Goal: Task Accomplishment & Management: Manage account settings

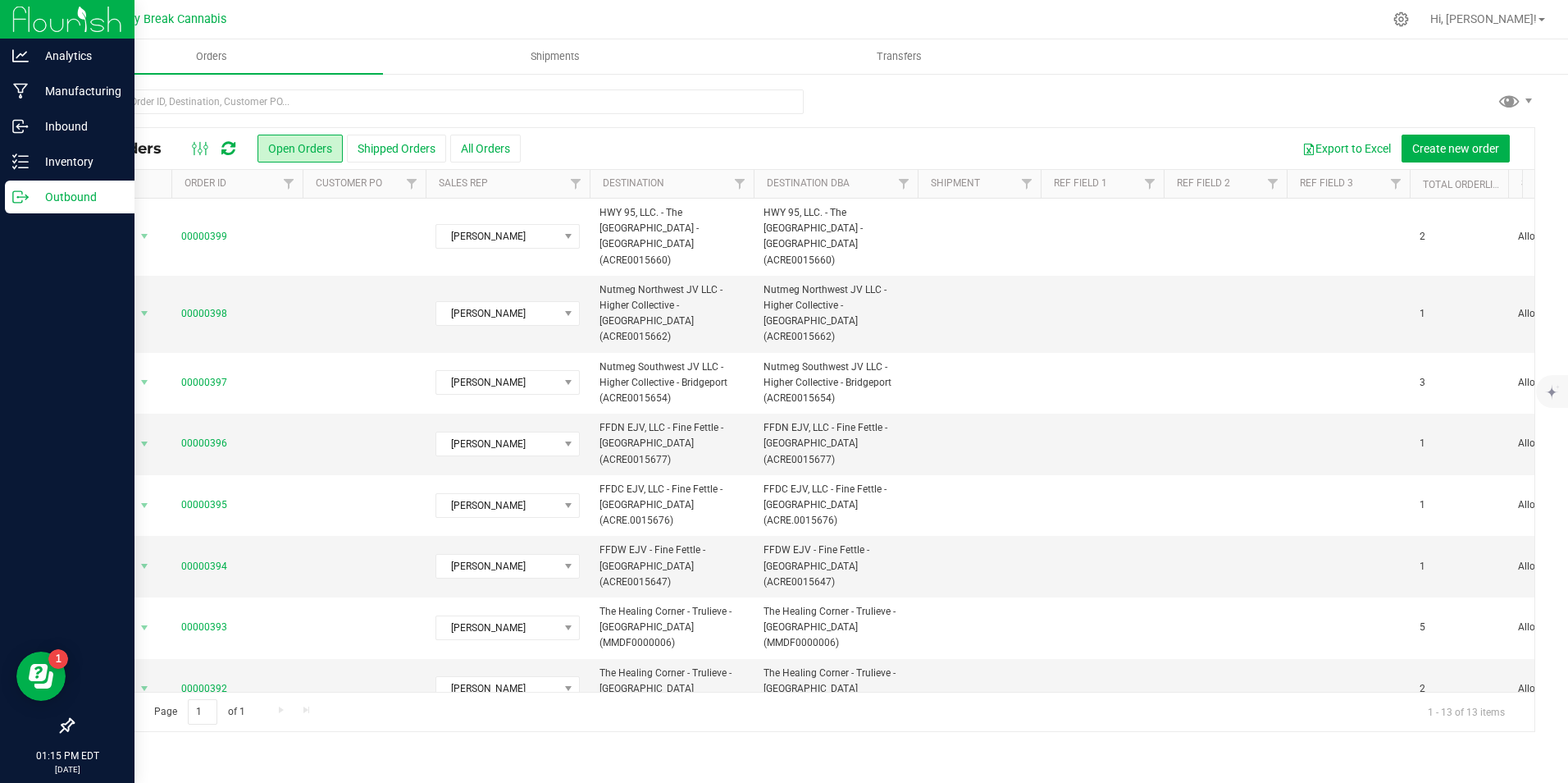
click at [85, 189] on p "Outbound" at bounding box center [77, 196] width 98 height 19
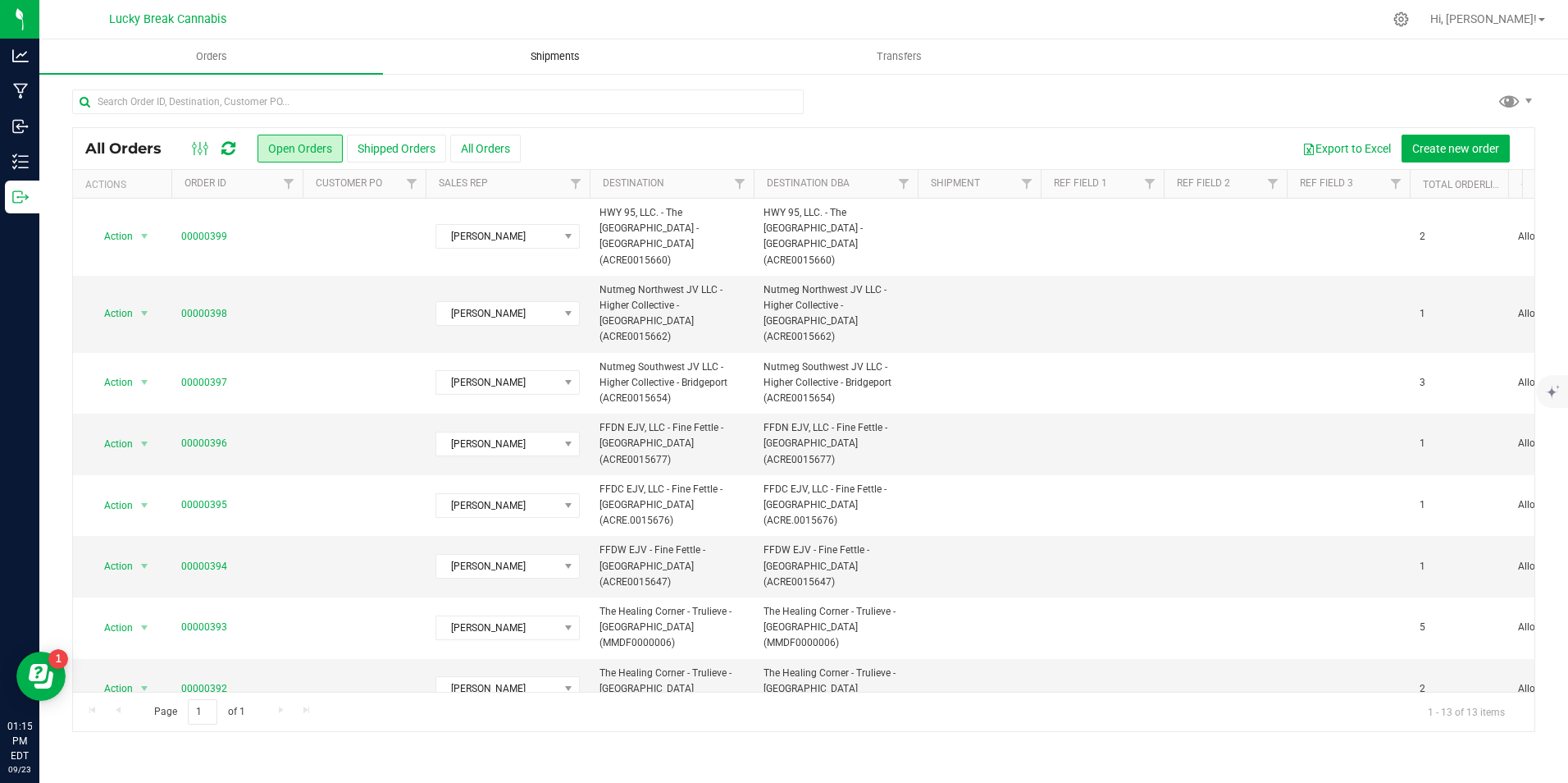
click at [561, 58] on span "Shipments" at bounding box center [555, 57] width 94 height 15
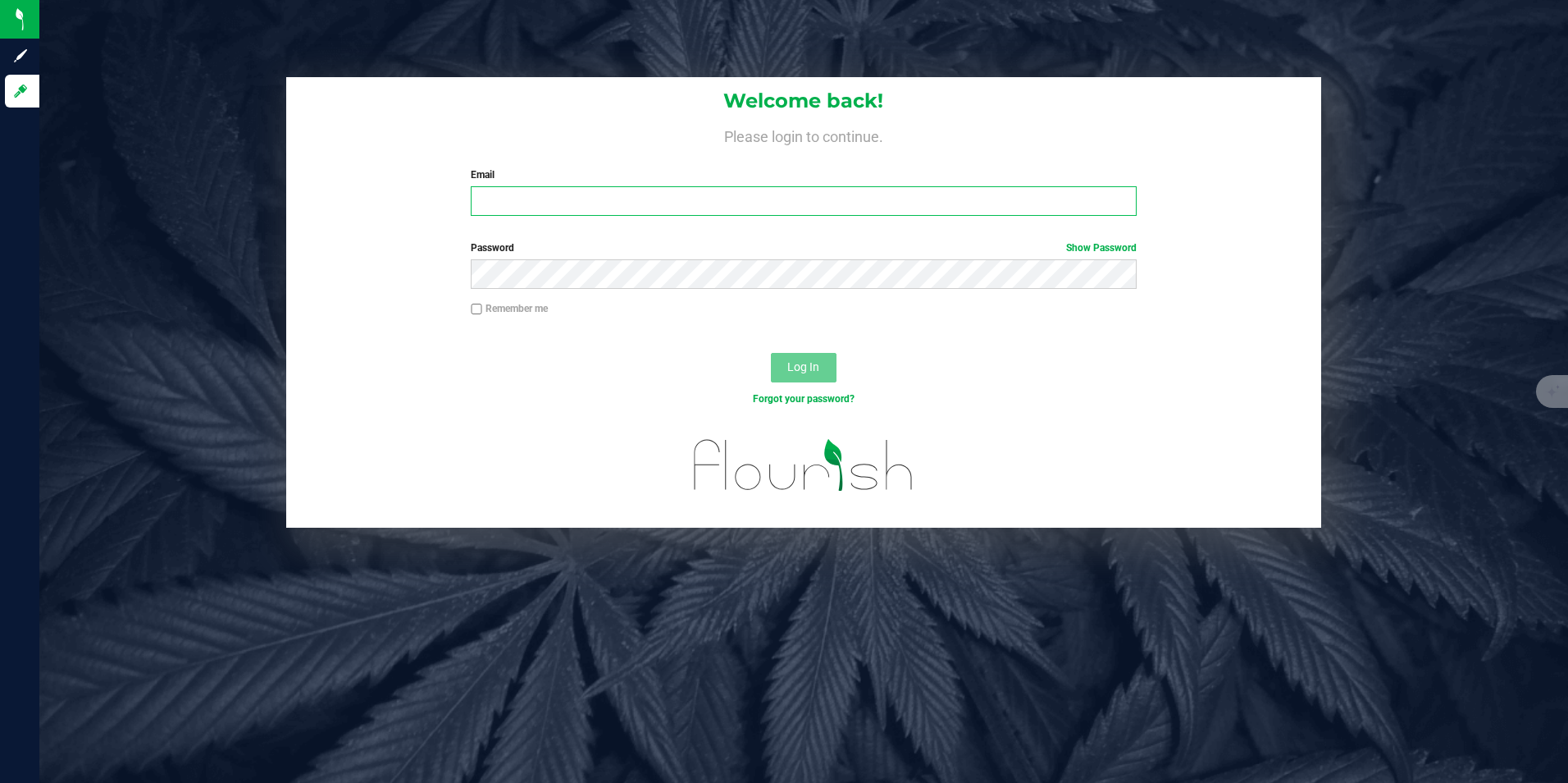
type input "[PERSON_NAME][EMAIL_ADDRESS][DOMAIN_NAME]"
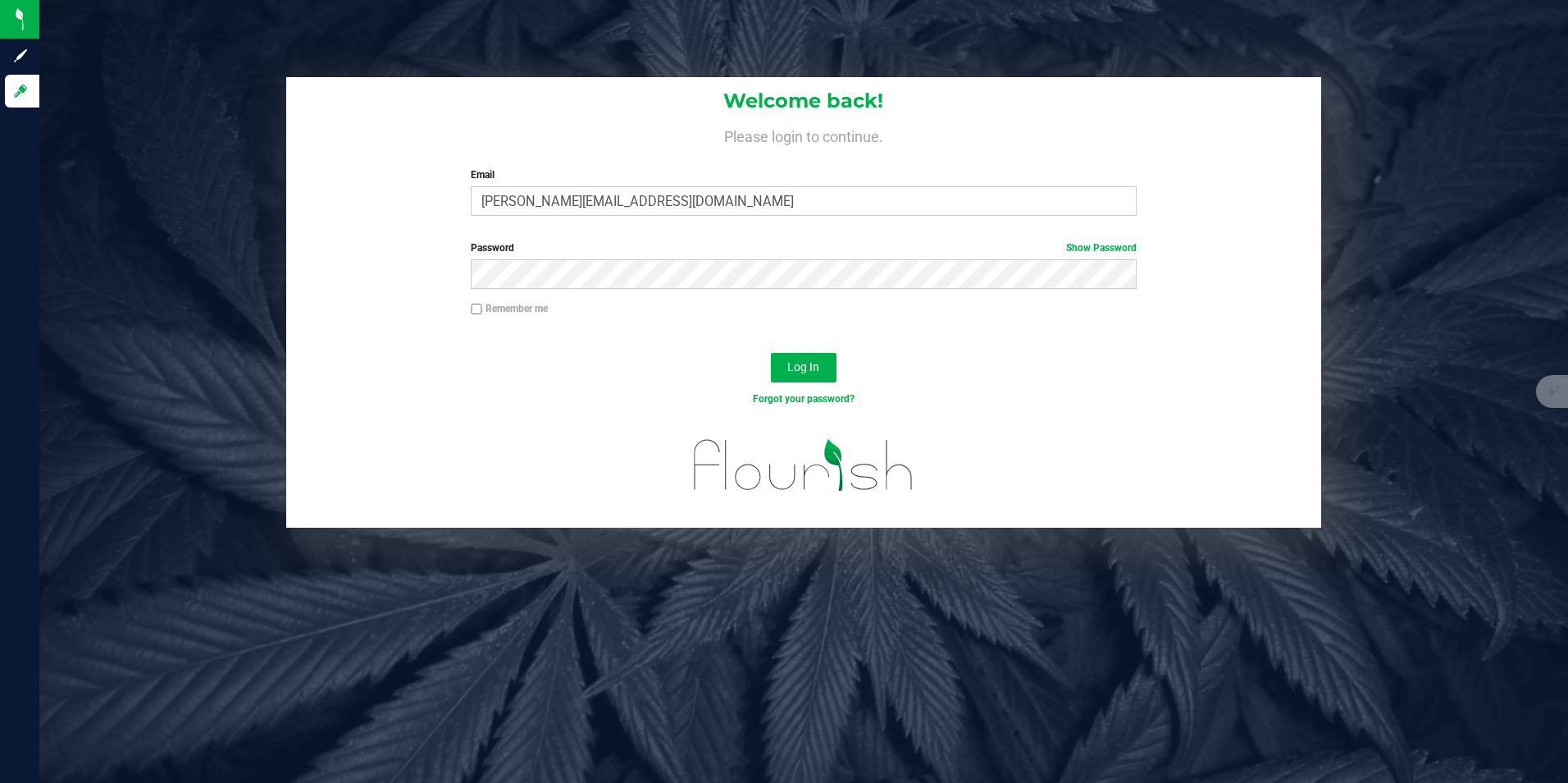
click at [473, 312] on input "Remember me" at bounding box center [476, 309] width 12 height 12
checkbox input "true"
click at [816, 370] on span "Log In" at bounding box center [803, 366] width 32 height 13
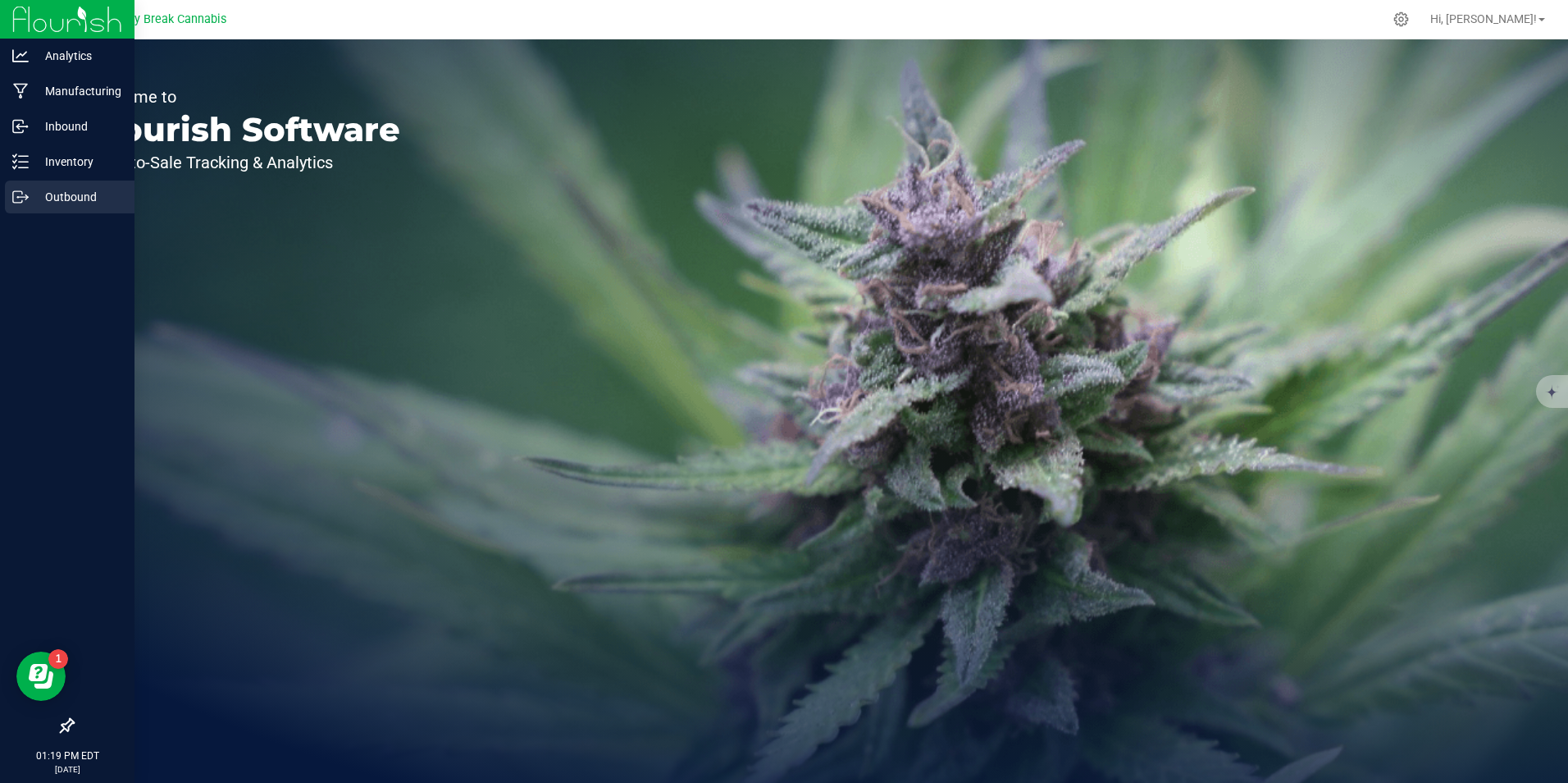
click at [73, 190] on p "Outbound" at bounding box center [77, 196] width 98 height 19
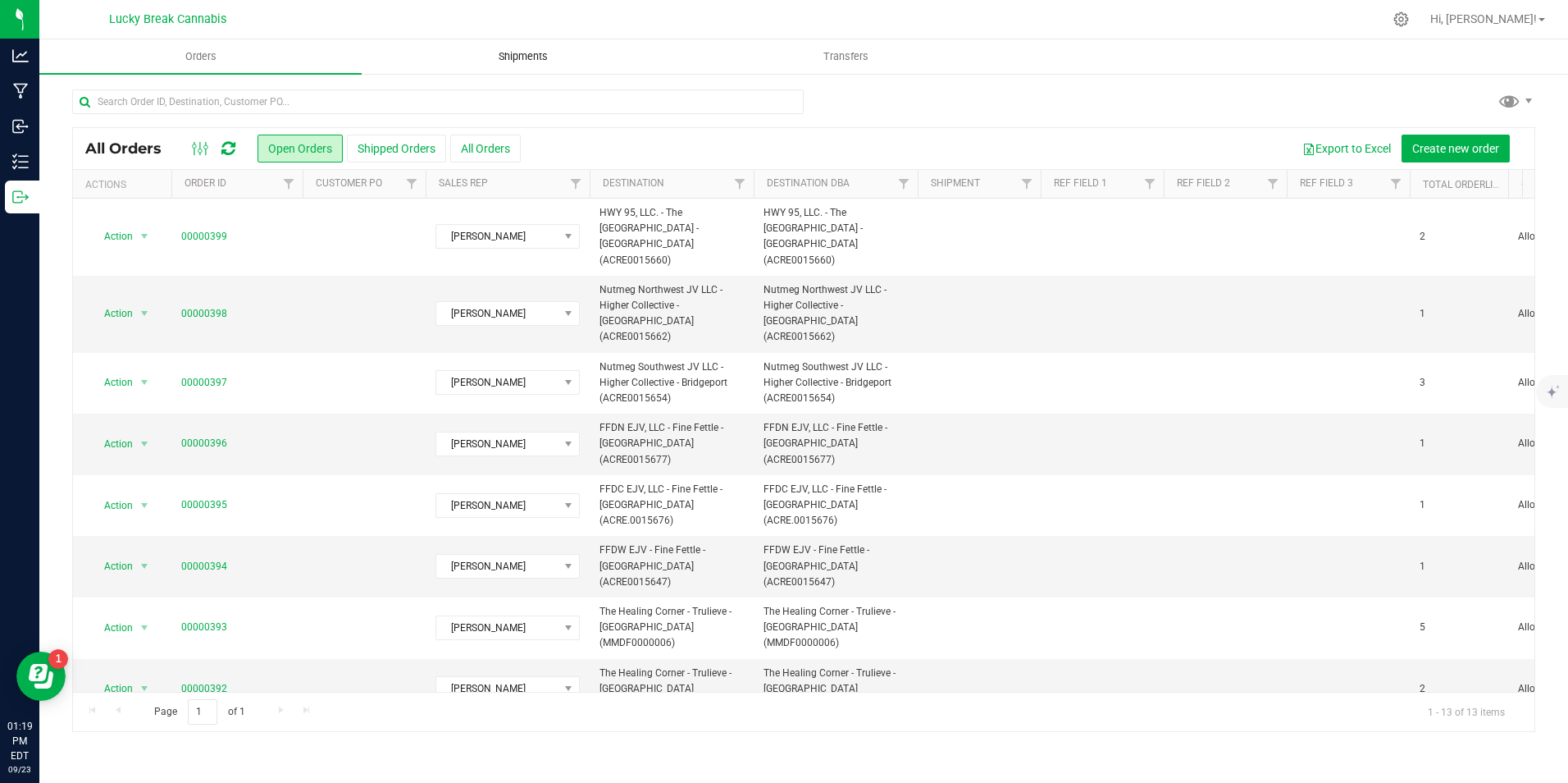
click at [514, 53] on span "Shipments" at bounding box center [523, 57] width 94 height 15
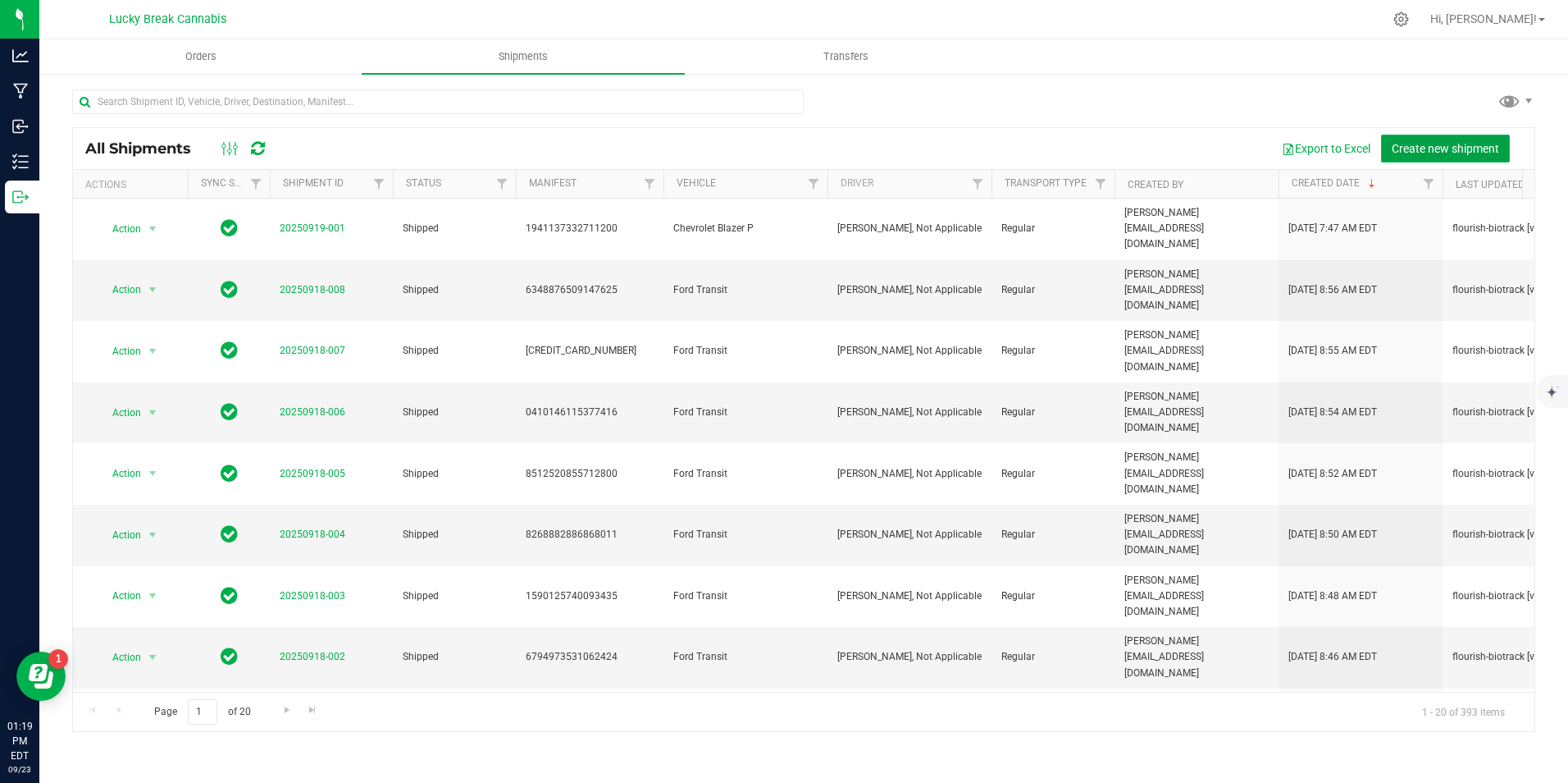
click at [1452, 142] on span "Create new shipment" at bounding box center [1445, 149] width 107 height 13
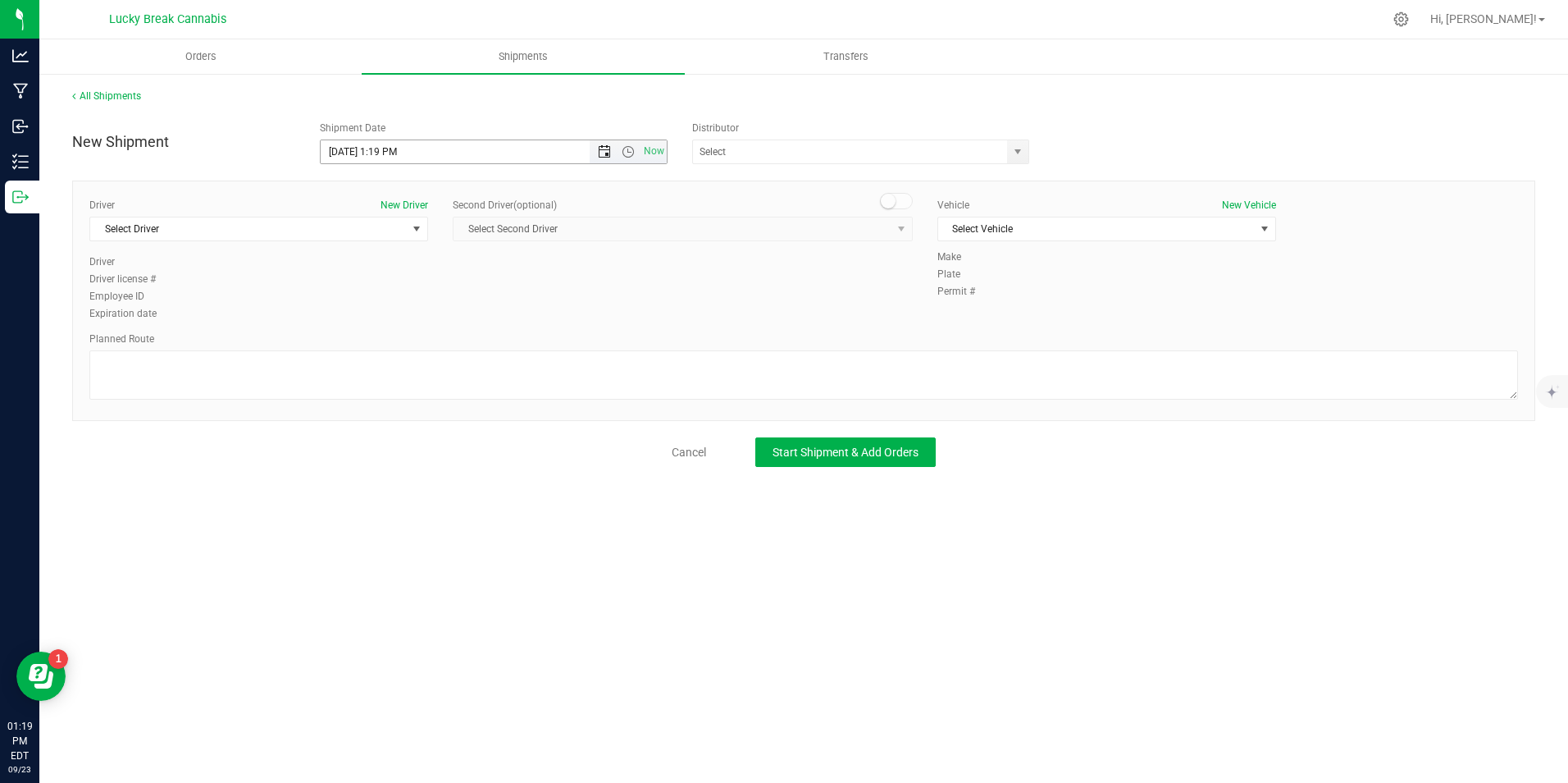
click at [605, 149] on span "Open the date view" at bounding box center [605, 151] width 13 height 13
click at [404, 319] on link "24" at bounding box center [407, 319] width 24 height 26
click at [628, 148] on span "Open the time view" at bounding box center [628, 151] width 13 height 13
click at [372, 267] on li "8:00 AM" at bounding box center [493, 269] width 344 height 21
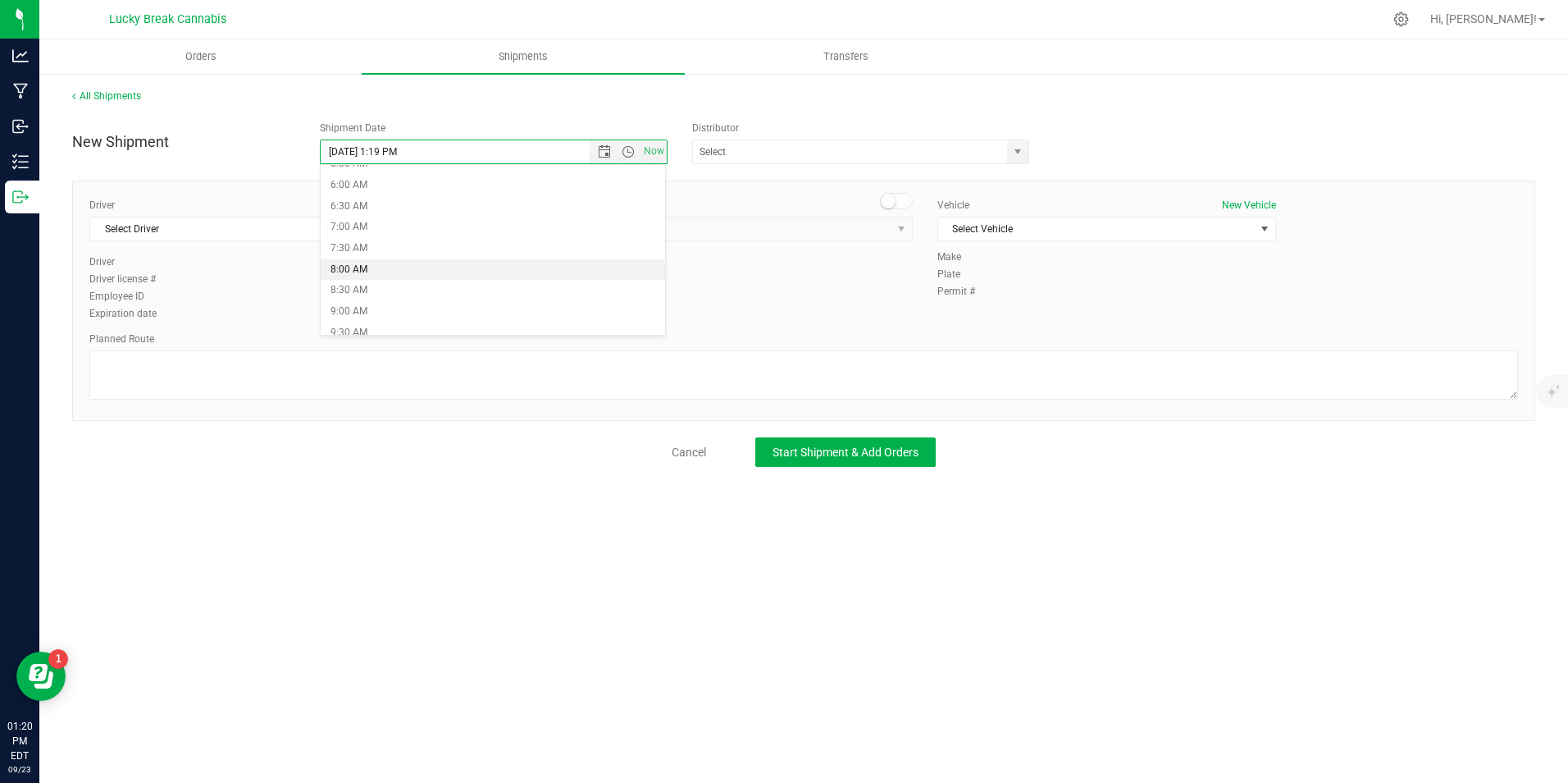
type input "9/24/2025 8:00 AM"
click at [1025, 150] on span "select" at bounding box center [1018, 151] width 13 height 13
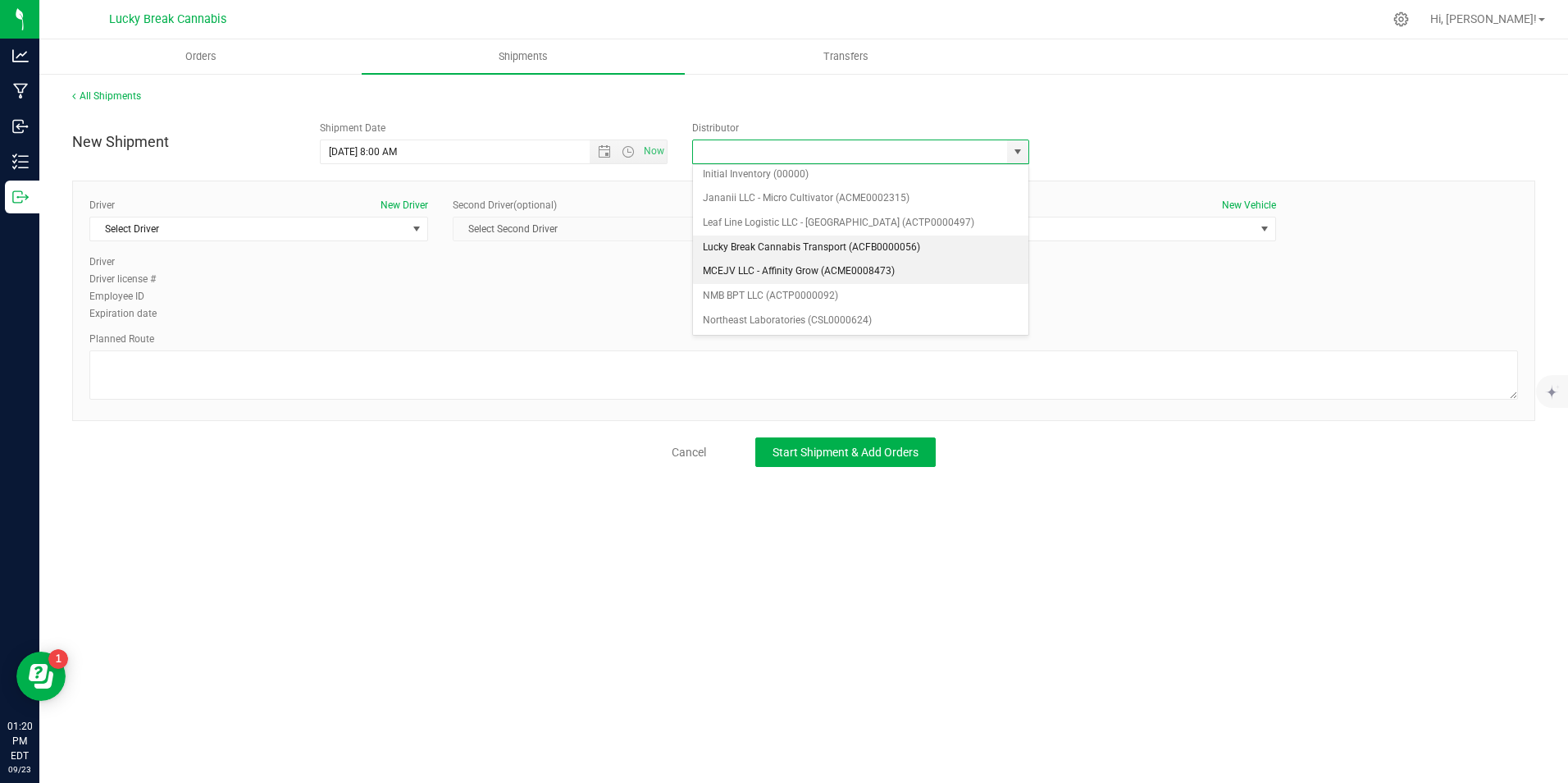
click at [770, 243] on li "Lucky Break Cannabis Transport (ACFB0000056)" at bounding box center [861, 248] width 336 height 25
type input "Lucky Break Cannabis Transport (ACFB0000056)"
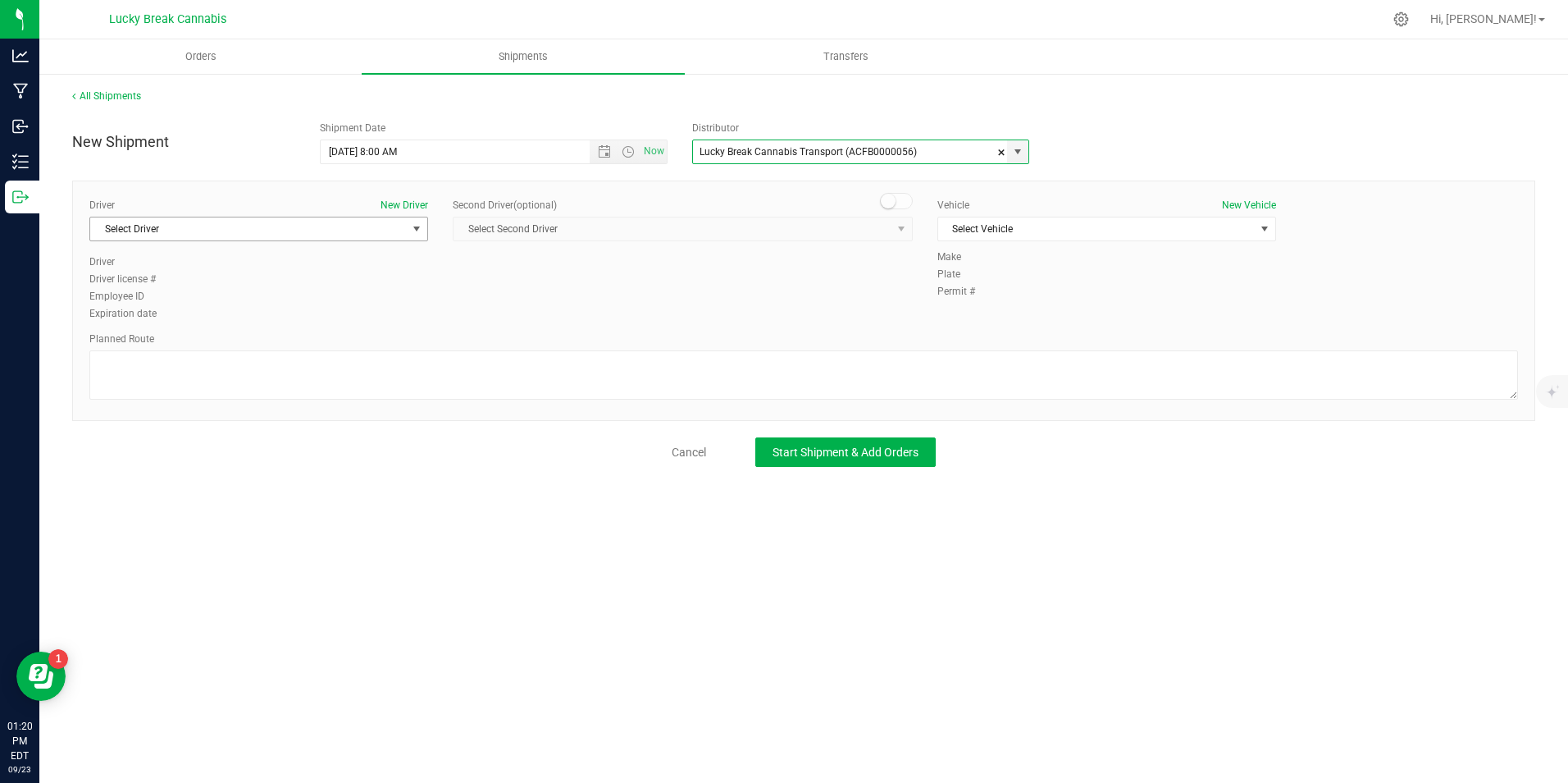
click at [321, 238] on span "Select Driver" at bounding box center [248, 229] width 317 height 23
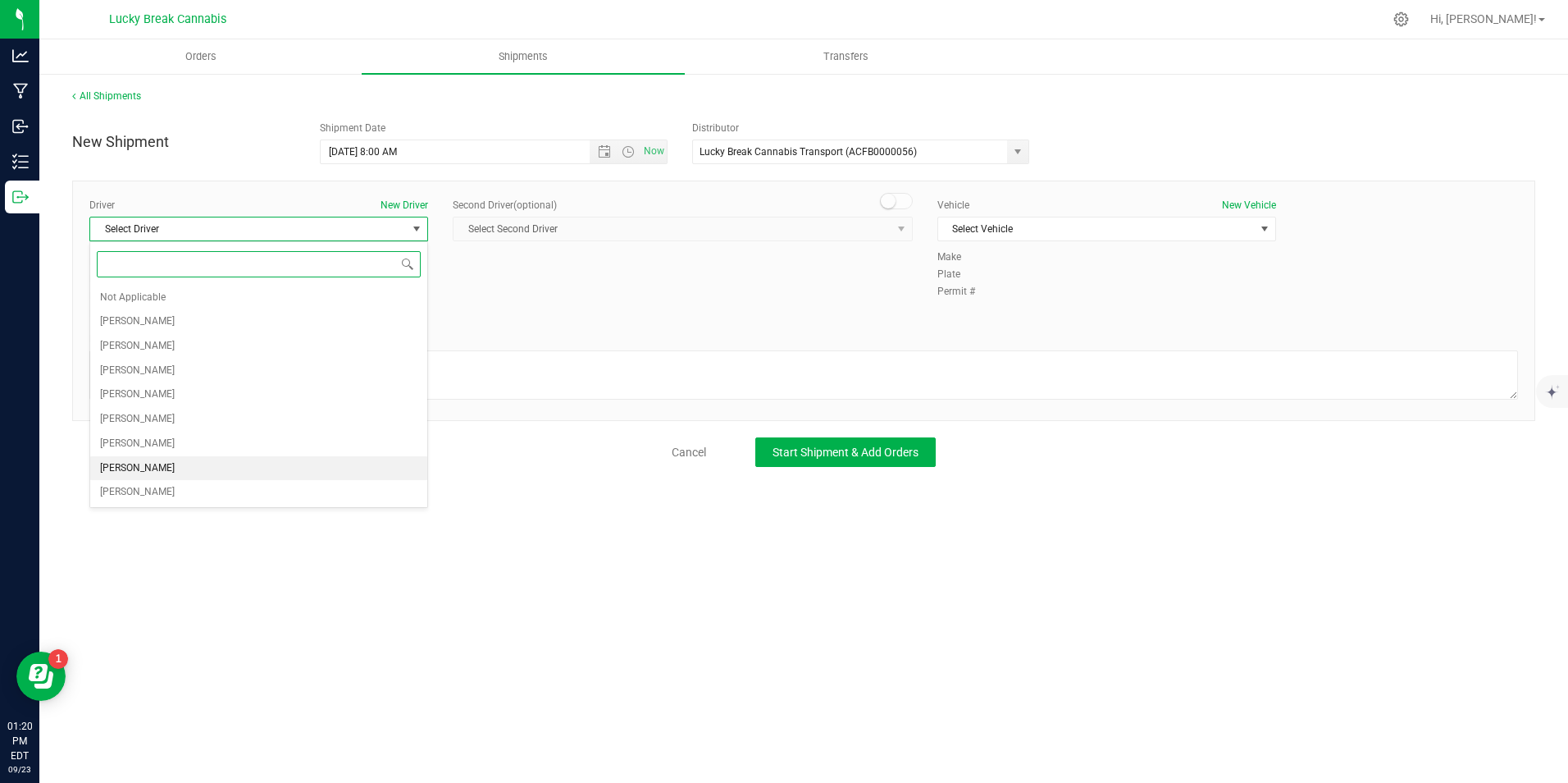
click at [156, 464] on span "[PERSON_NAME]" at bounding box center [137, 468] width 74 height 21
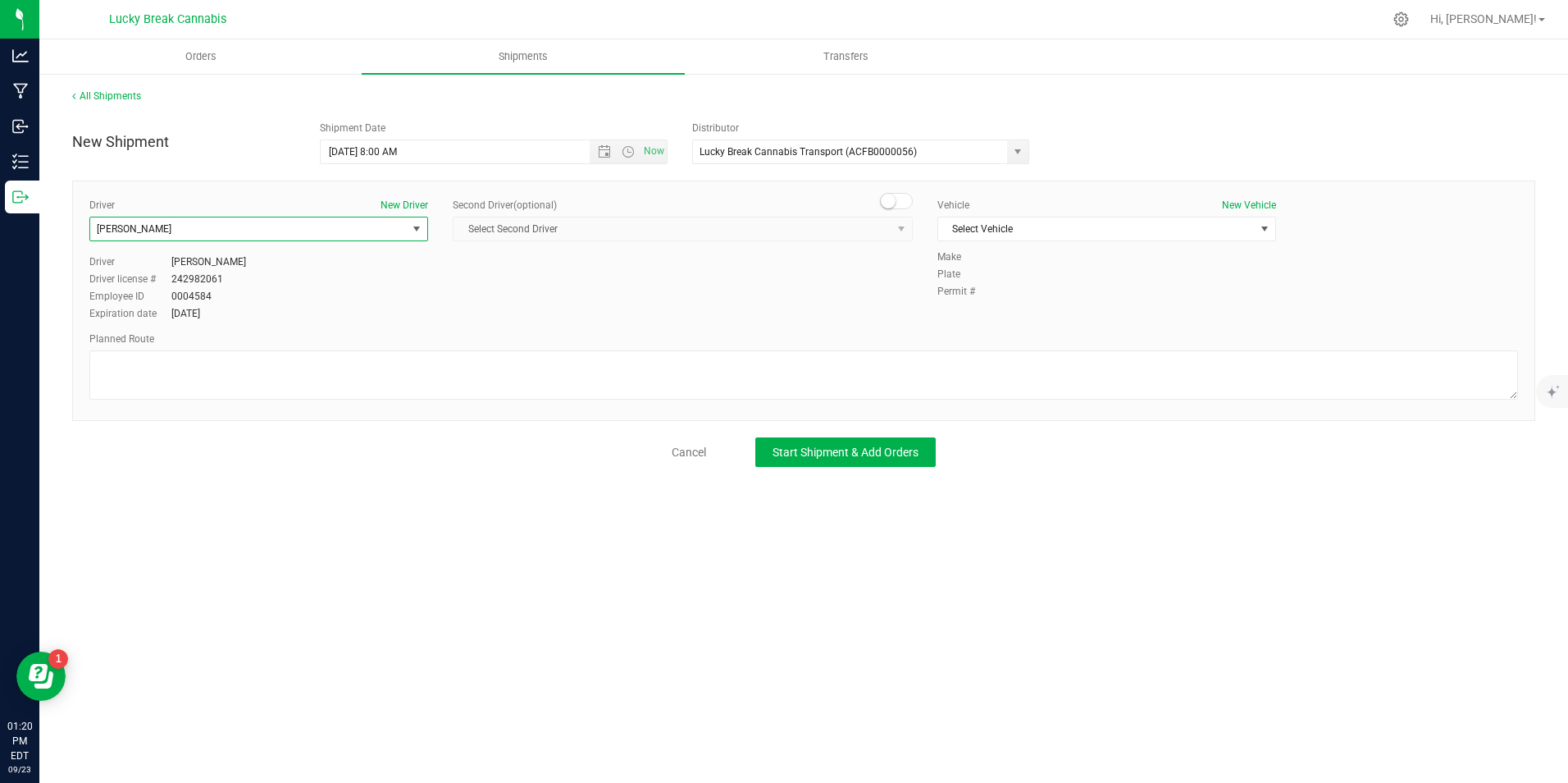
click at [894, 195] on span at bounding box center [896, 201] width 33 height 17
click at [892, 227] on span "select" at bounding box center [902, 229] width 20 height 23
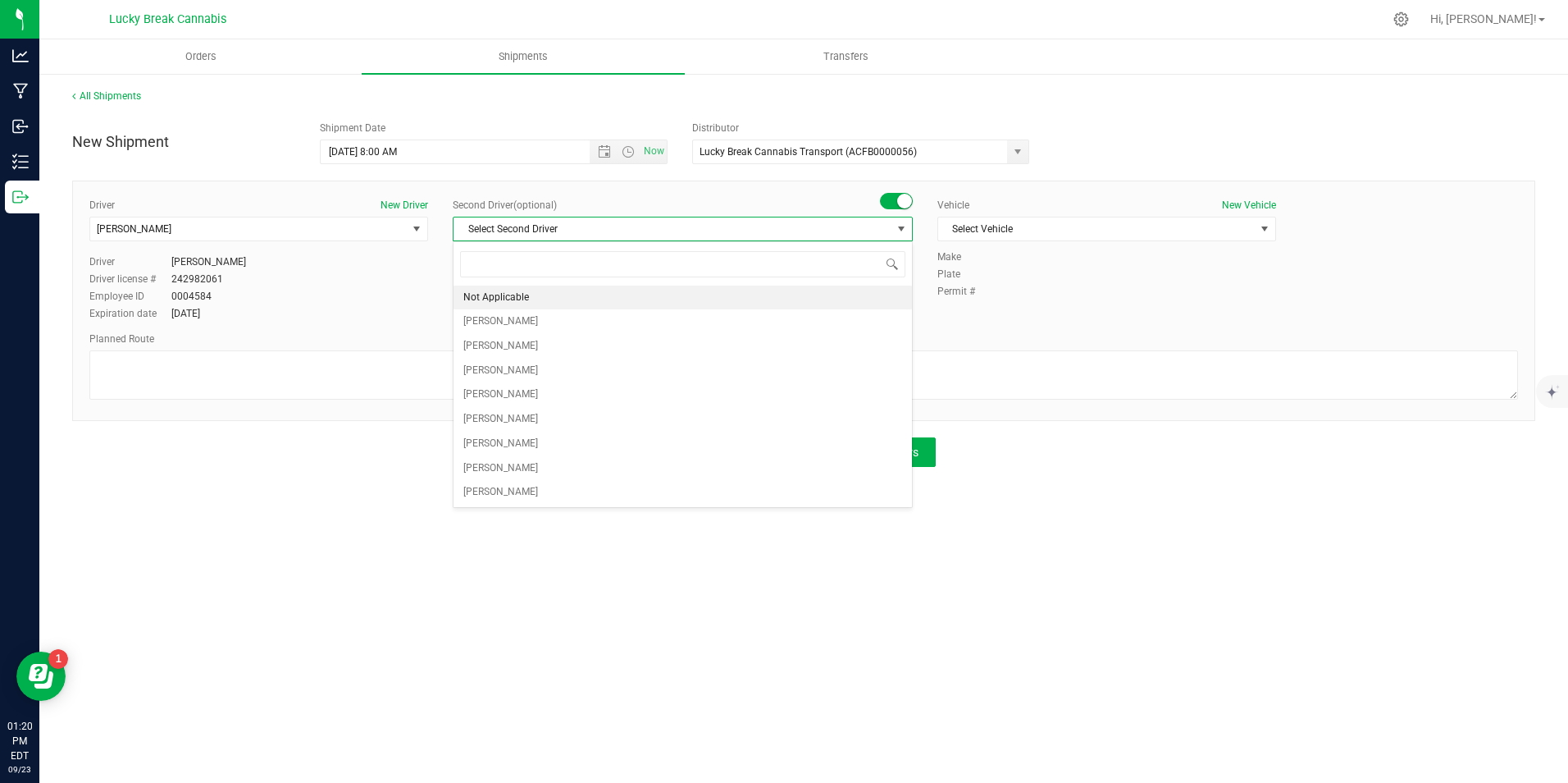
click at [747, 290] on li "Not Applicable" at bounding box center [683, 297] width 459 height 25
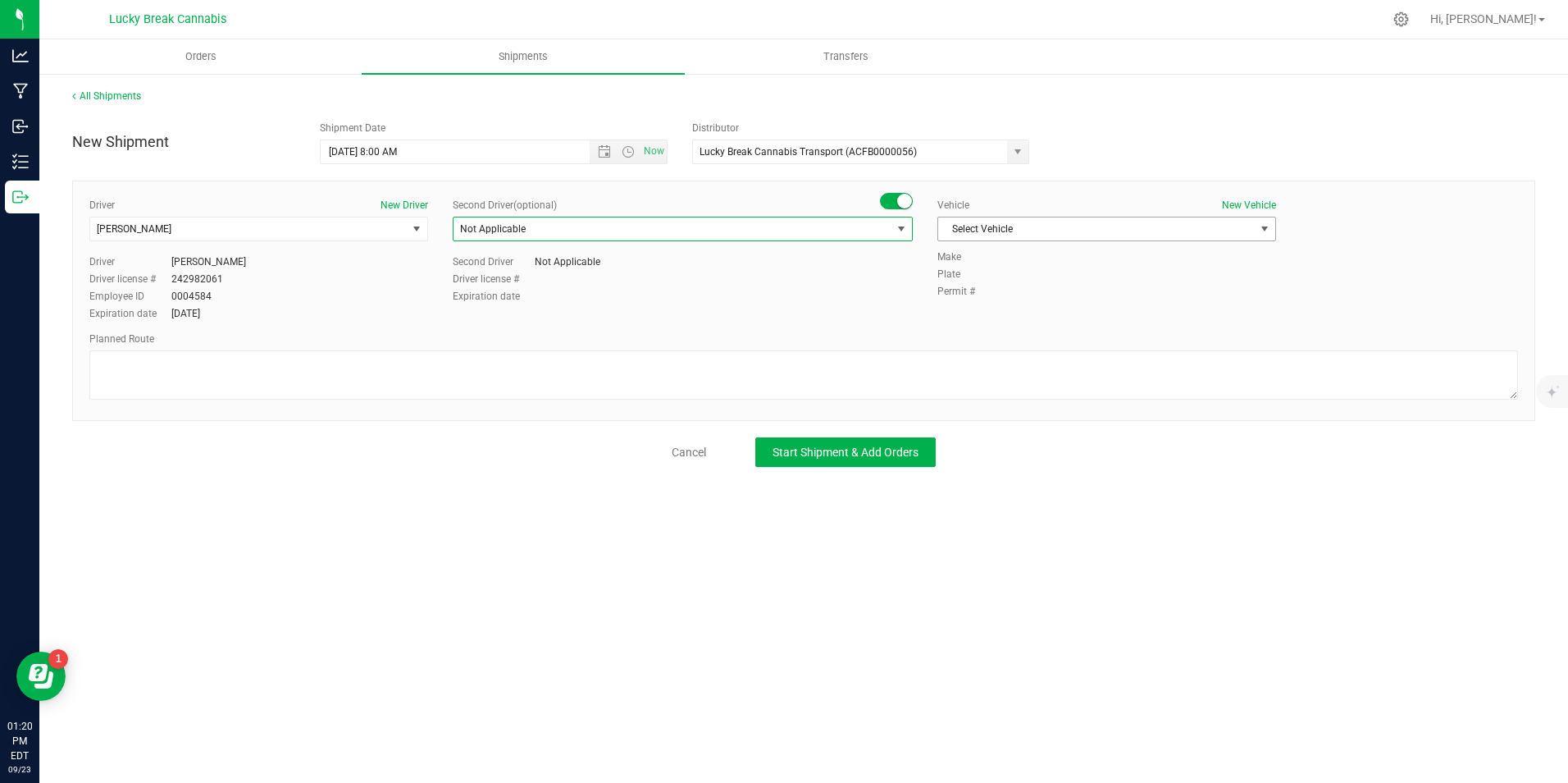
click at [1061, 227] on span "Select Vehicle" at bounding box center [1096, 229] width 317 height 23
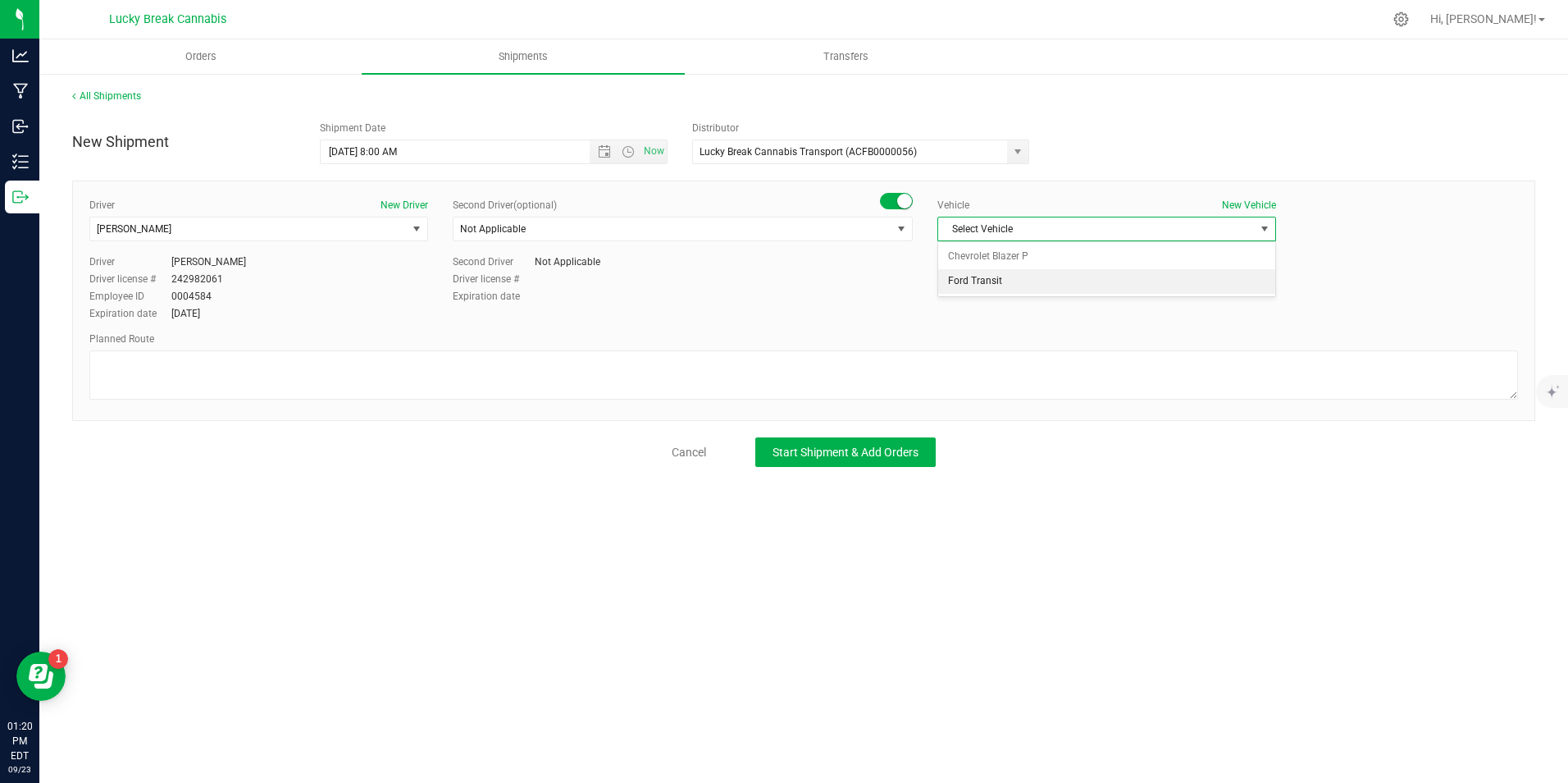
click at [1009, 274] on li "Ford Transit" at bounding box center [1106, 281] width 337 height 25
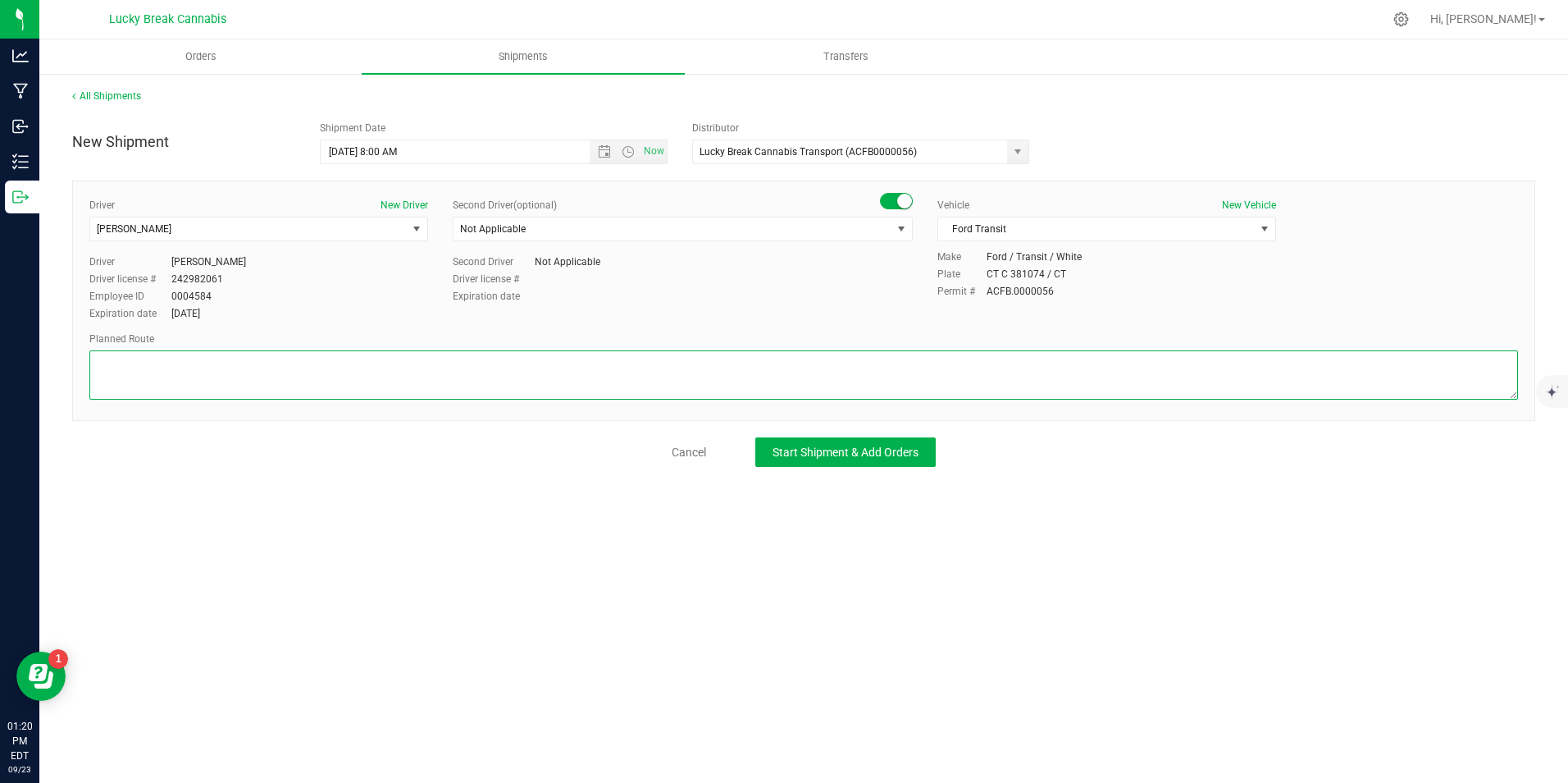
click at [987, 370] on textarea at bounding box center [803, 375] width 1429 height 50
click at [501, 353] on textarea at bounding box center [803, 375] width 1429 height 50
paste textarea "95N, exit 67 to CT-154 to Old Saybrook, Bear right onto CT-154/Middlesex Tpke, …"
type textarea "95N, exit 67 to CT-154 to Old Saybrook, Bear right onto CT-154/Middlesex Tpke, …"
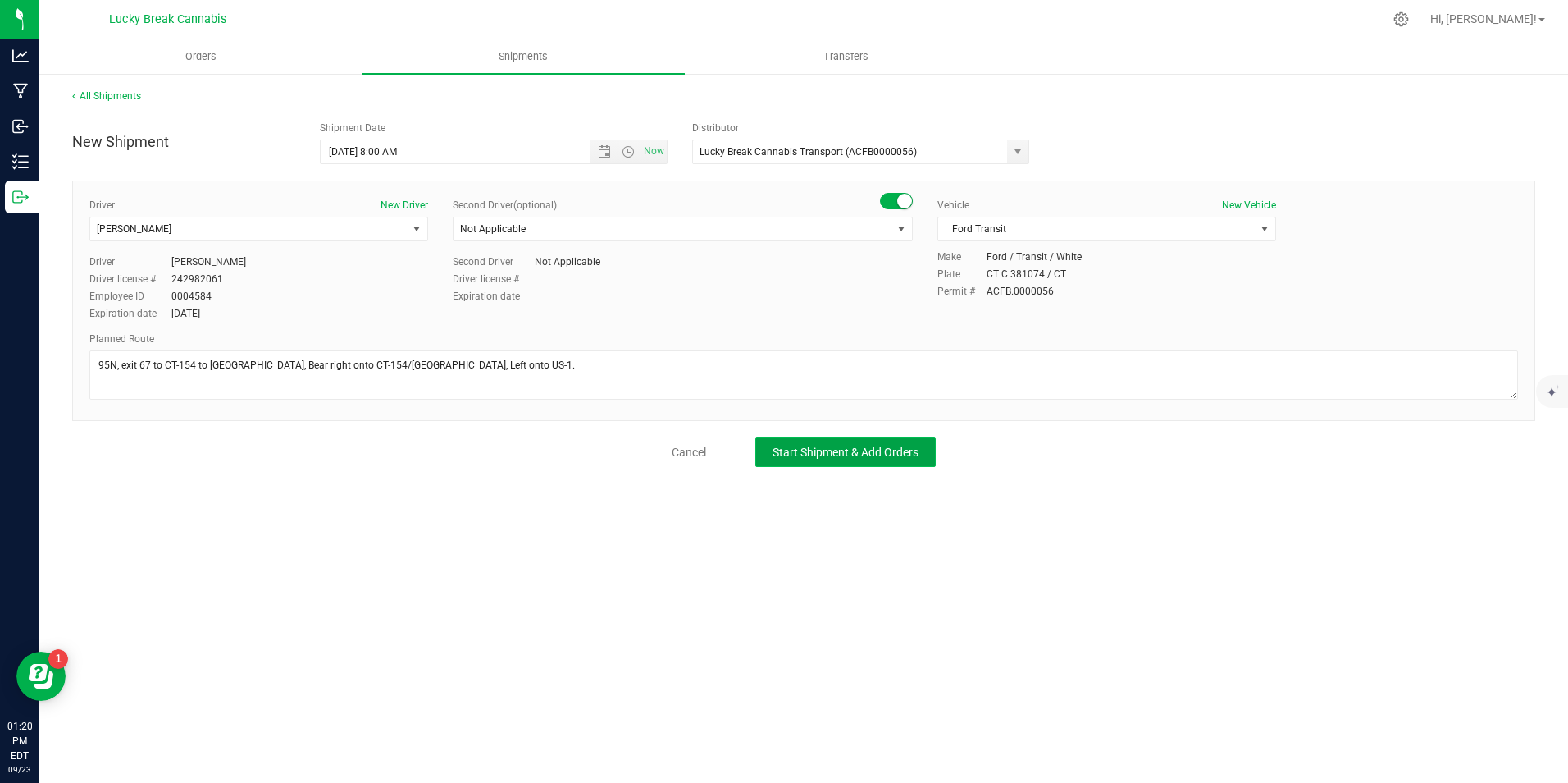
click at [847, 444] on button "Start Shipment & Add Orders" at bounding box center [845, 452] width 181 height 29
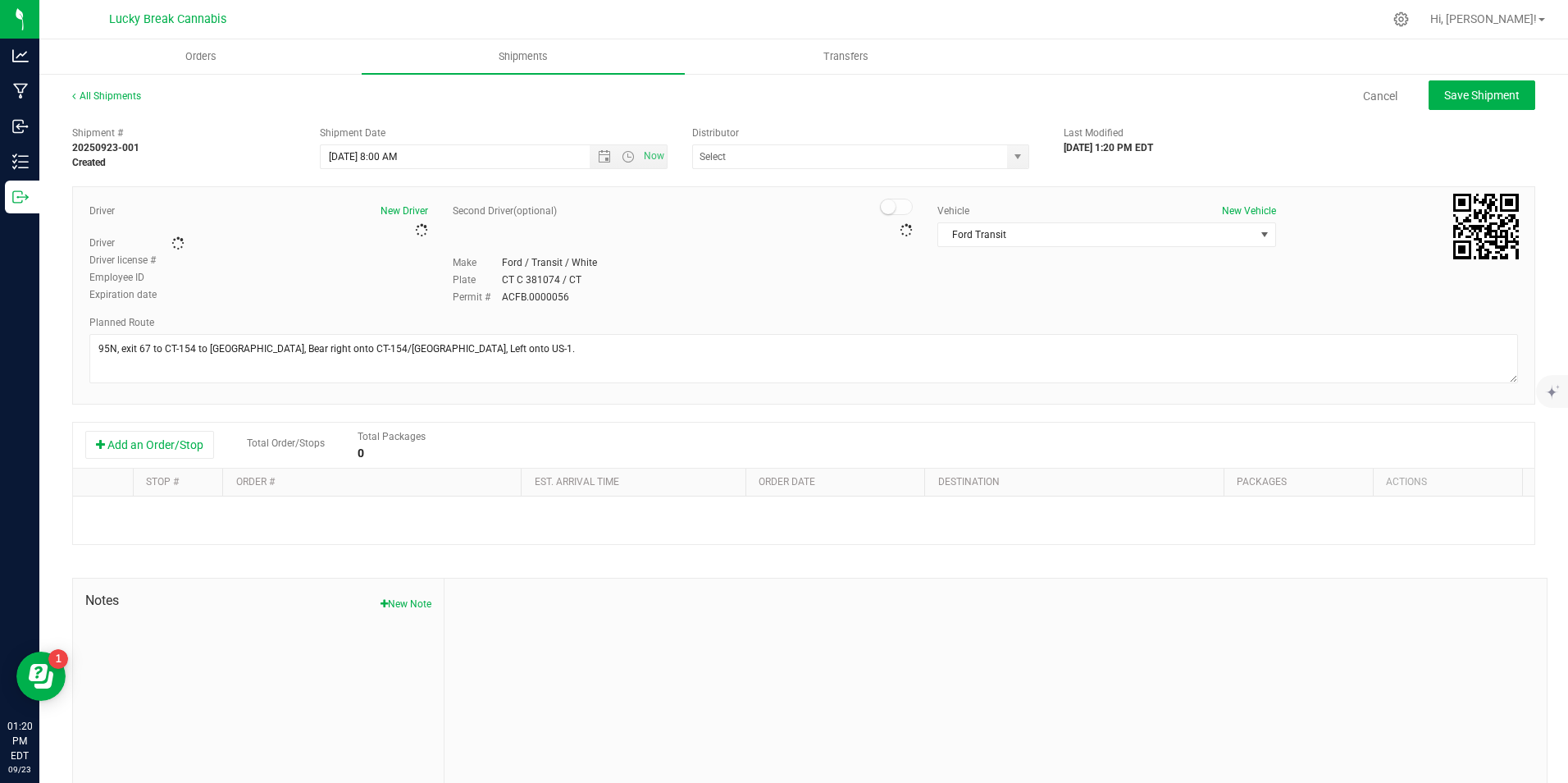
type input "Lucky Break Cannabis Transport (ACFB0000056)"
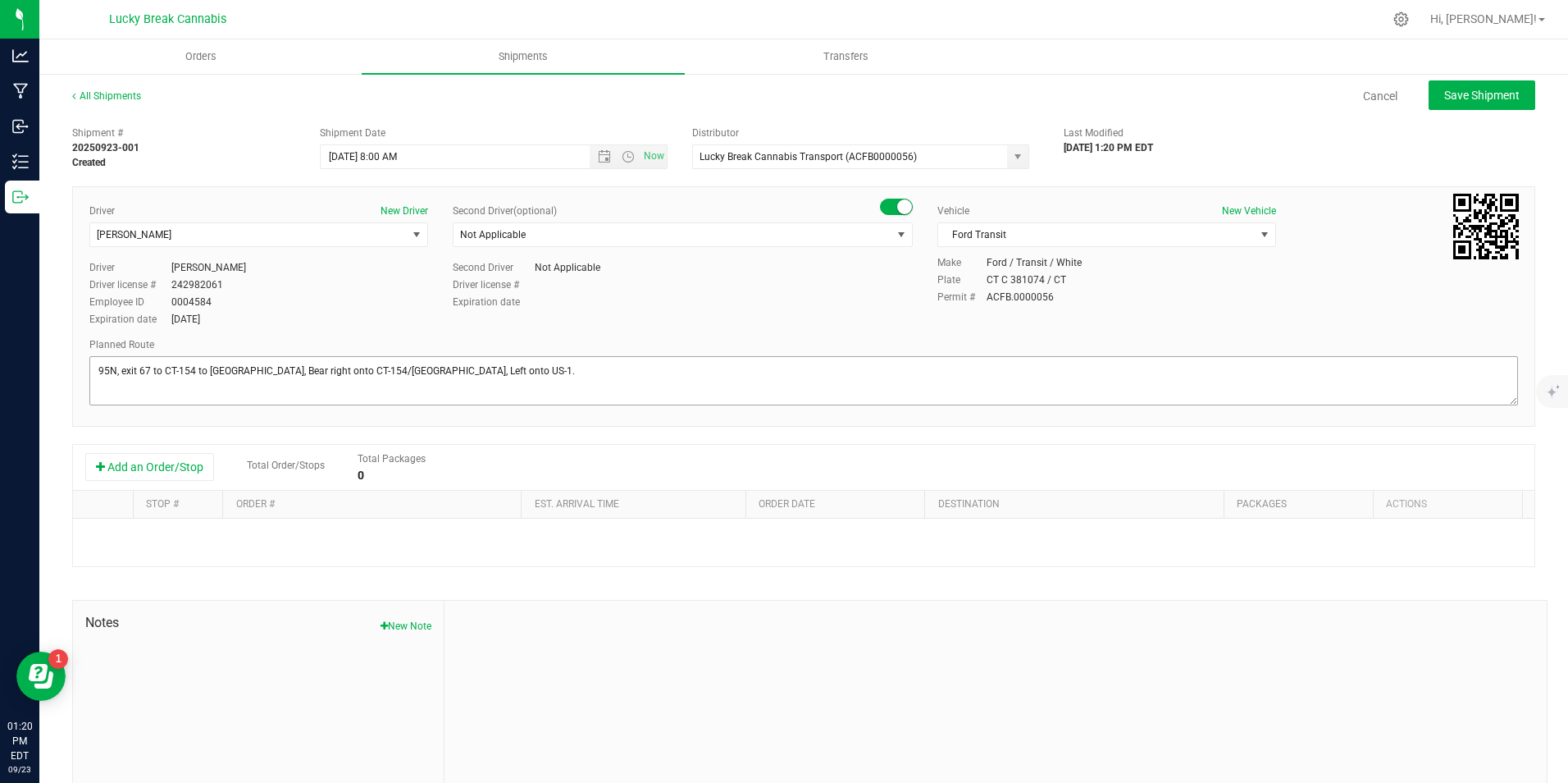
scroll to position [56, 0]
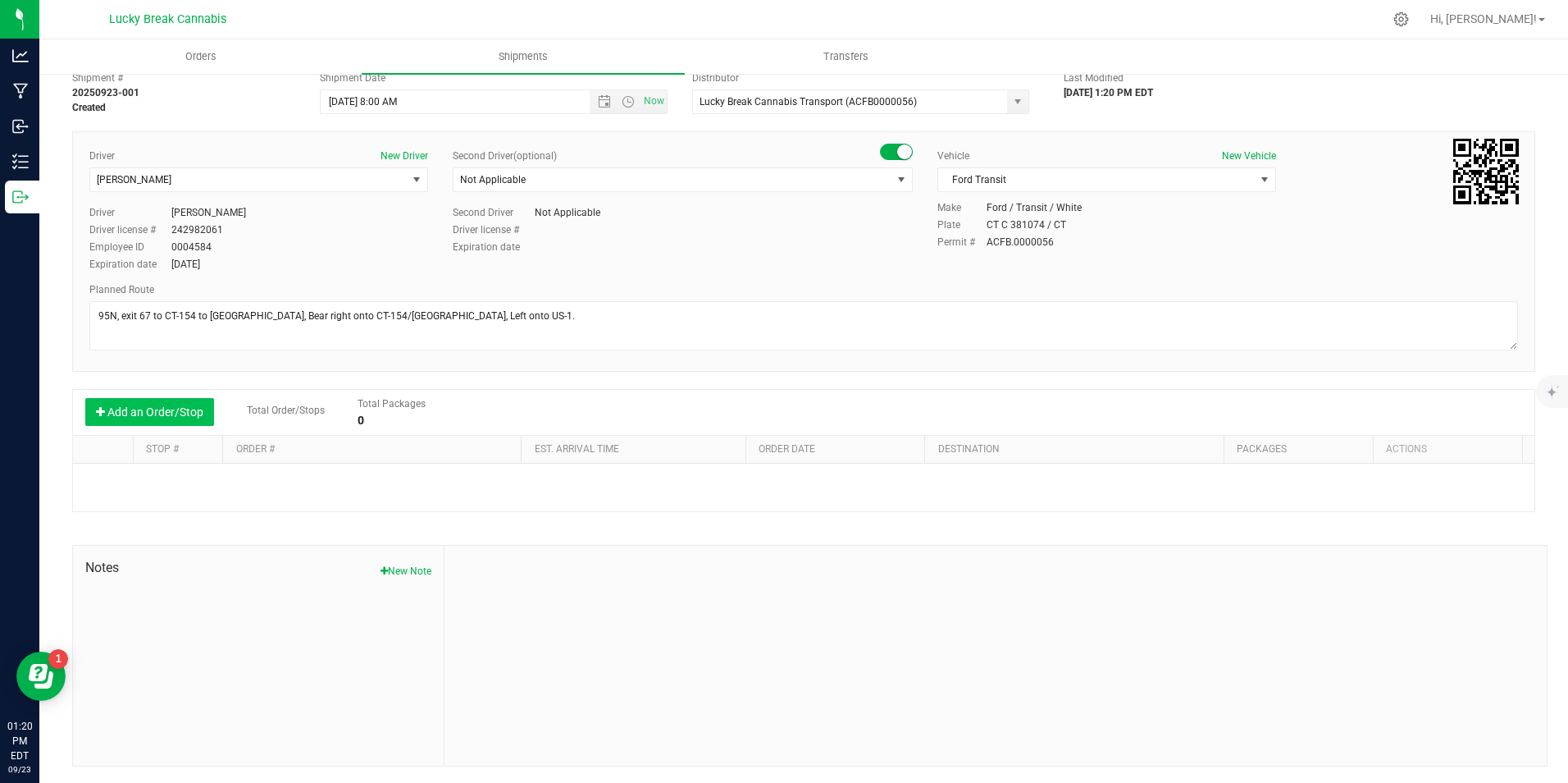
click at [159, 412] on button "Add an Order/Stop" at bounding box center [150, 412] width 128 height 28
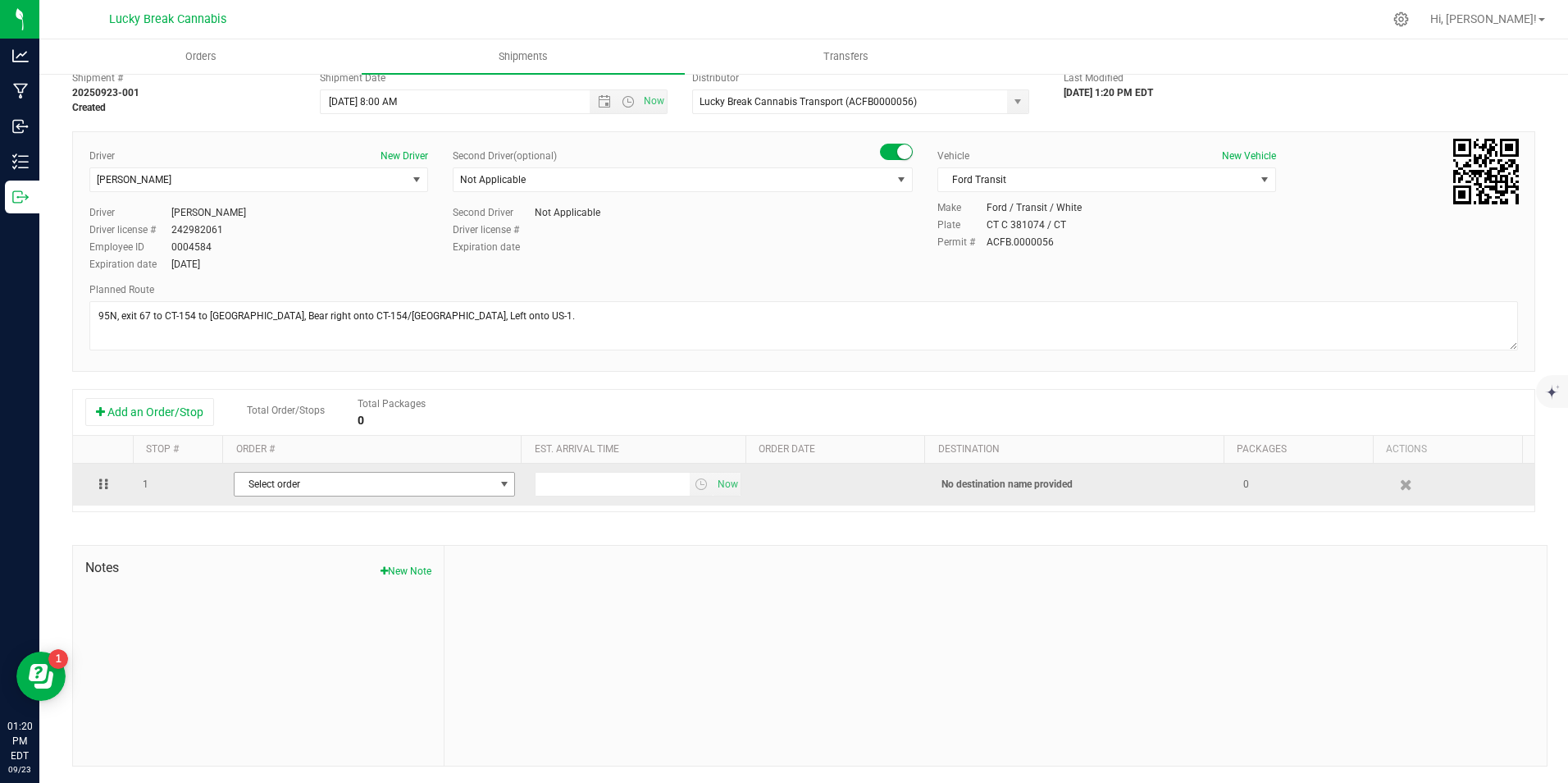
click at [309, 490] on span "Select order" at bounding box center [364, 484] width 259 height 23
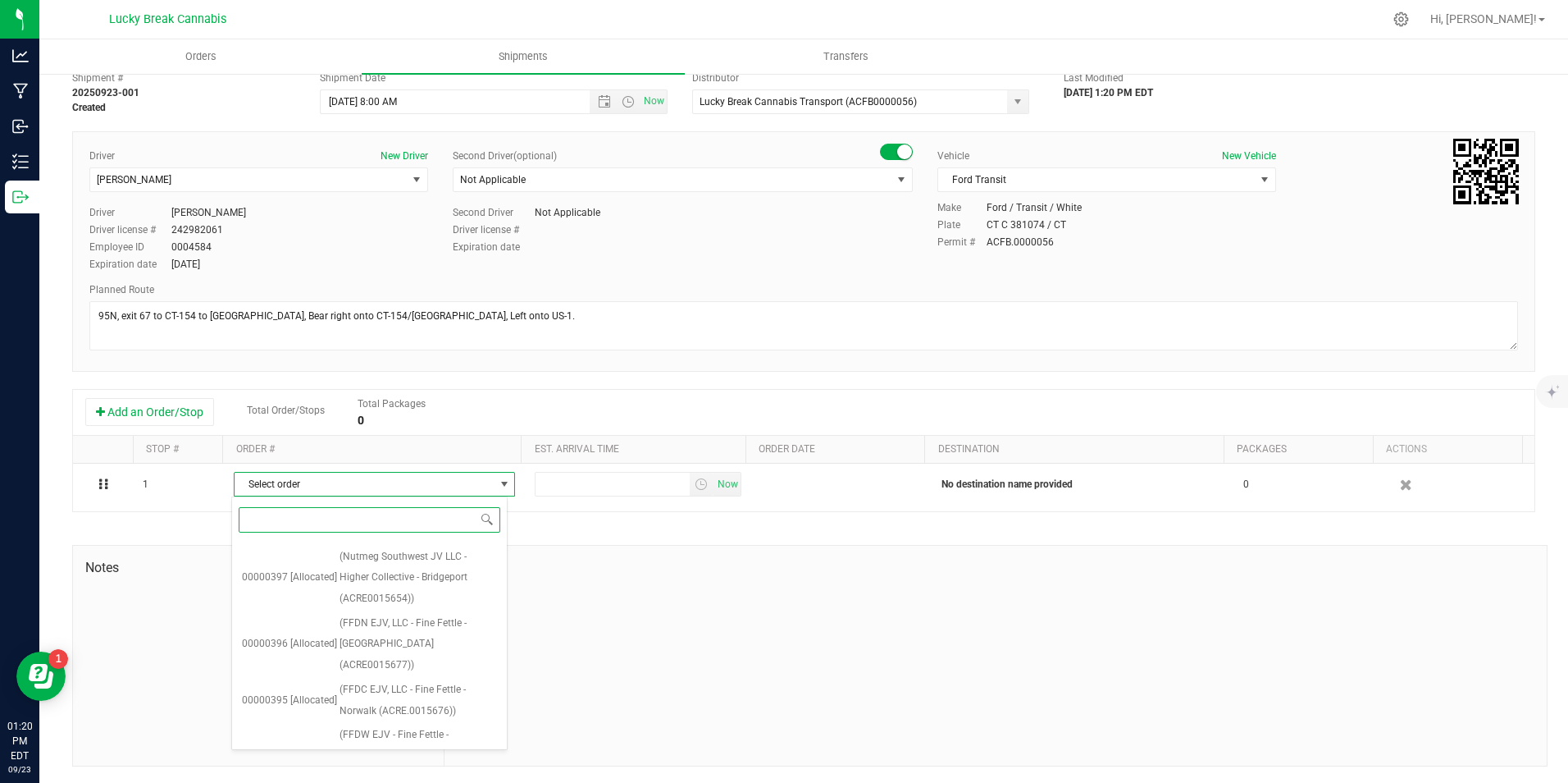
scroll to position [156, 0]
click at [430, 629] on span "(FFDN EJV, LLC - Fine Fettle - Old Saybrook (ACRE0015677))" at bounding box center [418, 660] width 158 height 63
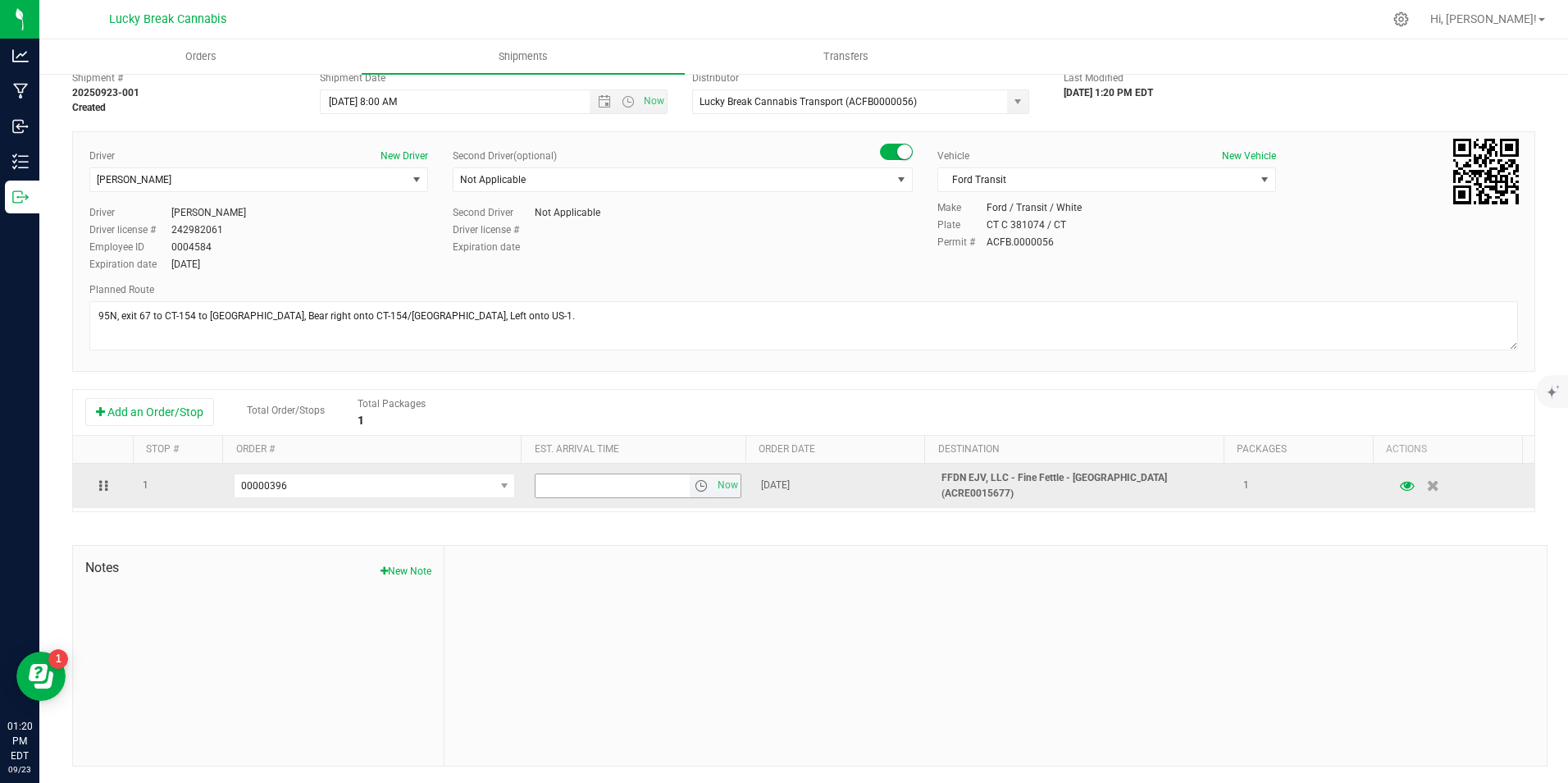
click at [695, 482] on span "select" at bounding box center [701, 486] width 13 height 13
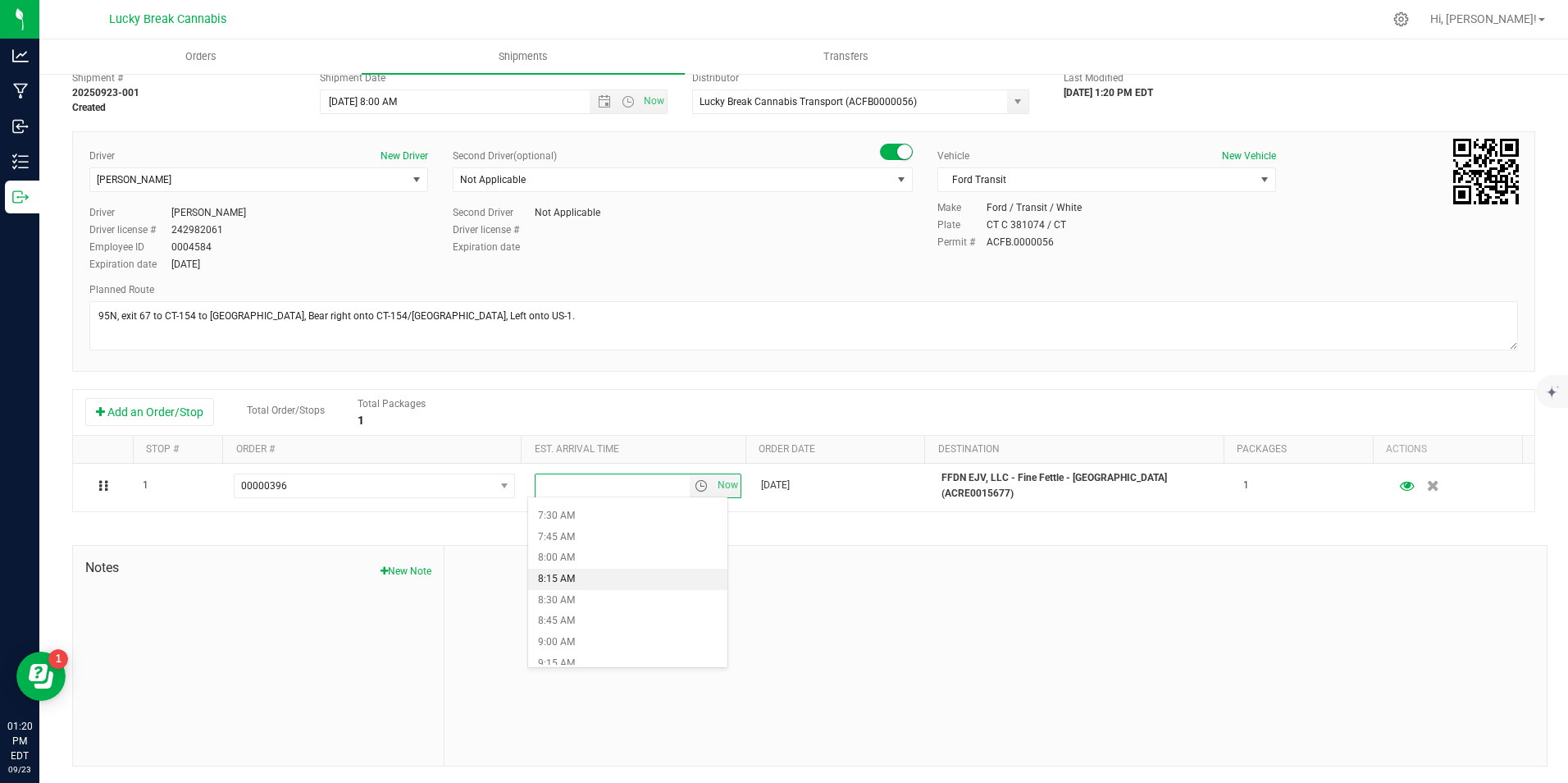
scroll to position [656, 0]
click at [589, 610] on li "9:00 AM" at bounding box center [628, 613] width 199 height 21
click at [955, 576] on div at bounding box center [995, 655] width 1102 height 220
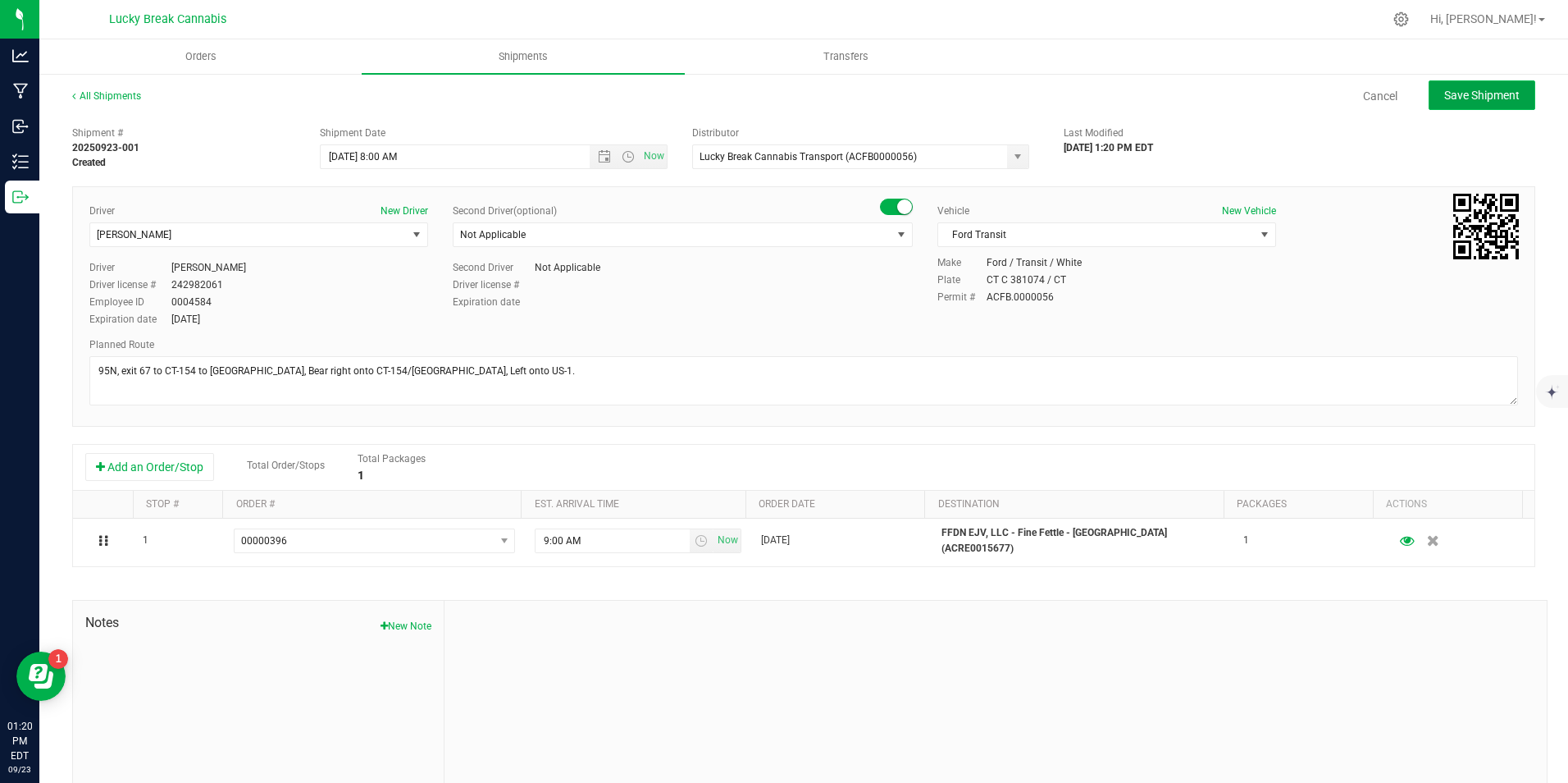
click at [1489, 91] on span "Save Shipment" at bounding box center [1482, 95] width 75 height 13
type input "9/24/2025 12:00 PM"
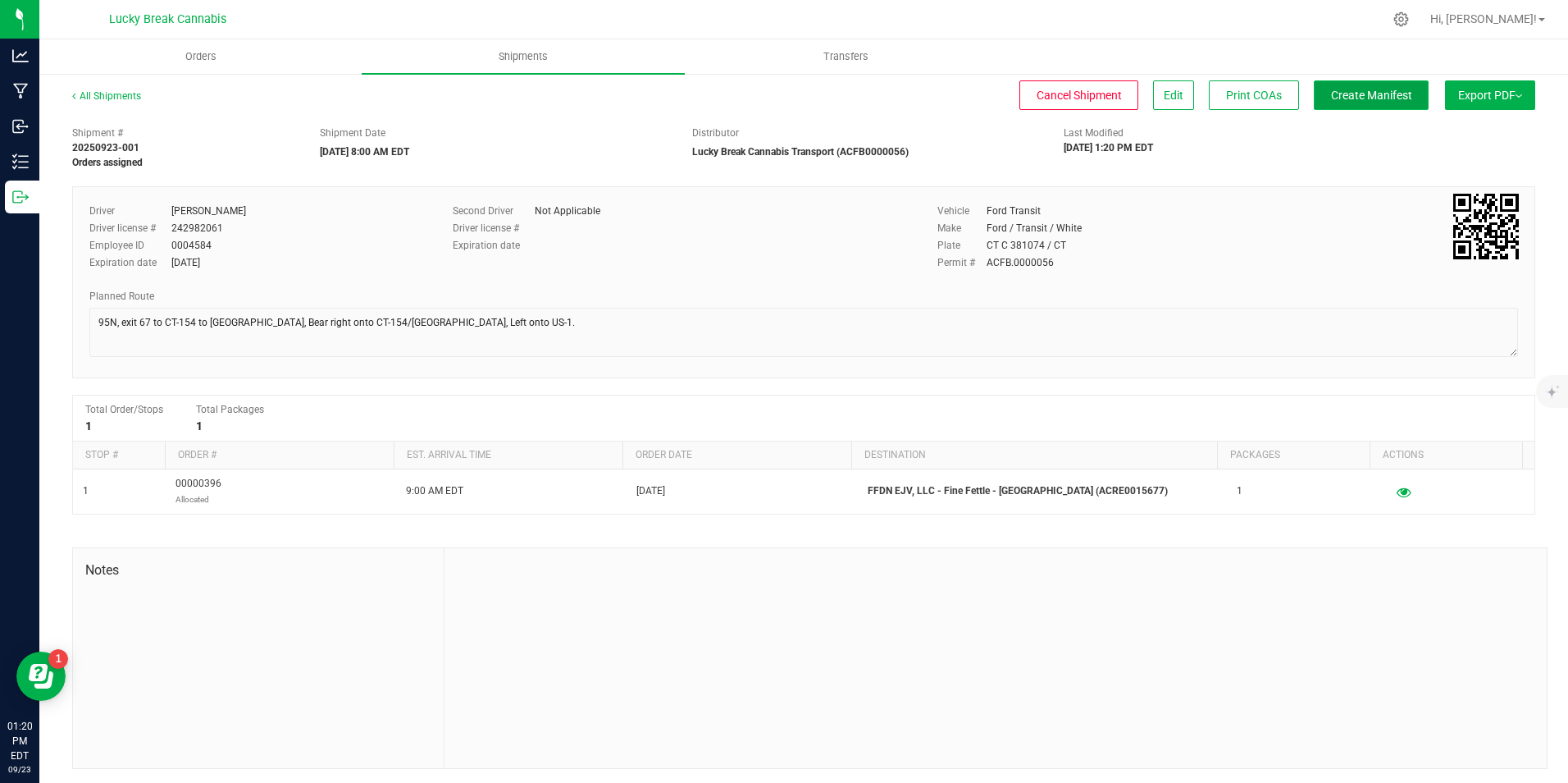
click at [1389, 97] on span "Create Manifest" at bounding box center [1372, 95] width 81 height 13
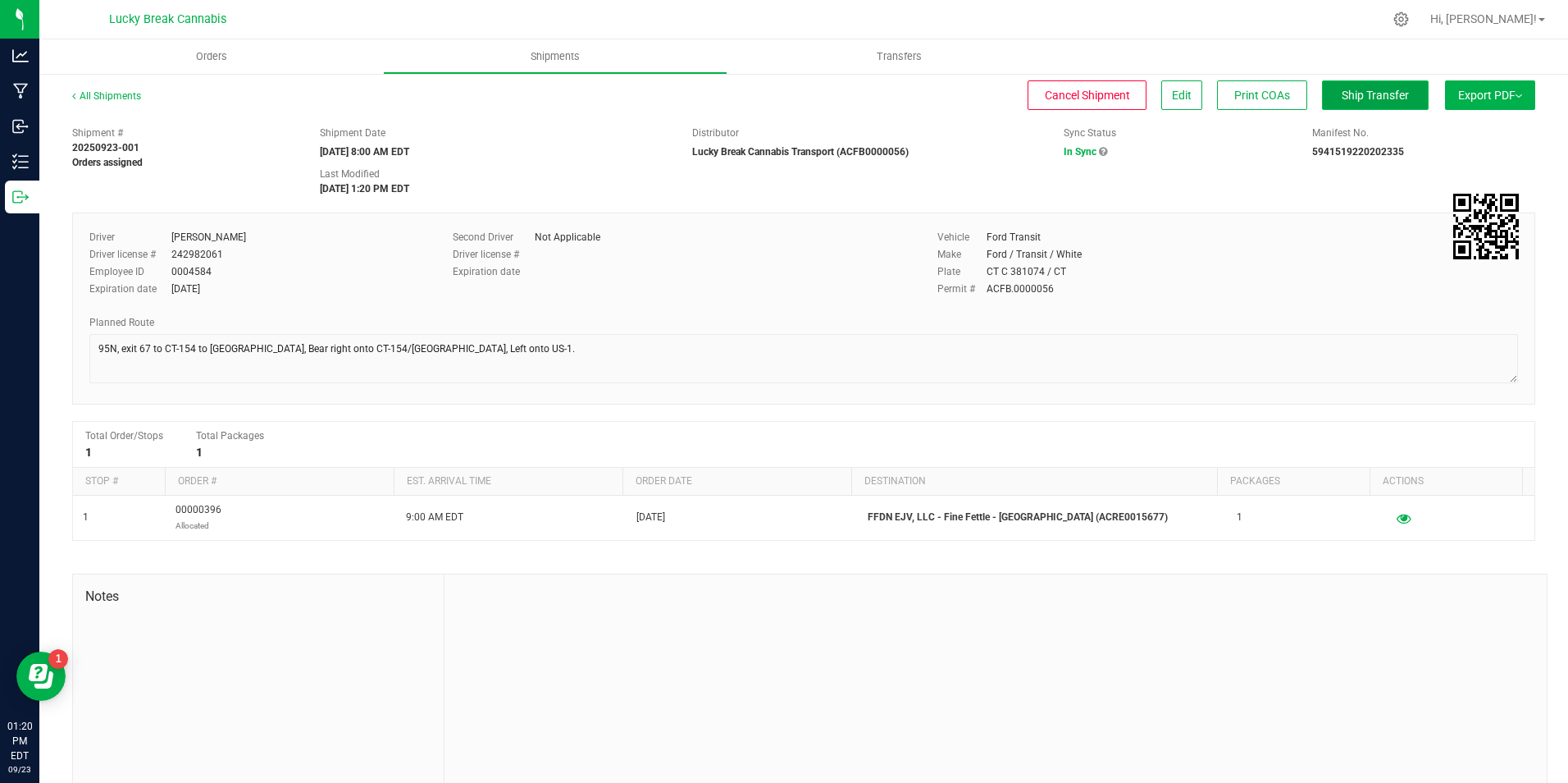
click at [1341, 96] on span "Ship Transfer" at bounding box center [1374, 95] width 67 height 13
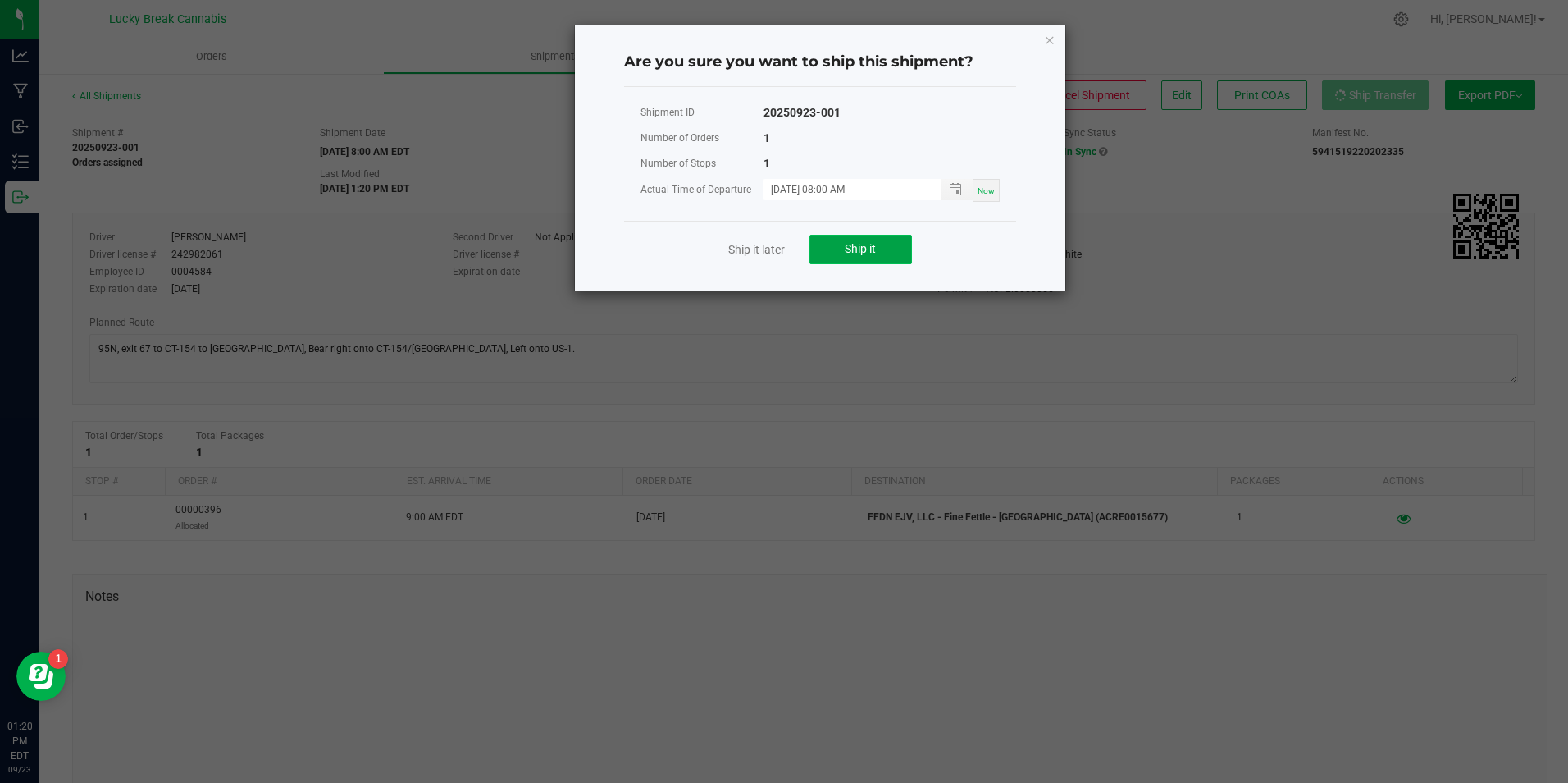
click at [867, 256] on button "Ship it" at bounding box center [861, 250] width 103 height 29
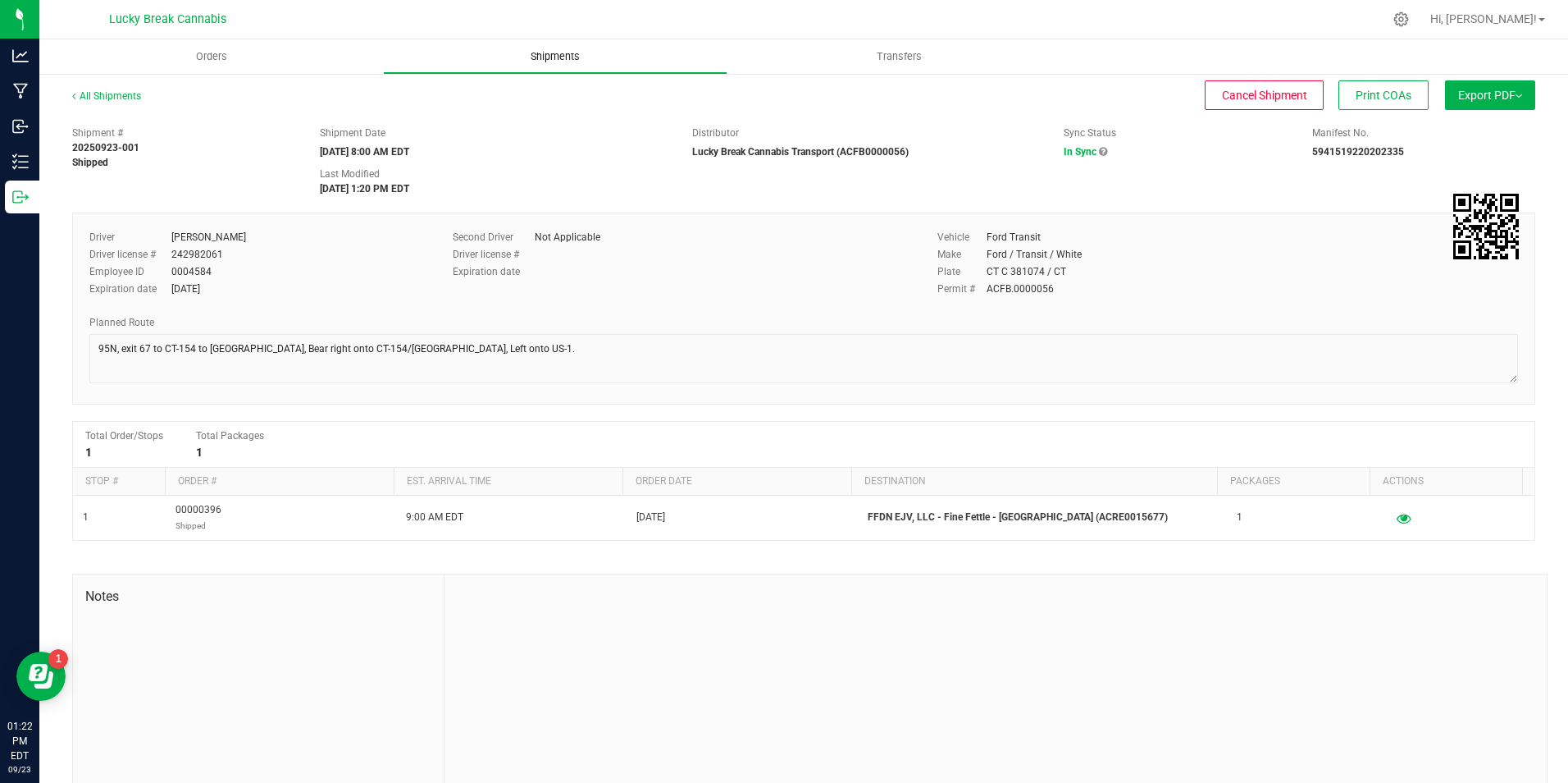
click at [521, 50] on span "Shipments" at bounding box center [555, 57] width 94 height 15
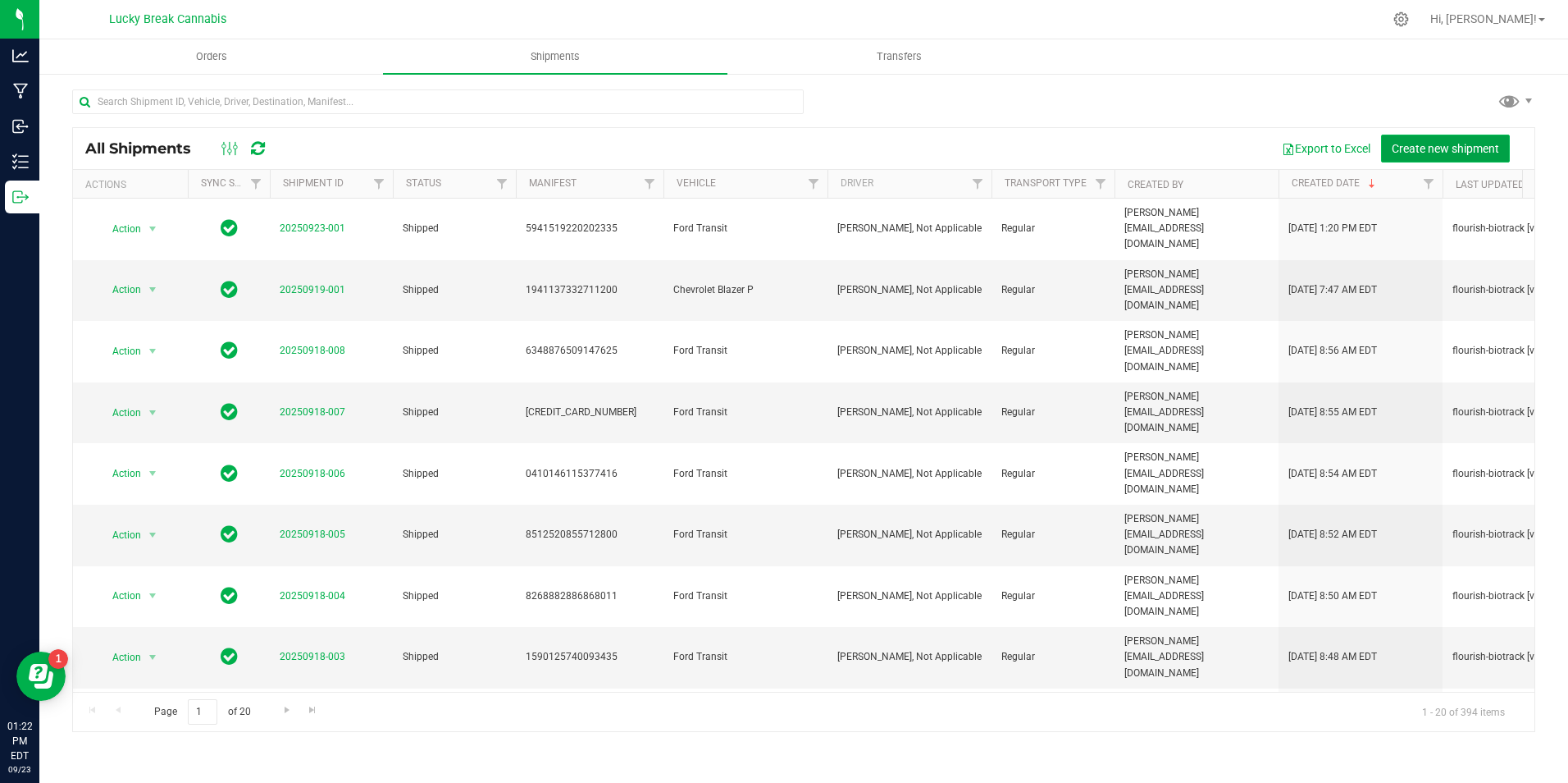
click at [1427, 148] on span "Create new shipment" at bounding box center [1445, 149] width 107 height 13
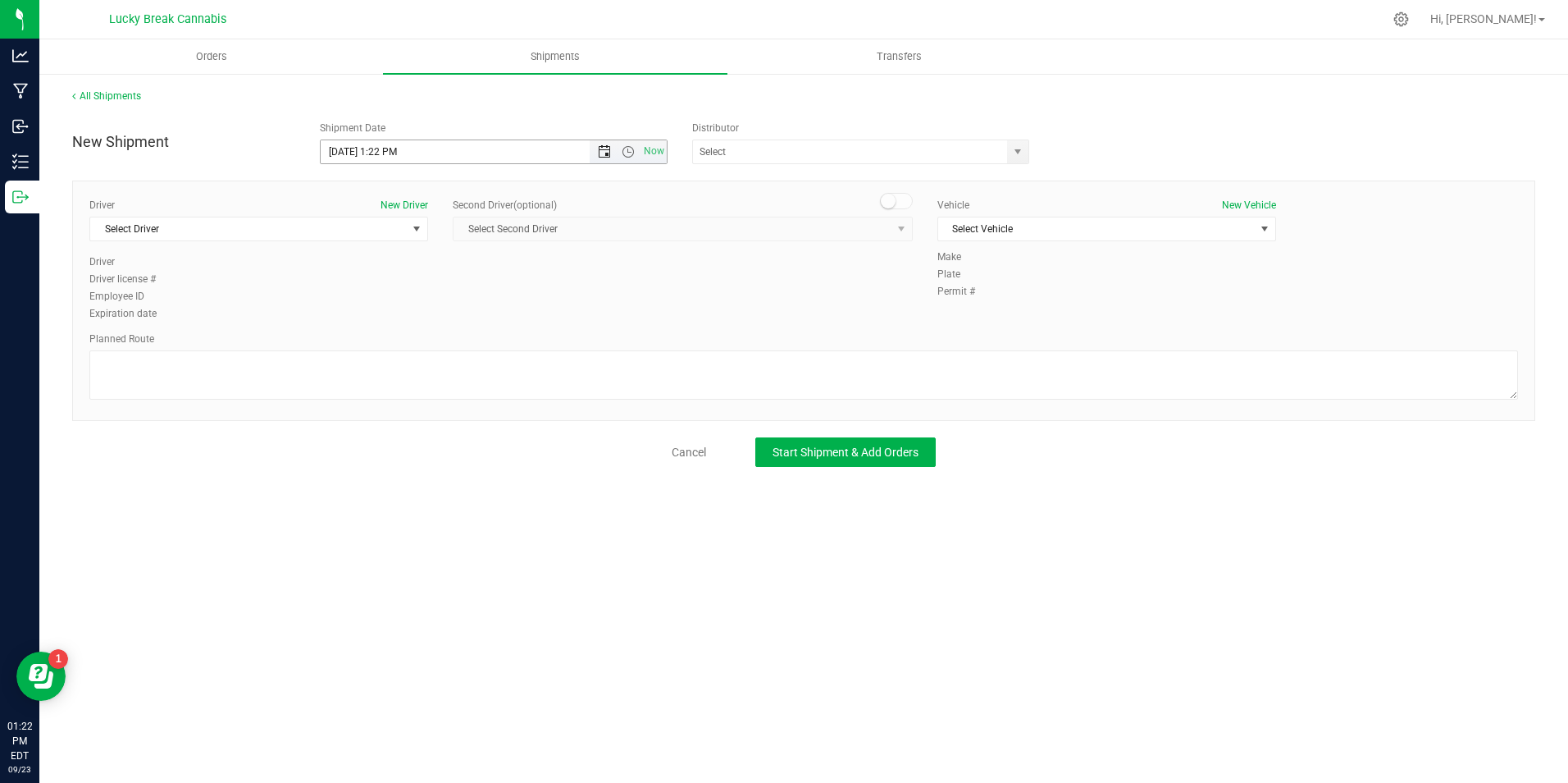
click at [607, 146] on span "Open the date view" at bounding box center [605, 151] width 13 height 13
click at [412, 320] on link "24" at bounding box center [407, 319] width 24 height 26
click at [631, 155] on span "Open the time view" at bounding box center [628, 151] width 13 height 13
click at [367, 228] on li "9:00 AM" at bounding box center [493, 229] width 344 height 21
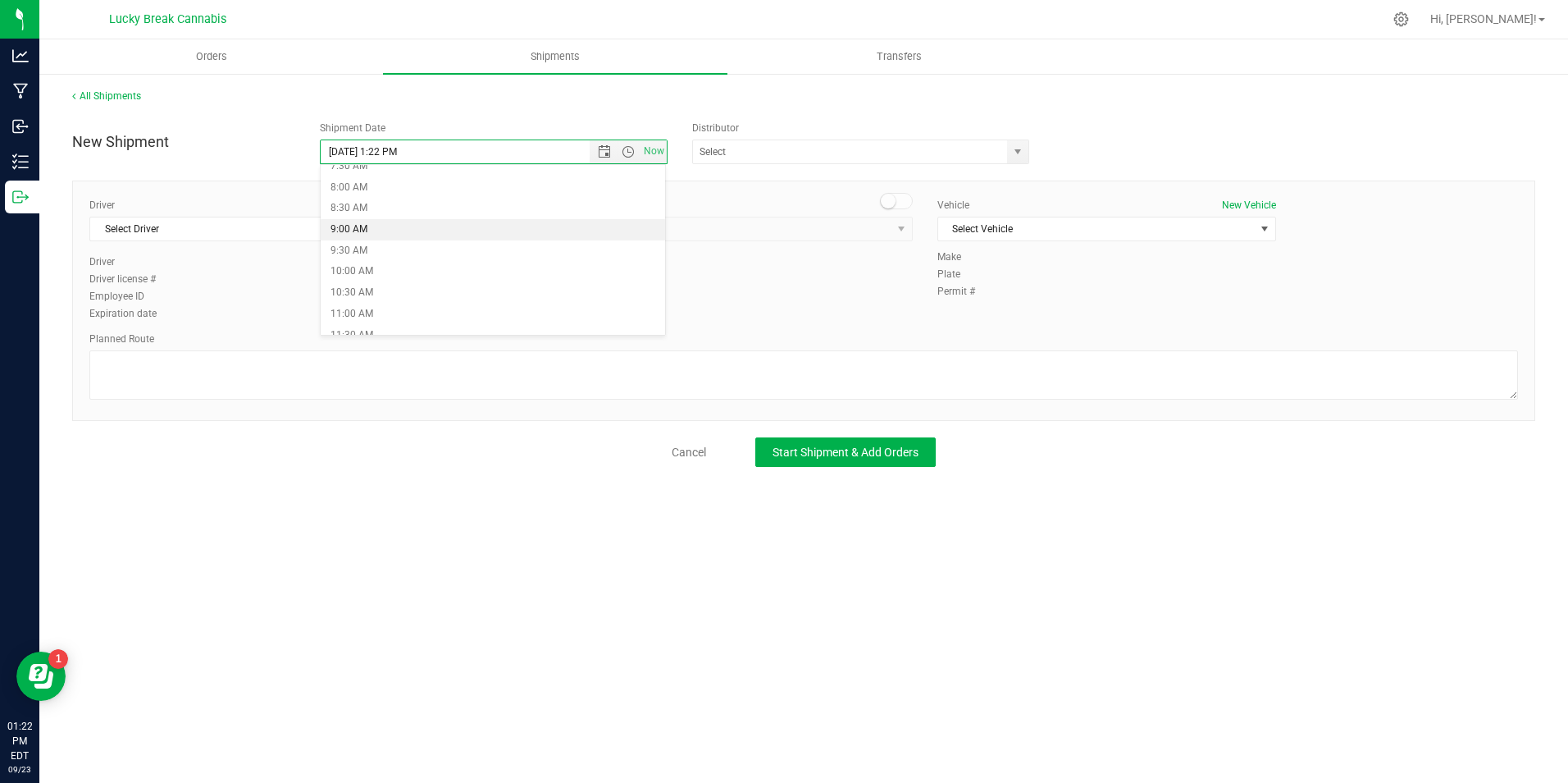
type input "[DATE] 9:00 AM"
click at [1013, 149] on span "select" at bounding box center [1018, 151] width 13 height 13
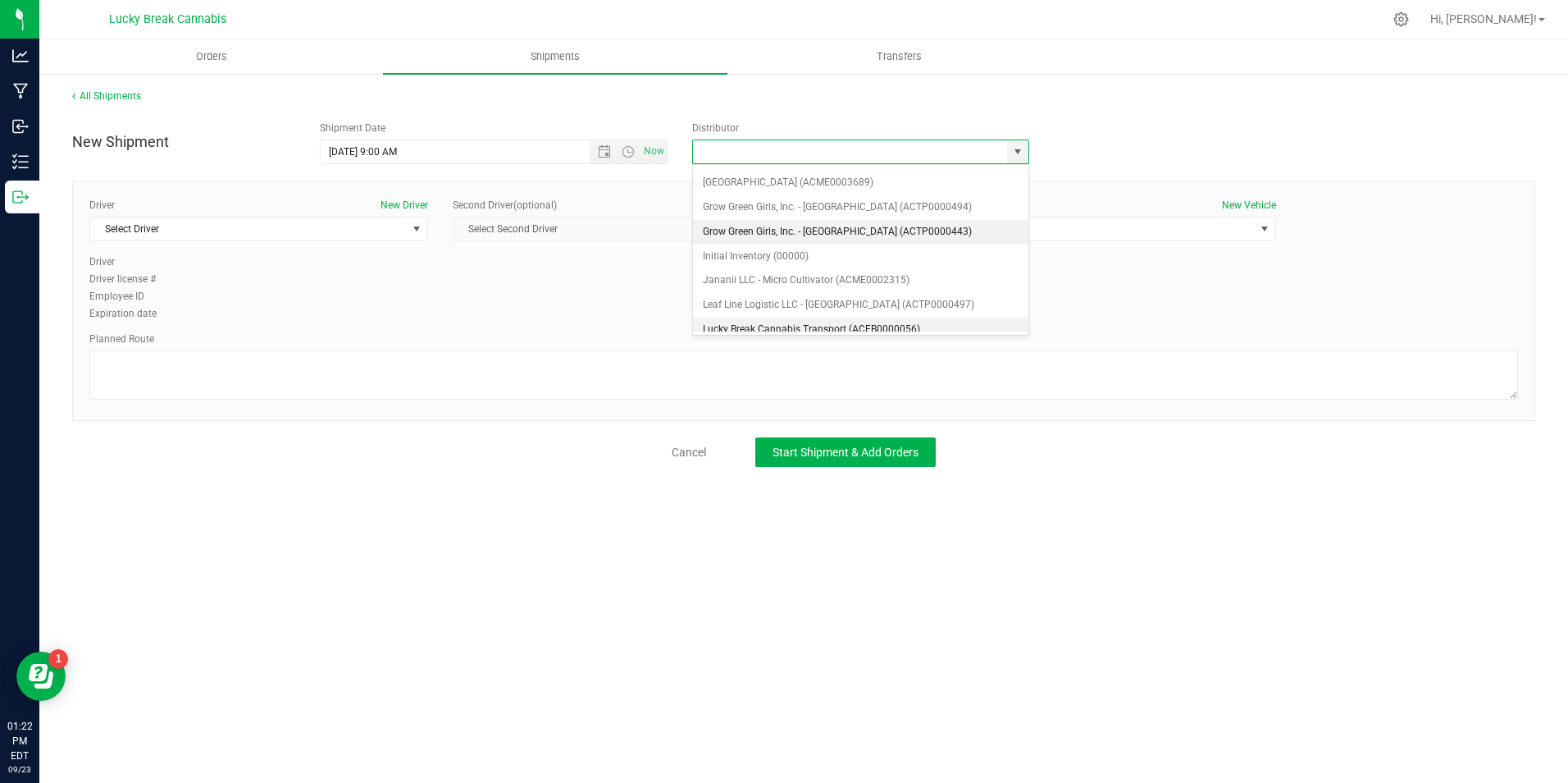
scroll to position [246, 0]
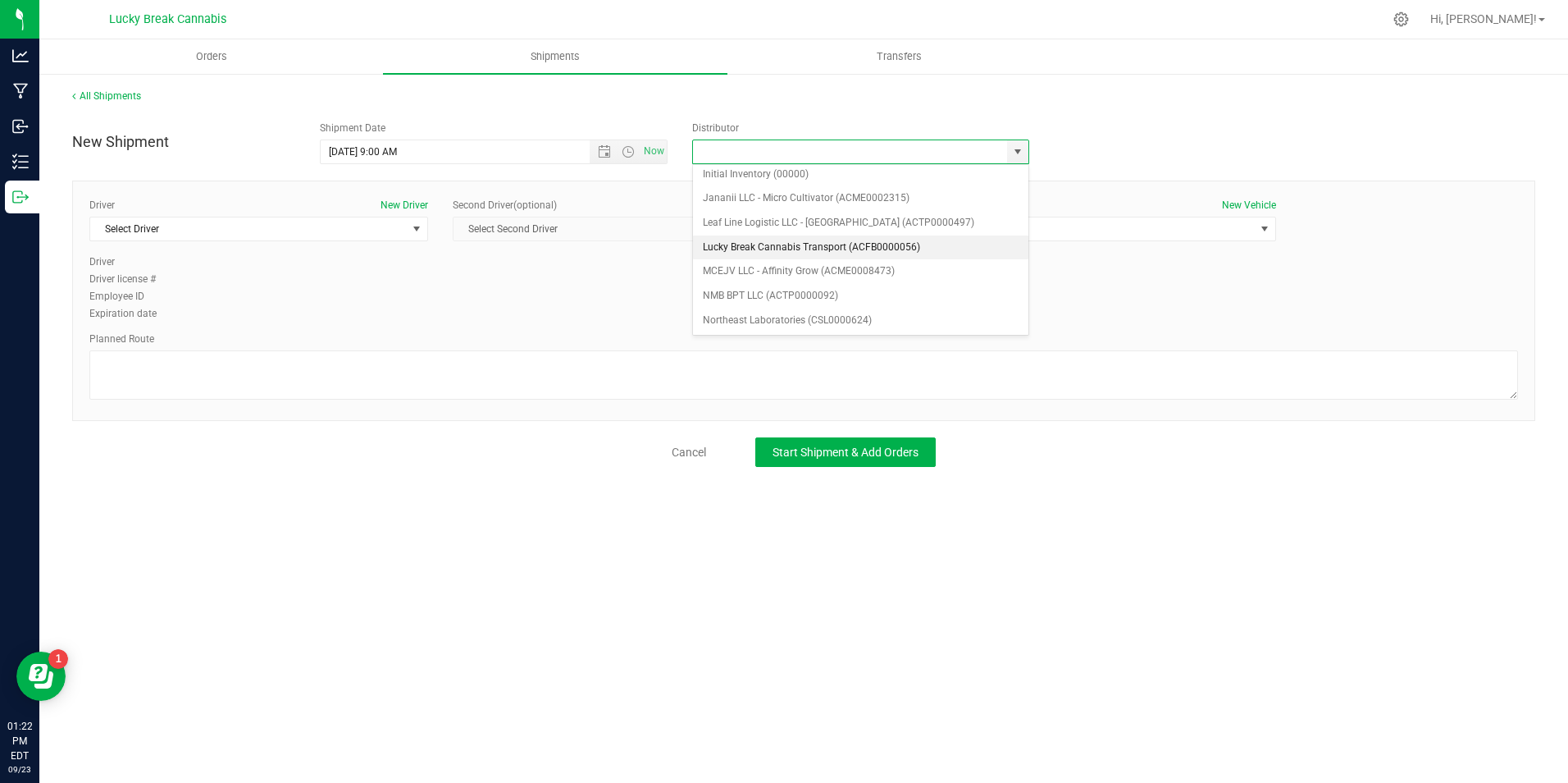
click at [806, 243] on li "Lucky Break Cannabis Transport (ACFB0000056)" at bounding box center [861, 248] width 336 height 25
type input "Lucky Break Cannabis Transport (ACFB0000056)"
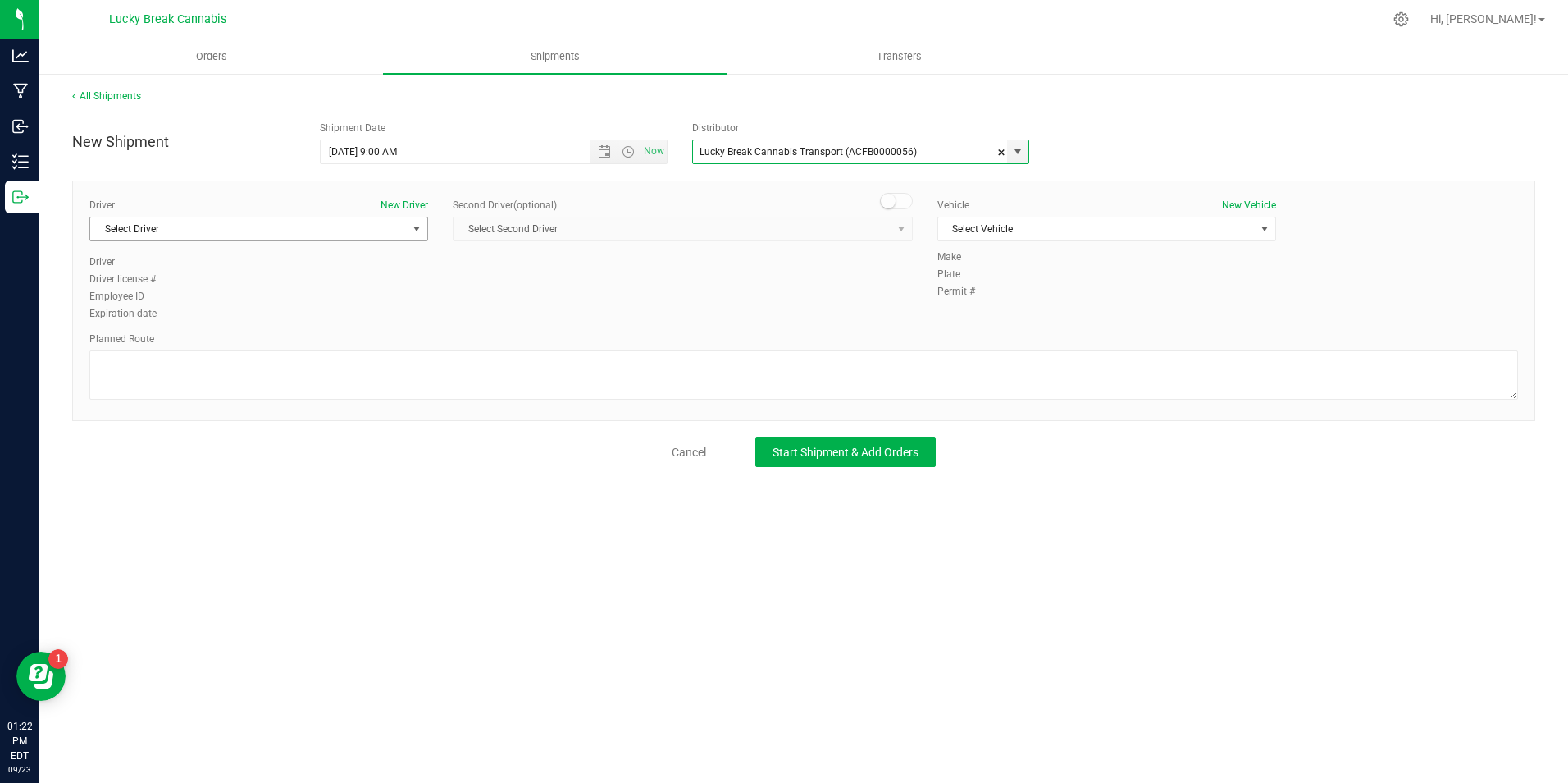
click at [392, 234] on span "Select Driver" at bounding box center [248, 229] width 317 height 23
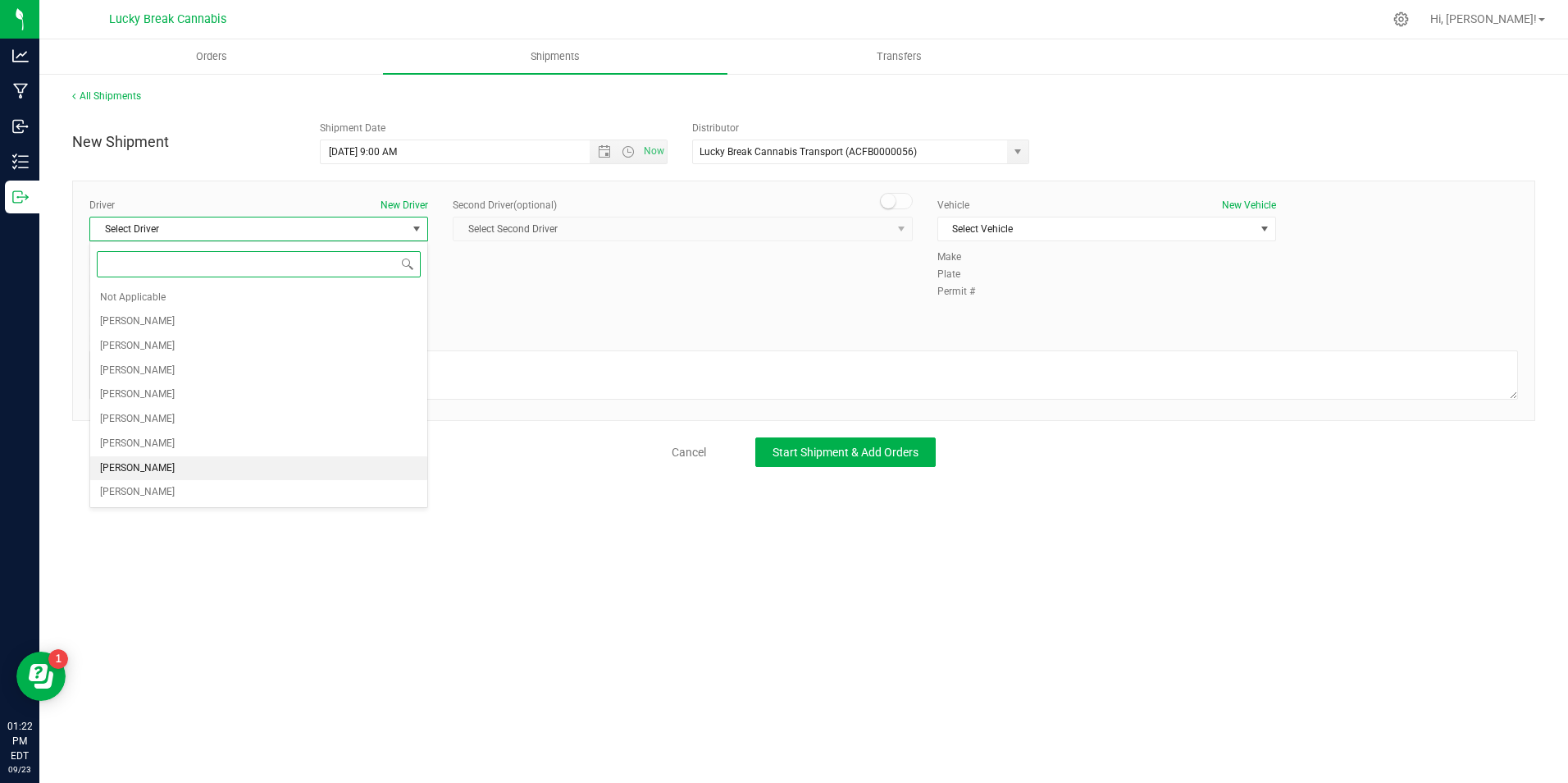
click at [148, 469] on span "[PERSON_NAME]" at bounding box center [137, 468] width 74 height 21
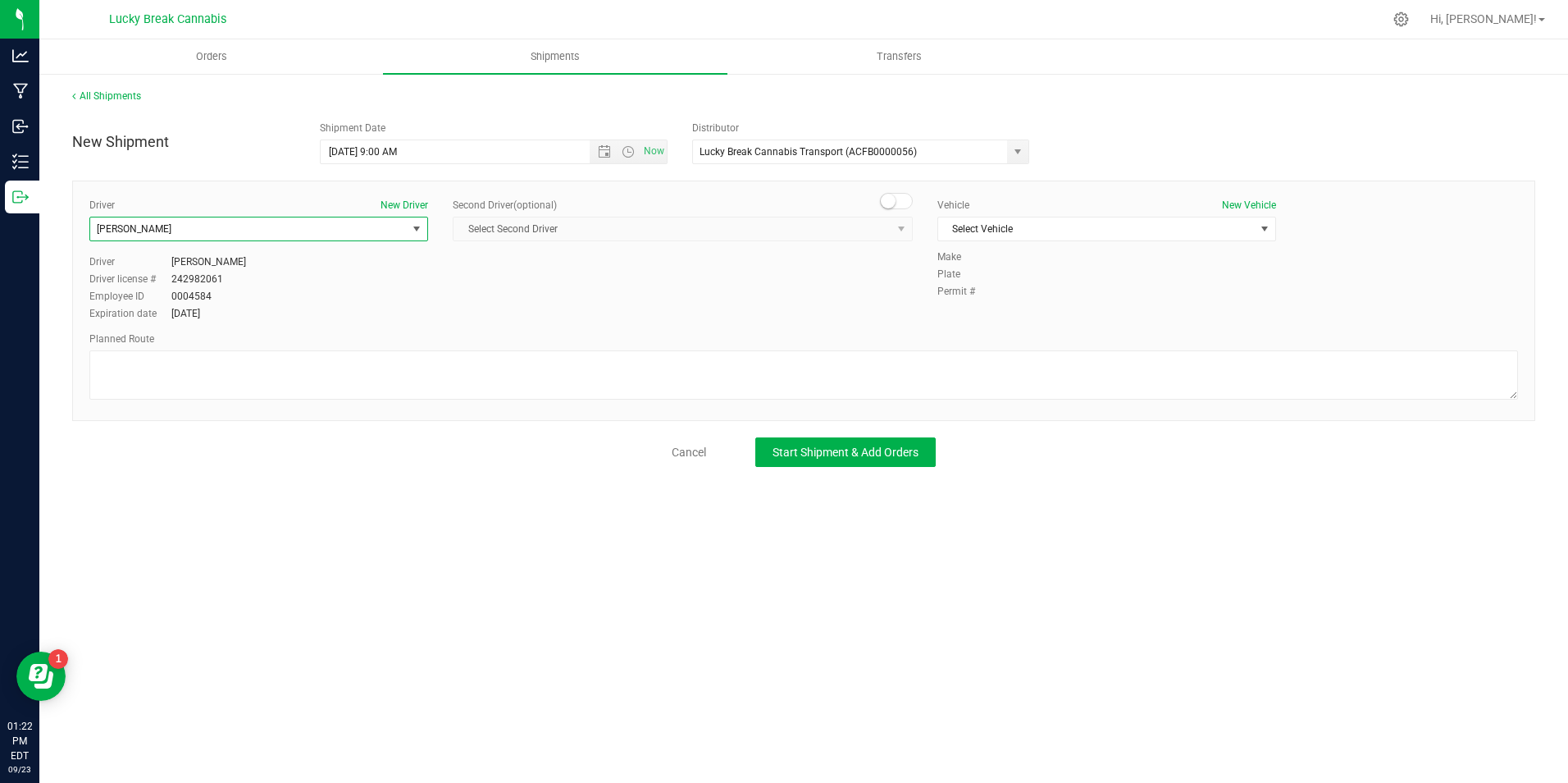
click at [894, 199] on span at bounding box center [896, 201] width 33 height 17
click at [890, 238] on span "Select Second Driver" at bounding box center [672, 229] width 438 height 23
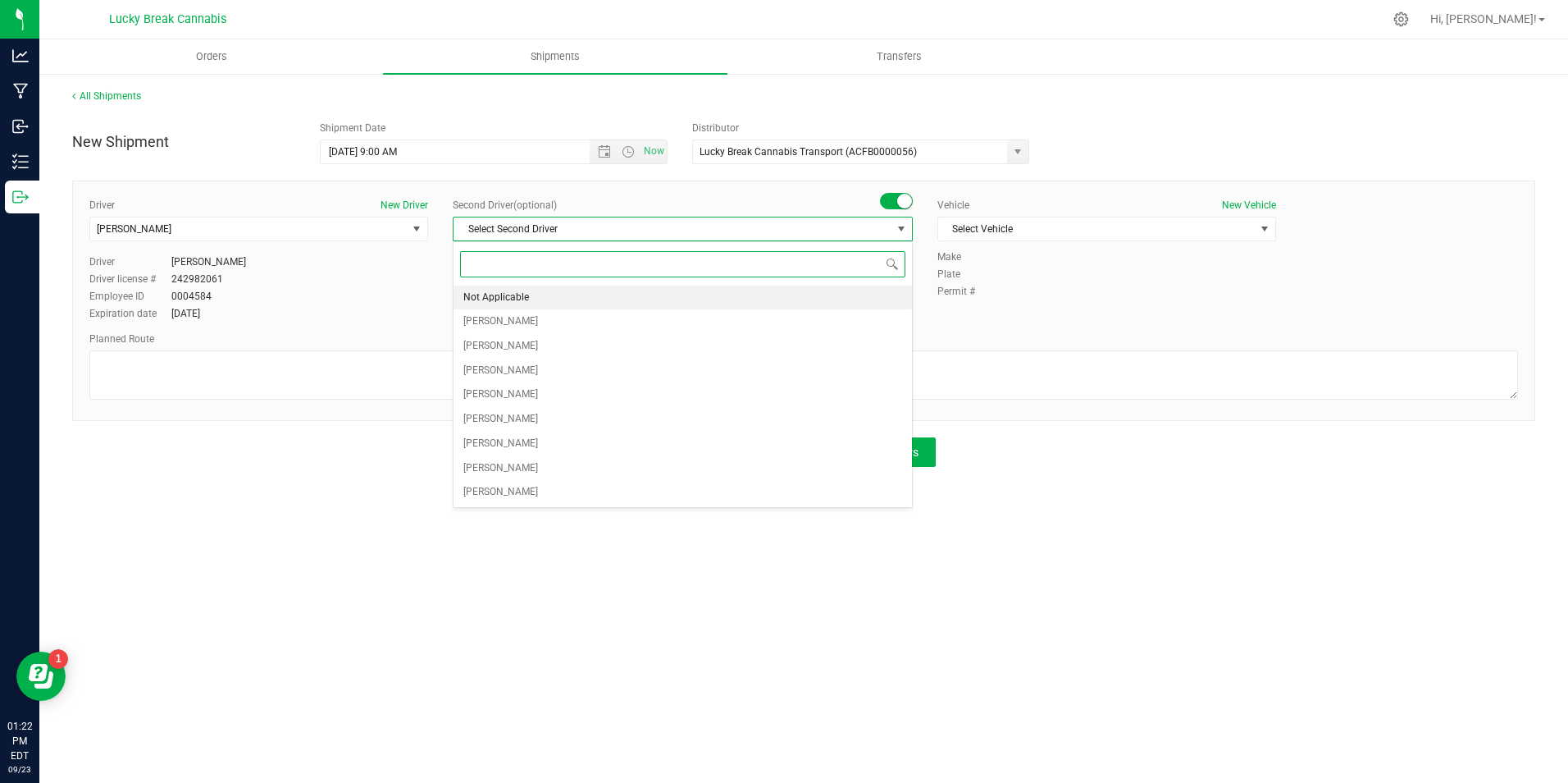
click at [739, 304] on li "Not Applicable" at bounding box center [683, 297] width 459 height 25
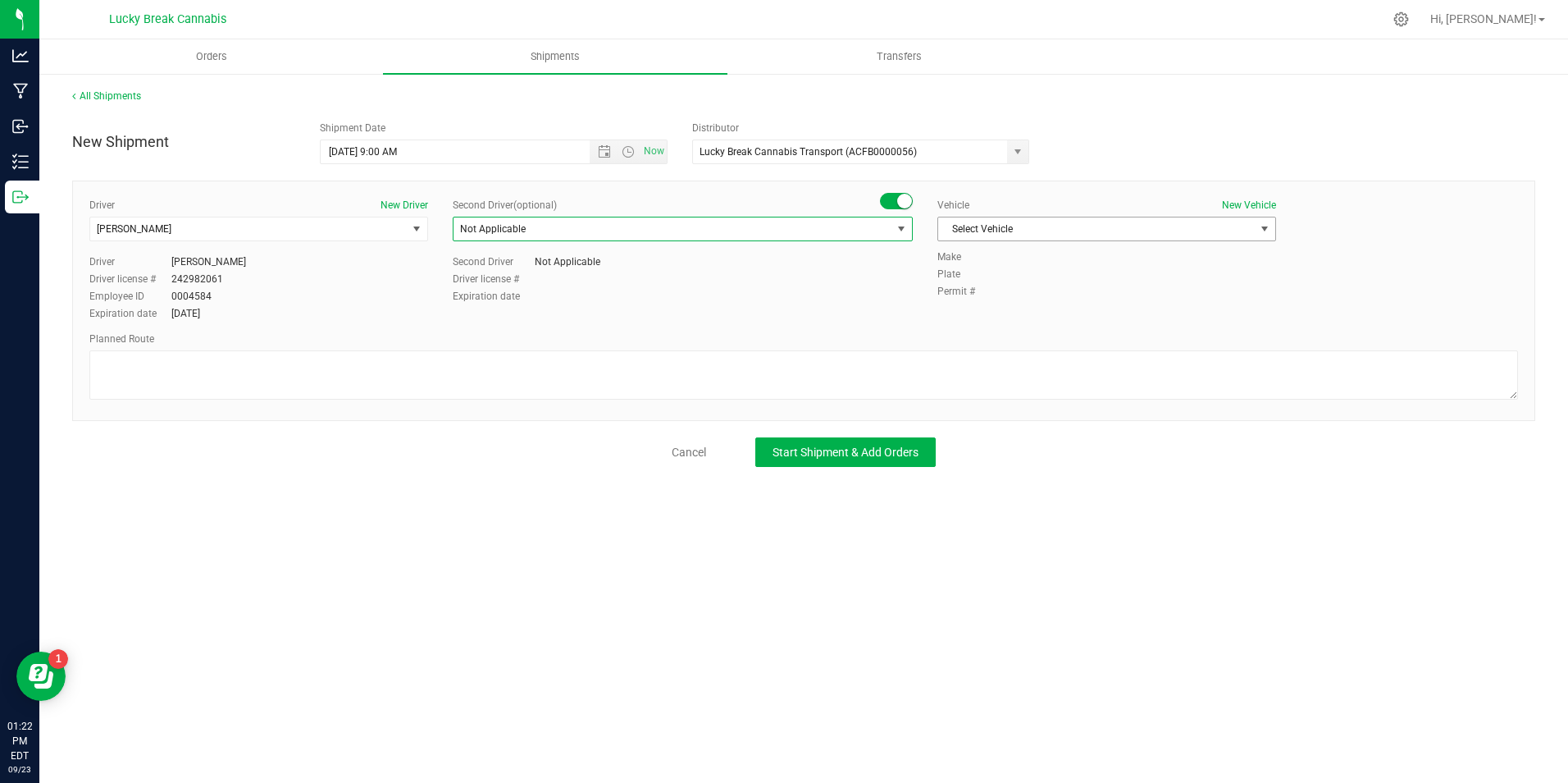
click at [1064, 229] on span "Select Vehicle" at bounding box center [1096, 229] width 317 height 23
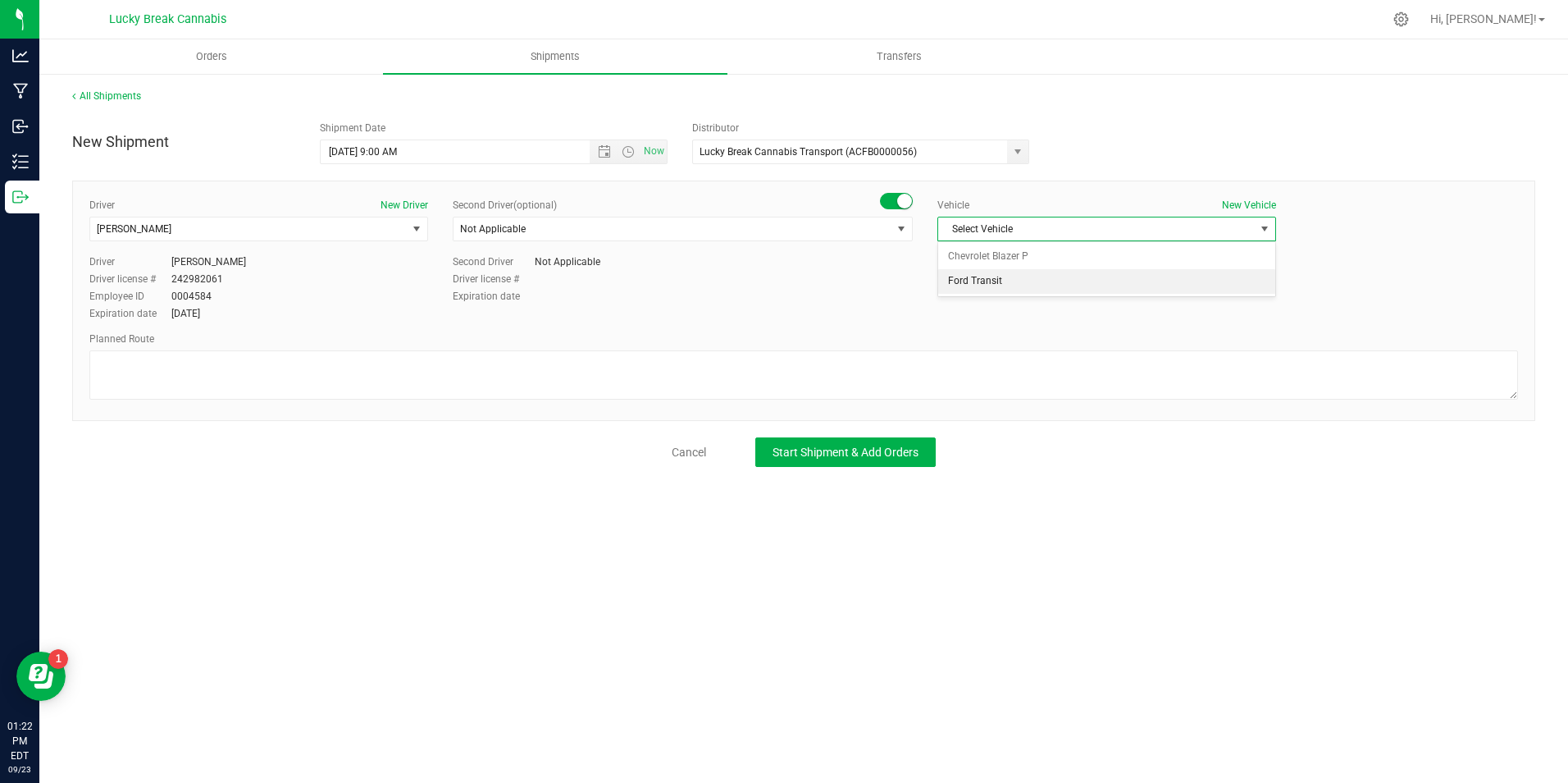
click at [1055, 274] on li "Ford Transit" at bounding box center [1106, 281] width 337 height 25
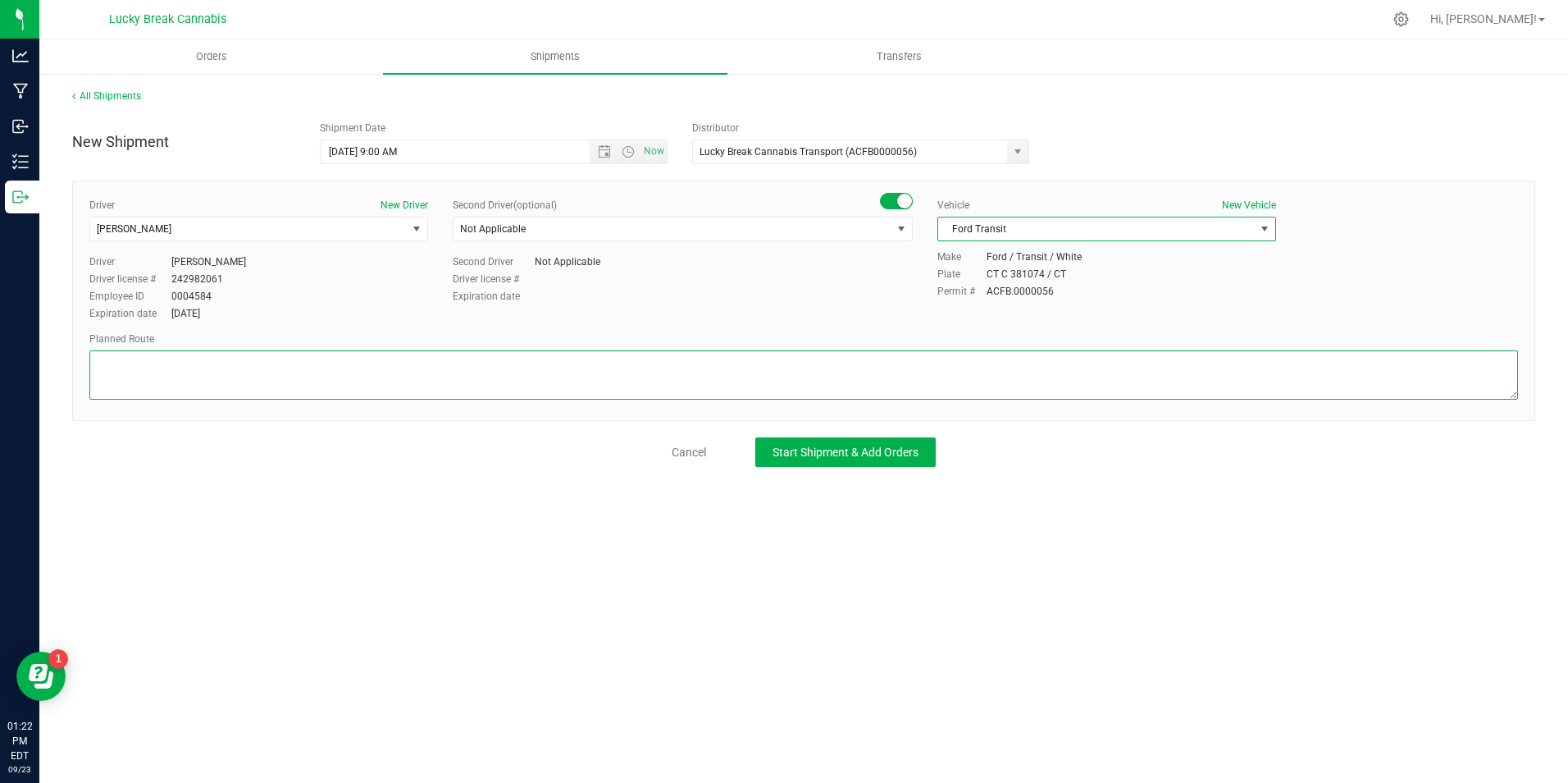
click at [717, 369] on textarea at bounding box center [803, 375] width 1429 height 50
paste textarea "CT-32, Bridge St, Pleasant St, CT-32 S/CT-2 E, Exit 28 S for CT-2A/I-395 S, Exi…"
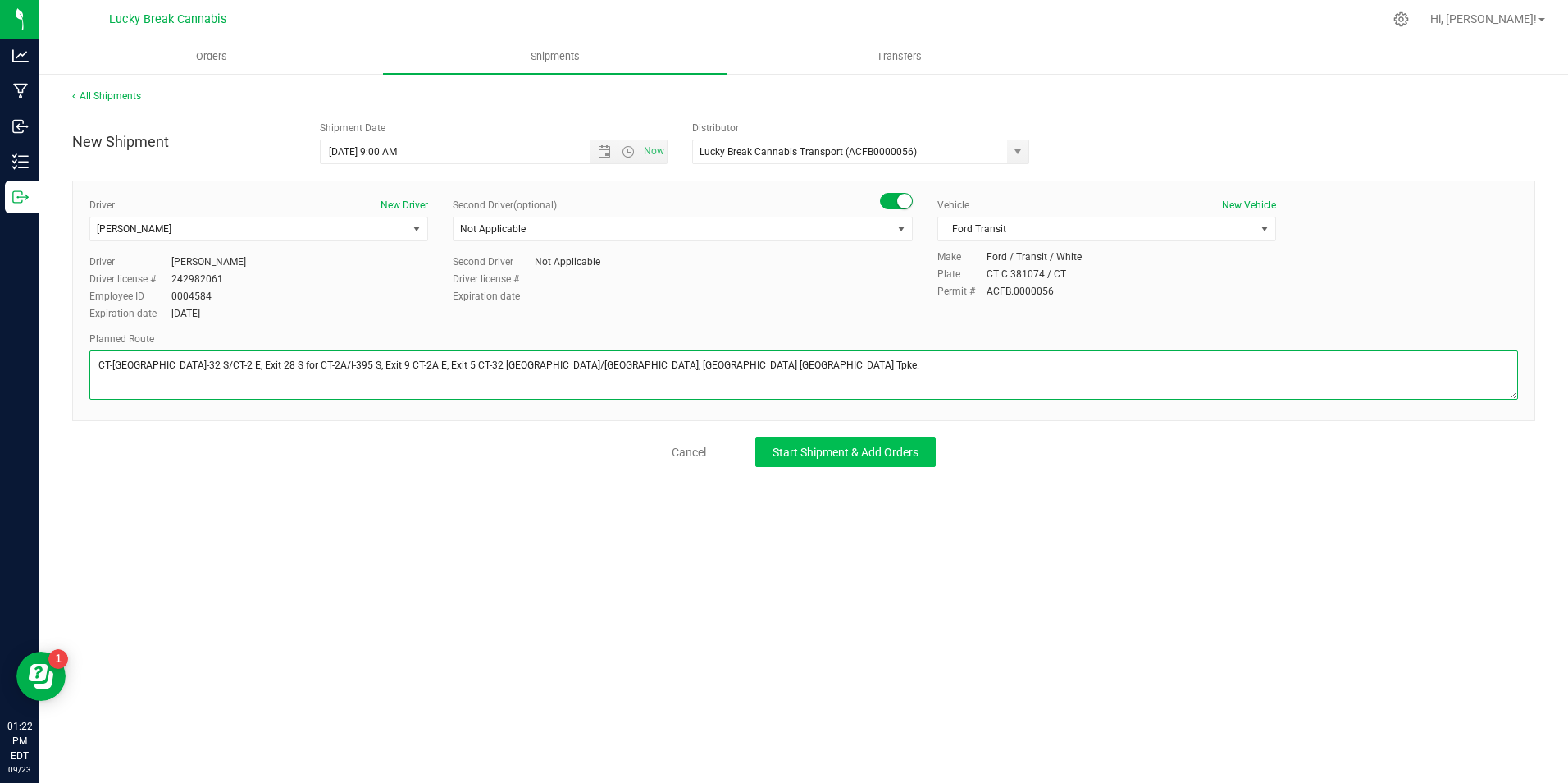
type textarea "CT-32, Bridge St, Pleasant St, CT-32 S/CT-2 E, Exit 28 S for CT-2A/I-395 S, Exi…"
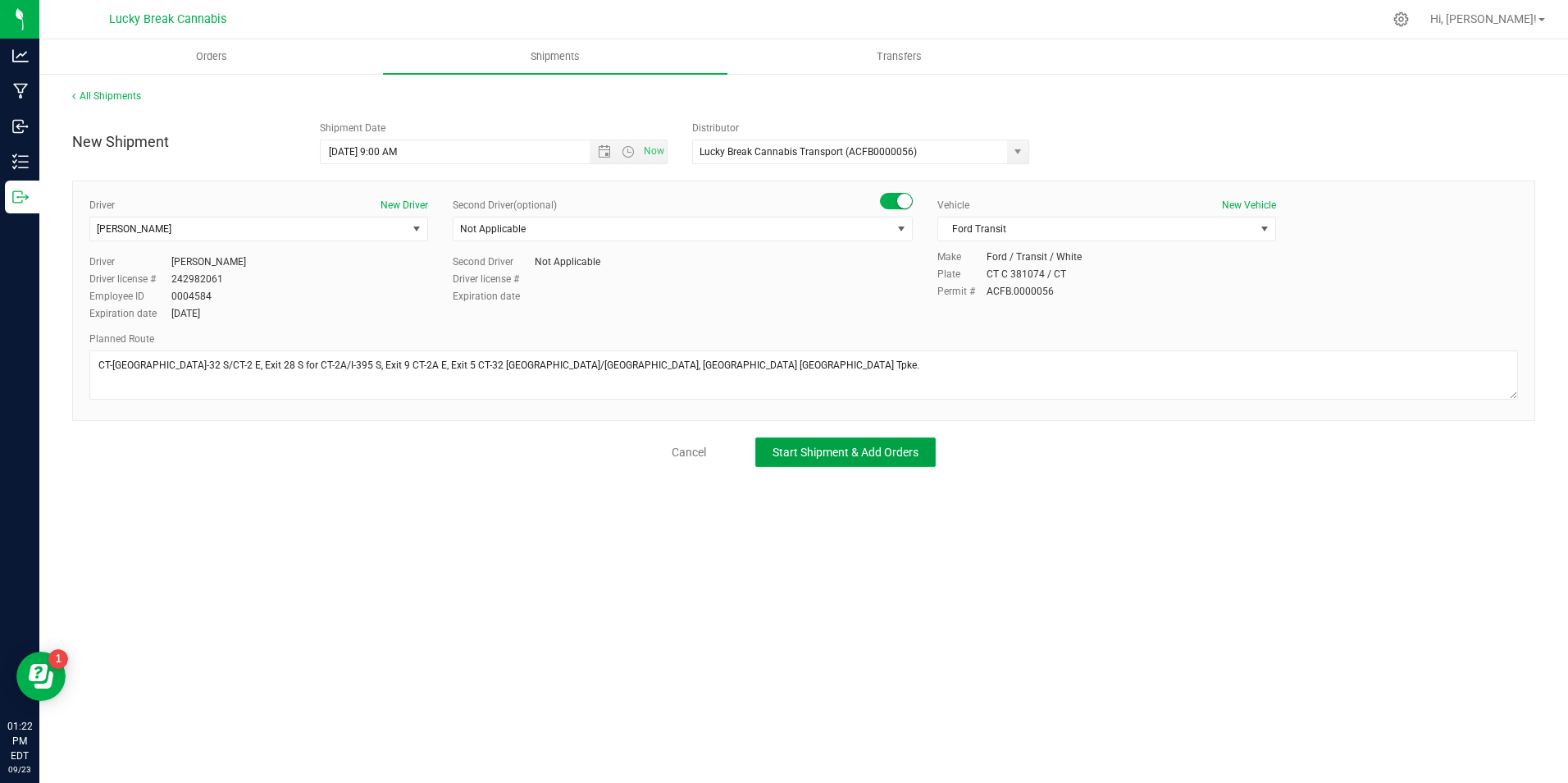
click at [832, 459] on span "Start Shipment & Add Orders" at bounding box center [845, 452] width 146 height 13
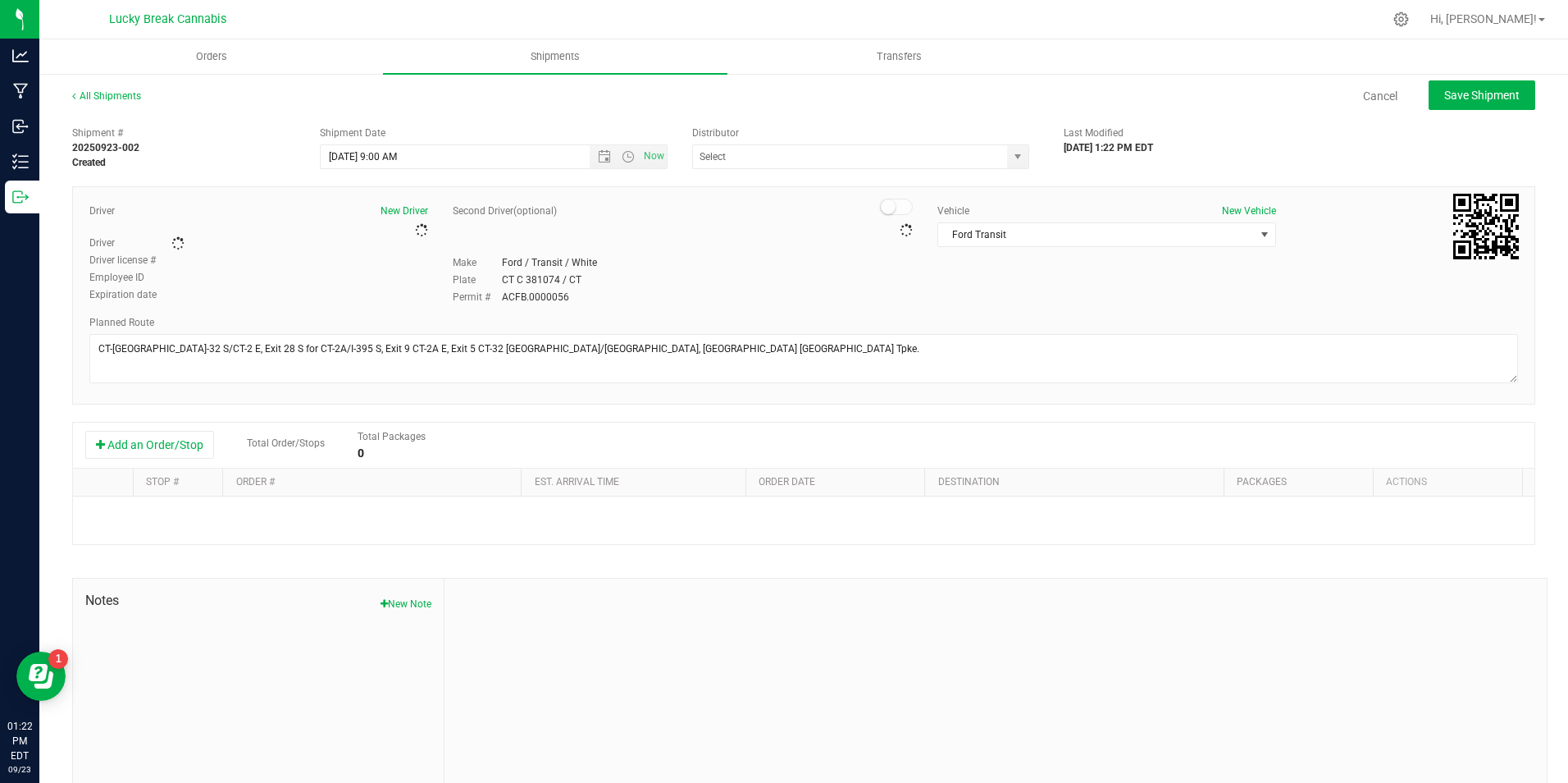
type input "Lucky Break Cannabis Transport (ACFB0000056)"
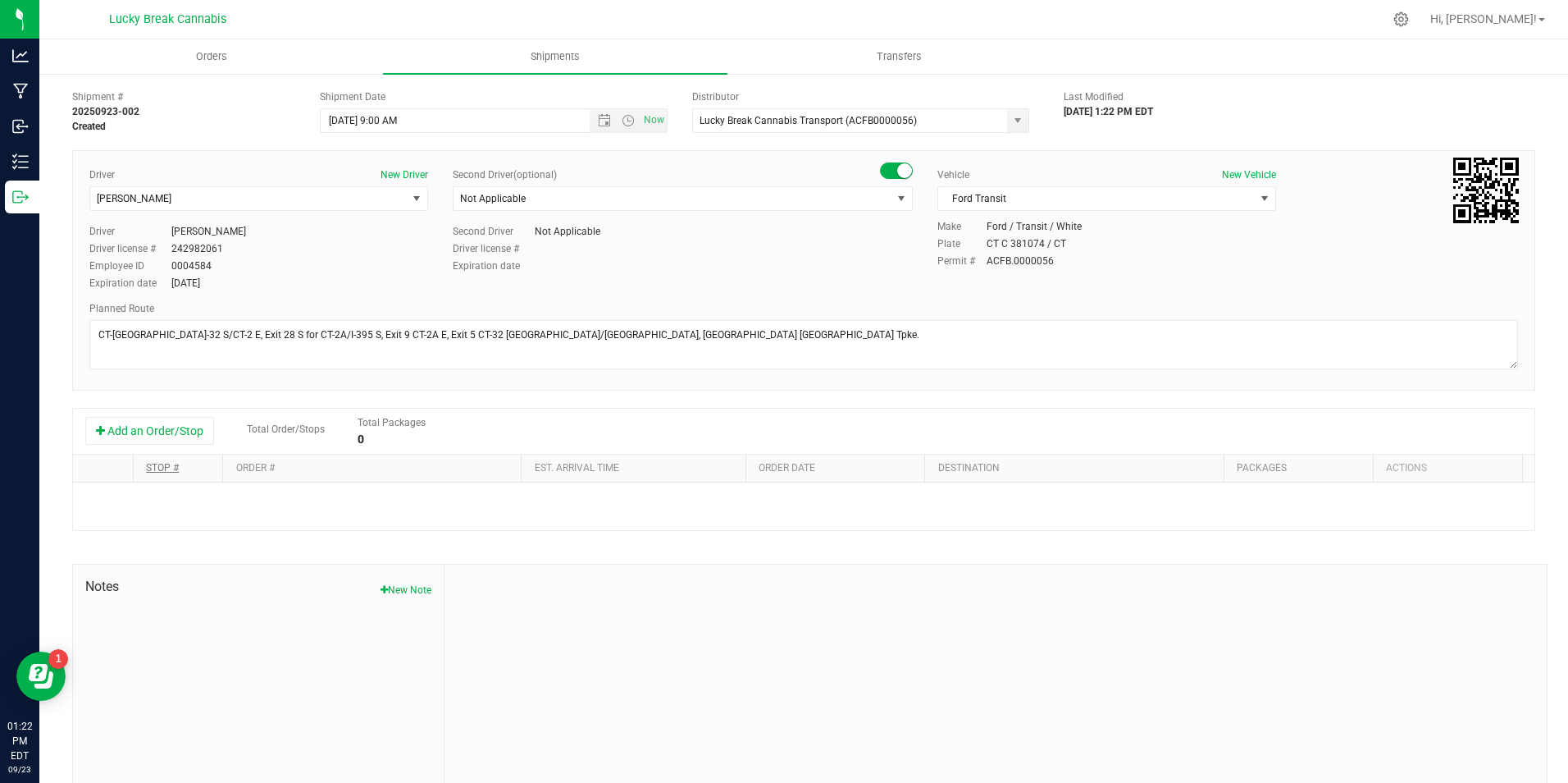
scroll to position [56, 0]
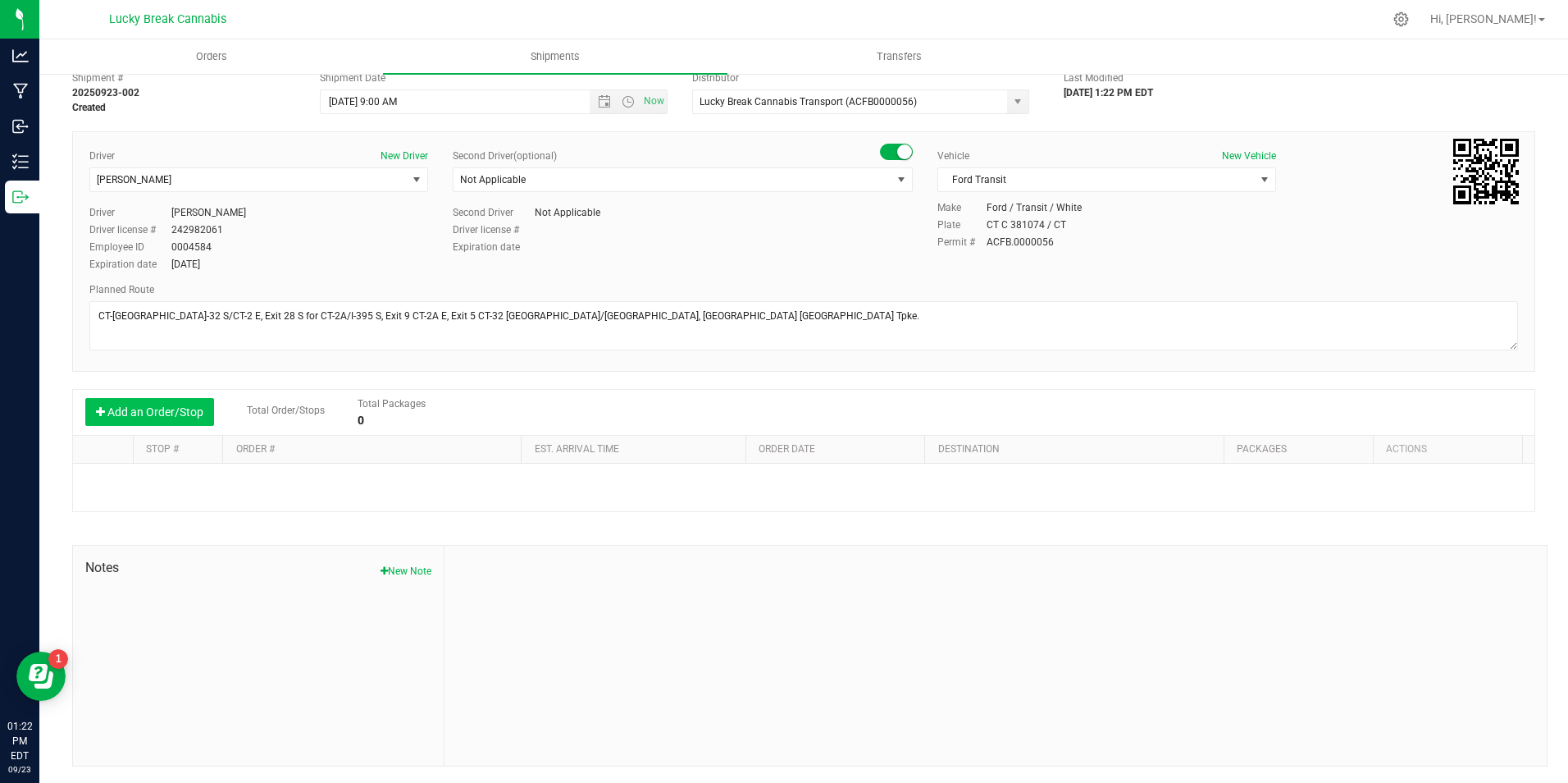
click at [169, 422] on button "Add an Order/Stop" at bounding box center [150, 412] width 128 height 28
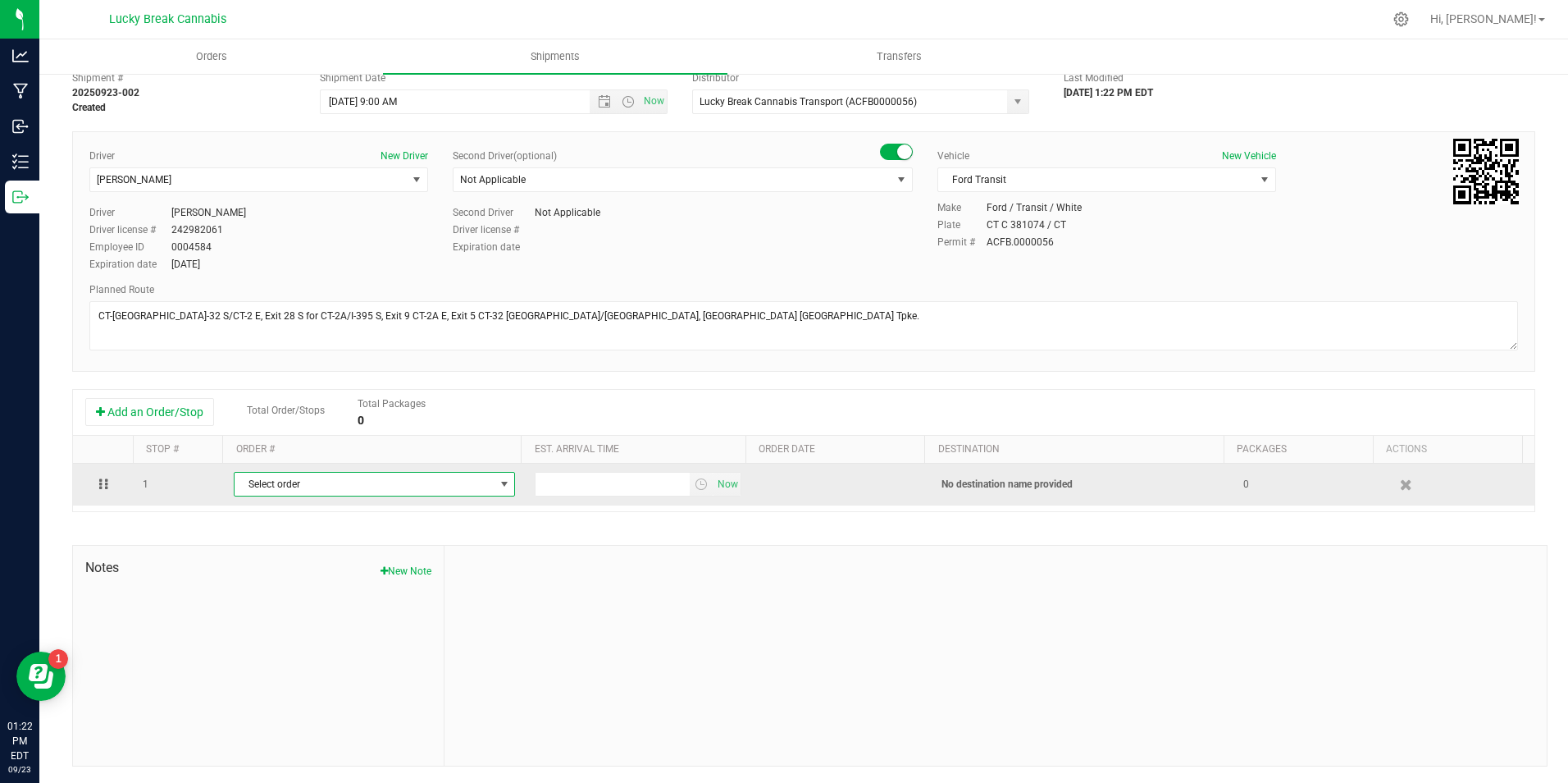
click at [373, 487] on span "Select order" at bounding box center [364, 484] width 259 height 23
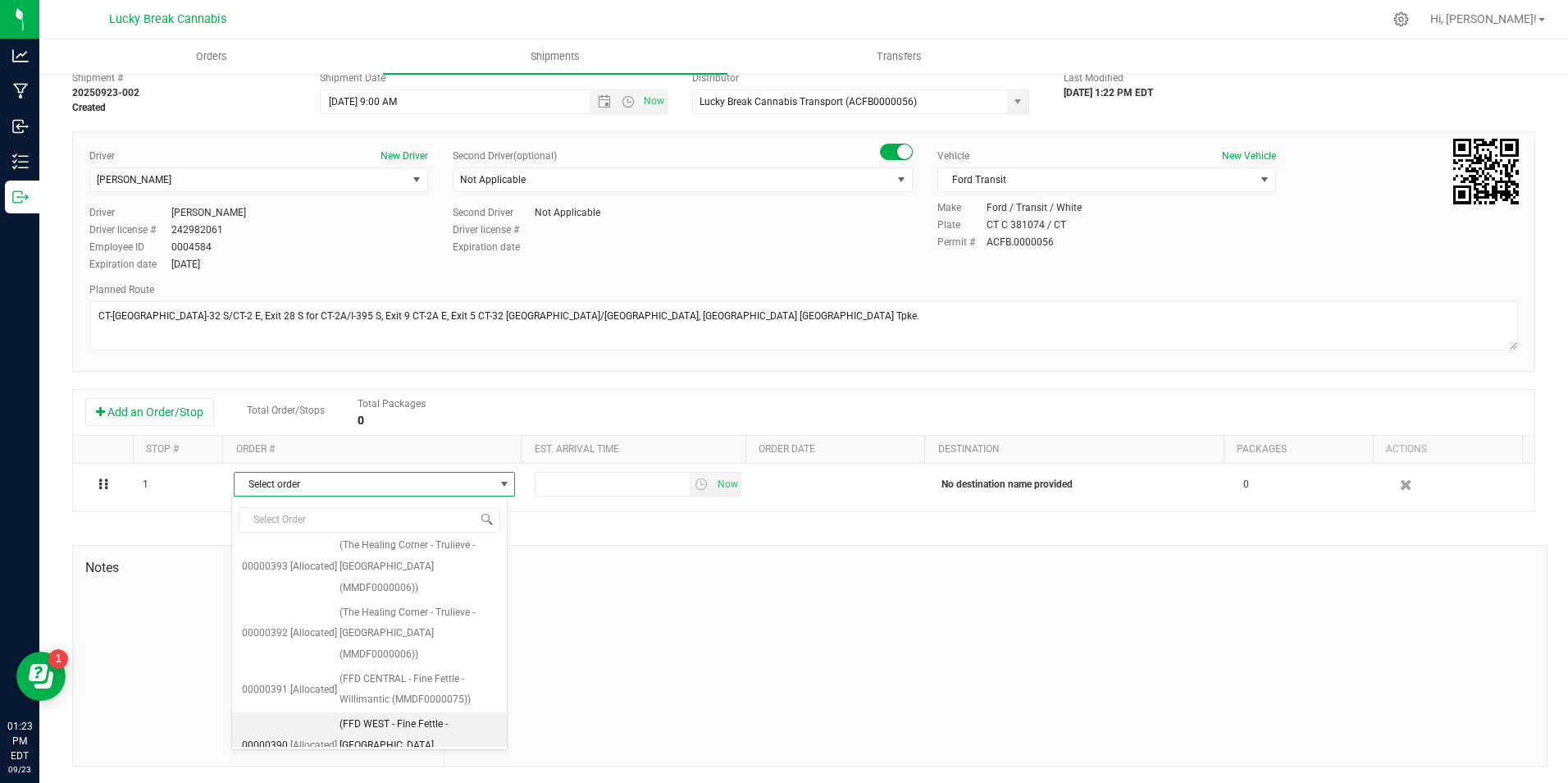
scroll to position [403, 0]
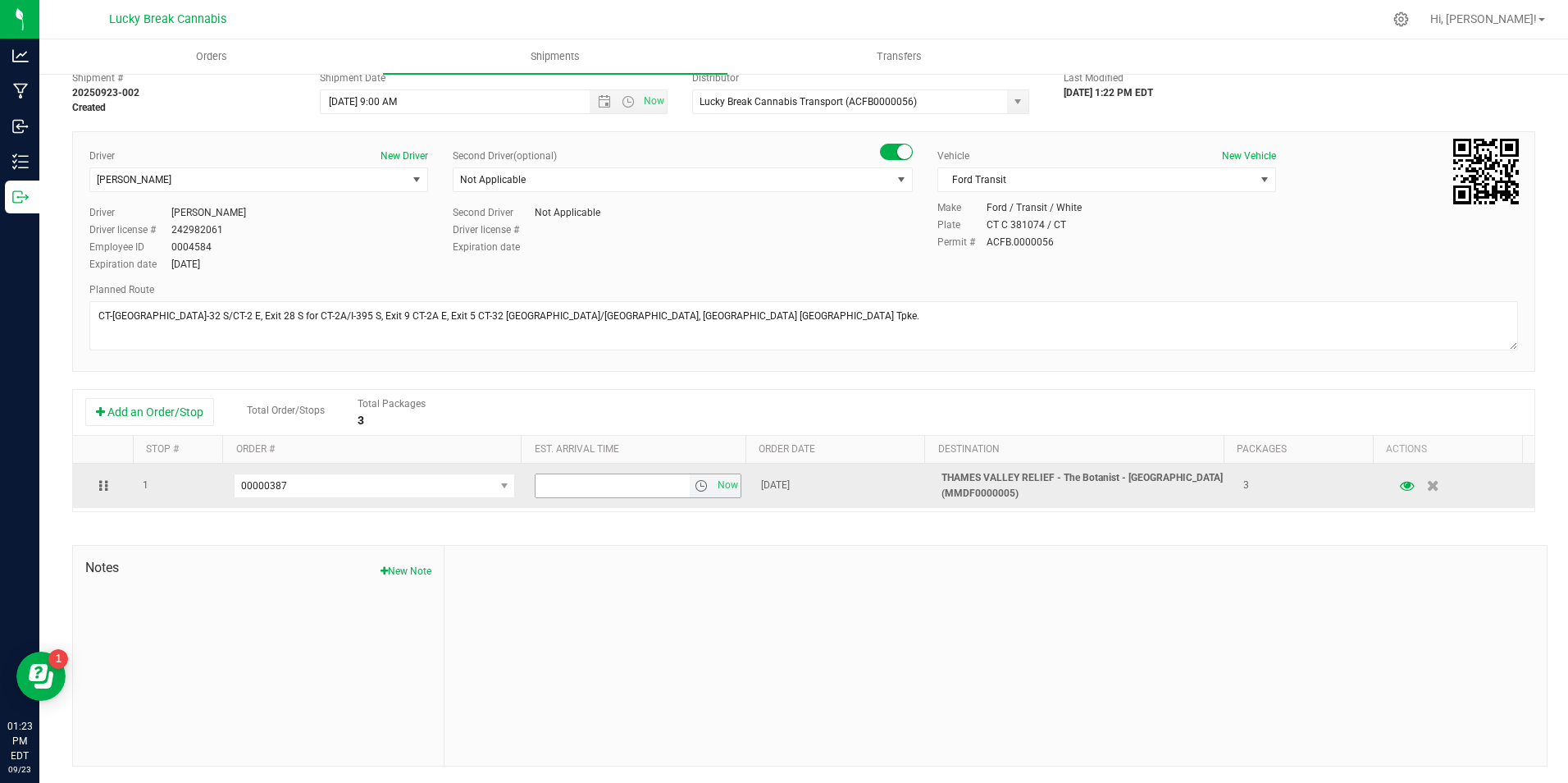
click at [695, 487] on span "select" at bounding box center [701, 486] width 13 height 13
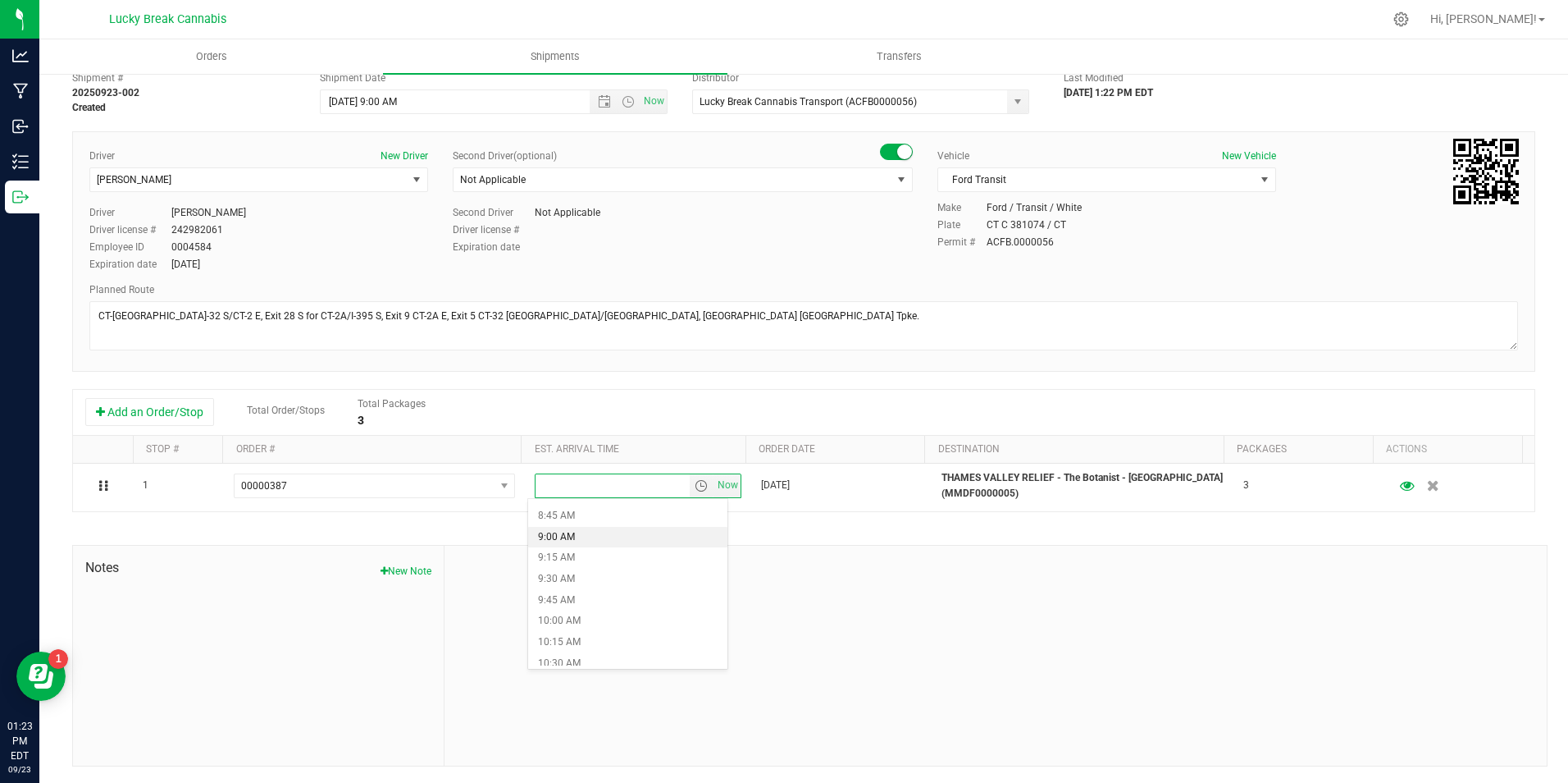
scroll to position [739, 0]
click at [568, 592] on li "9:45 AM" at bounding box center [628, 596] width 199 height 21
click at [1025, 598] on div at bounding box center [995, 655] width 1102 height 220
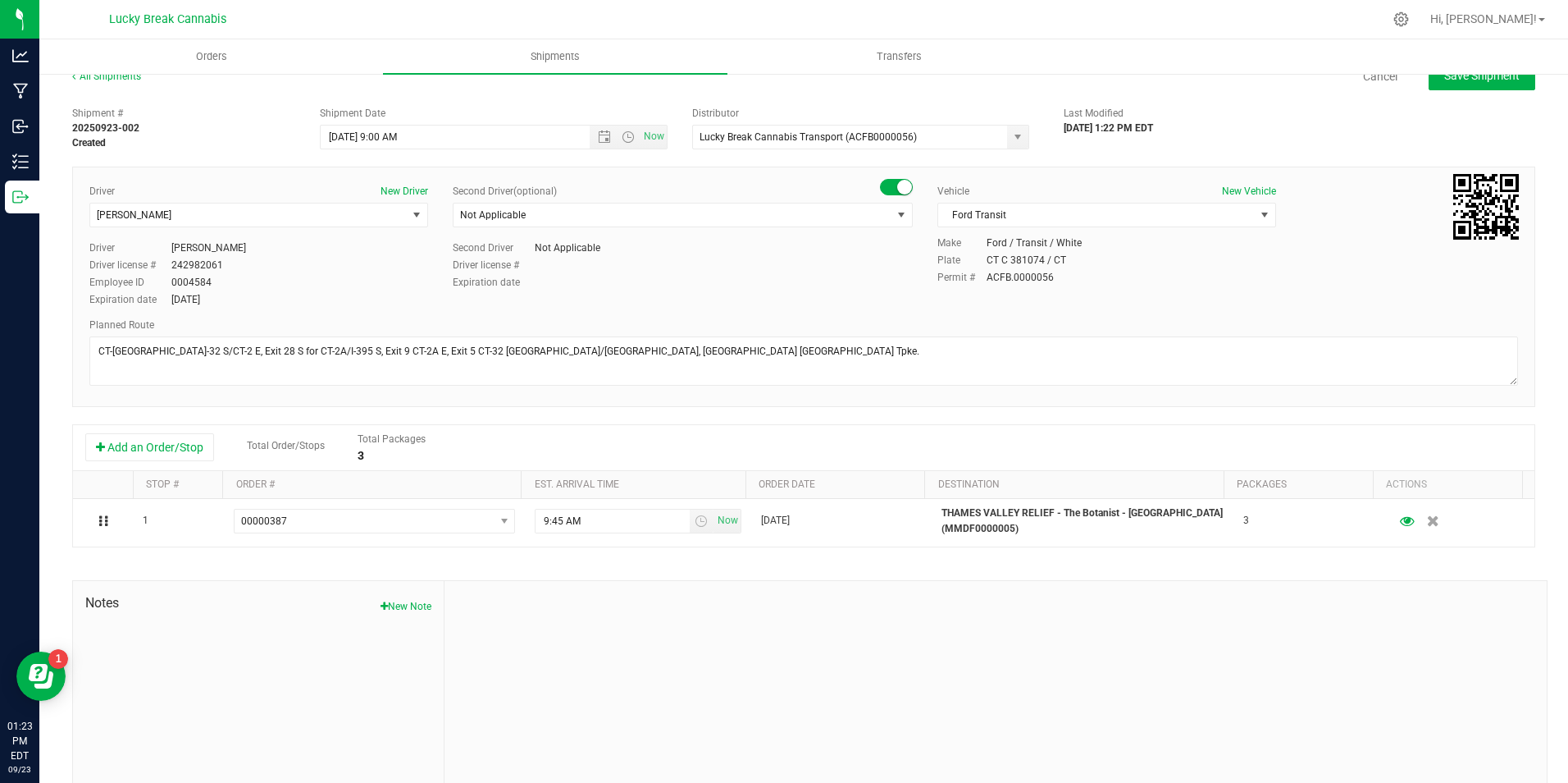
scroll to position [0, 0]
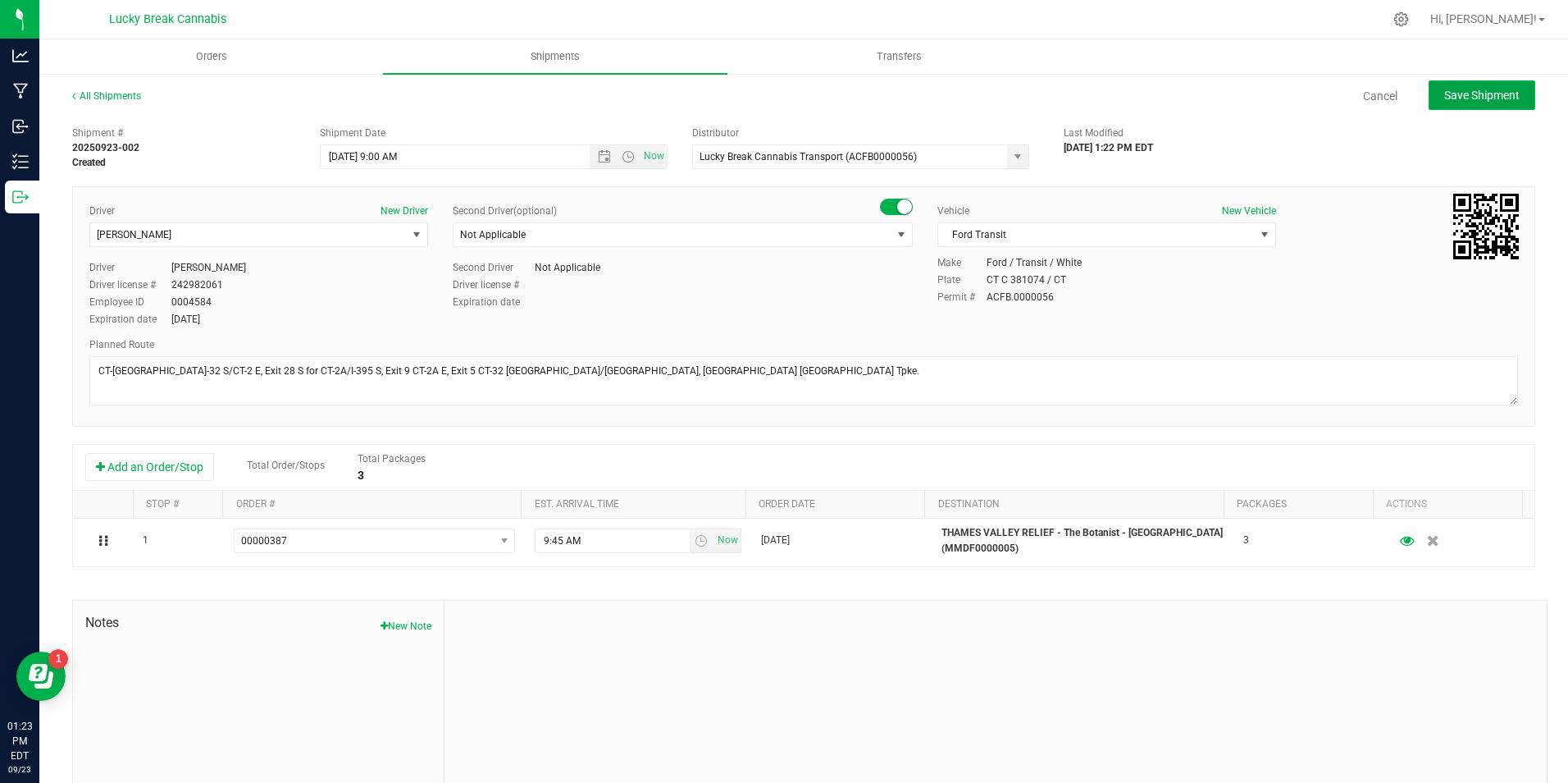
click at [1470, 87] on button "Save Shipment" at bounding box center [1482, 95] width 106 height 29
type input "9/24/2025 1:00 PM"
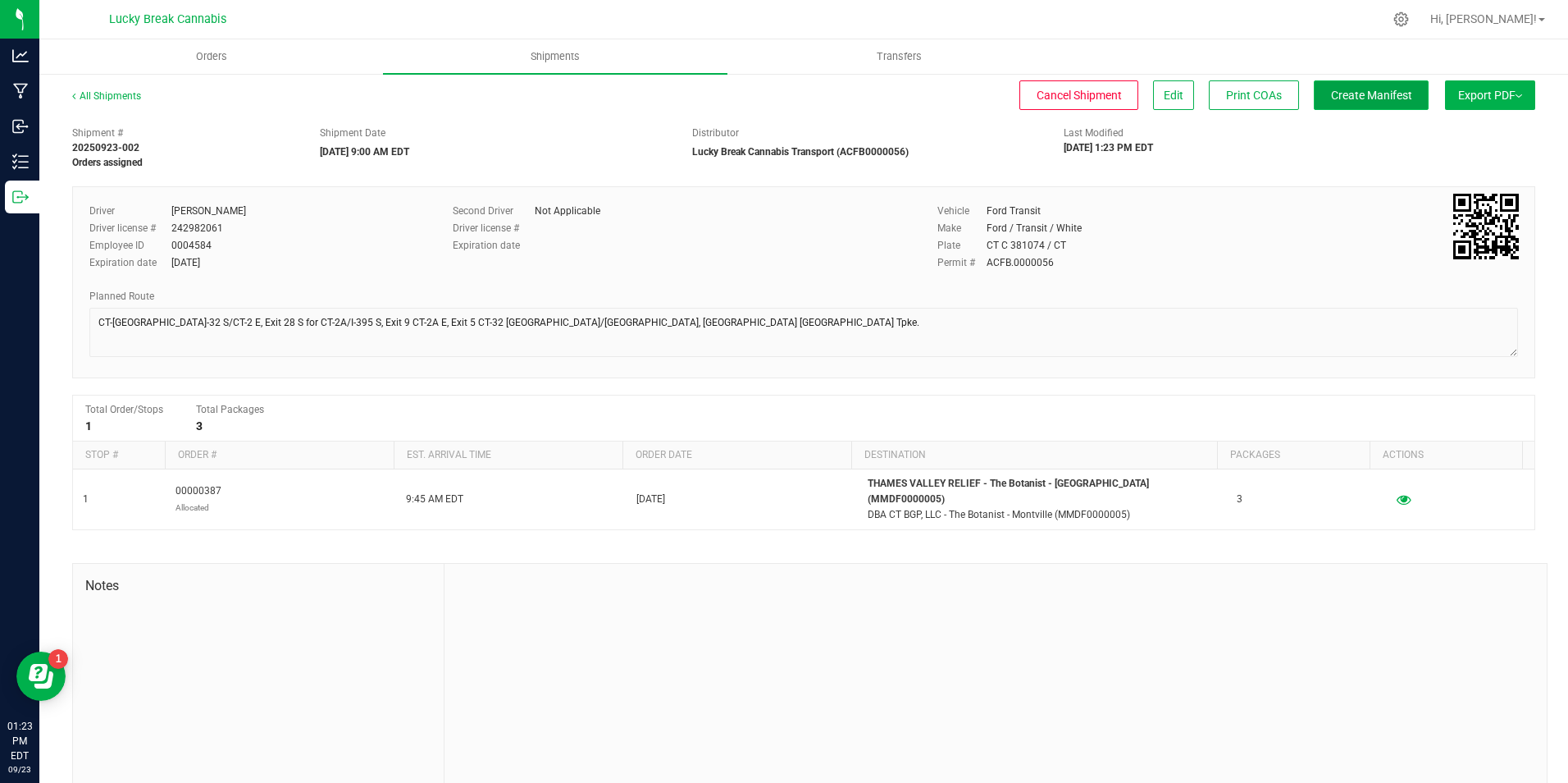
click at [1357, 89] on span "Create Manifest" at bounding box center [1372, 95] width 81 height 13
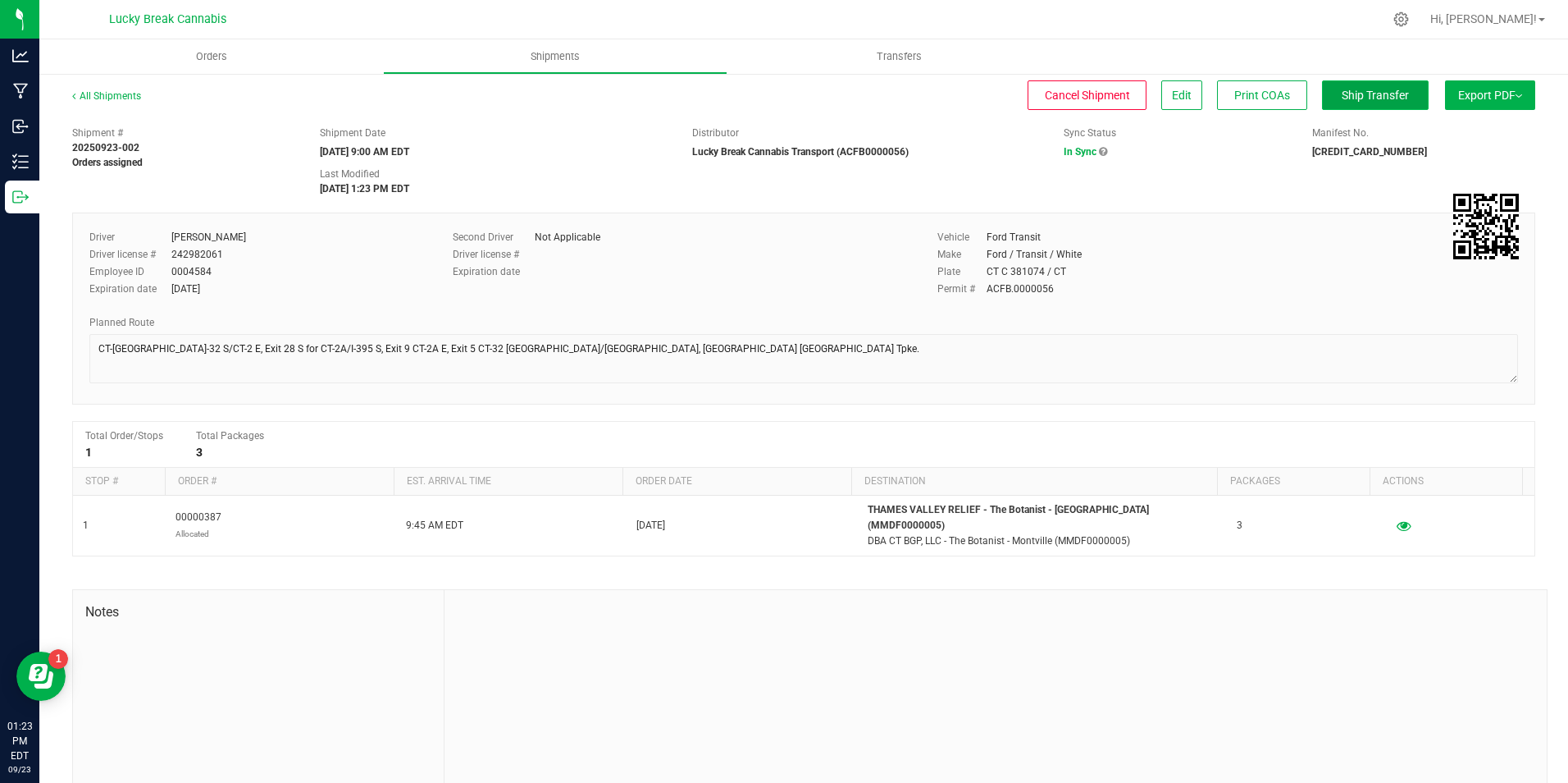
click at [1347, 95] on span "Ship Transfer" at bounding box center [1374, 95] width 67 height 13
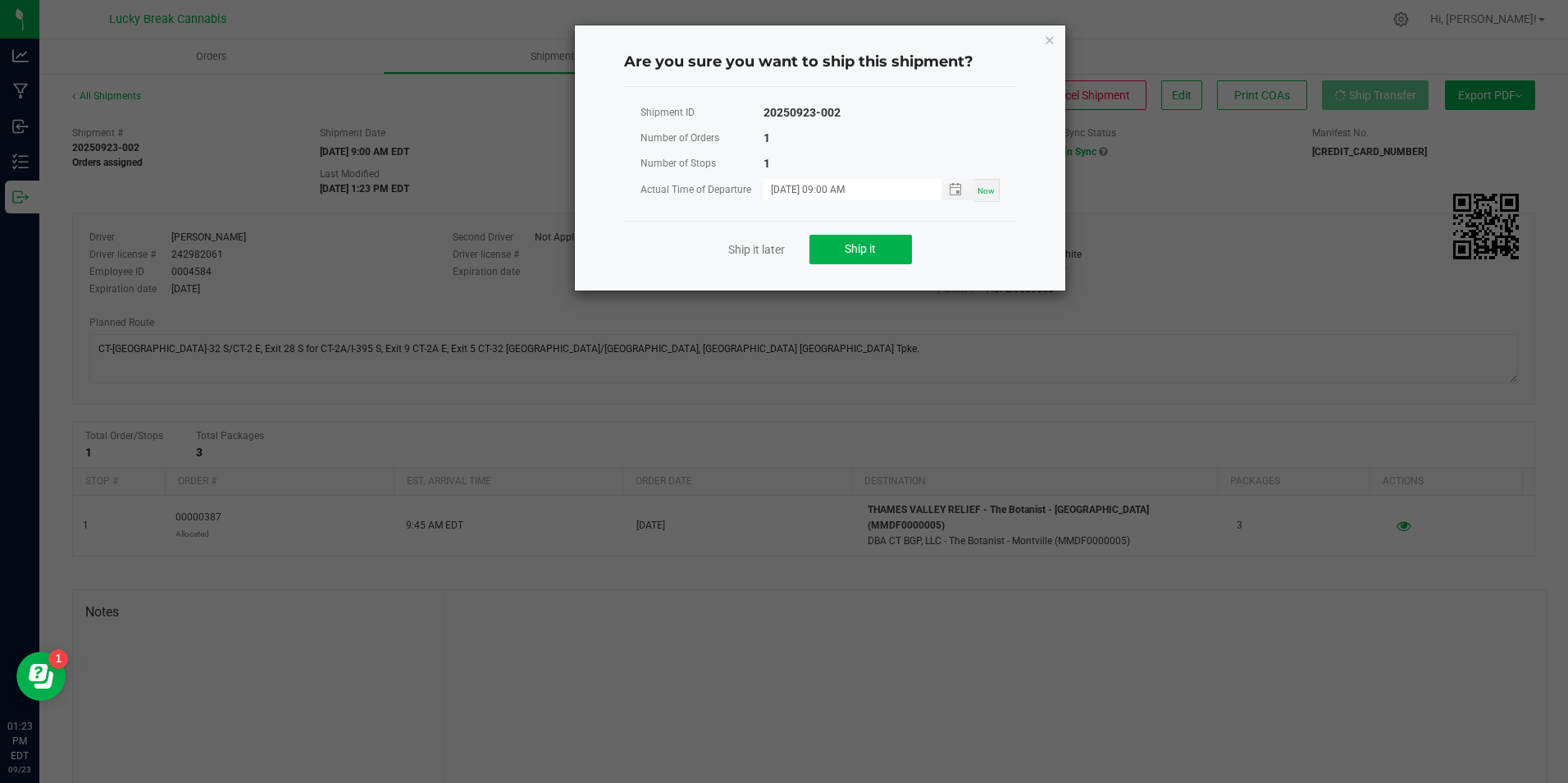
click at [913, 241] on div "Ship it later Ship it" at bounding box center [819, 249] width 392 height 57
click at [894, 243] on button "Ship it" at bounding box center [861, 250] width 103 height 29
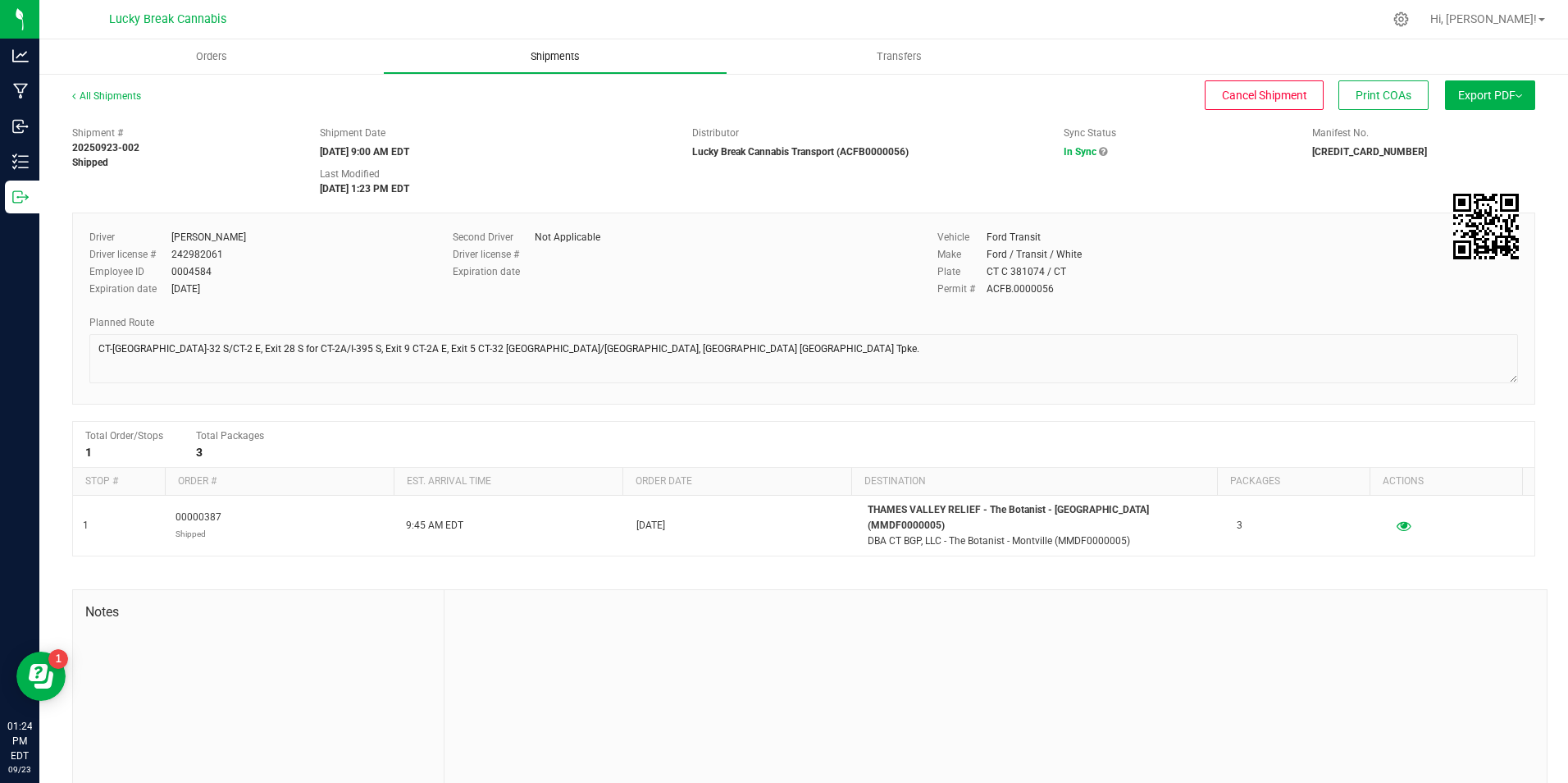
click at [587, 57] on span "Shipments" at bounding box center [555, 57] width 94 height 15
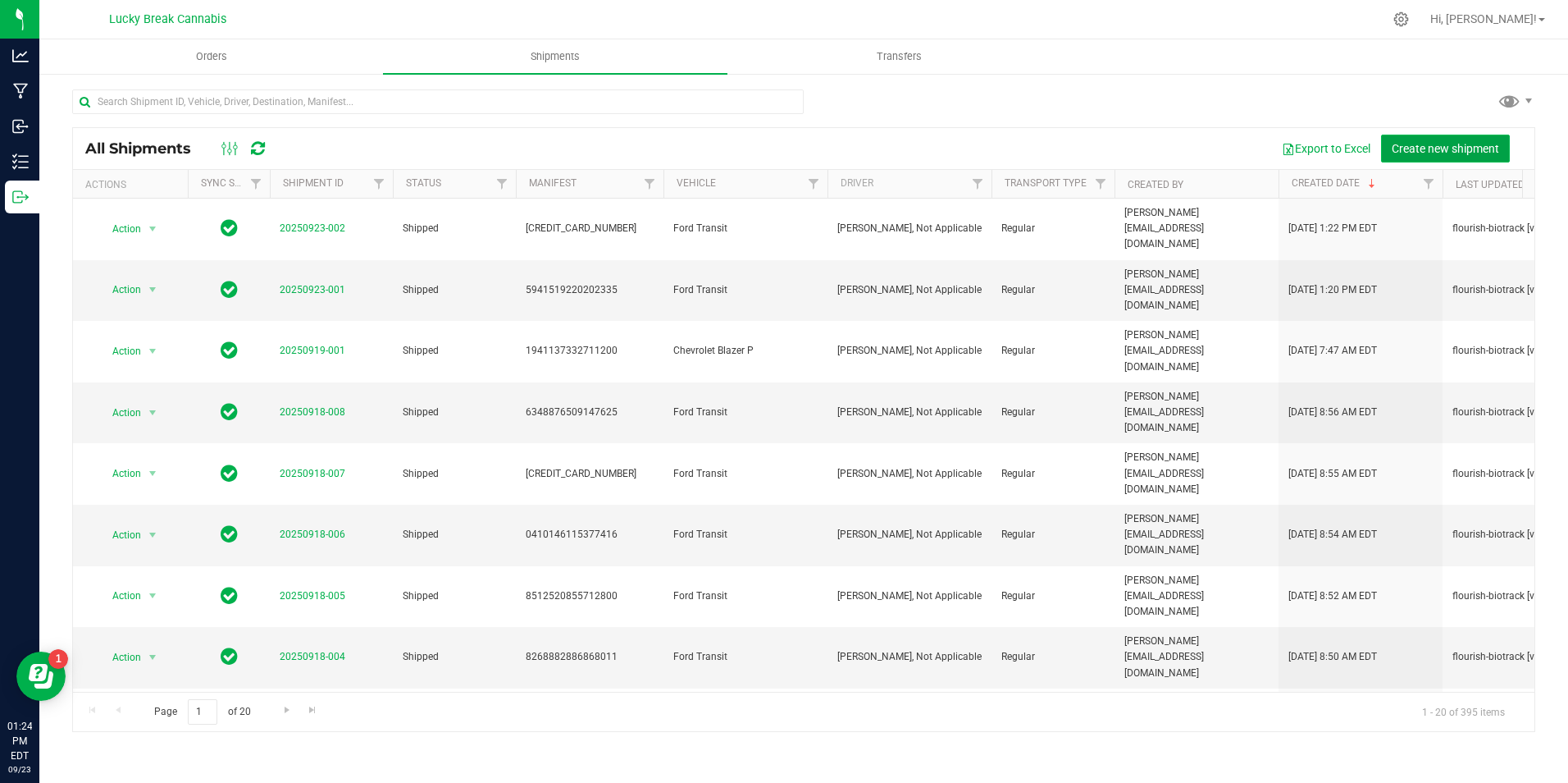
click at [1414, 147] on span "Create new shipment" at bounding box center [1445, 149] width 107 height 13
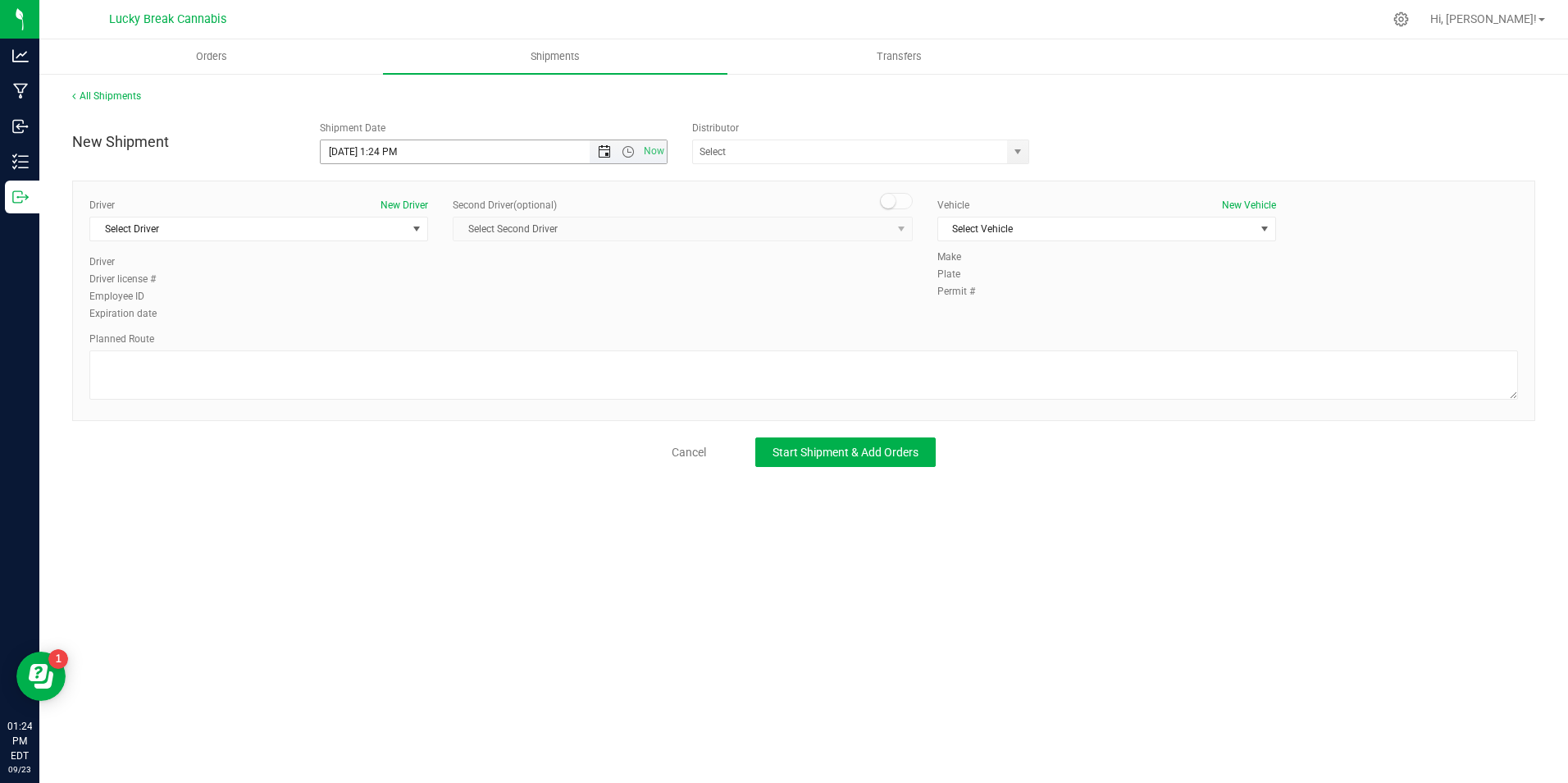
click at [606, 154] on span "Open the date view" at bounding box center [605, 151] width 13 height 13
click at [414, 315] on link "24" at bounding box center [407, 319] width 24 height 26
click at [630, 151] on span "Open the time view" at bounding box center [628, 151] width 13 height 13
click at [384, 274] on li "10:00 AM" at bounding box center [493, 271] width 344 height 21
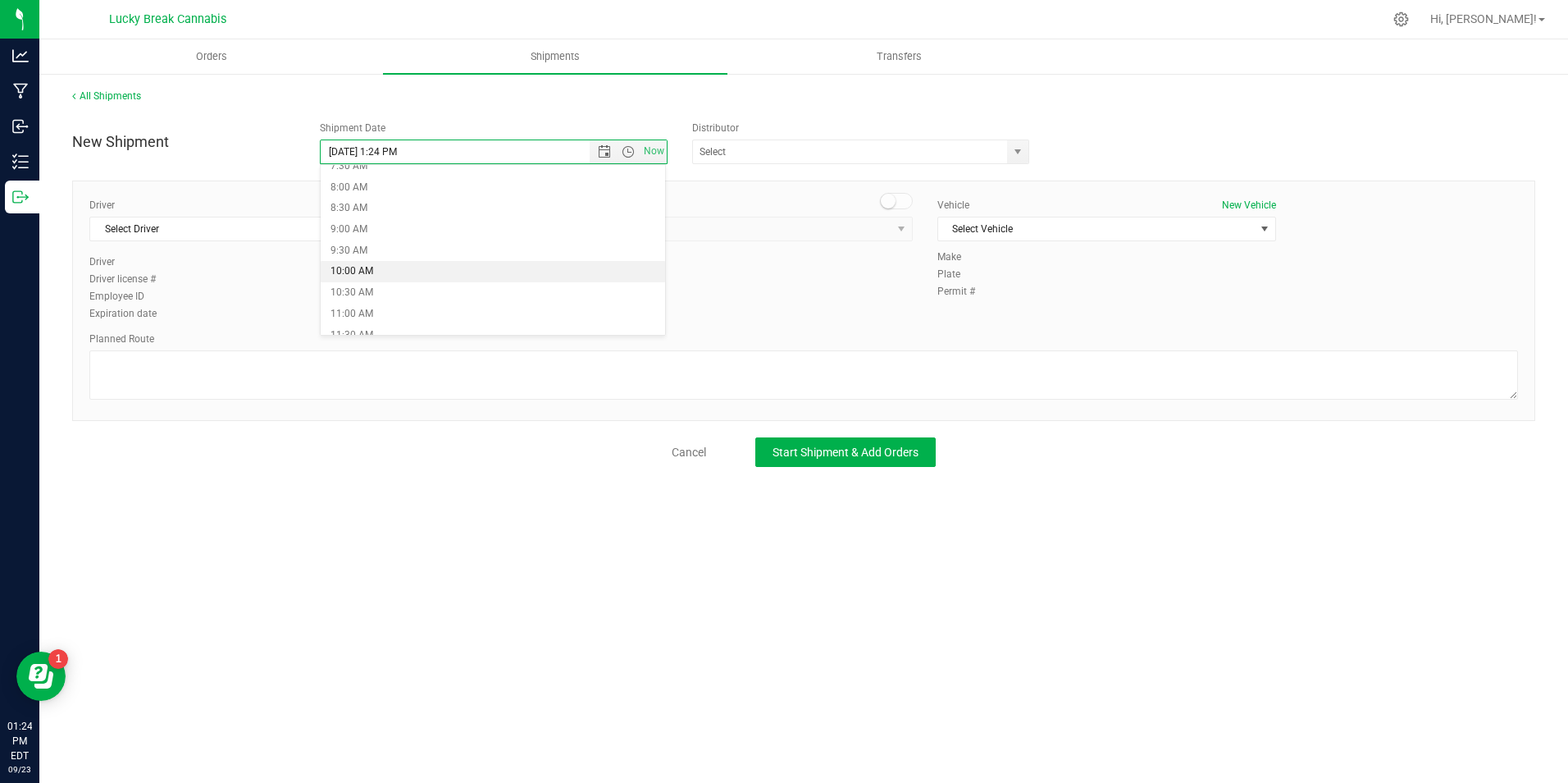
type input "9/24/2025 10:00 AM"
click at [1017, 153] on span "select" at bounding box center [1018, 151] width 13 height 13
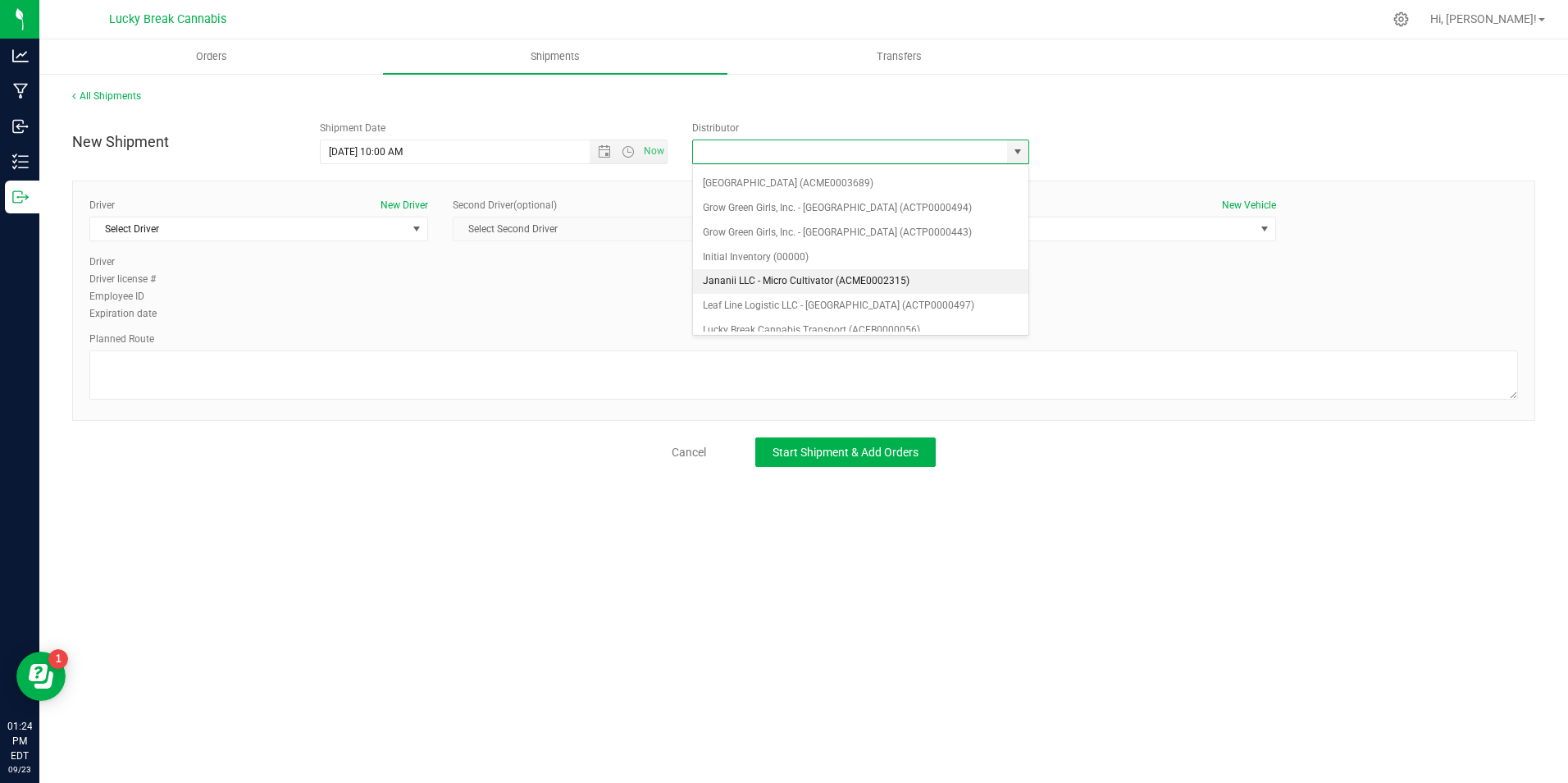
scroll to position [164, 0]
click at [765, 326] on li "Lucky Break Cannabis Transport (ACFB0000056)" at bounding box center [861, 330] width 336 height 25
type input "Lucky Break Cannabis Transport (ACFB0000056)"
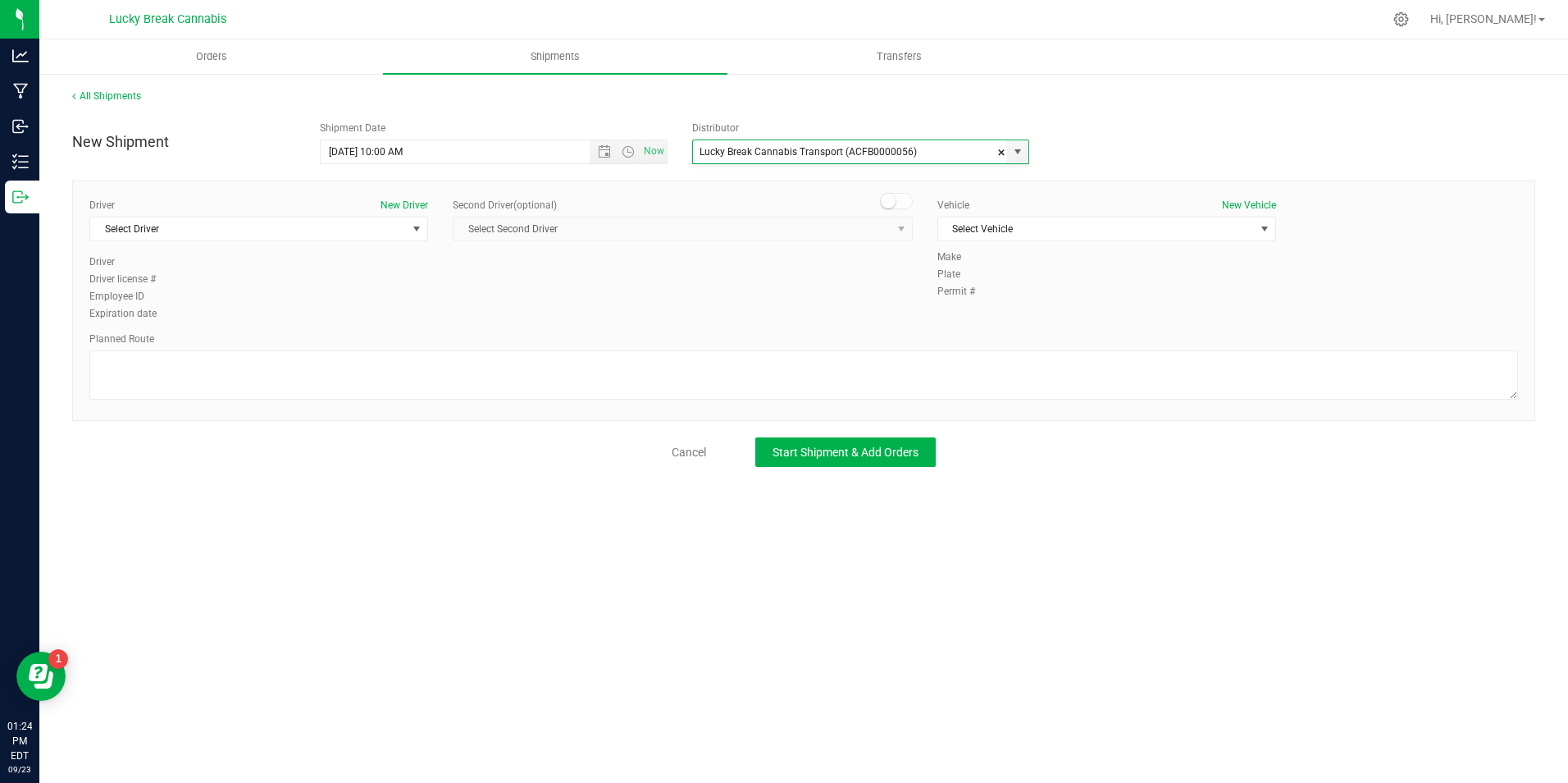
scroll to position [0, 0]
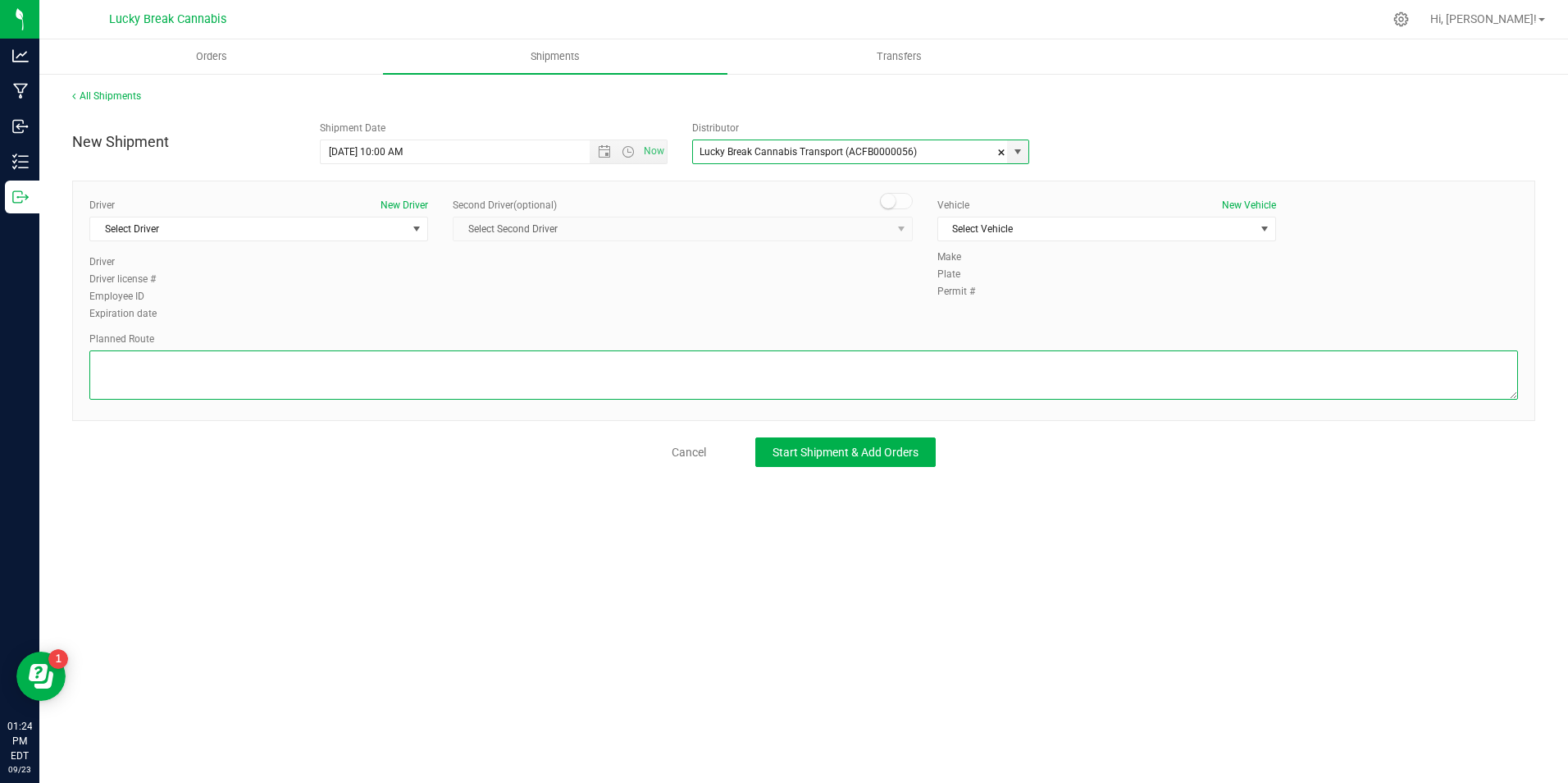
click at [681, 383] on textarea at bounding box center [803, 375] width 1429 height 50
paste textarea "CT-15N to Exit 68-N-E, Exit 18 to CT-66, left to stay on Ct-66/Main St. Bear ri…"
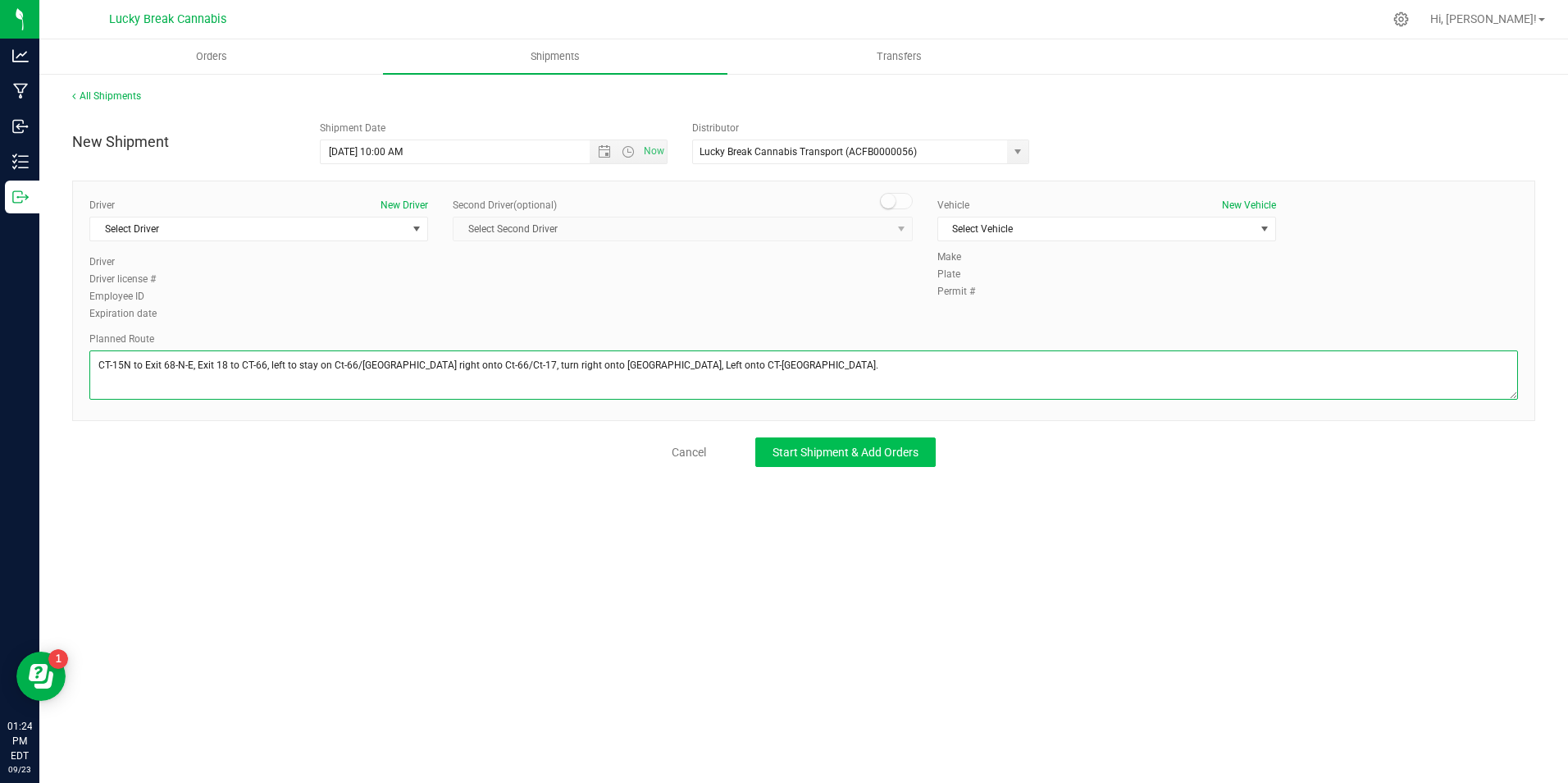
type textarea "CT-15N to Exit 68-N-E, Exit 18 to CT-66, left to stay on Ct-66/Main St. Bear ri…"
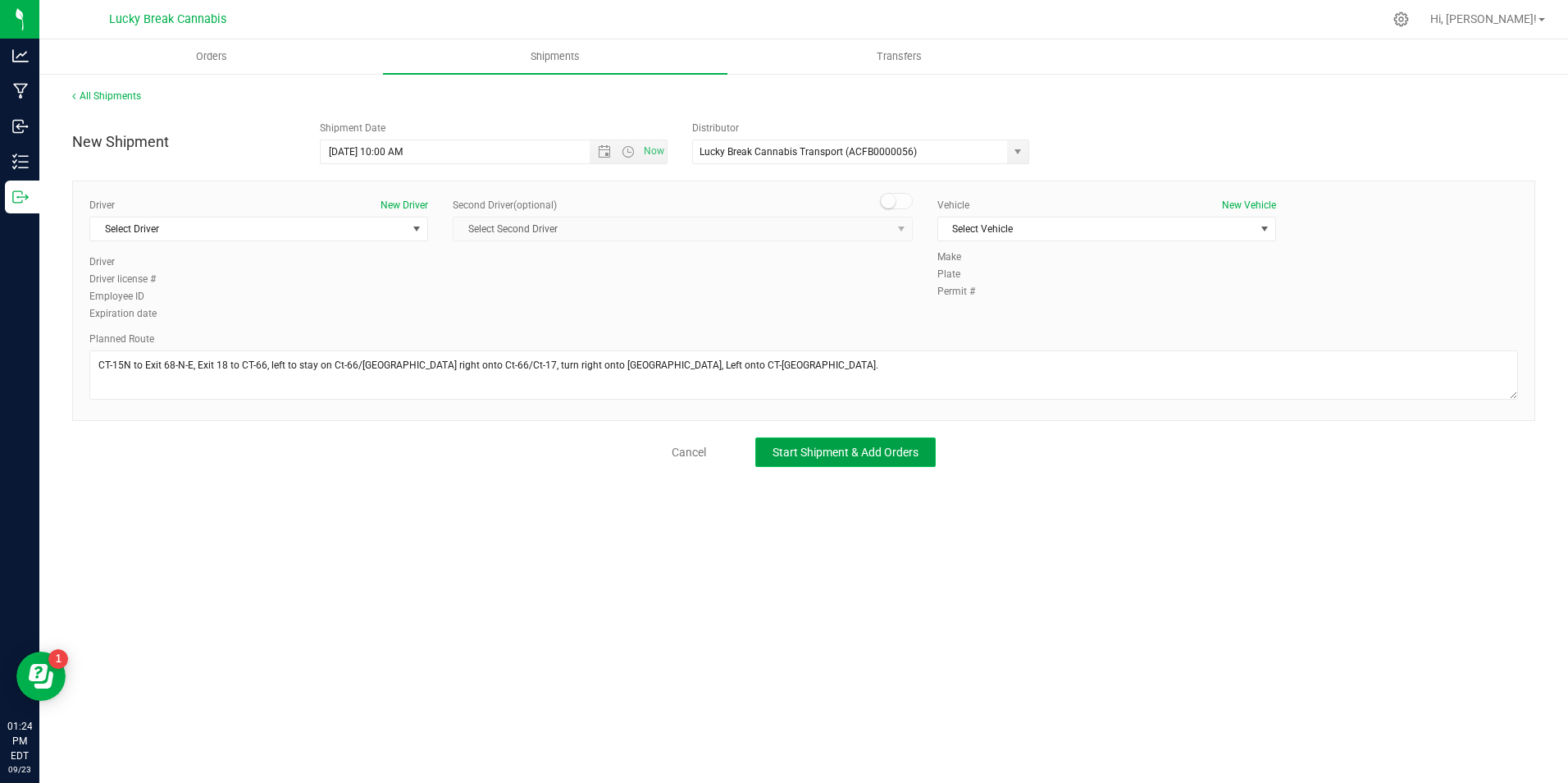
click at [800, 457] on span "Start Shipment & Add Orders" at bounding box center [845, 452] width 146 height 13
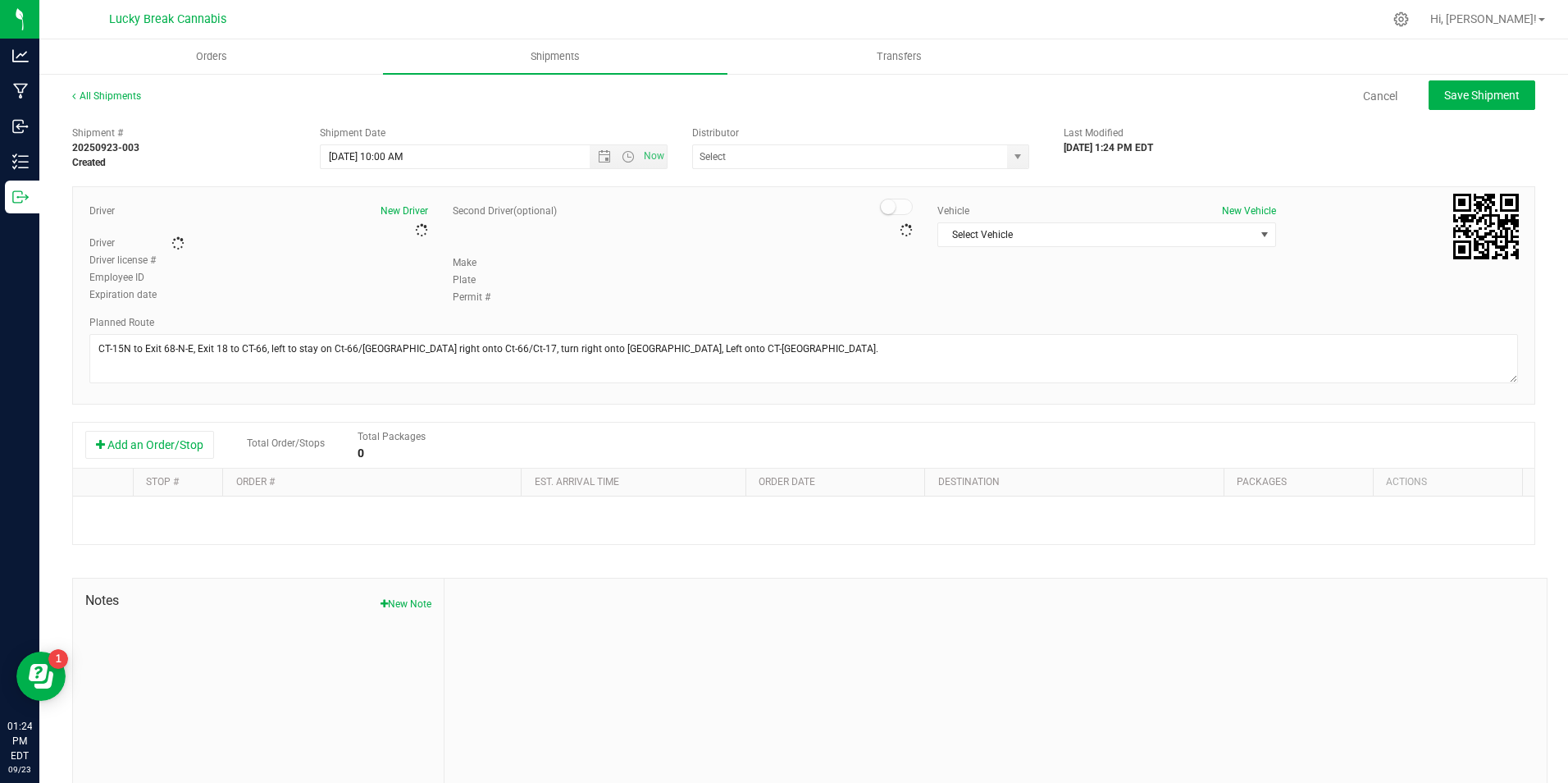
type input "Lucky Break Cannabis Transport (ACFB0000056)"
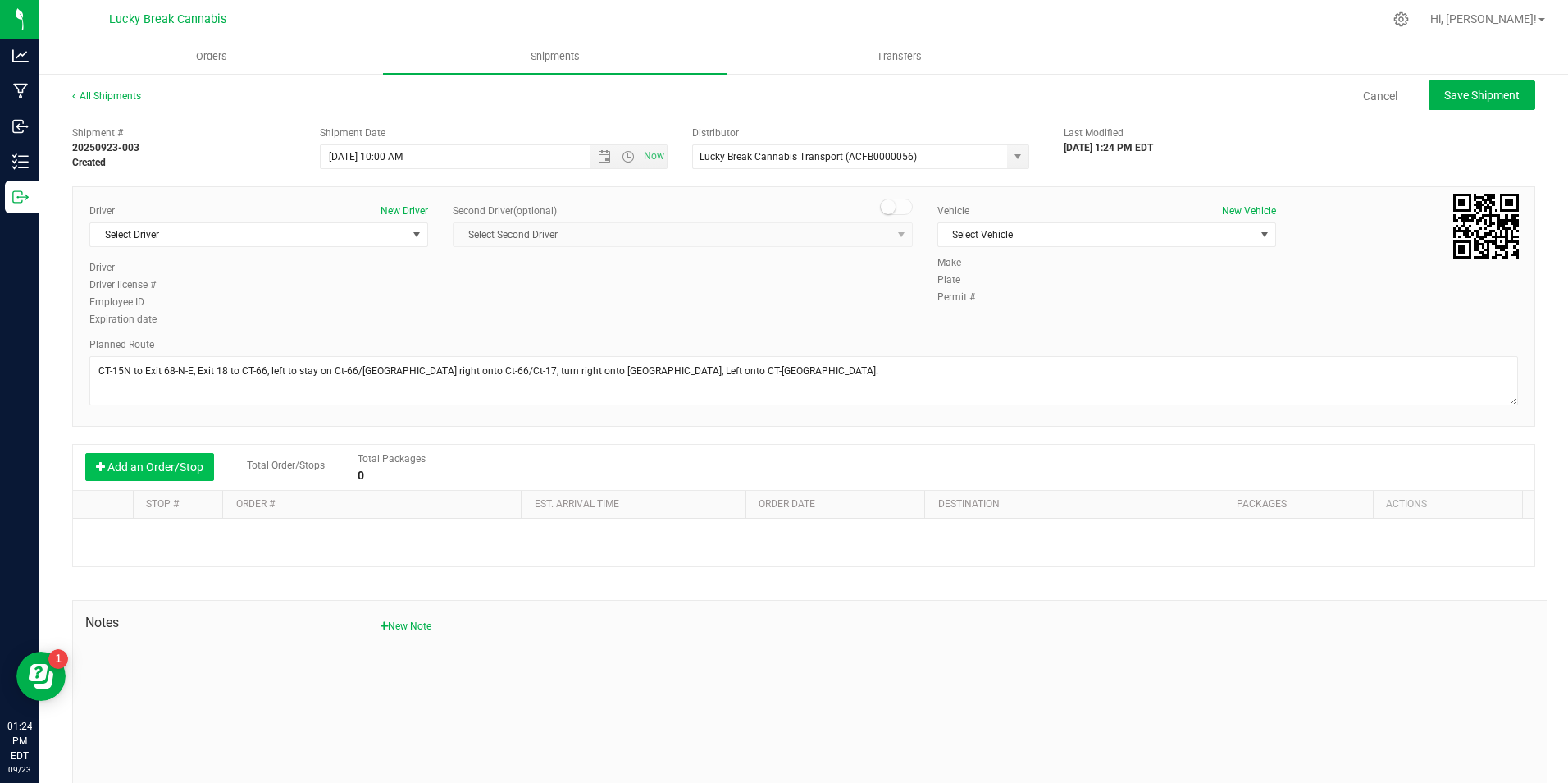
click at [140, 468] on button "Add an Order/Stop" at bounding box center [150, 466] width 128 height 28
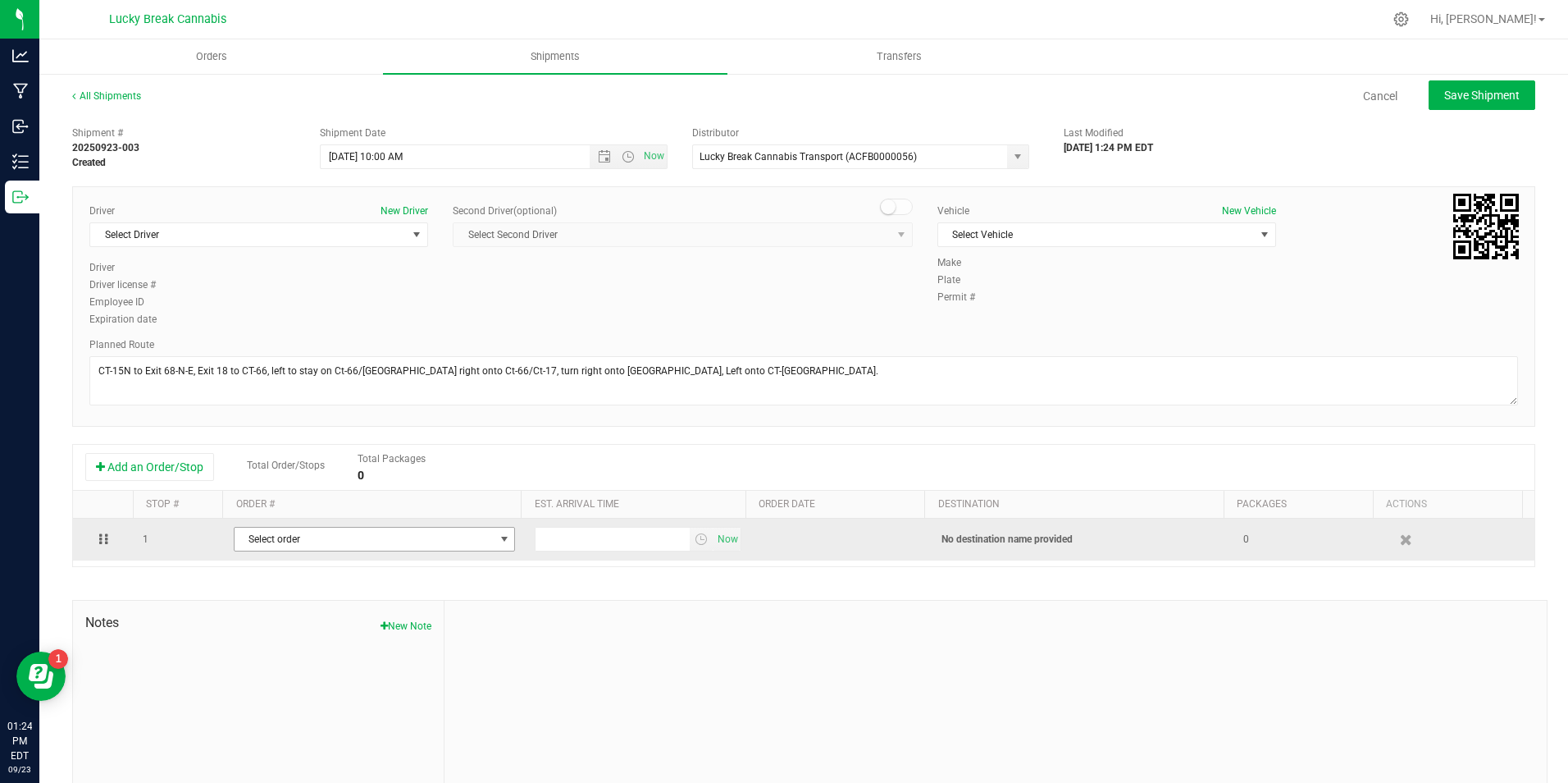
click at [321, 541] on span "Select order" at bounding box center [364, 539] width 259 height 23
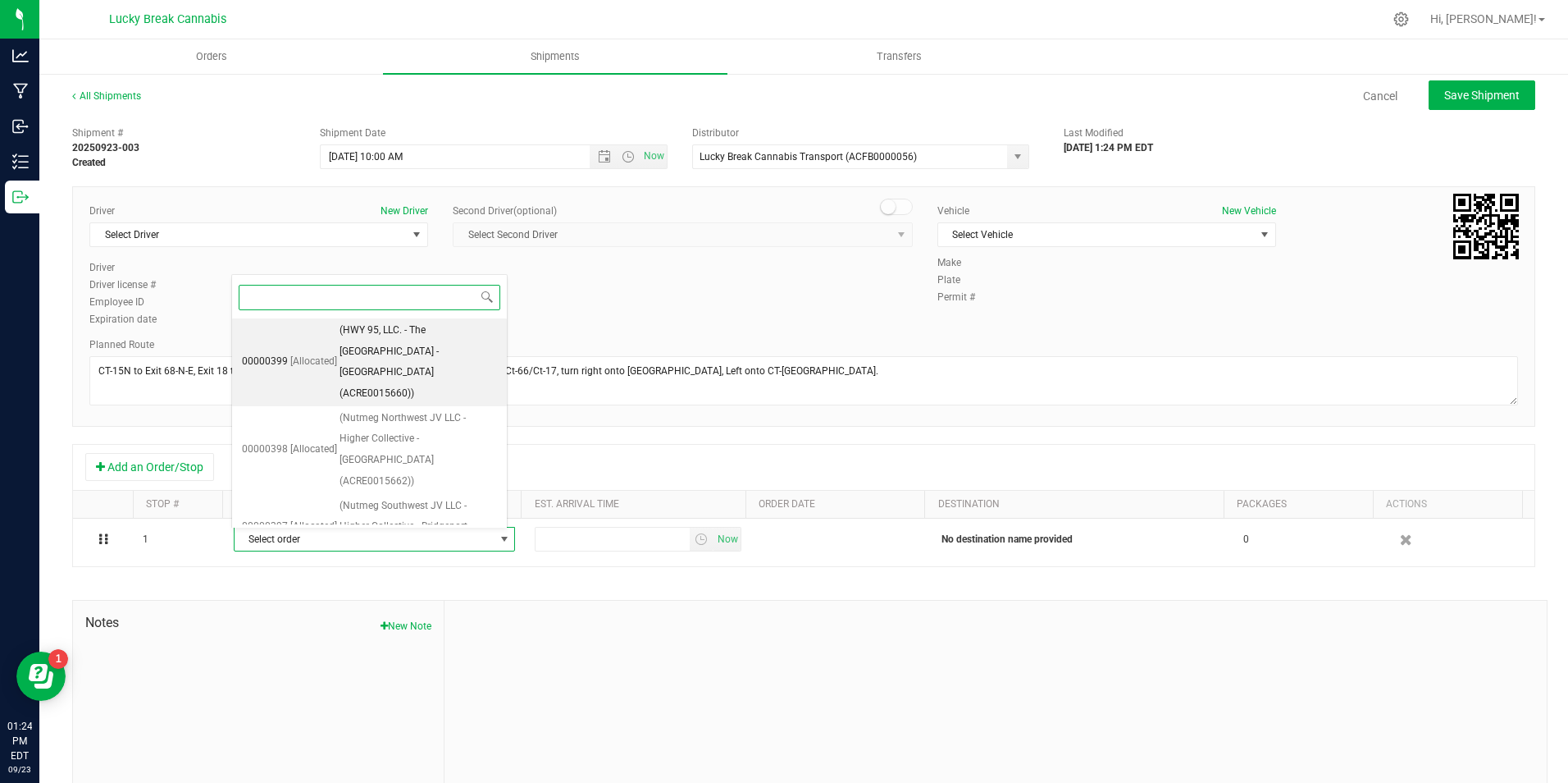
click at [426, 344] on span "(HWY 95, LLC. - The Harvest Corner - Colchester (ACRE0015660))" at bounding box center [418, 363] width 158 height 84
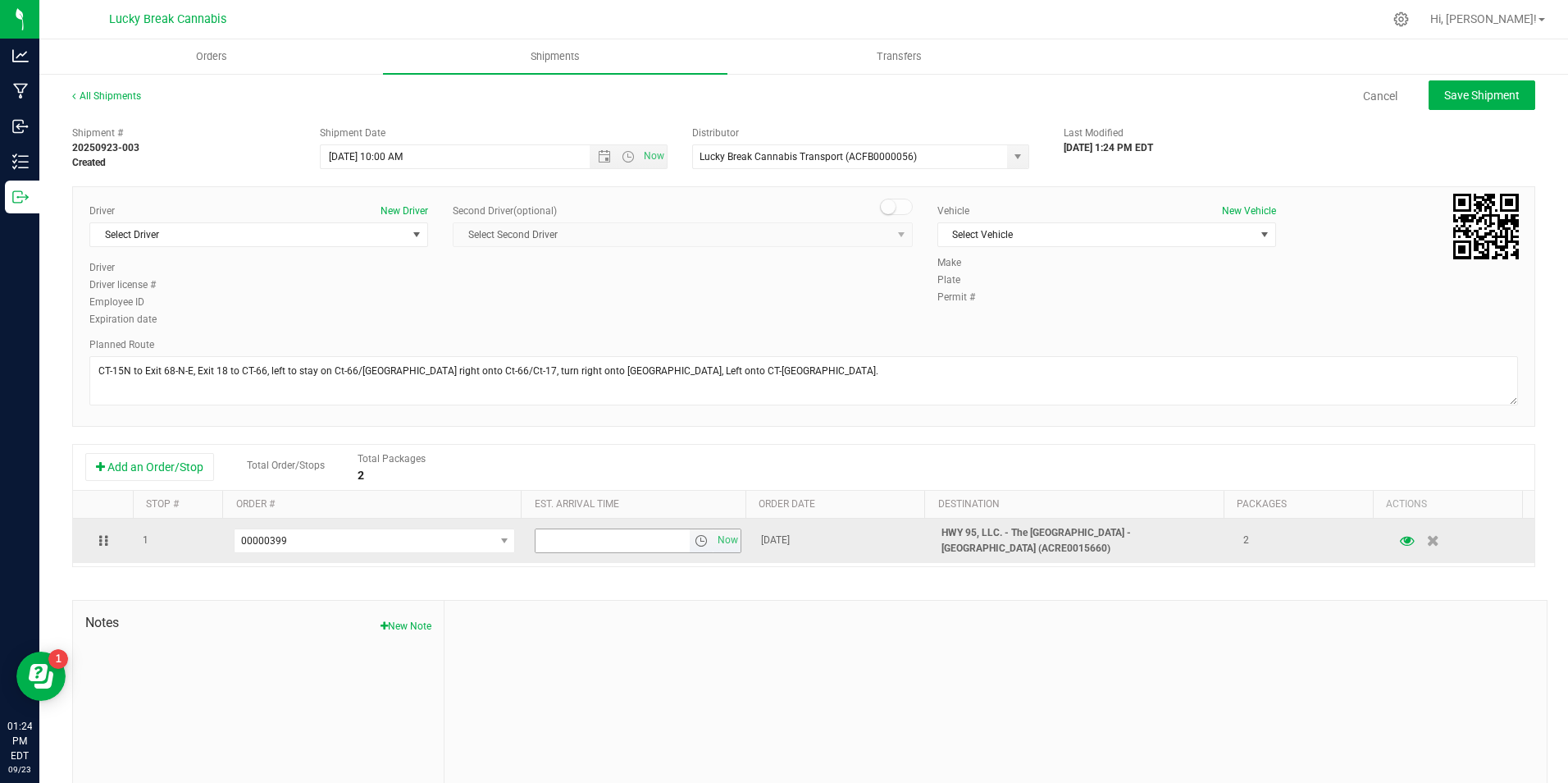
click at [695, 543] on span "select" at bounding box center [701, 541] width 13 height 13
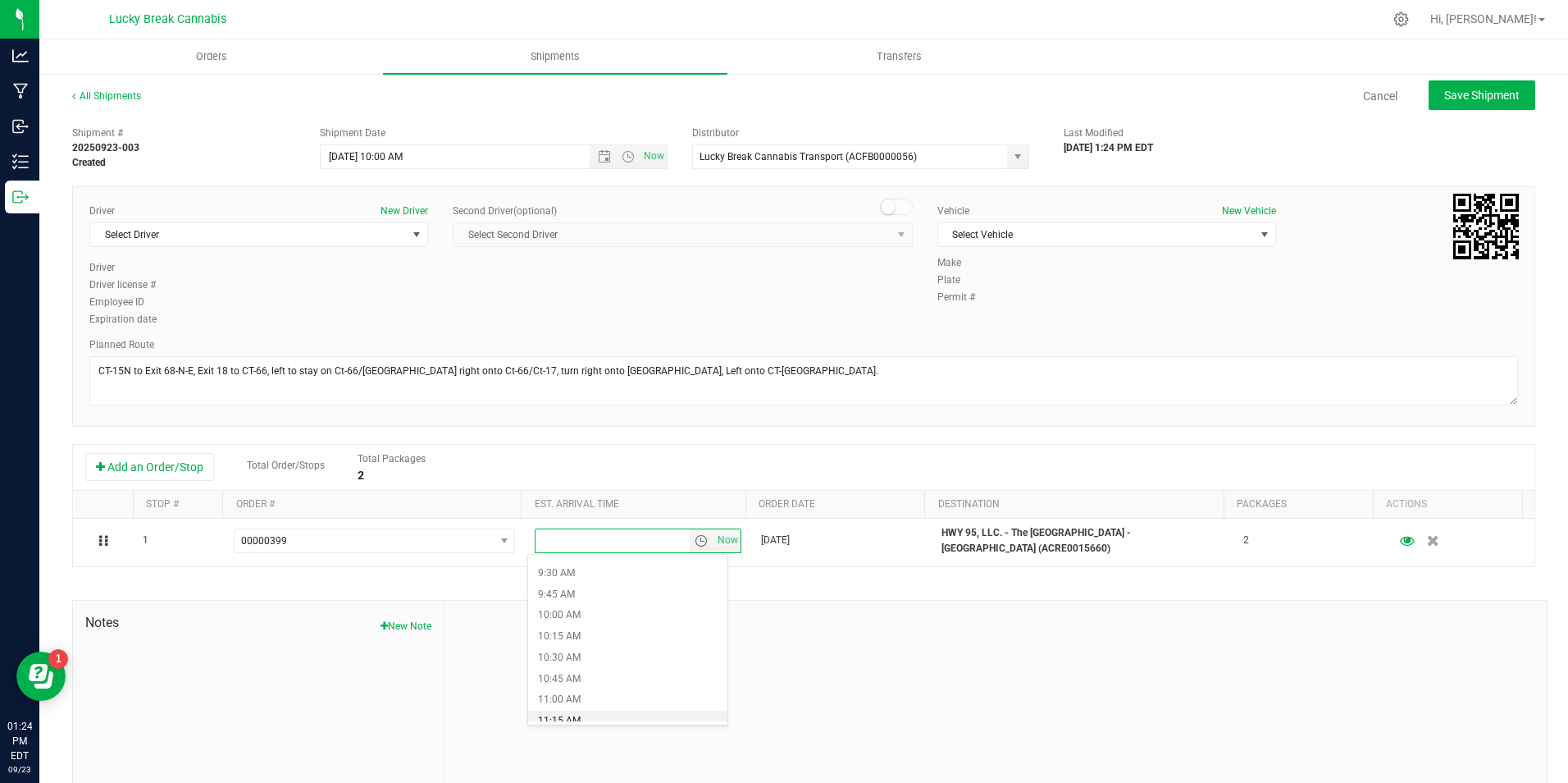
scroll to position [821, 0]
click at [582, 637] on li "10:30 AM" at bounding box center [628, 632] width 199 height 21
click at [935, 610] on div at bounding box center [995, 710] width 1102 height 220
click at [1444, 92] on span "Save Shipment" at bounding box center [1482, 95] width 75 height 13
type input "9/24/2025 2:00 PM"
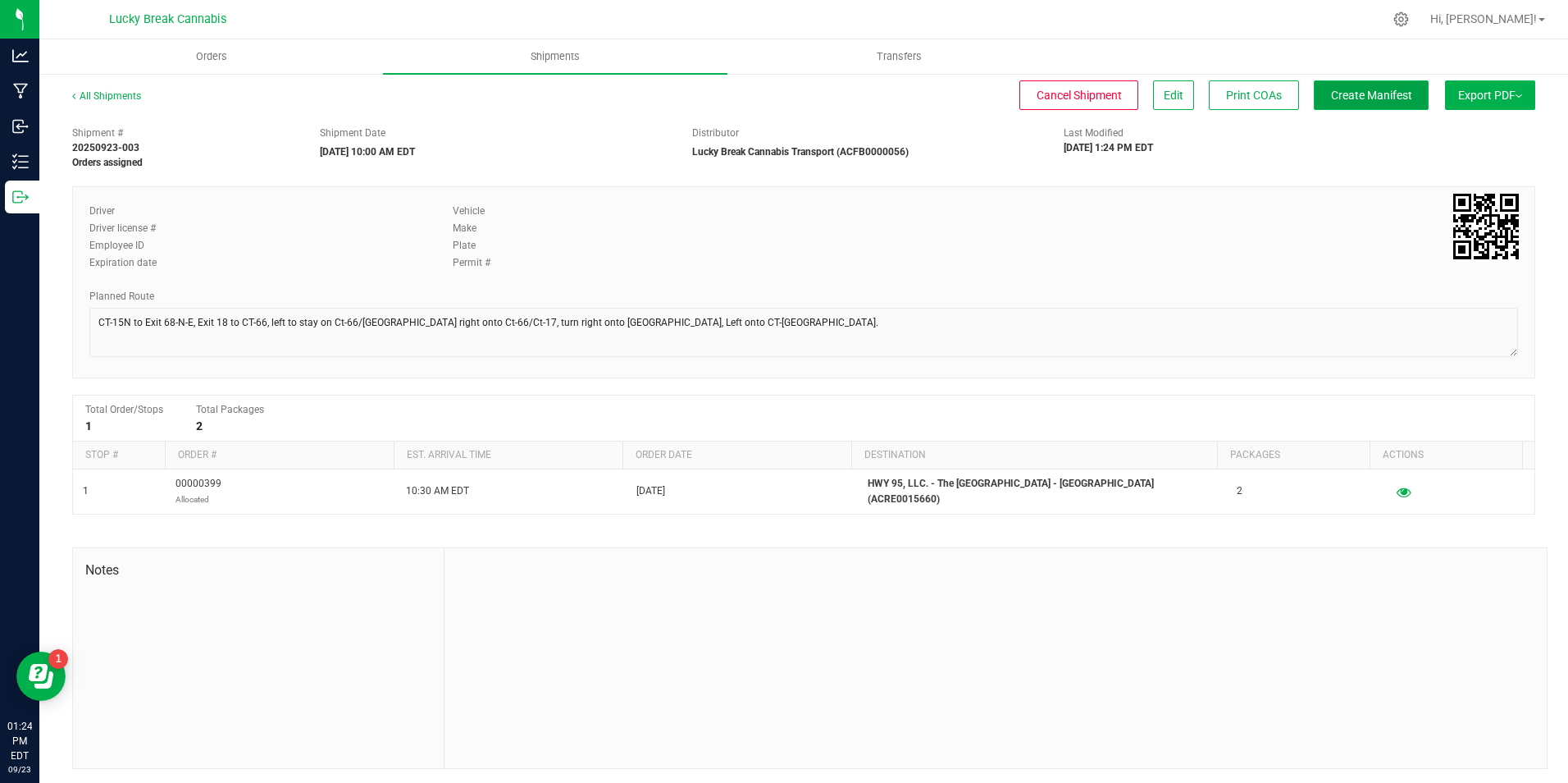
click at [1360, 89] on span "Create Manifest" at bounding box center [1372, 95] width 81 height 13
click at [1163, 98] on span "Edit" at bounding box center [1173, 95] width 19 height 13
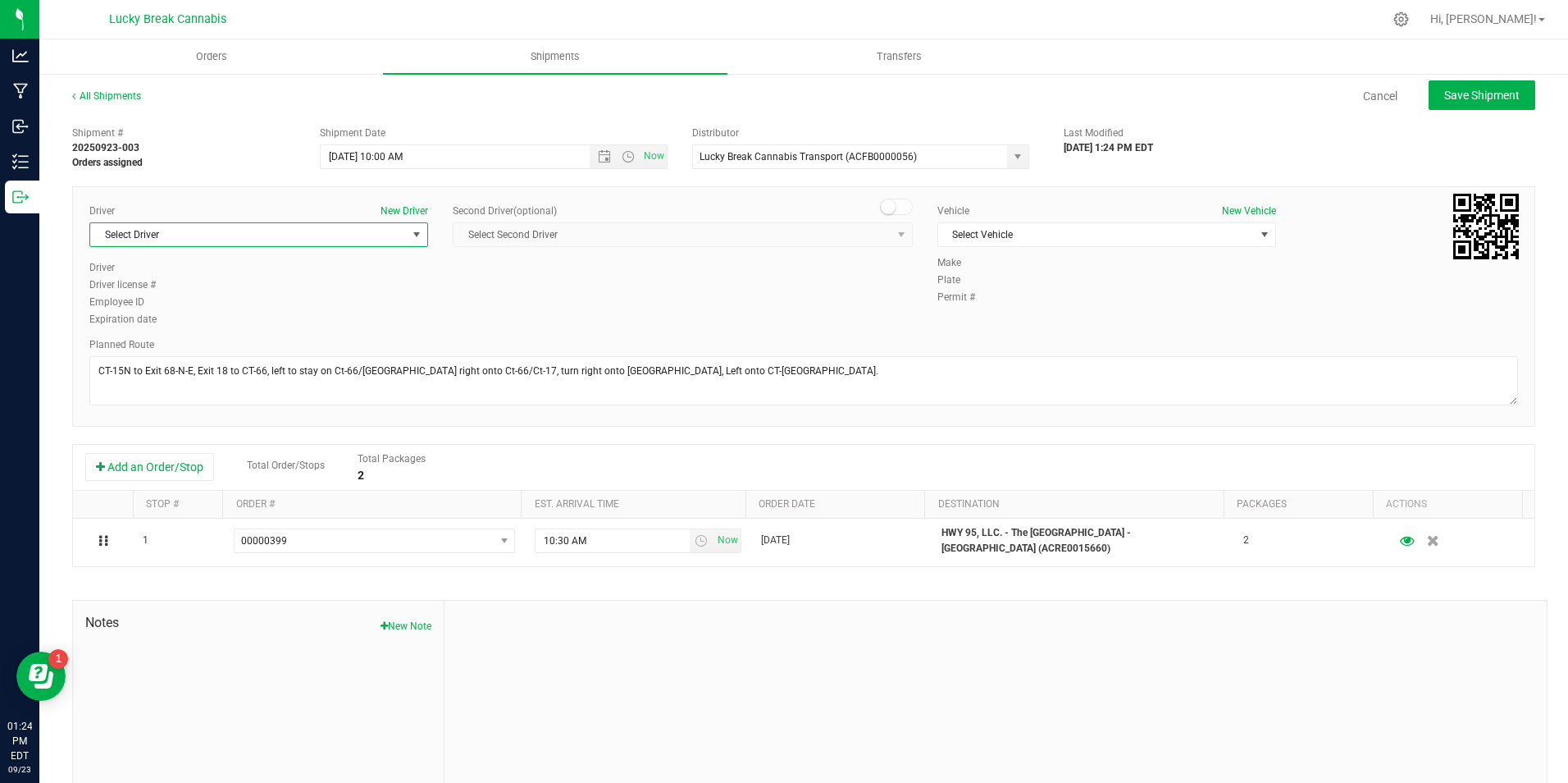
click at [328, 233] on span "Select Driver" at bounding box center [248, 234] width 317 height 23
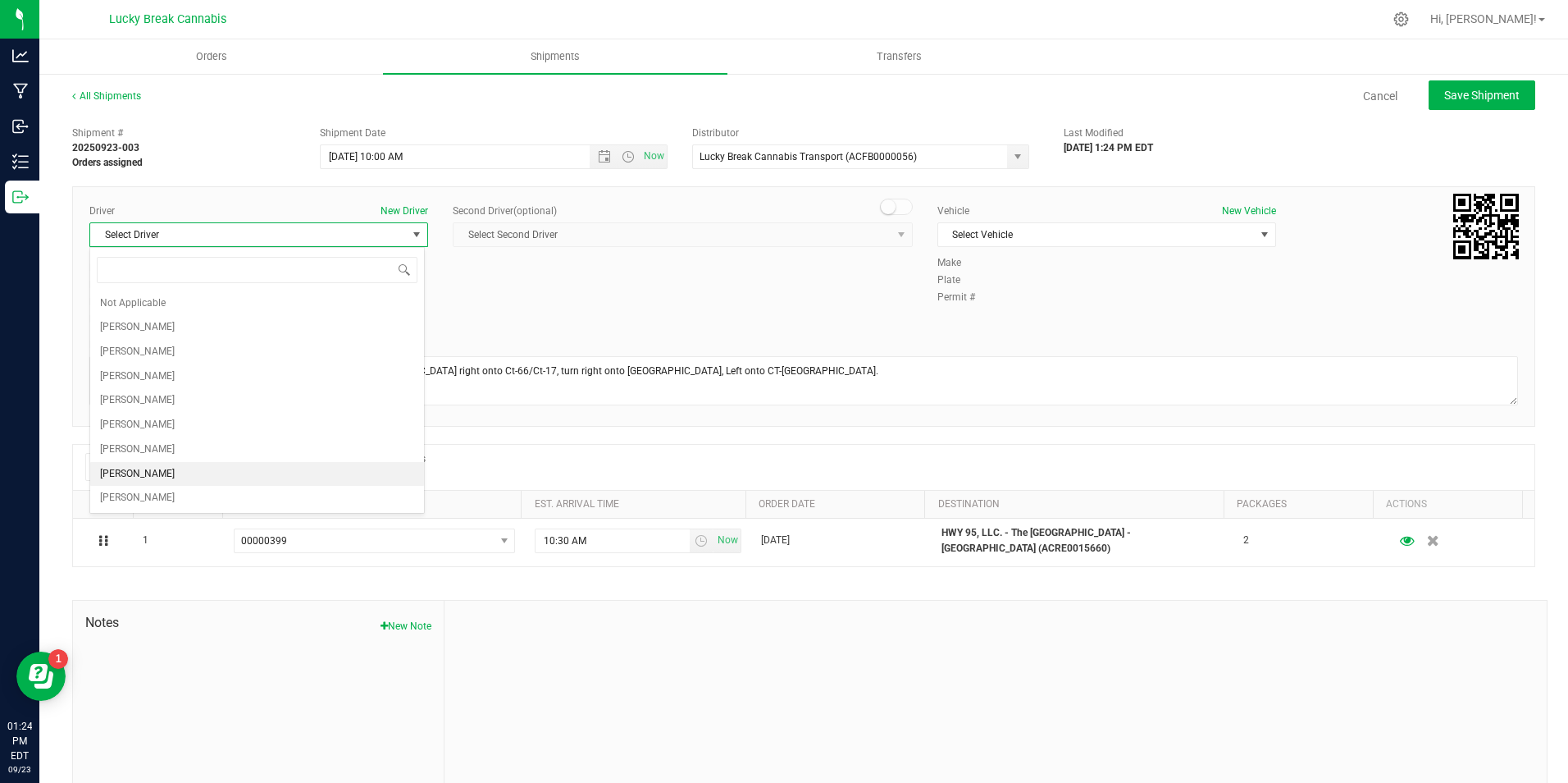
click at [174, 468] on span "[PERSON_NAME]" at bounding box center [137, 474] width 74 height 21
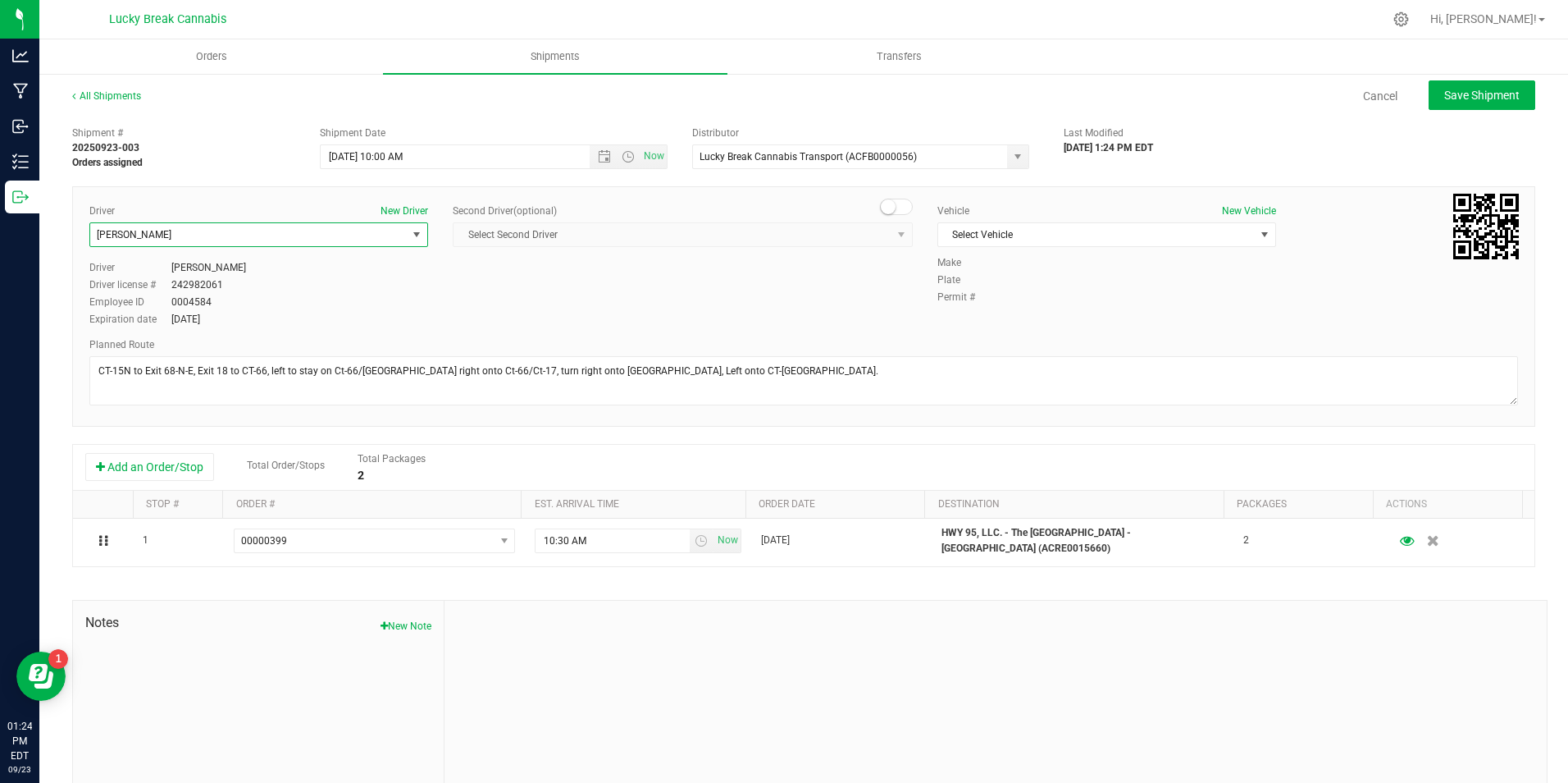
click at [893, 208] on span at bounding box center [896, 207] width 33 height 17
click at [895, 236] on span "select" at bounding box center [901, 235] width 13 height 13
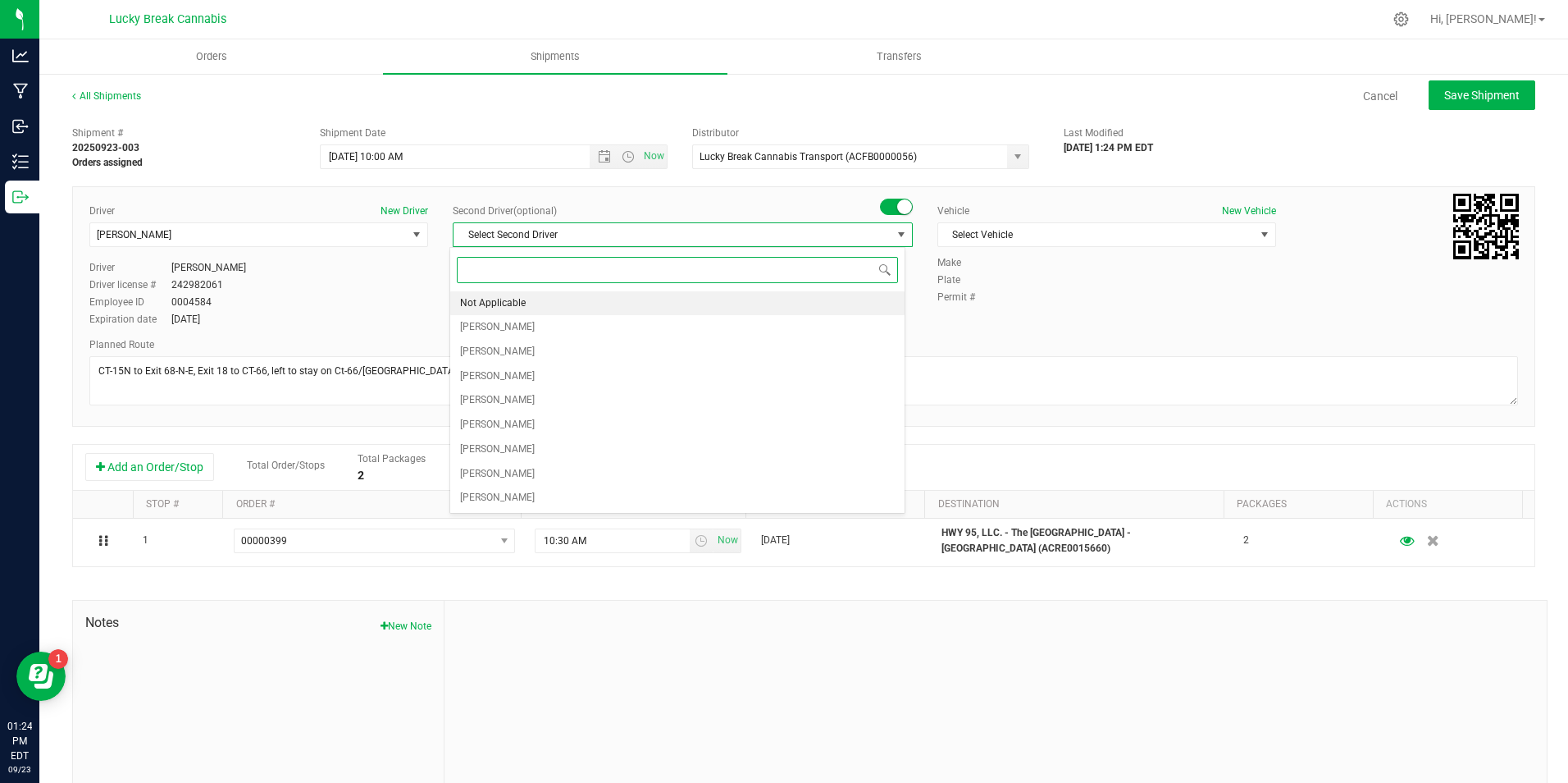
click at [716, 299] on li "Not Applicable" at bounding box center [677, 303] width 454 height 25
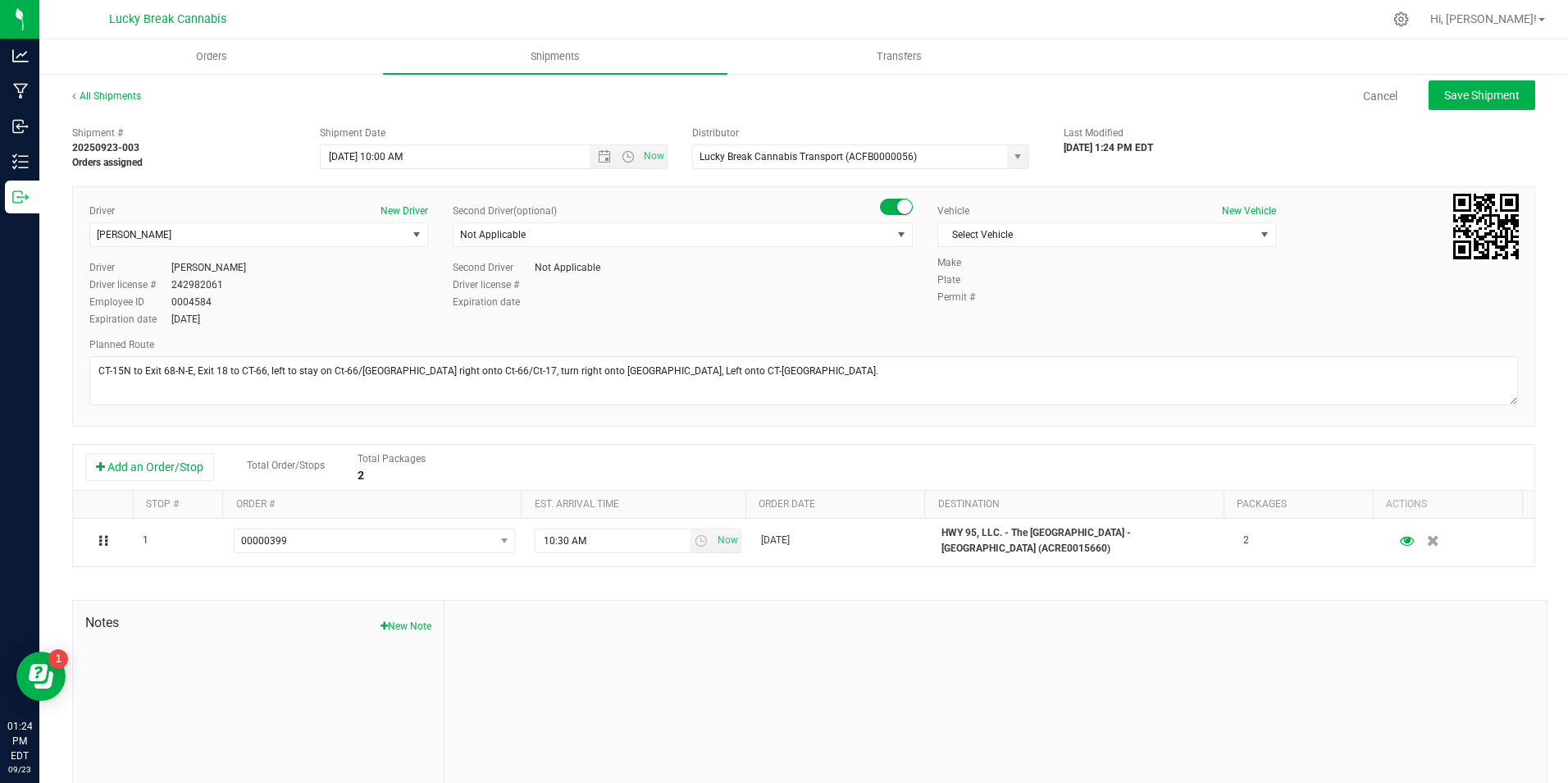
click at [1038, 221] on div "Vehicle New Vehicle Select Vehicle Select Vehicle Chevrolet Blazer P Ford Trans…" at bounding box center [1106, 229] width 363 height 51
click at [1037, 246] on span "Select Vehicle" at bounding box center [1106, 234] width 339 height 25
click at [1038, 235] on span "Select Vehicle" at bounding box center [1096, 234] width 317 height 23
click at [1003, 231] on span "Select Vehicle" at bounding box center [1096, 234] width 317 height 23
click at [986, 288] on li "Ford Transit" at bounding box center [1098, 286] width 334 height 25
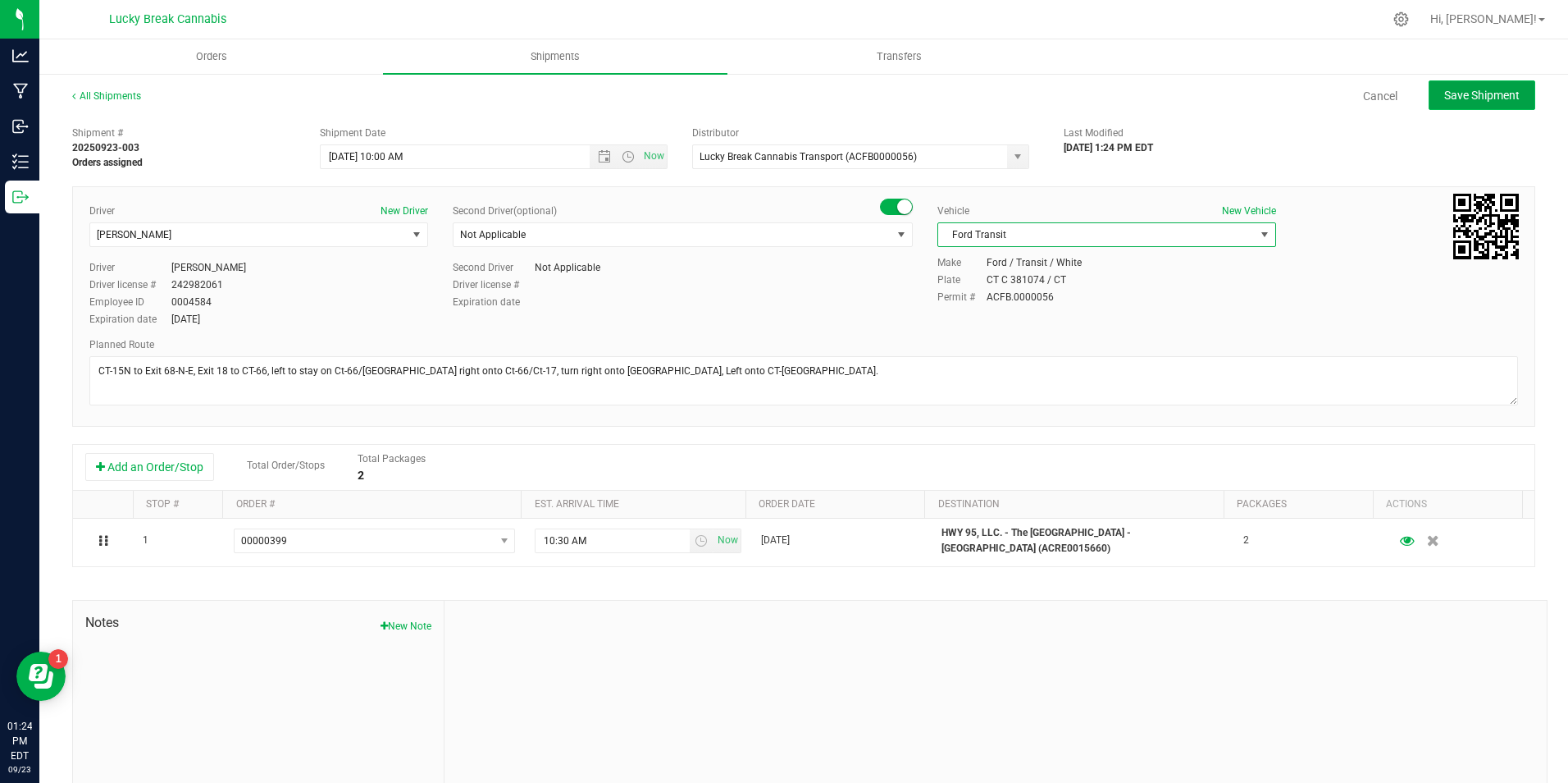
click at [1461, 96] on span "Save Shipment" at bounding box center [1482, 95] width 75 height 13
type input "9/24/2025 2:00 PM"
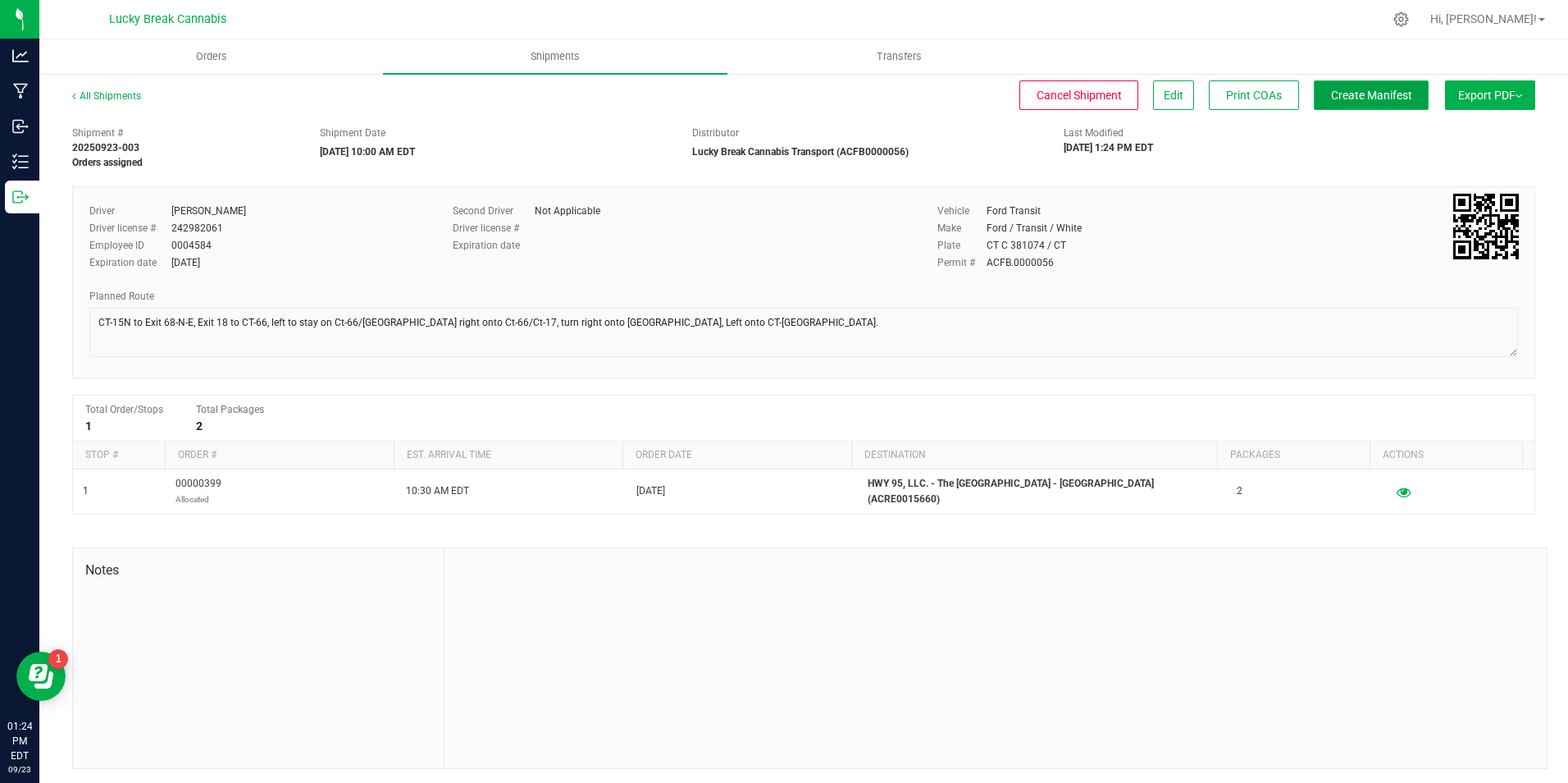
click at [1350, 95] on span "Create Manifest" at bounding box center [1372, 95] width 81 height 13
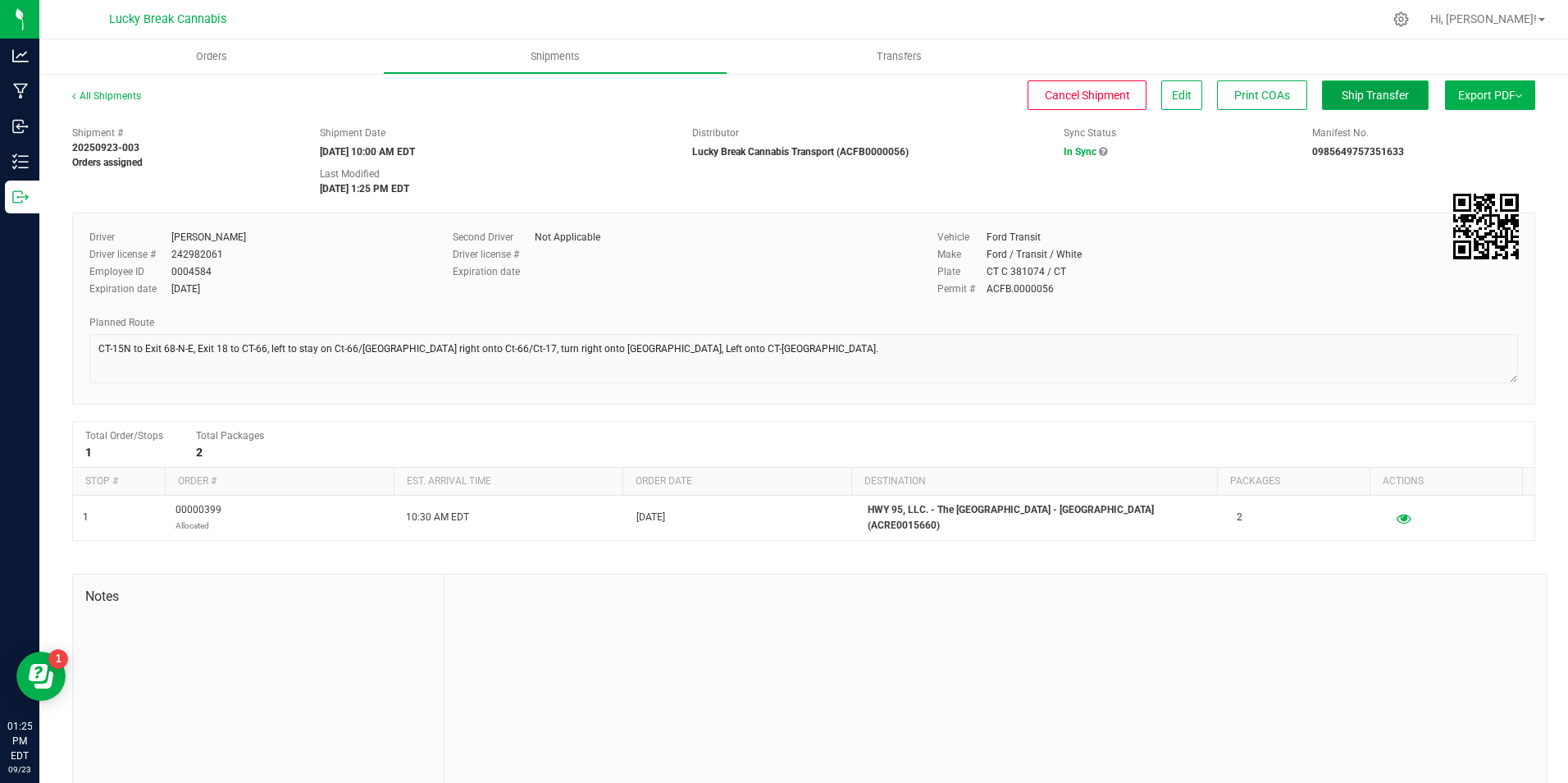
click at [1341, 93] on span "Ship Transfer" at bounding box center [1374, 95] width 67 height 13
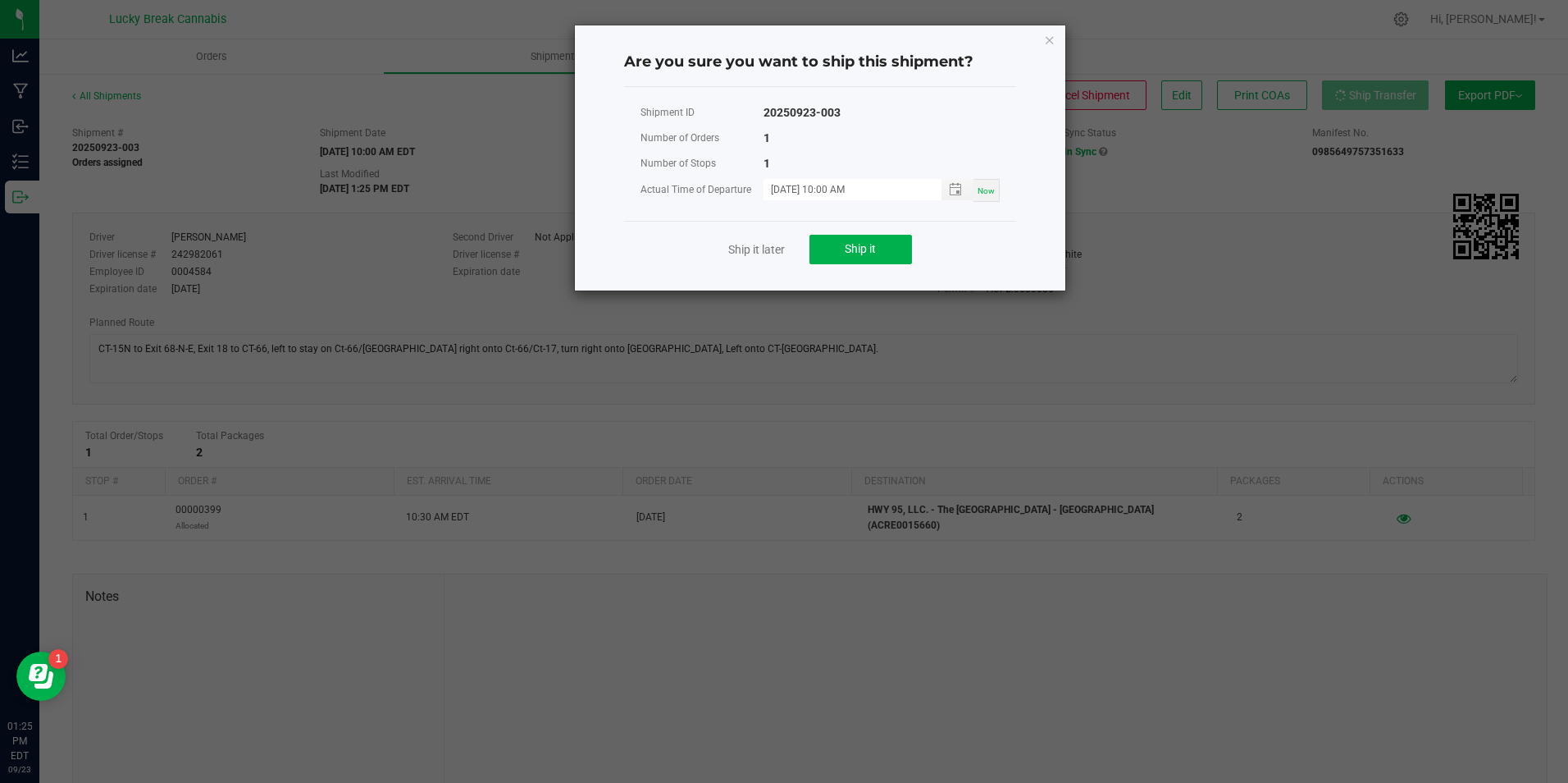
click at [901, 231] on div "Ship it later Ship it" at bounding box center [819, 249] width 392 height 57
click at [895, 252] on button "Ship it" at bounding box center [861, 250] width 103 height 29
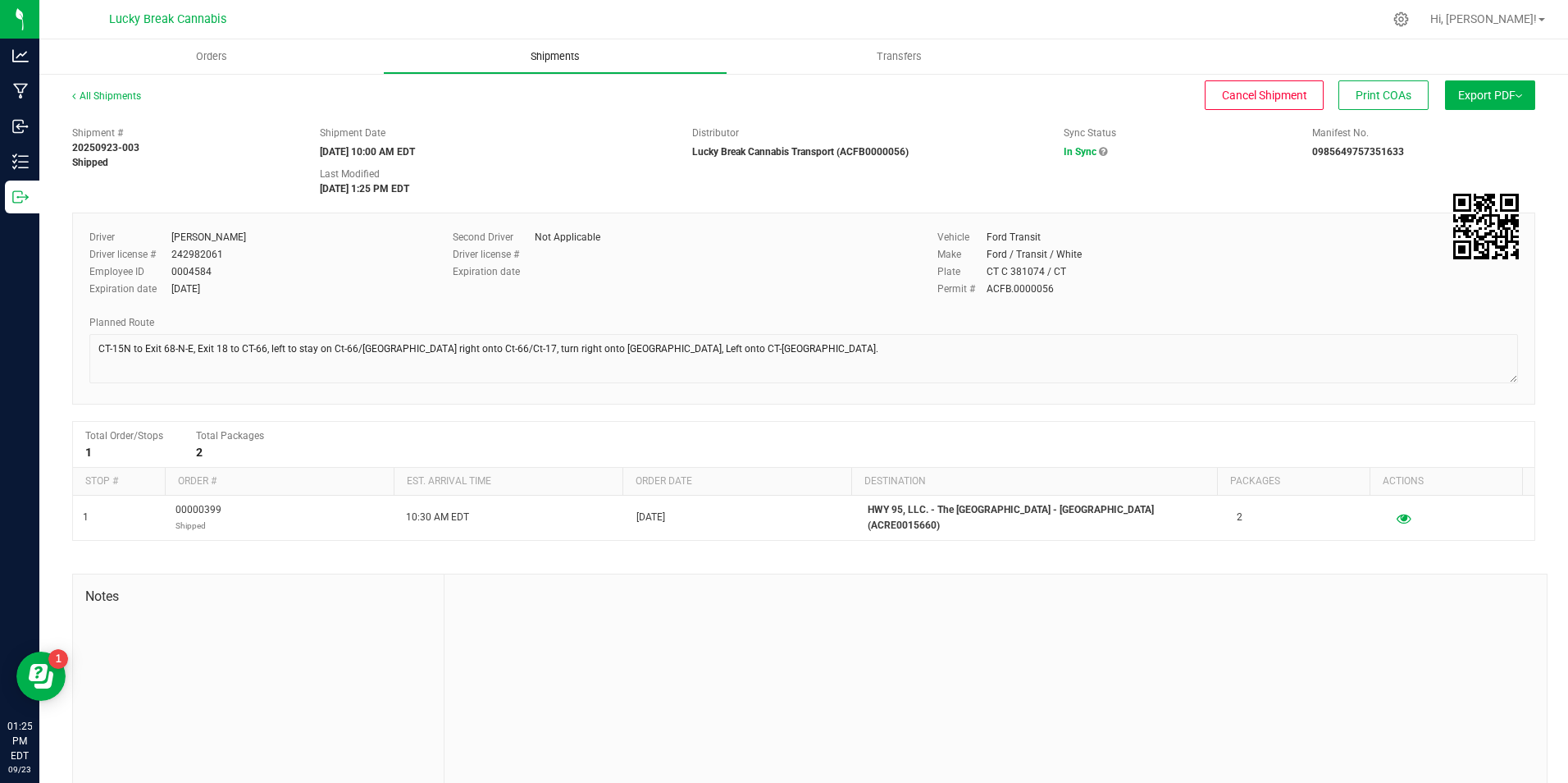
click at [567, 57] on span "Shipments" at bounding box center [555, 57] width 94 height 15
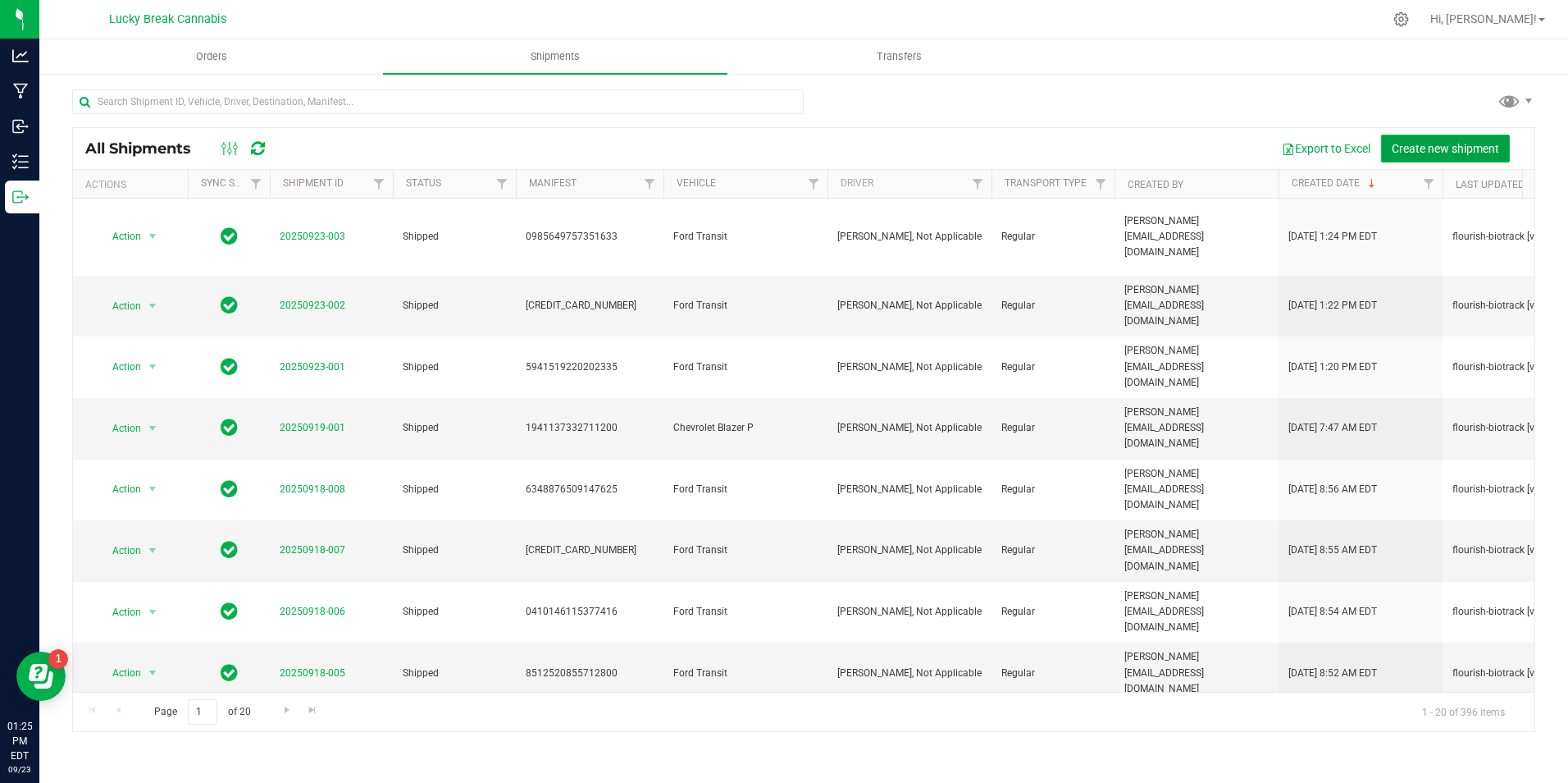
click at [1418, 151] on span "Create new shipment" at bounding box center [1445, 149] width 107 height 13
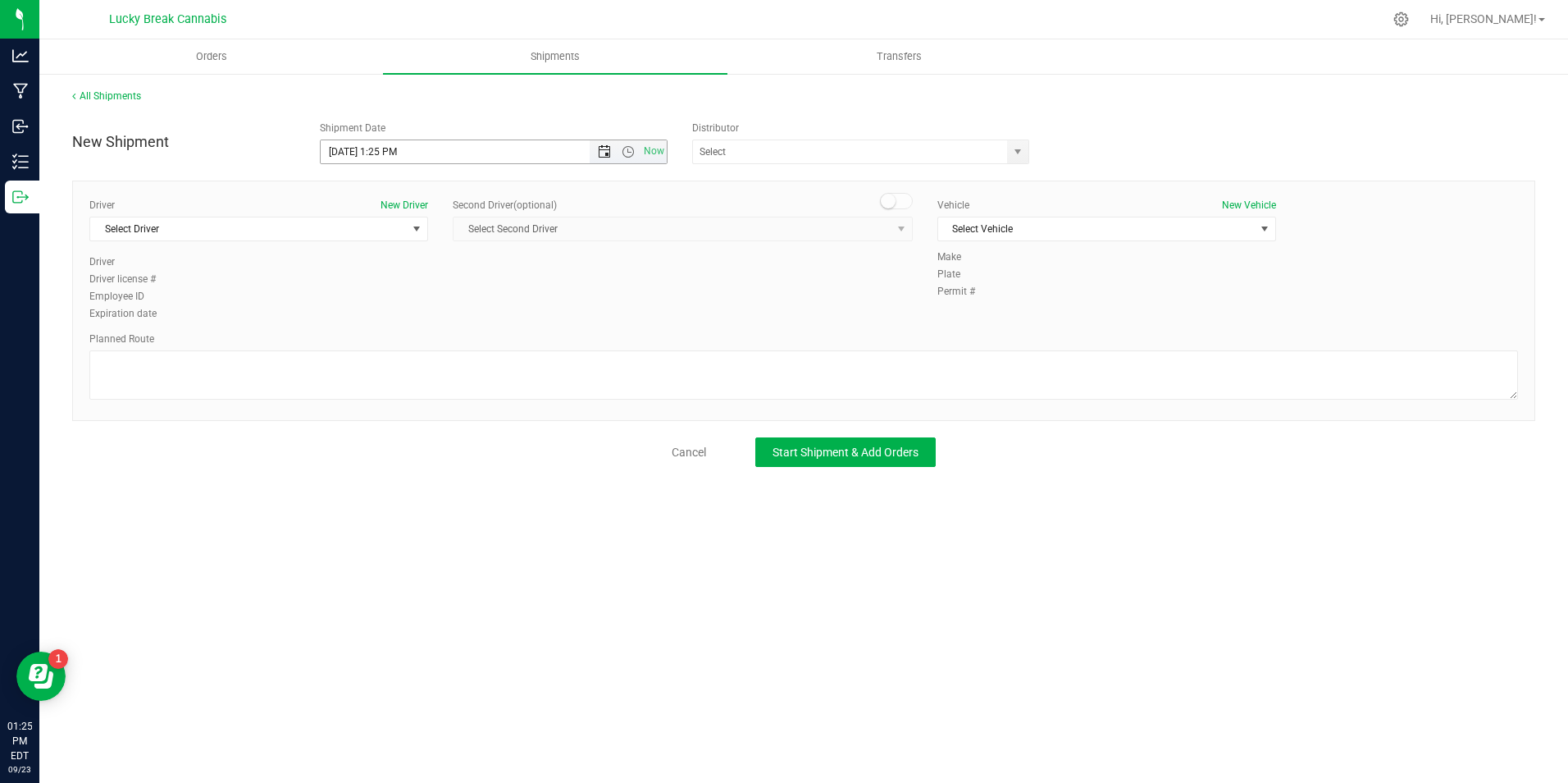
click at [603, 150] on span "Open the date view" at bounding box center [605, 151] width 13 height 13
click at [406, 321] on link "24" at bounding box center [407, 319] width 24 height 26
click at [628, 145] on span "Open the time view" at bounding box center [628, 151] width 13 height 13
click at [421, 208] on li "10:30 AM" at bounding box center [493, 210] width 344 height 21
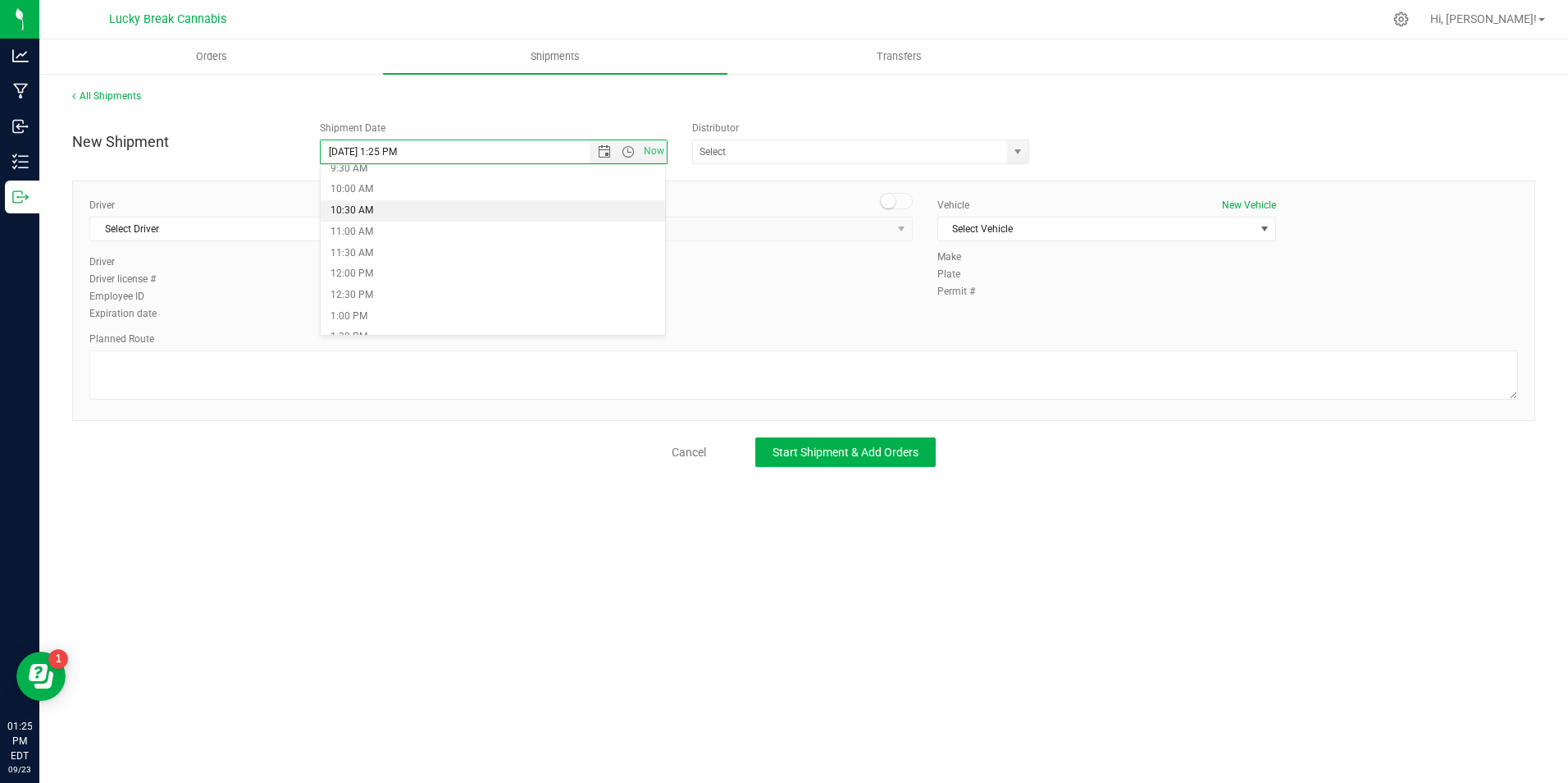
type input "9/24/2025 10:30 AM"
click at [1017, 155] on span "select" at bounding box center [1018, 151] width 13 height 13
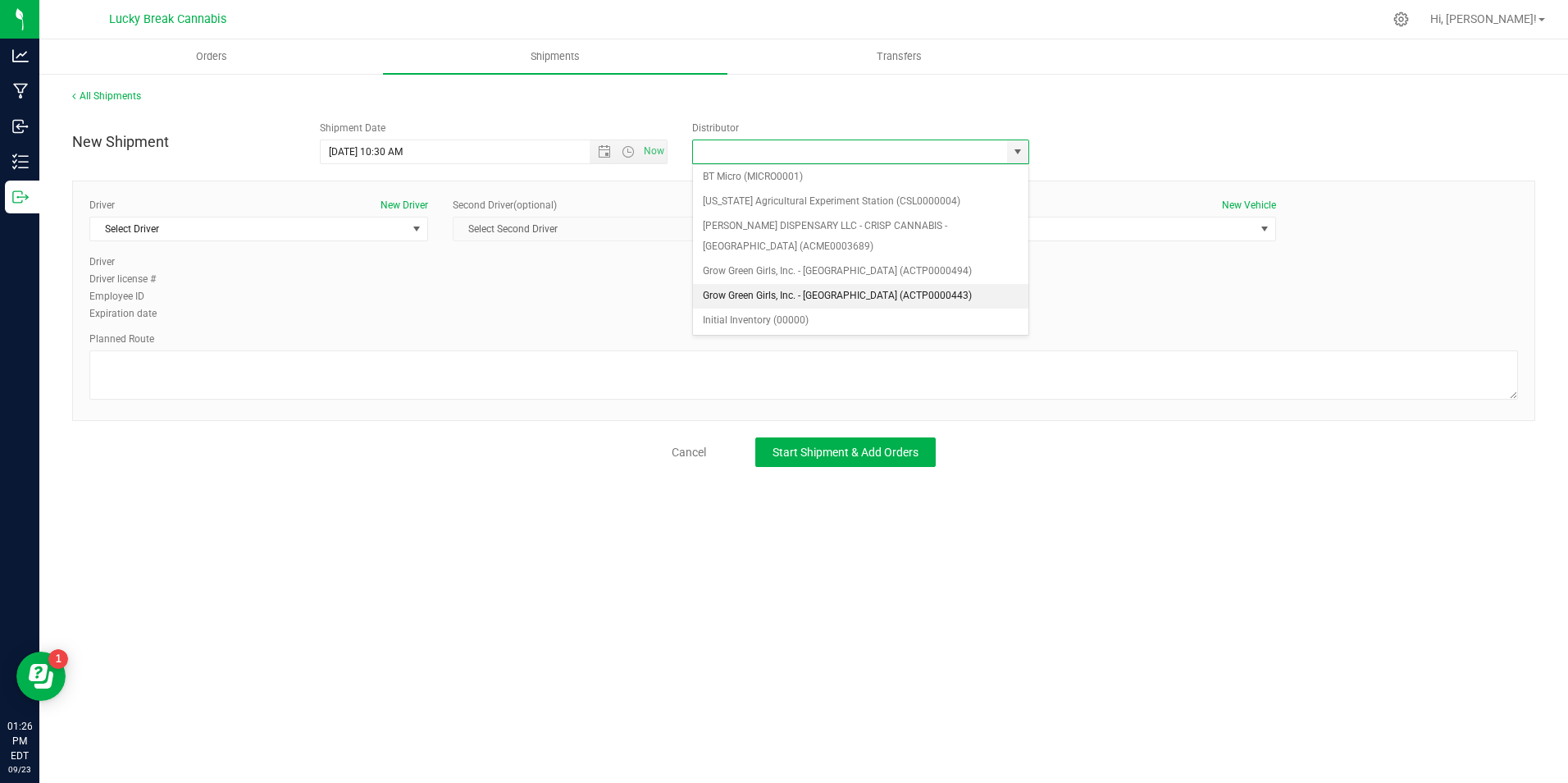
scroll to position [164, 0]
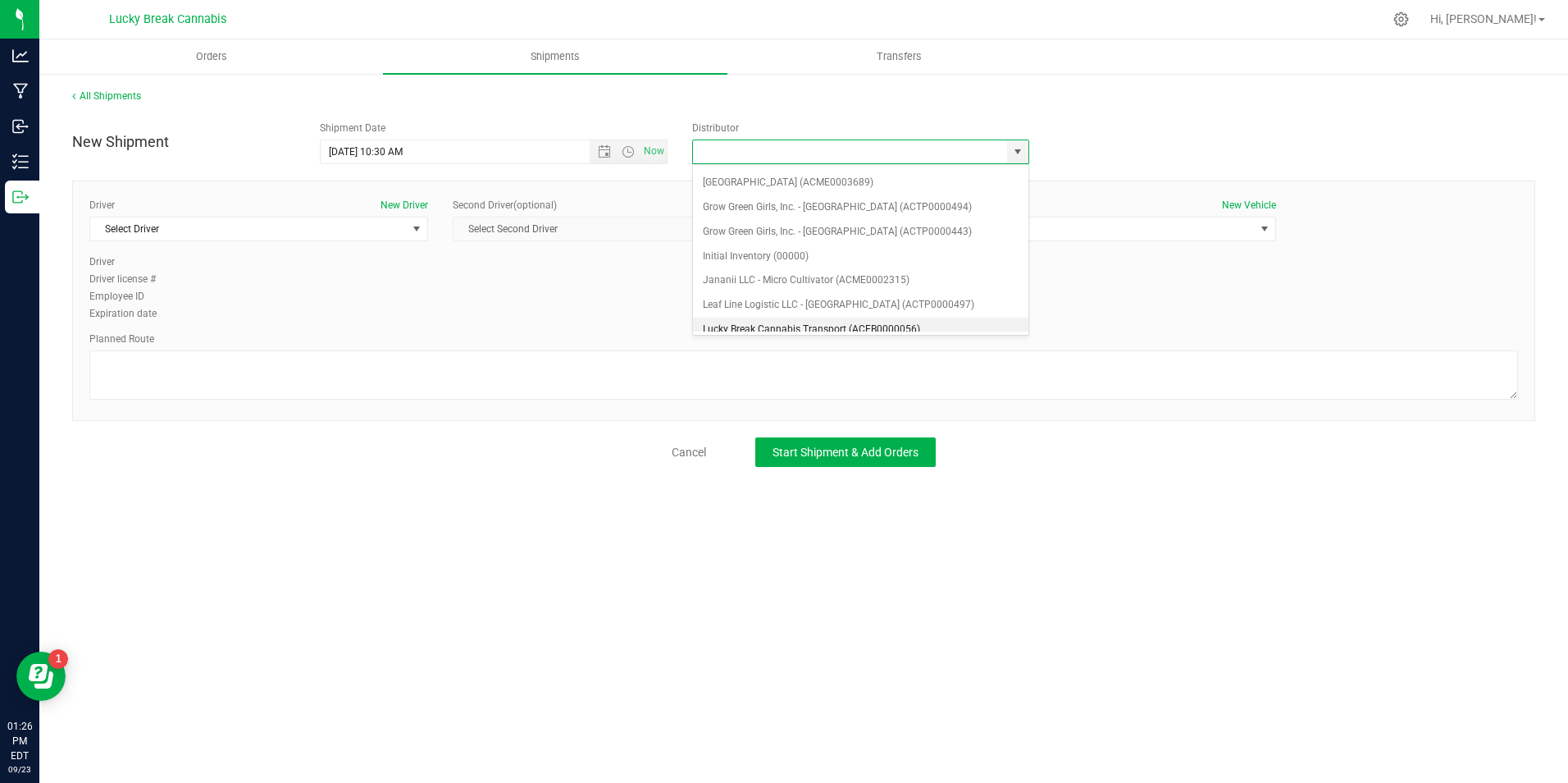
click at [773, 322] on li "Lucky Break Cannabis Transport (ACFB0000056)" at bounding box center [861, 330] width 336 height 25
type input "Lucky Break Cannabis Transport (ACFB0000056)"
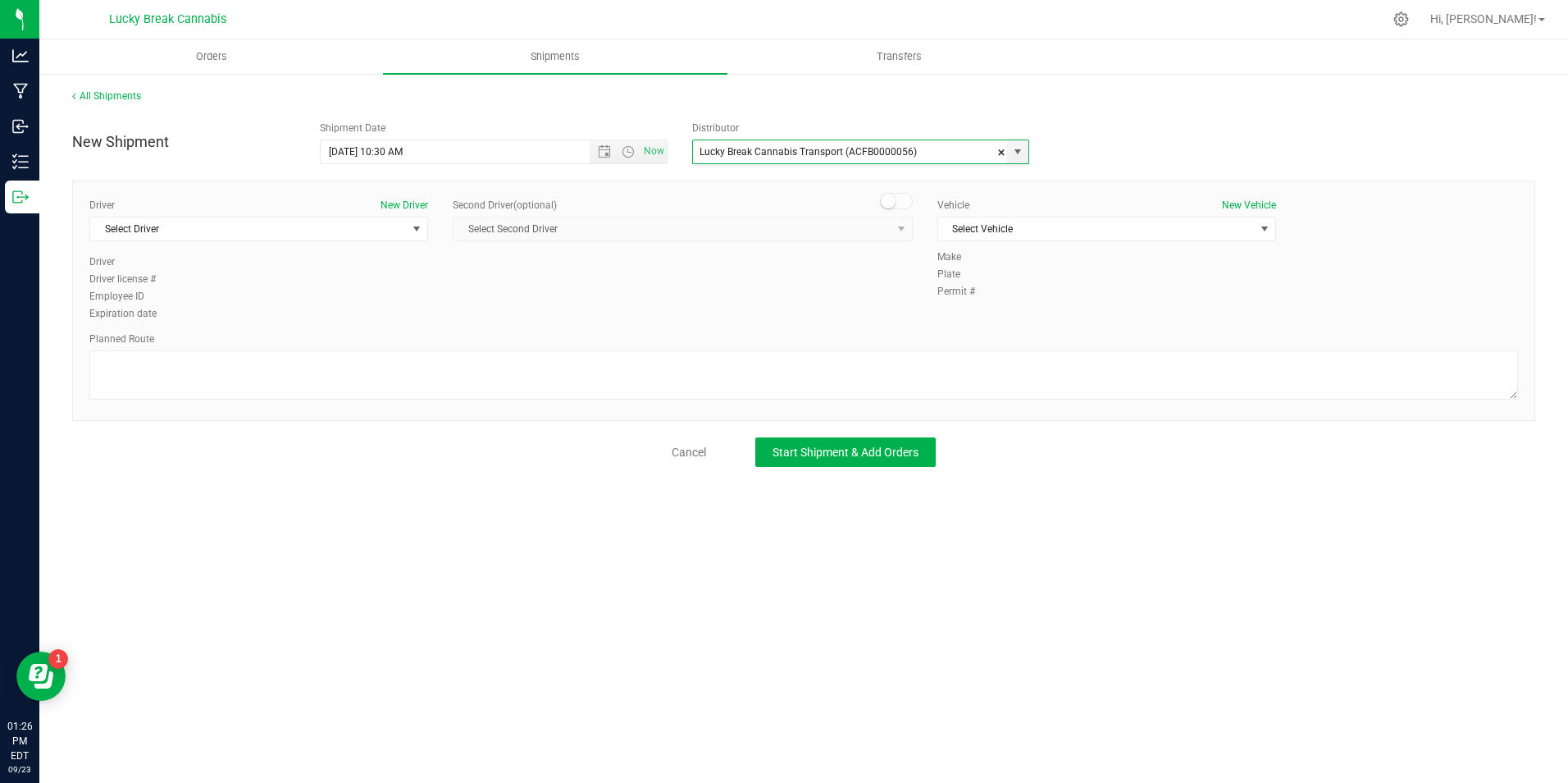
scroll to position [0, 0]
click at [403, 222] on span "Select Driver" at bounding box center [248, 229] width 317 height 23
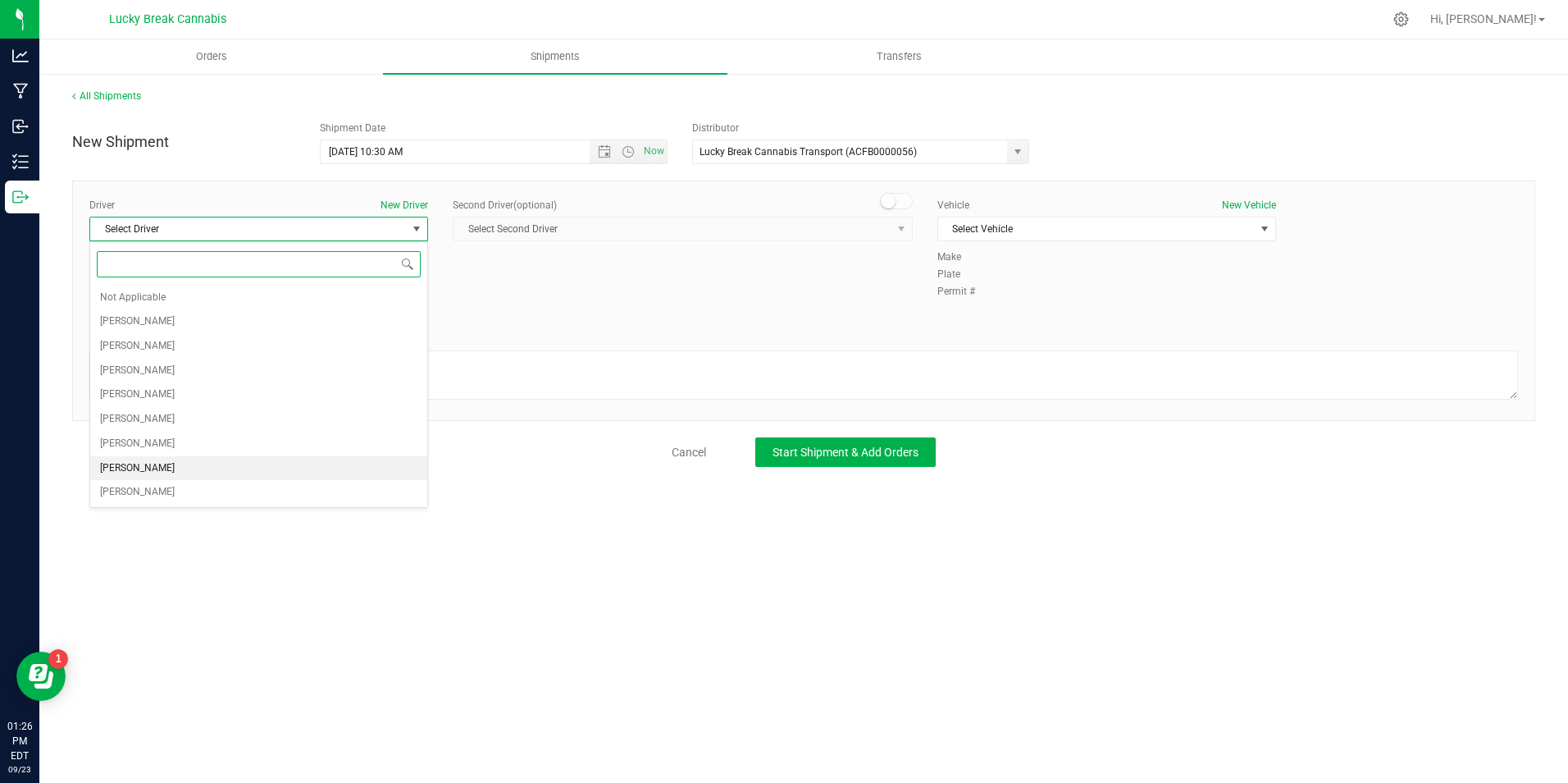
click at [170, 465] on span "Dennis Paglialunga" at bounding box center [137, 468] width 74 height 21
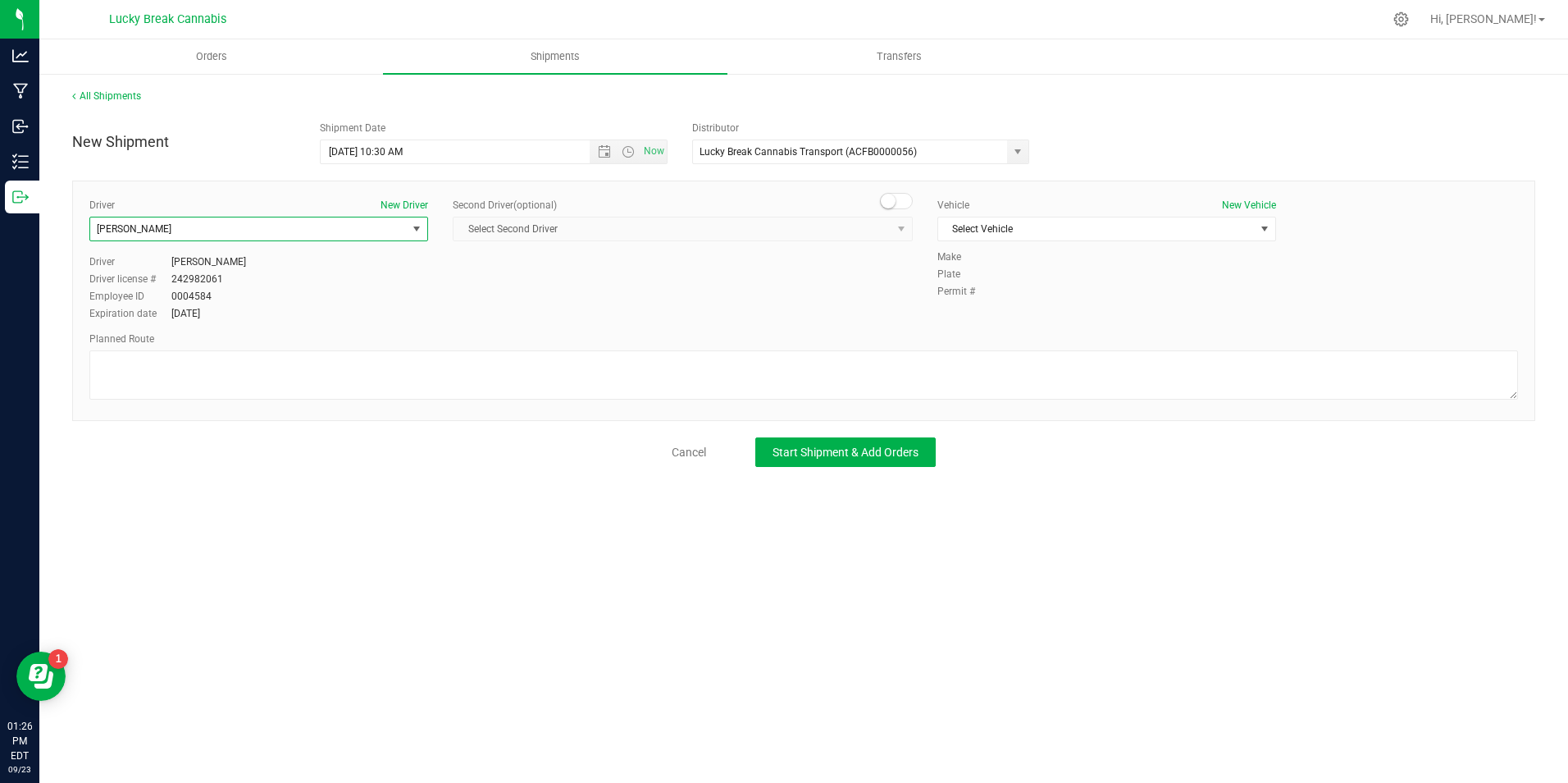
click at [900, 203] on span at bounding box center [896, 201] width 33 height 17
click at [899, 228] on span "select" at bounding box center [901, 229] width 13 height 13
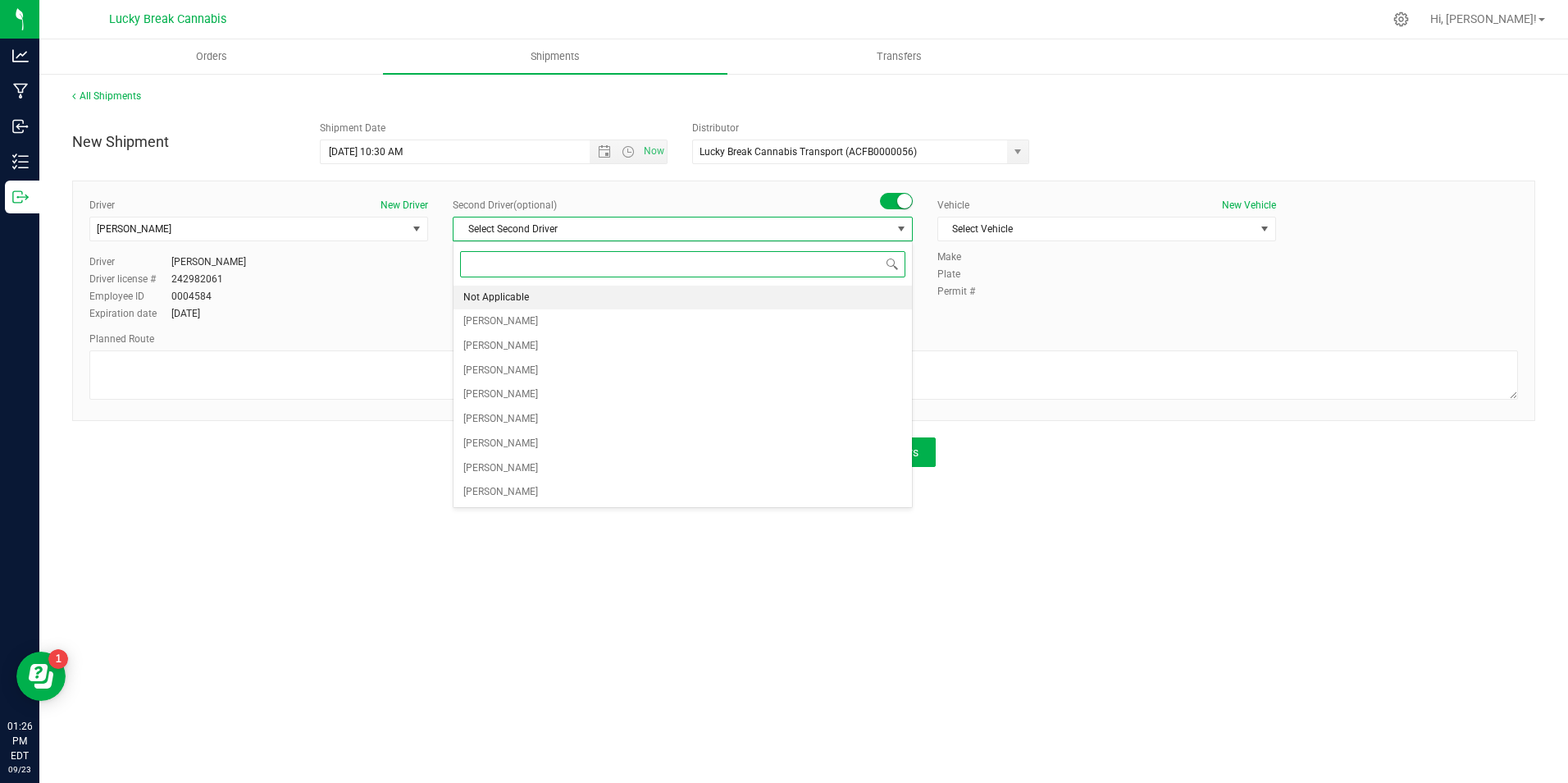
click at [822, 285] on li "Not Applicable" at bounding box center [683, 297] width 459 height 25
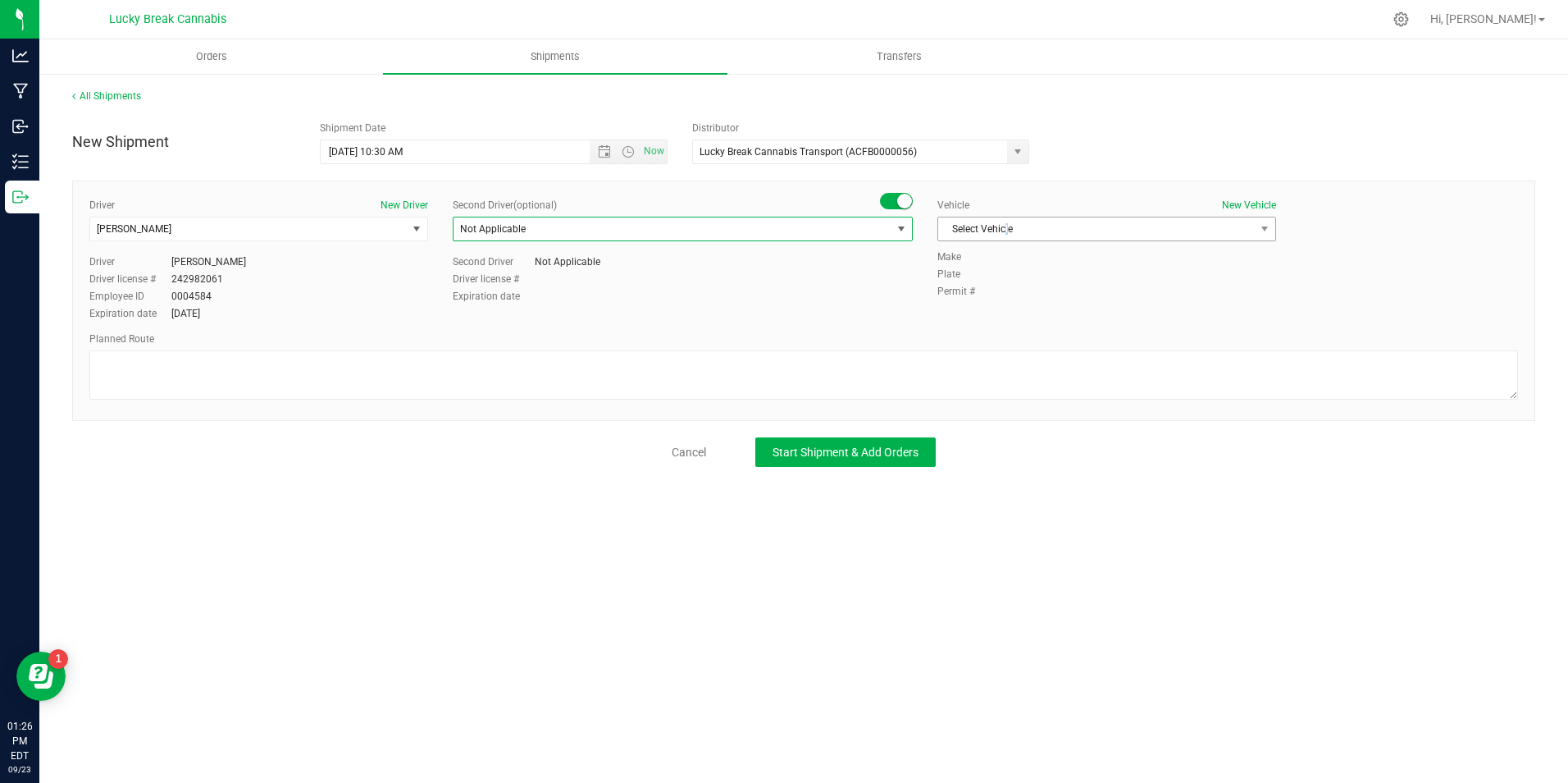
click at [1009, 228] on span "Select Vehicle" at bounding box center [1096, 229] width 317 height 23
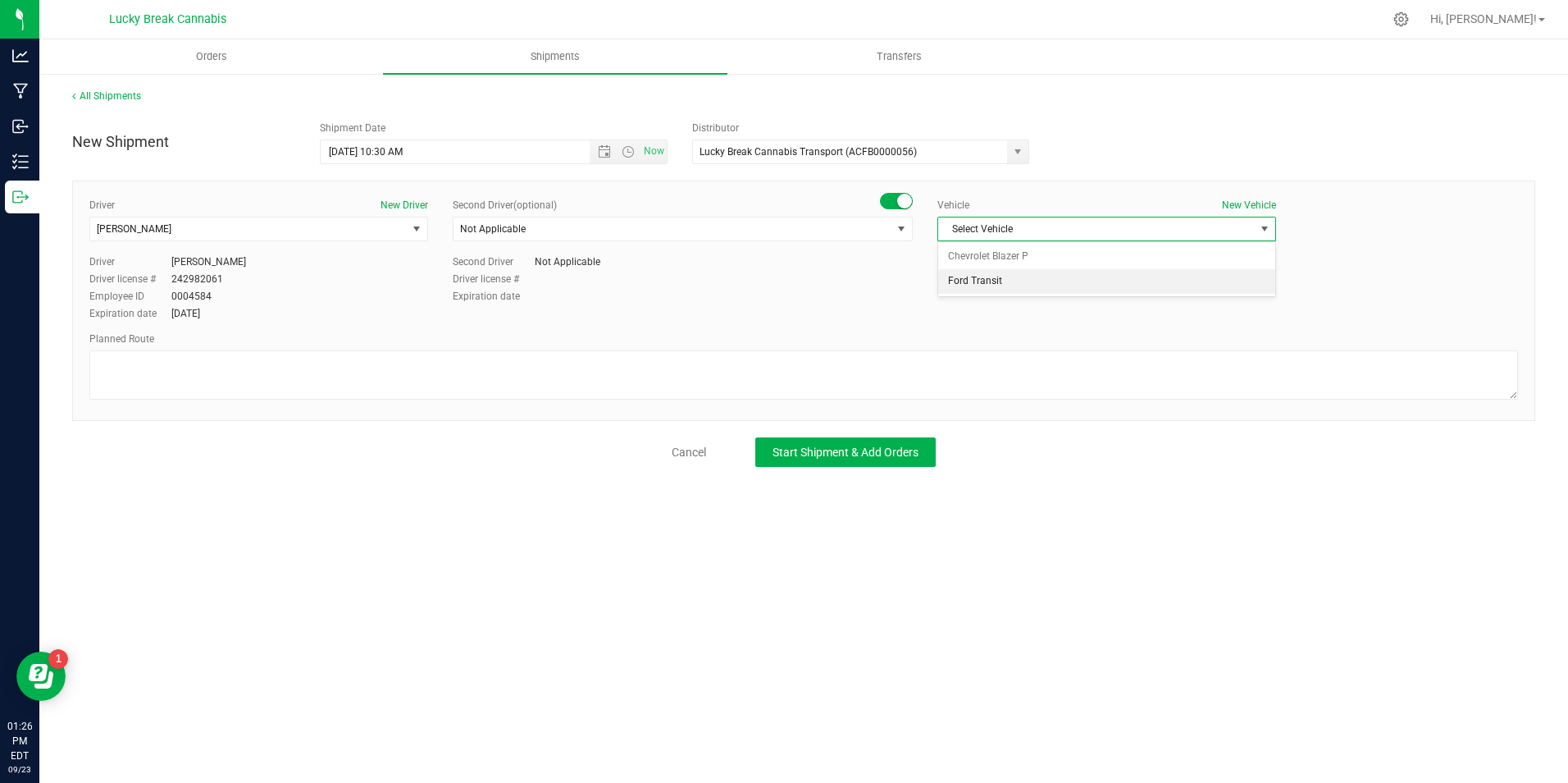
click at [1009, 283] on li "Ford Transit" at bounding box center [1106, 281] width 337 height 25
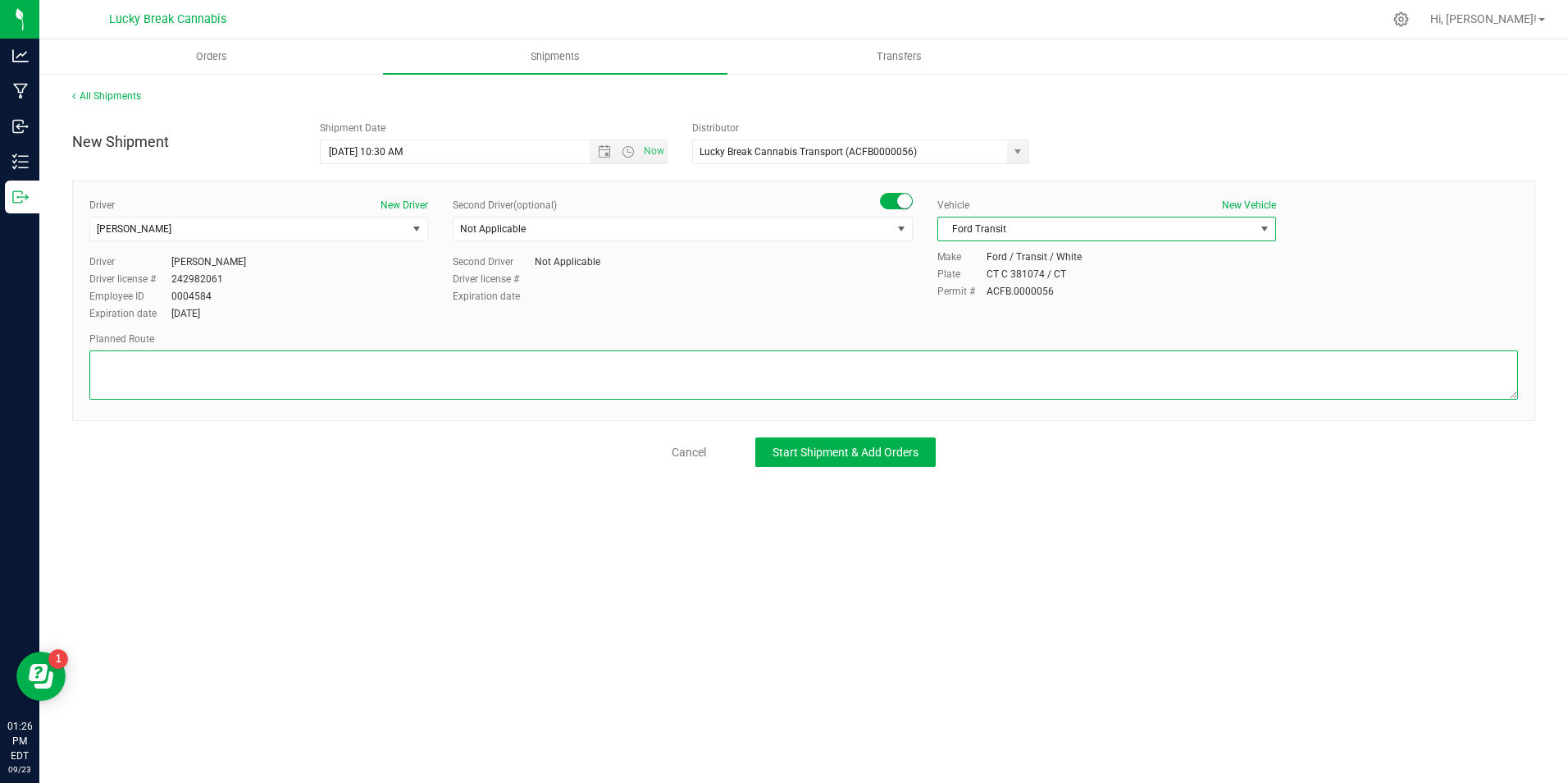
click at [1022, 369] on textarea at bounding box center [803, 375] width 1429 height 50
click at [495, 375] on textarea at bounding box center [803, 375] width 1429 height 50
paste textarea "I95-N, Exit 27A CT-8, CT-15N, Exit 68 N-E I-91N, Exit 25-26 CT-3 Glastonbury, C…"
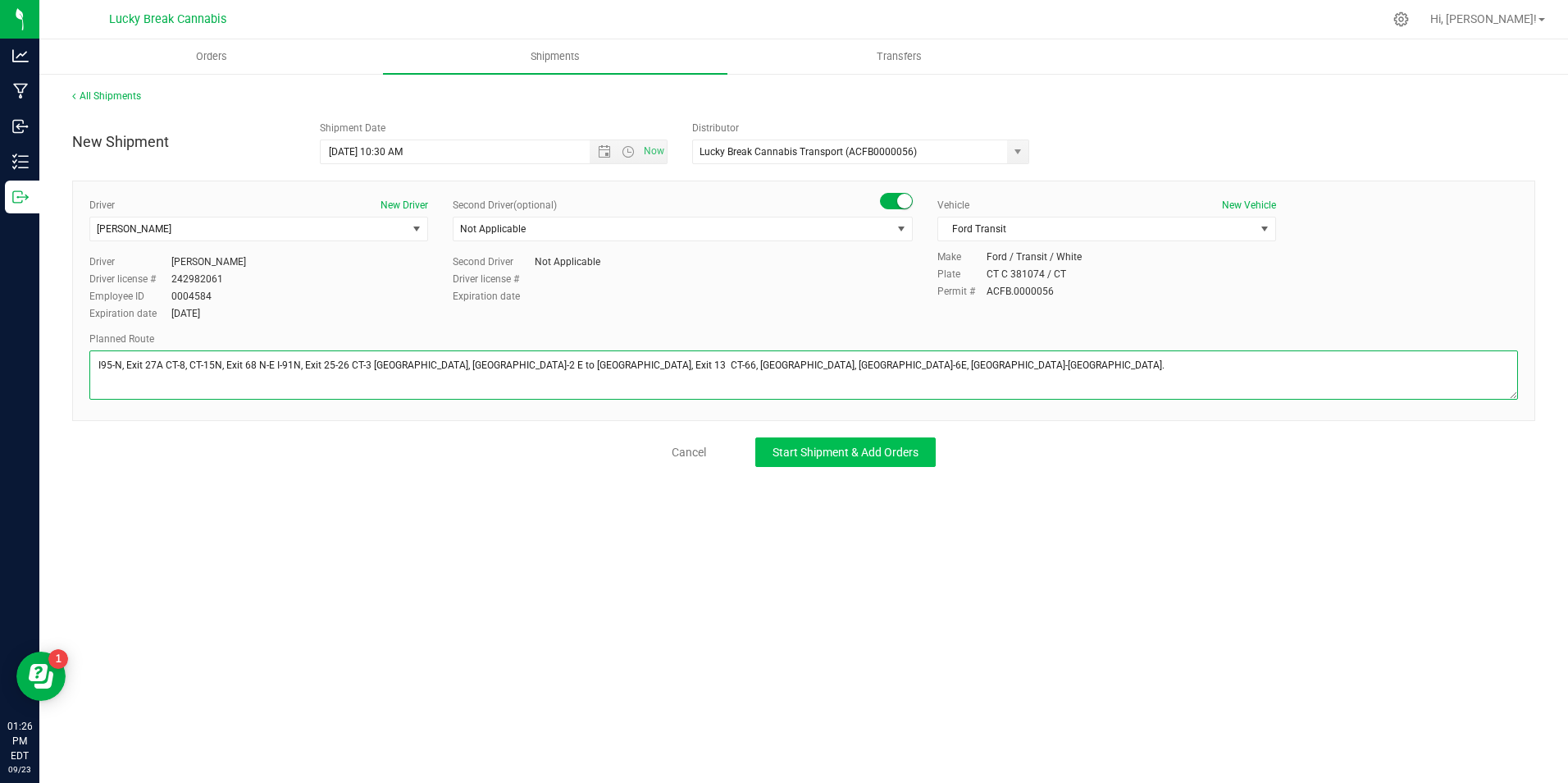
type textarea "I95-N, Exit 27A CT-8, CT-15N, Exit 68 N-E I-91N, Exit 25-26 CT-3 Glastonbury, C…"
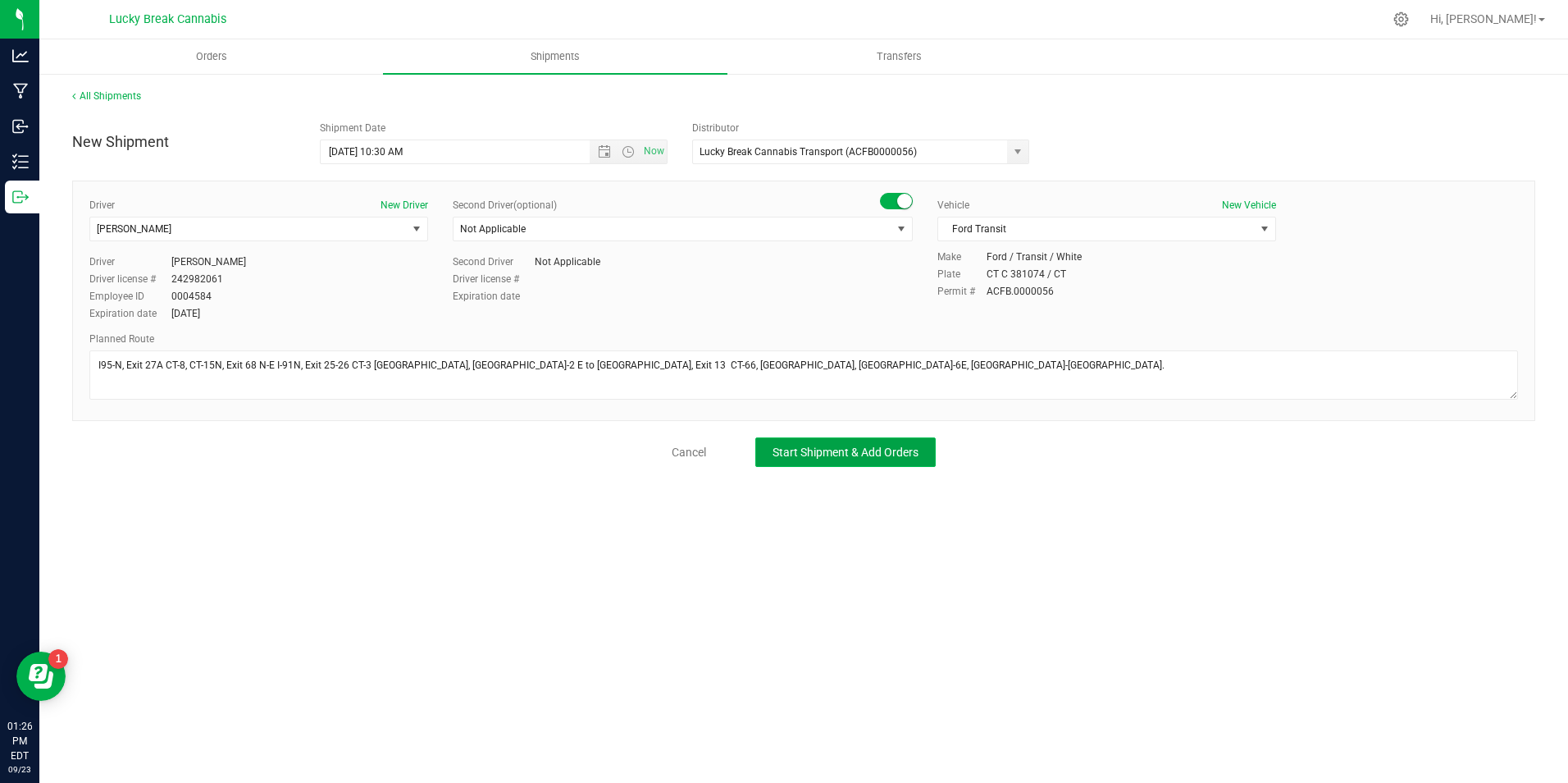
click at [853, 444] on button "Start Shipment & Add Orders" at bounding box center [845, 452] width 181 height 29
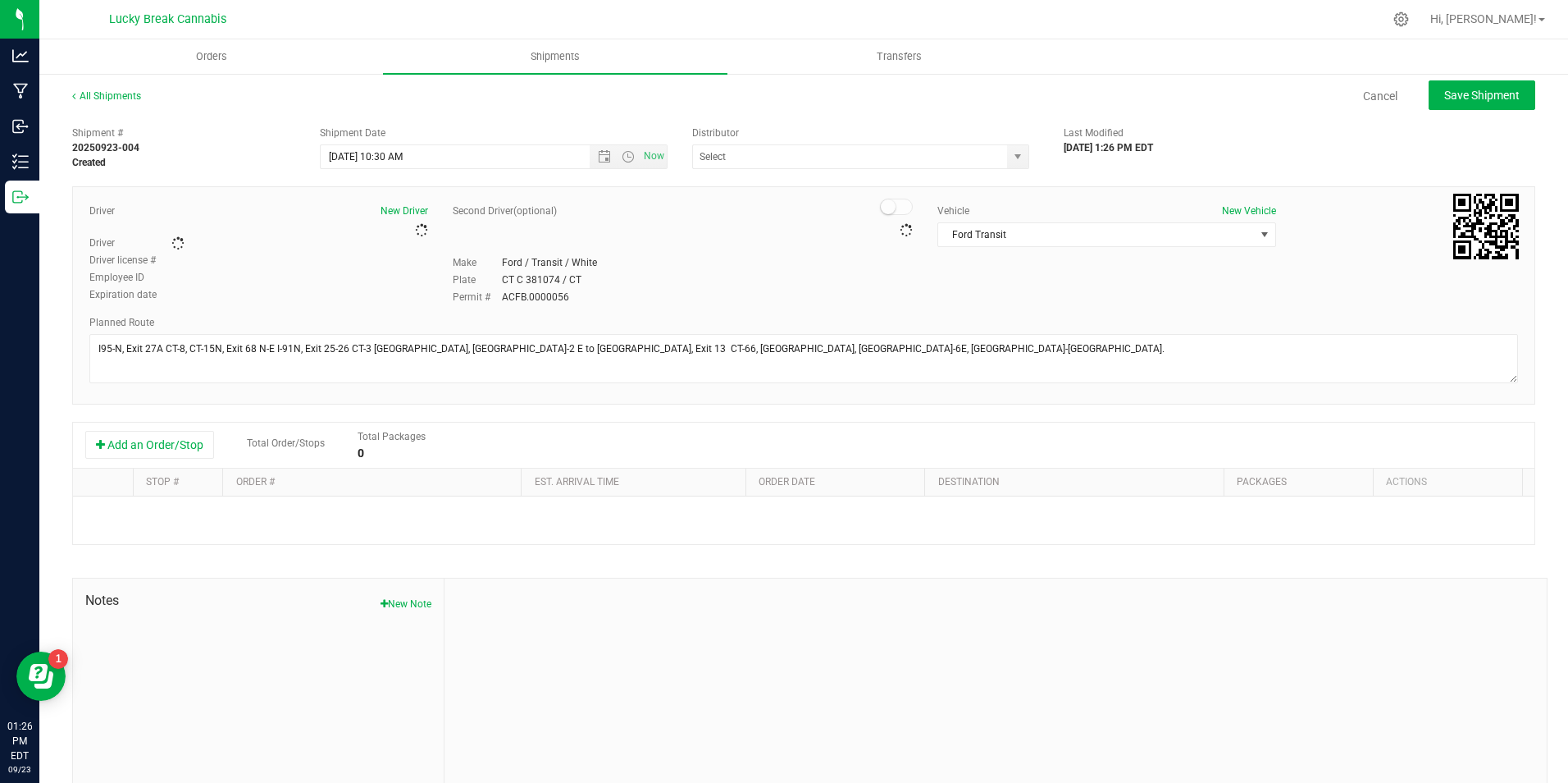
type input "Lucky Break Cannabis Transport (ACFB0000056)"
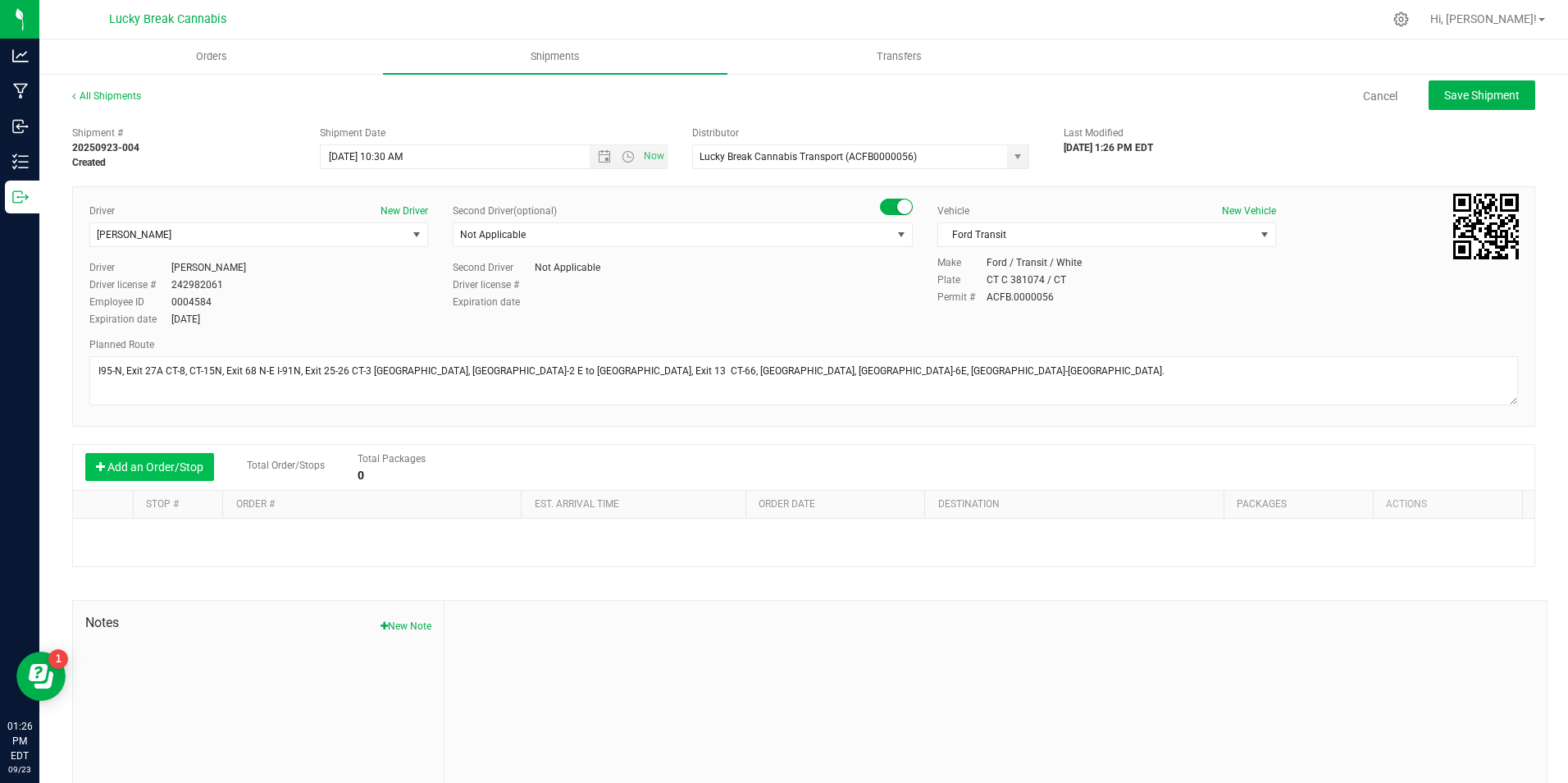
click at [153, 469] on button "Add an Order/Stop" at bounding box center [150, 466] width 128 height 28
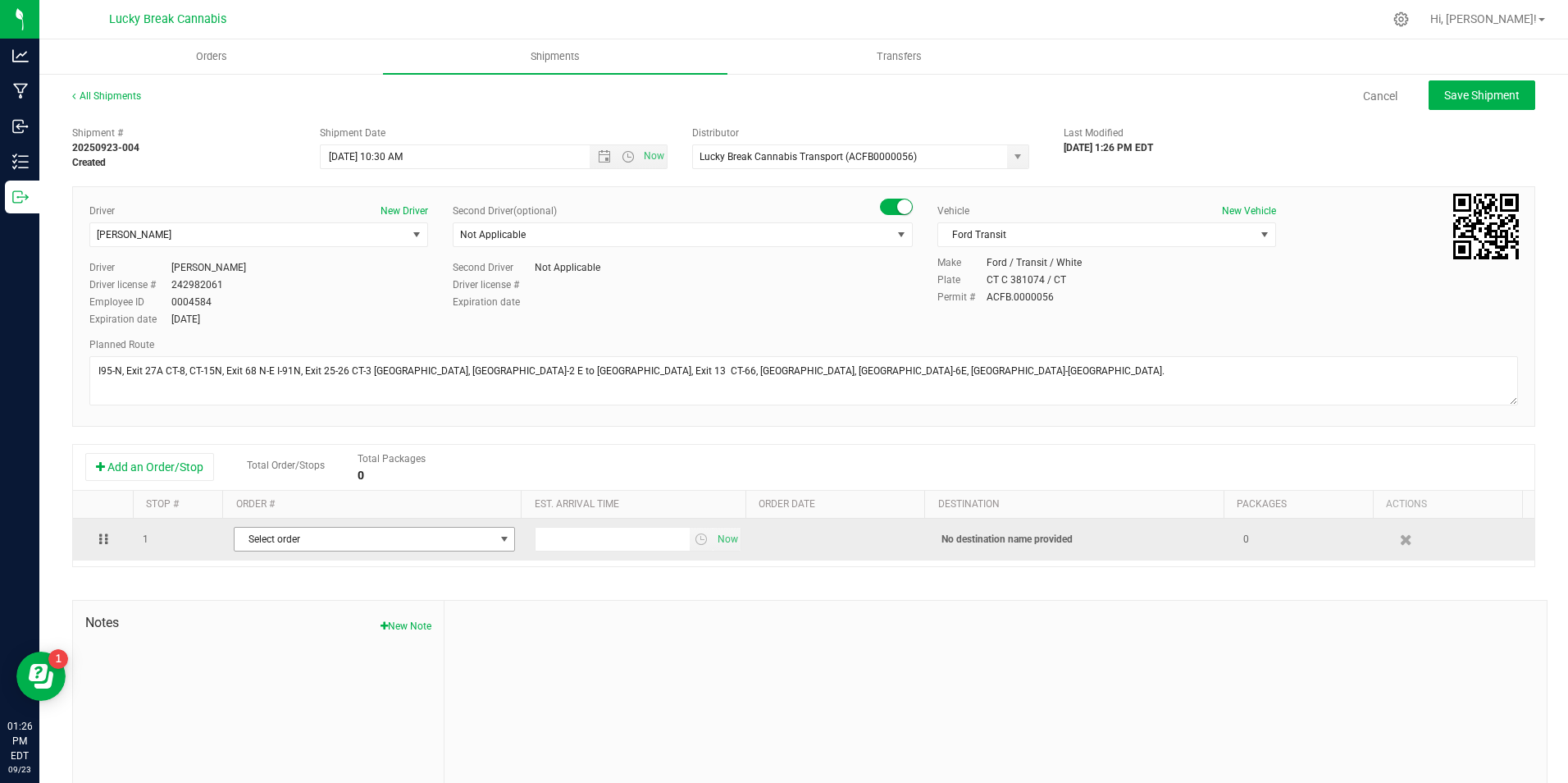
click at [331, 533] on span "Select order" at bounding box center [364, 539] width 259 height 23
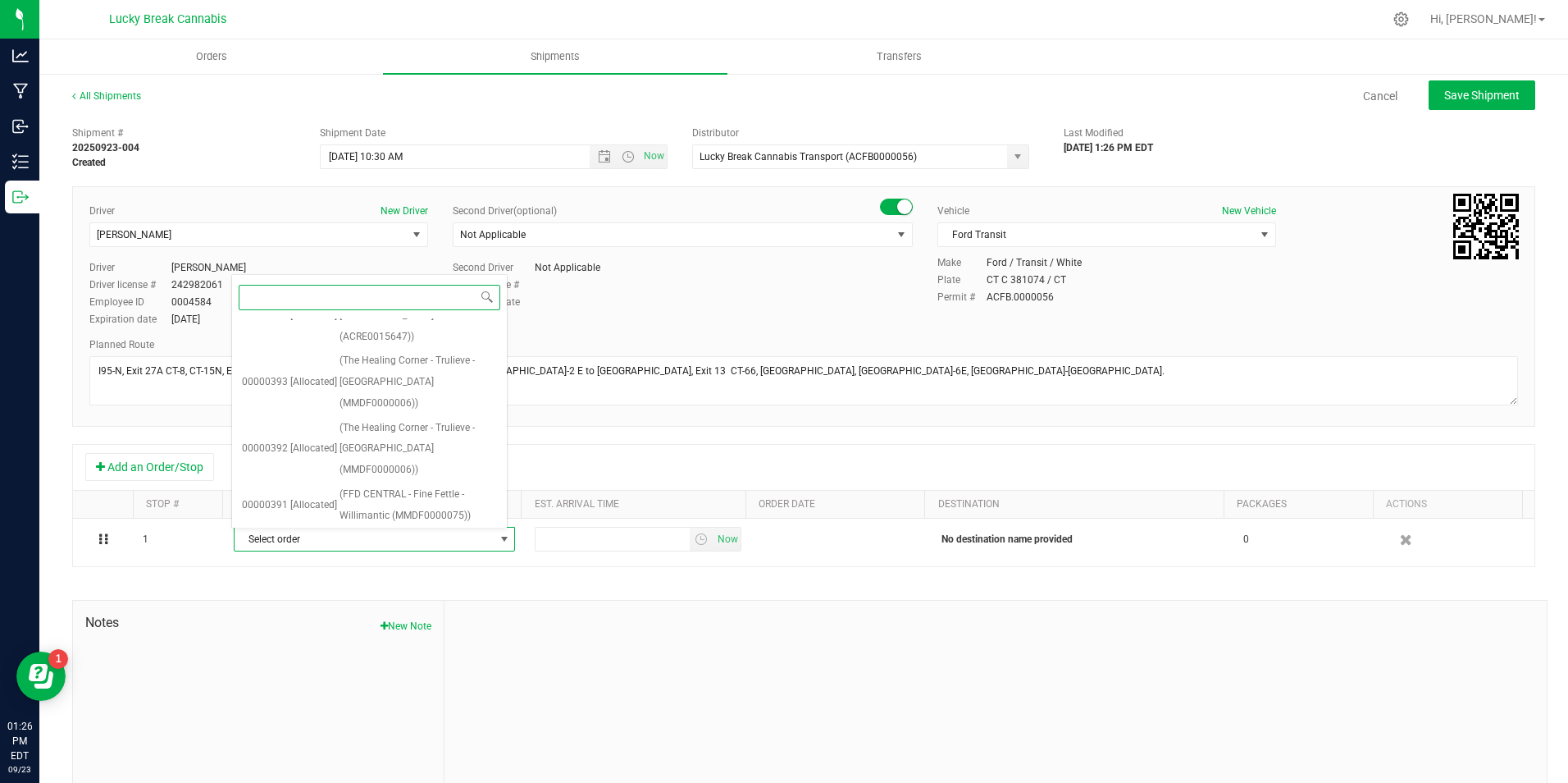
scroll to position [245, 0]
click at [423, 475] on span "(FFD CENTRAL - Fine Fettle - Willimantic (MMDF0000075))" at bounding box center [418, 496] width 158 height 42
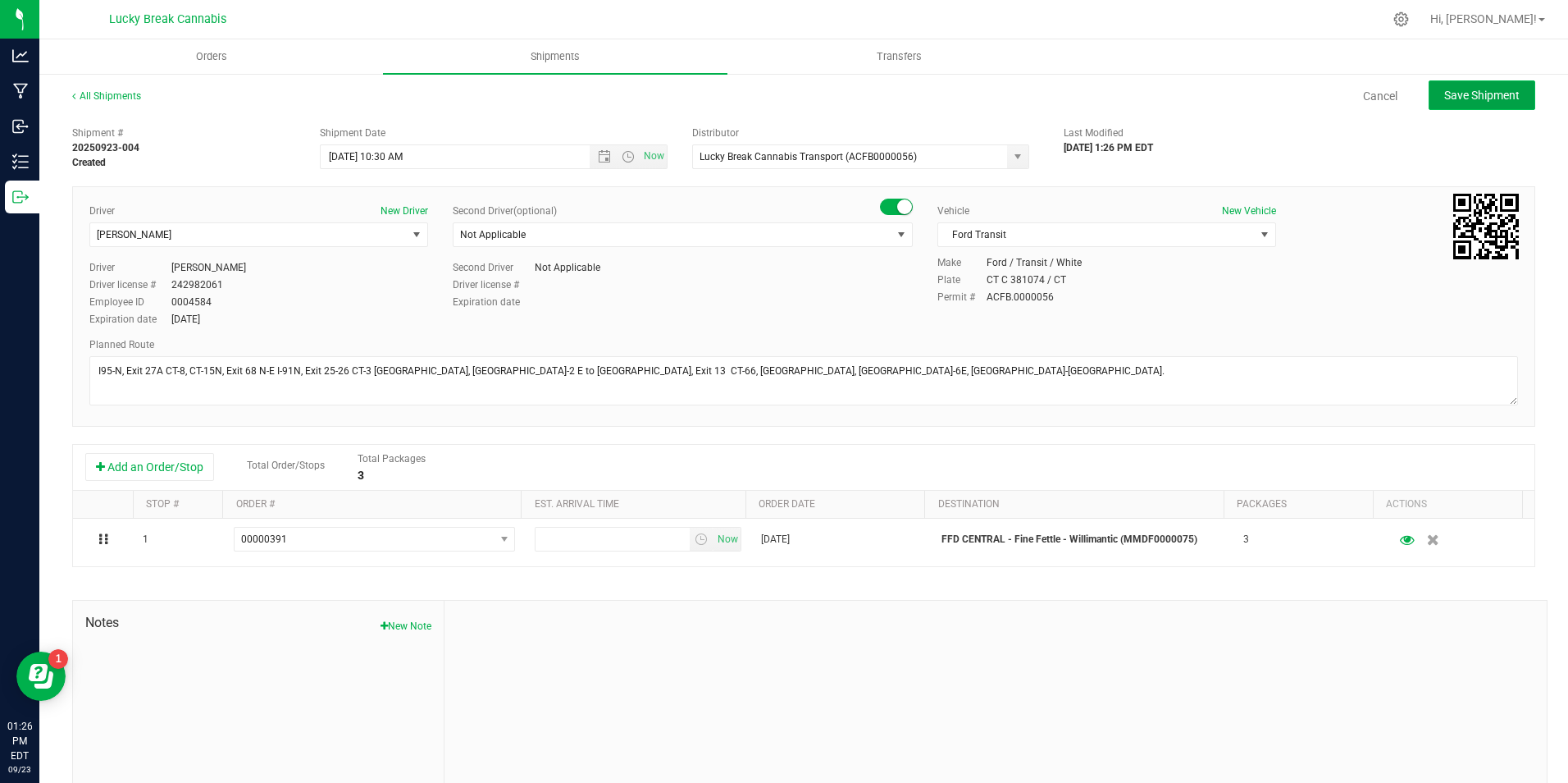
click at [1465, 101] on span "Save Shipment" at bounding box center [1482, 95] width 75 height 13
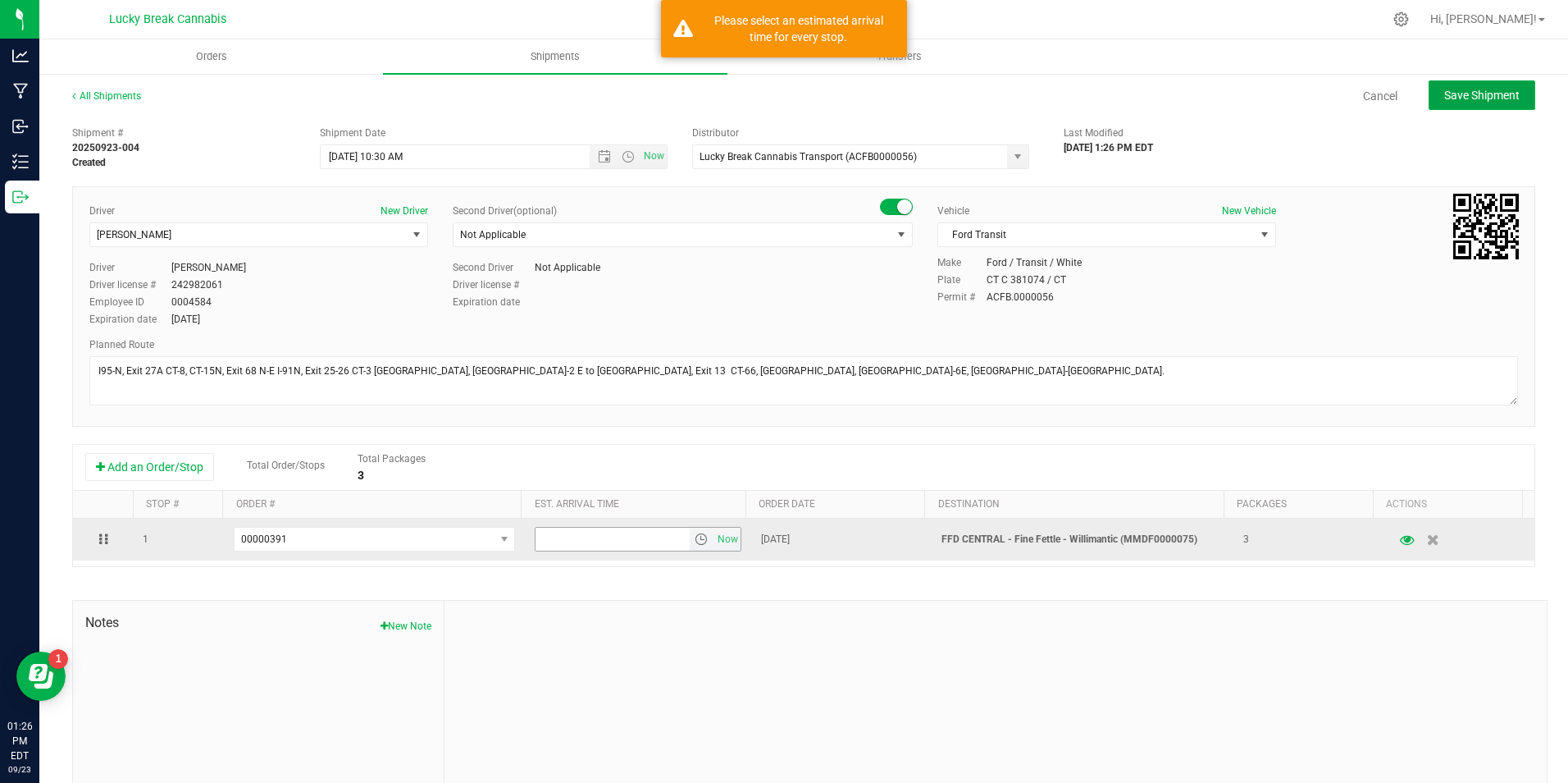
click at [690, 539] on span "select" at bounding box center [702, 539] width 24 height 23
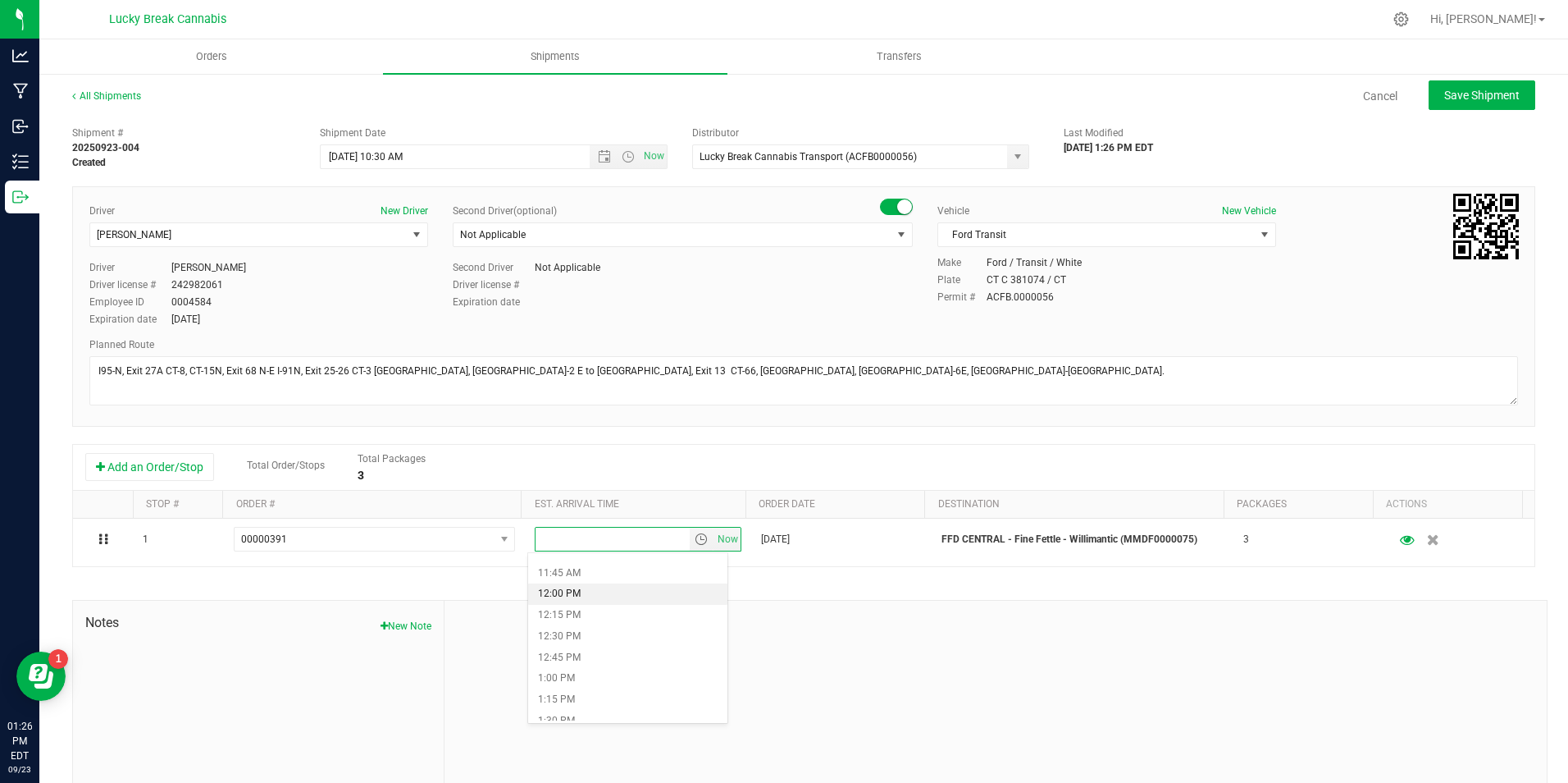
scroll to position [902, 0]
click at [582, 611] on li "11:15 AM" at bounding box center [628, 612] width 199 height 21
click at [1451, 95] on span "Save Shipment" at bounding box center [1482, 95] width 75 height 13
type input "9/24/2025 2:30 PM"
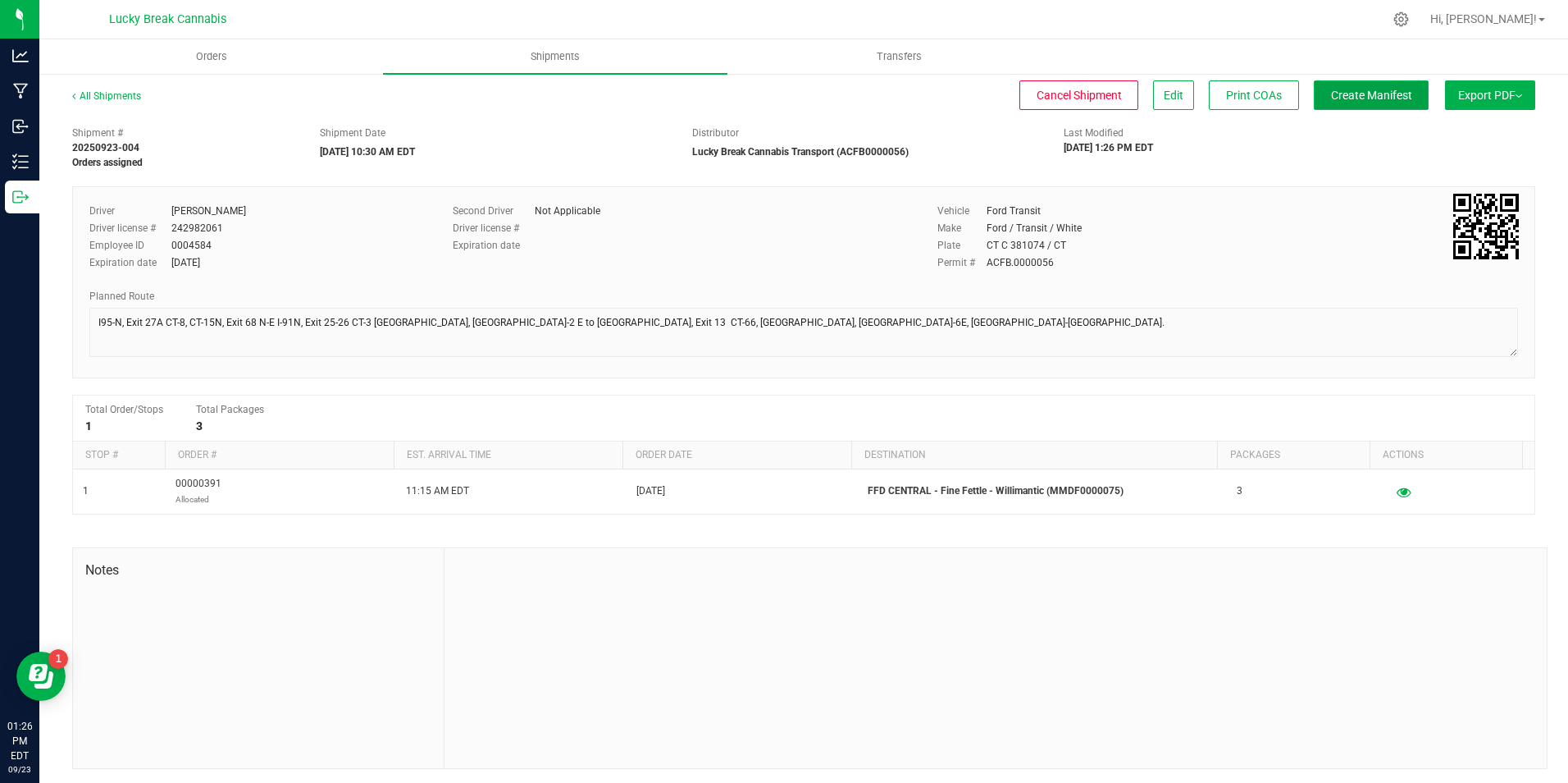
click at [1371, 89] on span "Create Manifest" at bounding box center [1372, 95] width 81 height 13
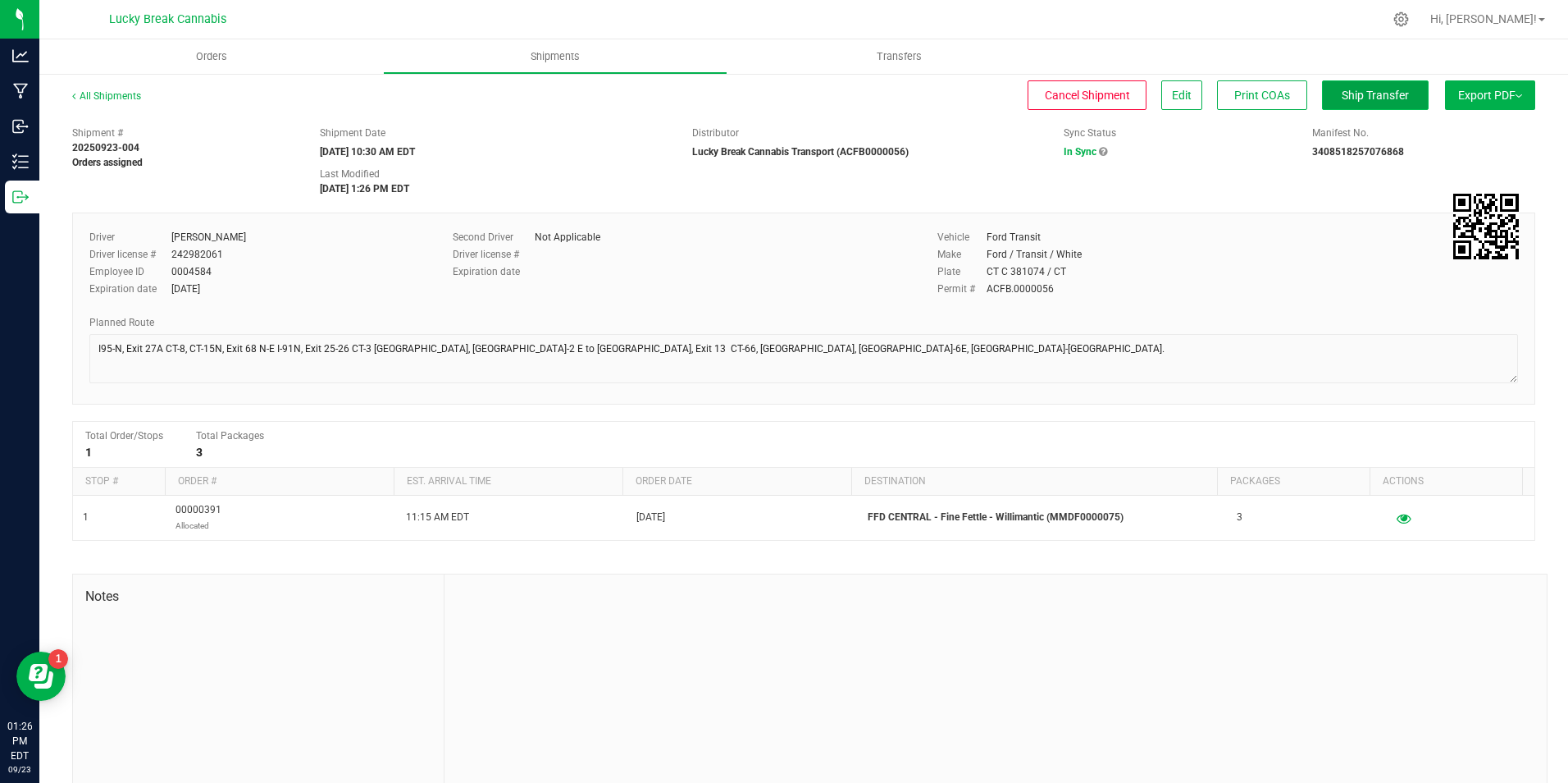
click at [1350, 91] on span "Ship Transfer" at bounding box center [1374, 95] width 67 height 13
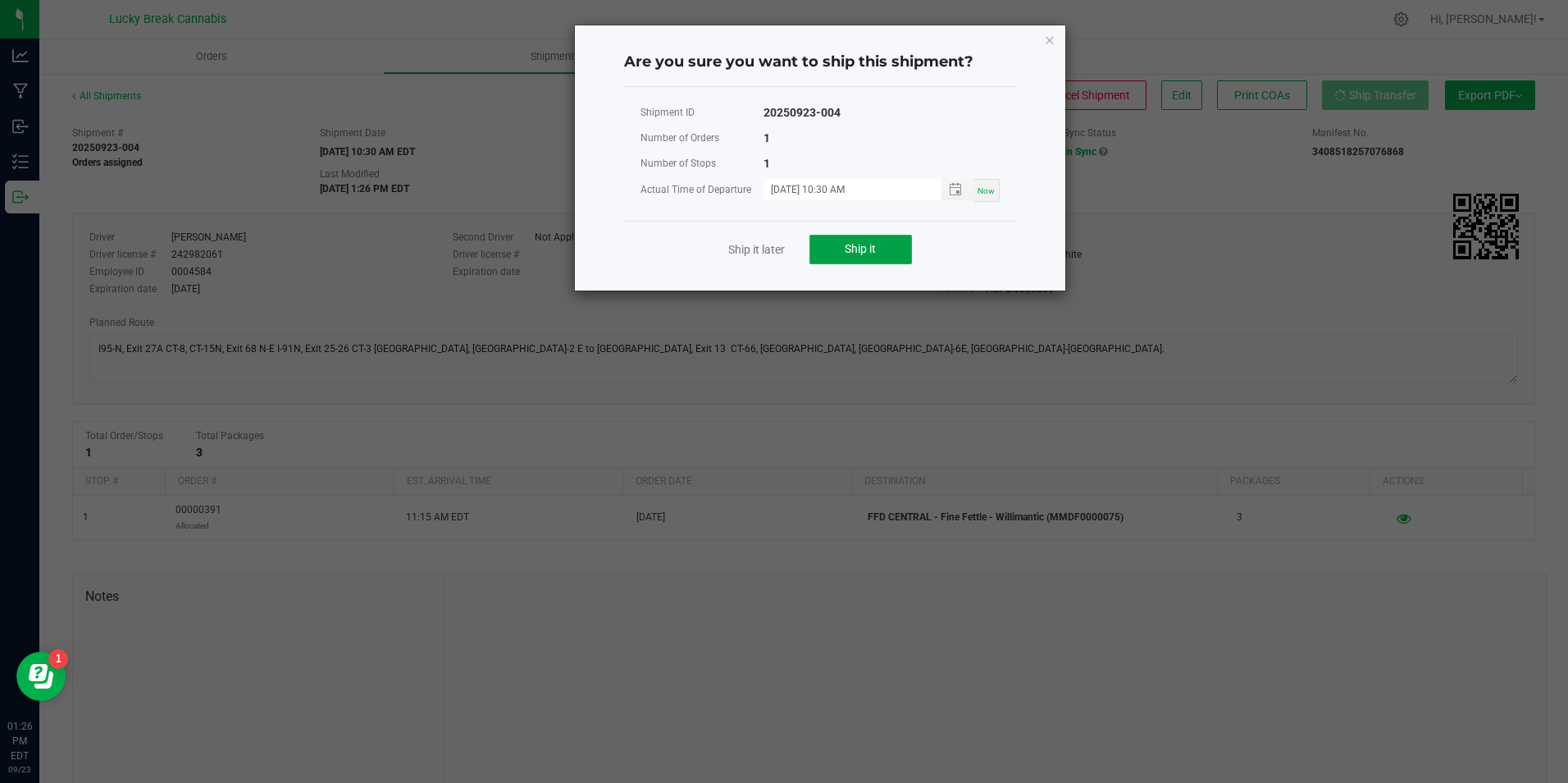
click at [885, 247] on button "Ship it" at bounding box center [861, 250] width 103 height 29
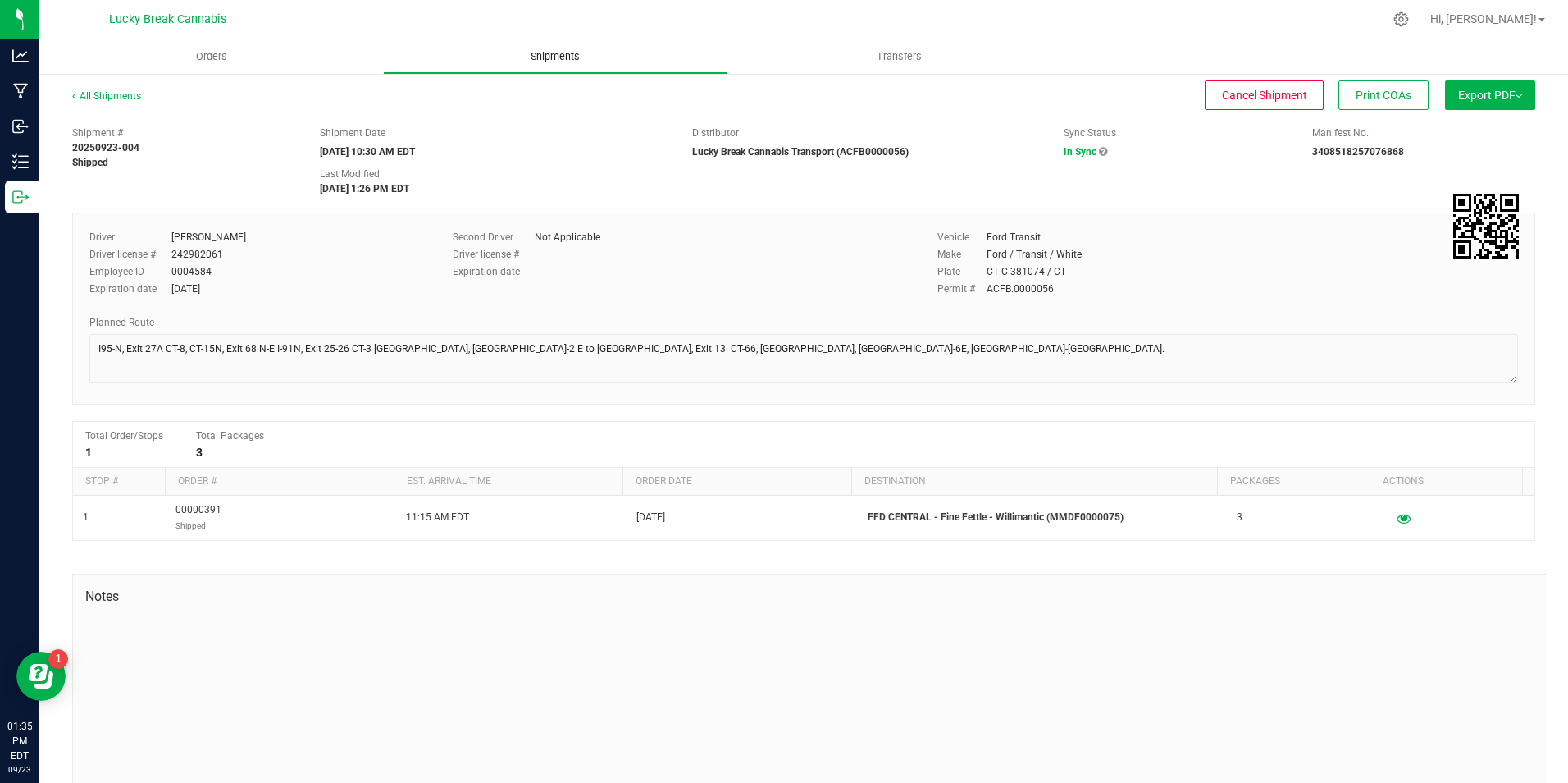
click at [576, 54] on span "Shipments" at bounding box center [555, 57] width 94 height 15
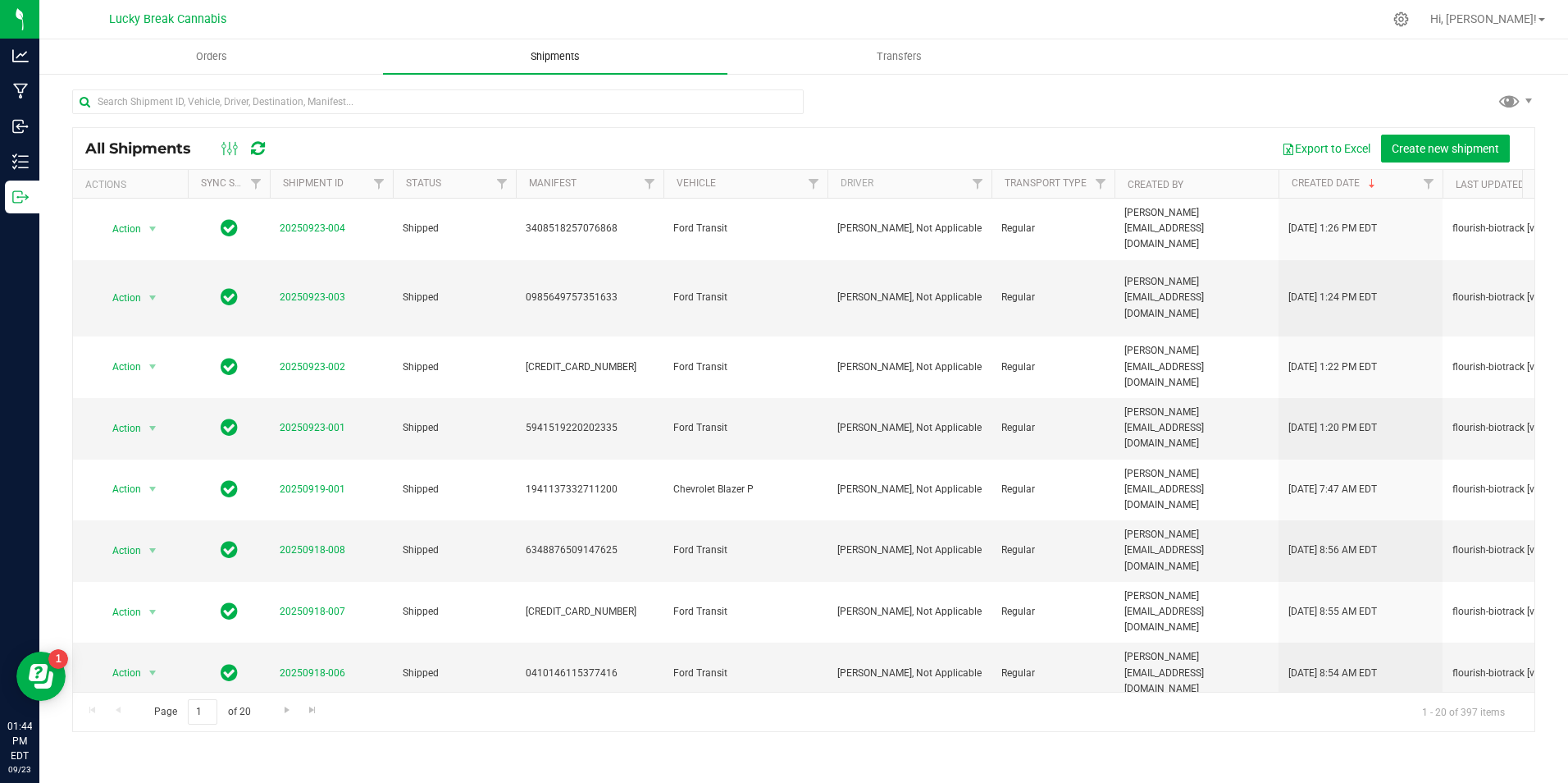
click at [553, 62] on uib-tab-heading "Shipments" at bounding box center [554, 57] width 344 height 35
click at [1406, 145] on span "Create new shipment" at bounding box center [1445, 149] width 107 height 13
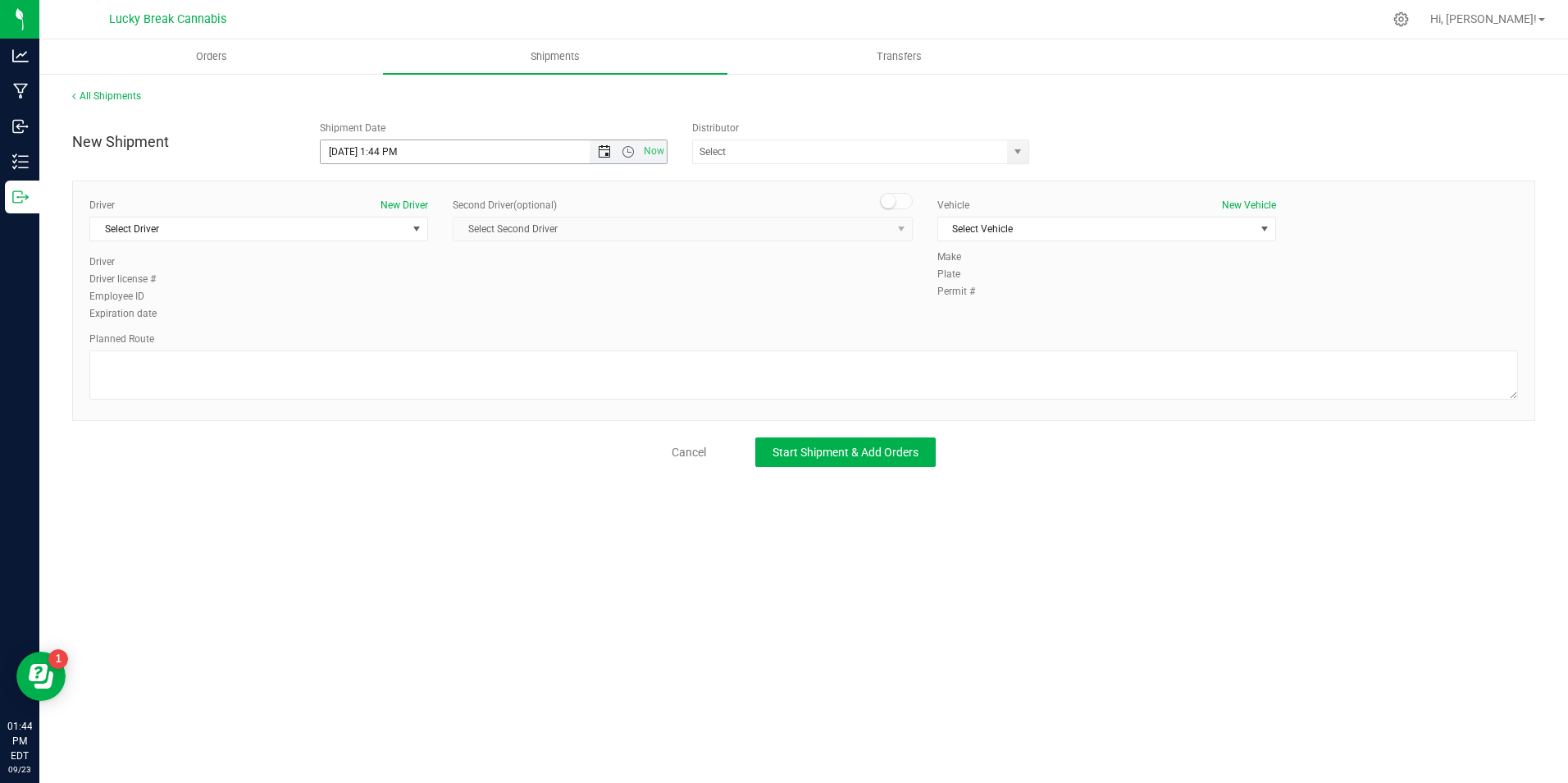
click at [607, 151] on span "Open the date view" at bounding box center [605, 151] width 13 height 13
click at [410, 311] on link "24" at bounding box center [407, 319] width 24 height 26
type input "9/24/2025 1:44 PM"
click at [1017, 153] on span "select" at bounding box center [1018, 151] width 13 height 13
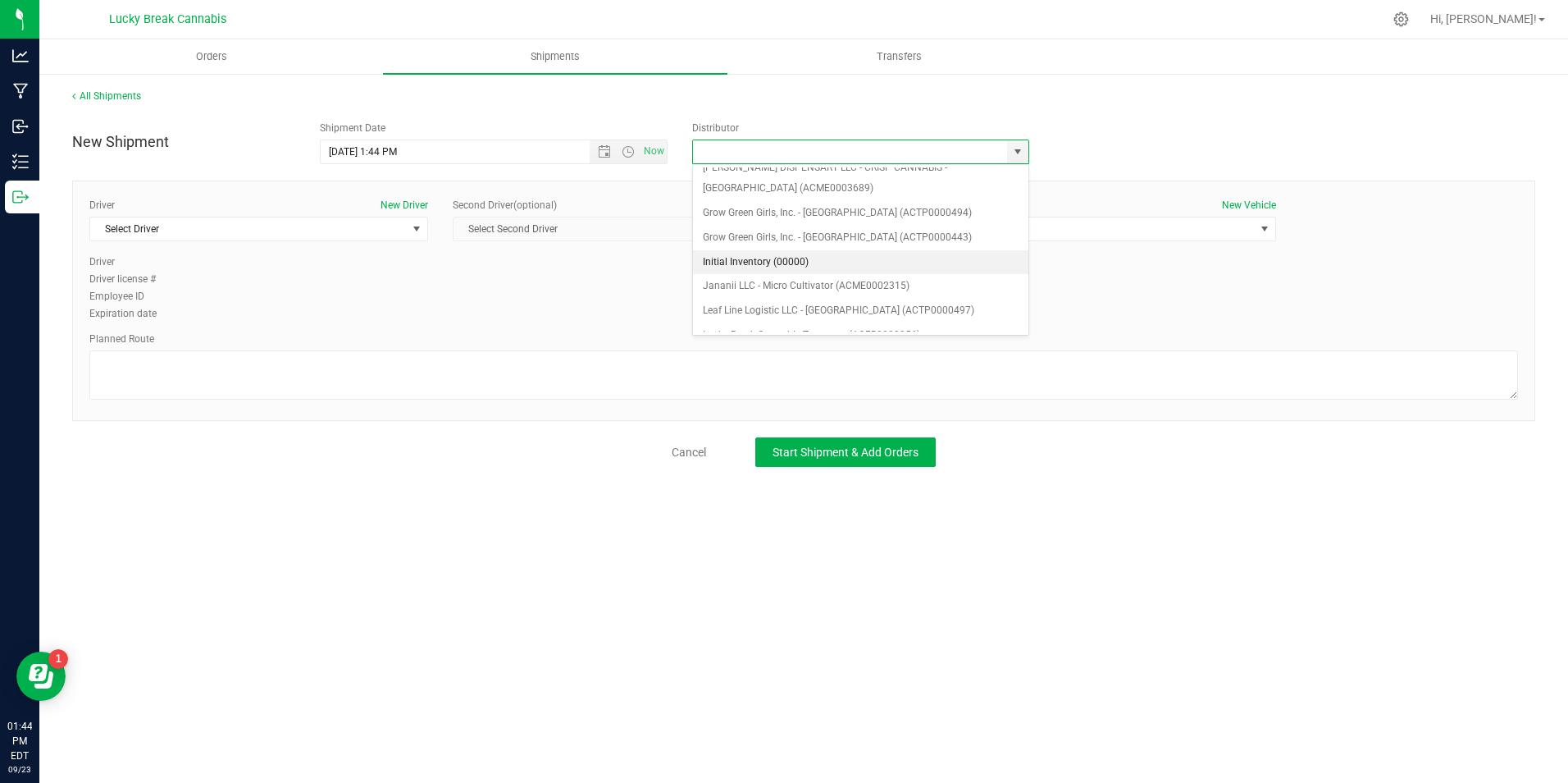
scroll to position [164, 0]
click at [802, 319] on li "Lucky Break Cannabis Transport (ACFB0000056)" at bounding box center [861, 330] width 336 height 25
type input "Lucky Break Cannabis Transport (ACFB0000056)"
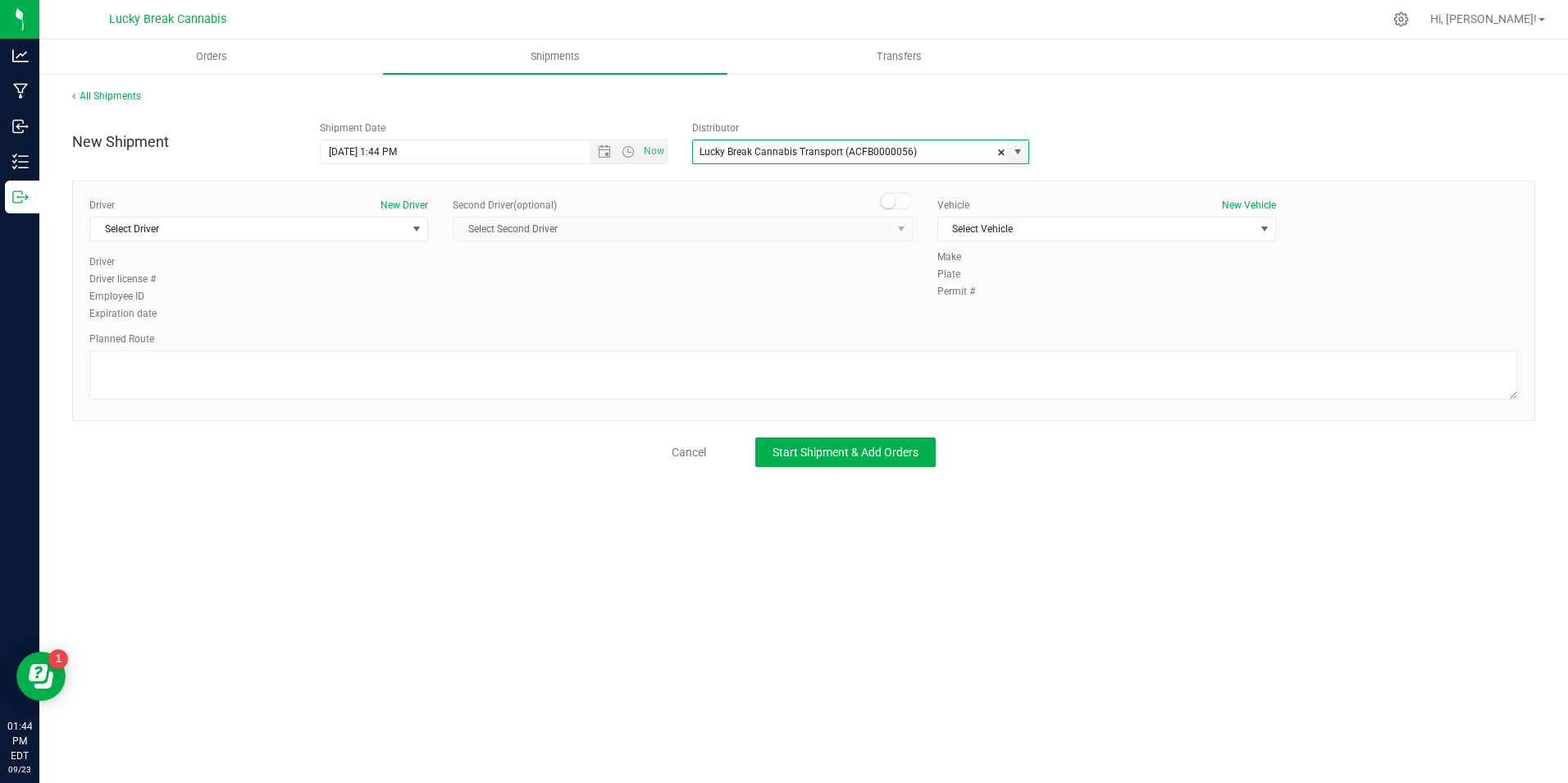
scroll to position [0, 0]
click at [366, 236] on span "Select Driver" at bounding box center [248, 229] width 317 height 23
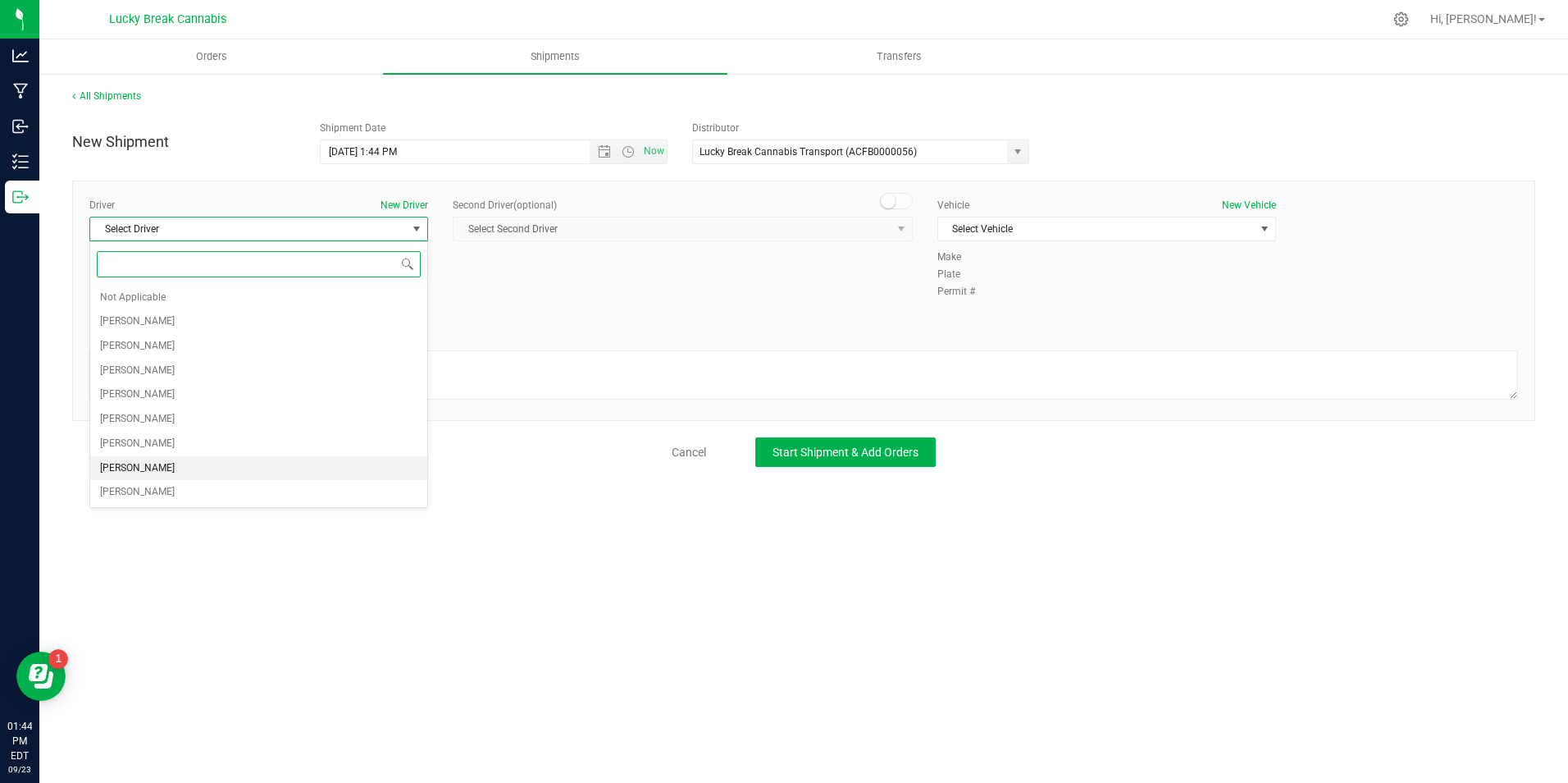
click at [161, 468] on span "[PERSON_NAME]" at bounding box center [137, 468] width 74 height 21
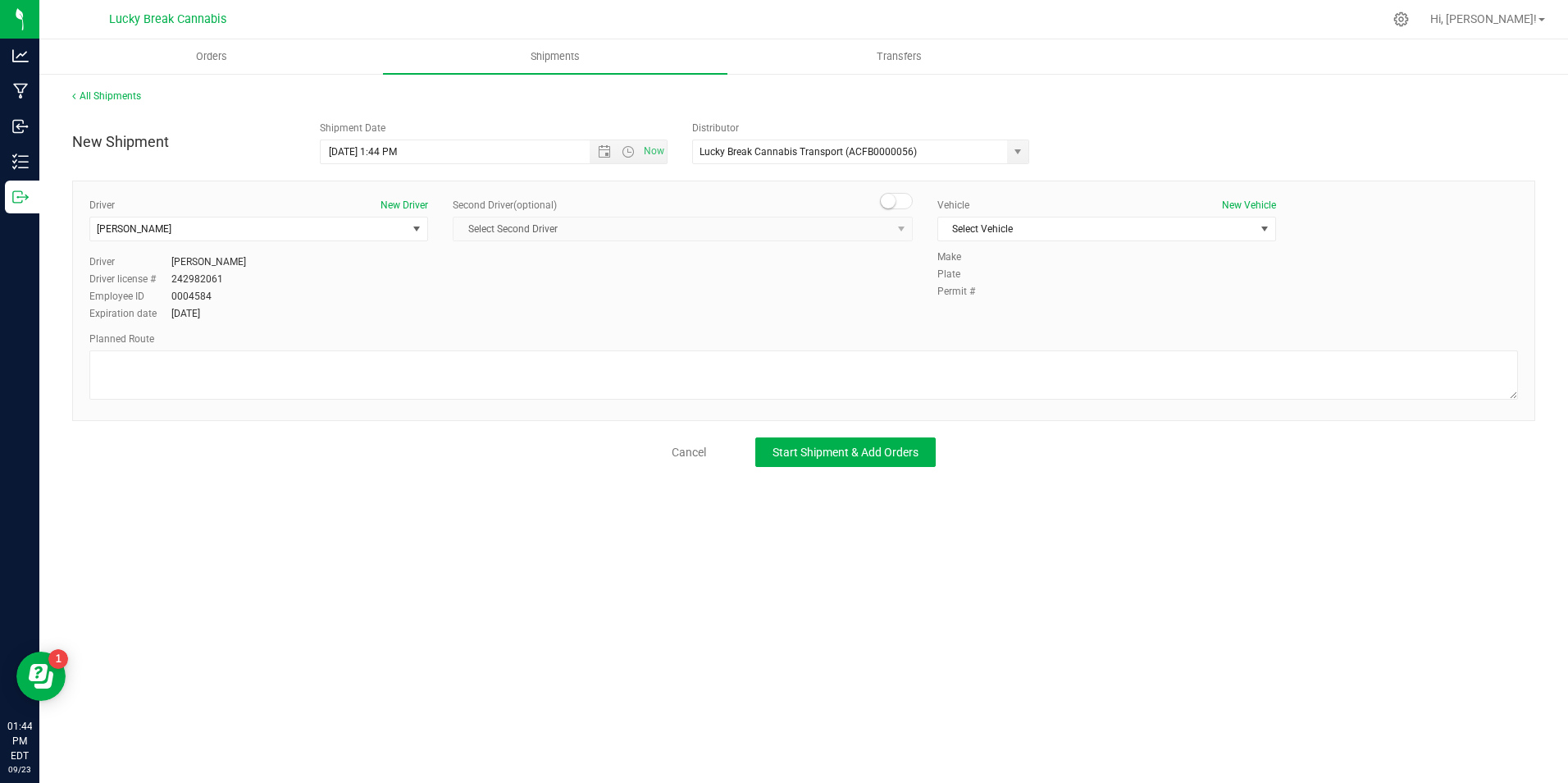
click at [908, 193] on div "Driver New Driver Dennis Paglialunga Select Driver Not Applicable Kalvin Burgos…" at bounding box center [804, 301] width 1463 height 240
click at [904, 198] on span at bounding box center [896, 201] width 33 height 17
click at [886, 228] on span "Select Second Driver" at bounding box center [672, 229] width 438 height 23
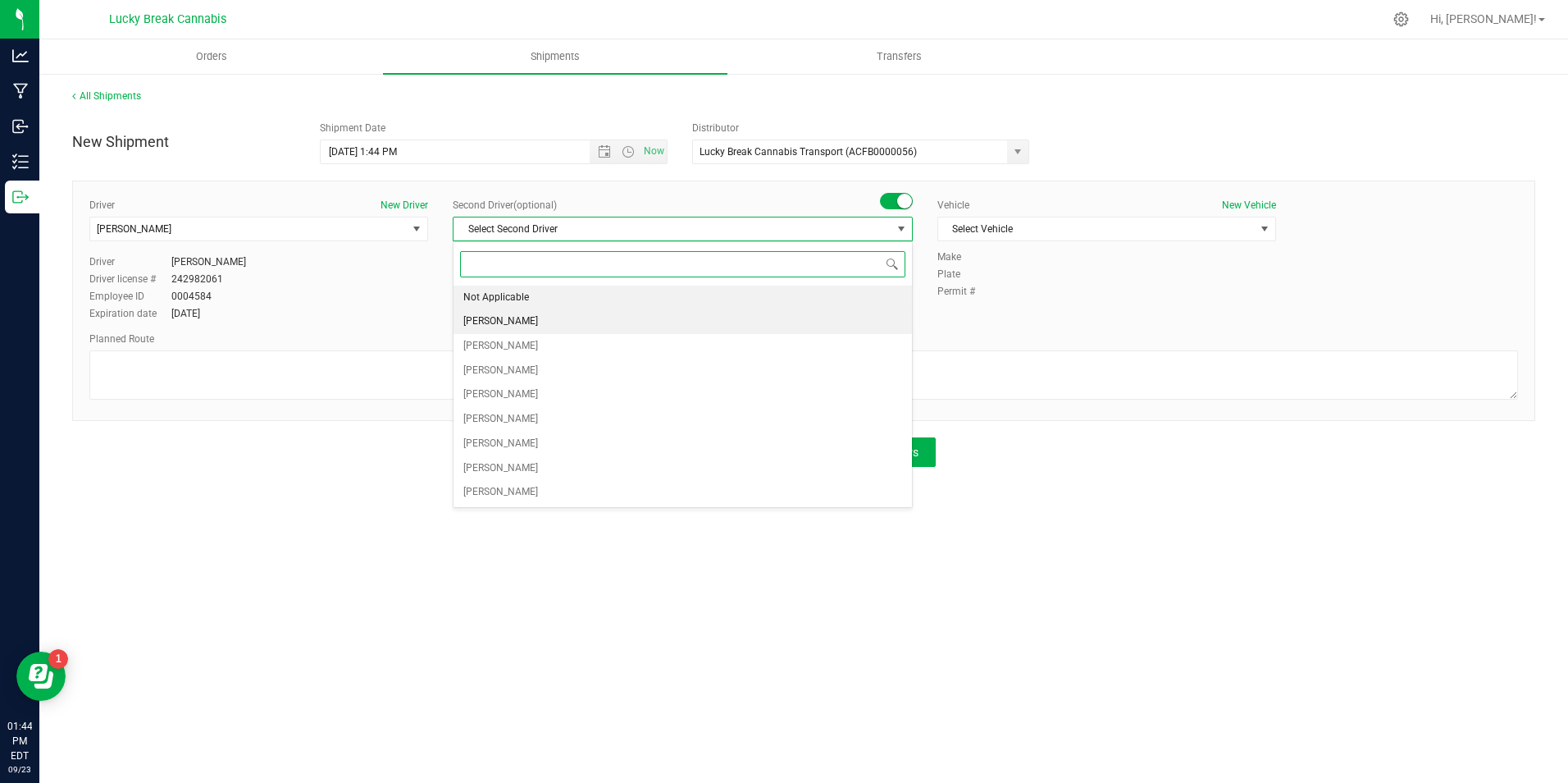
click at [629, 297] on li "Not Applicable" at bounding box center [683, 297] width 459 height 25
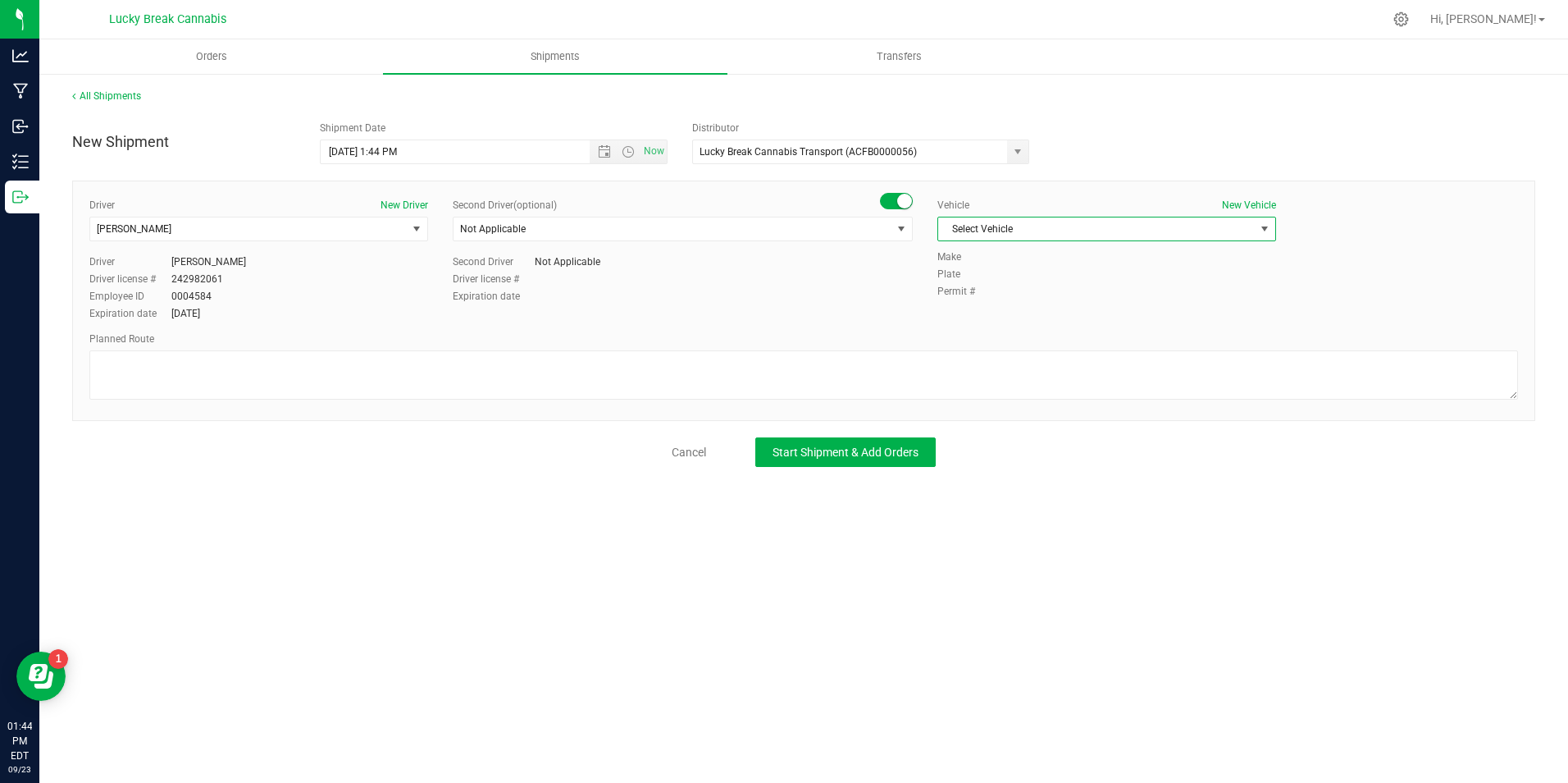
click at [1050, 220] on span "Select Vehicle" at bounding box center [1096, 229] width 317 height 23
click at [1049, 283] on li "Ford Transit" at bounding box center [1106, 281] width 337 height 25
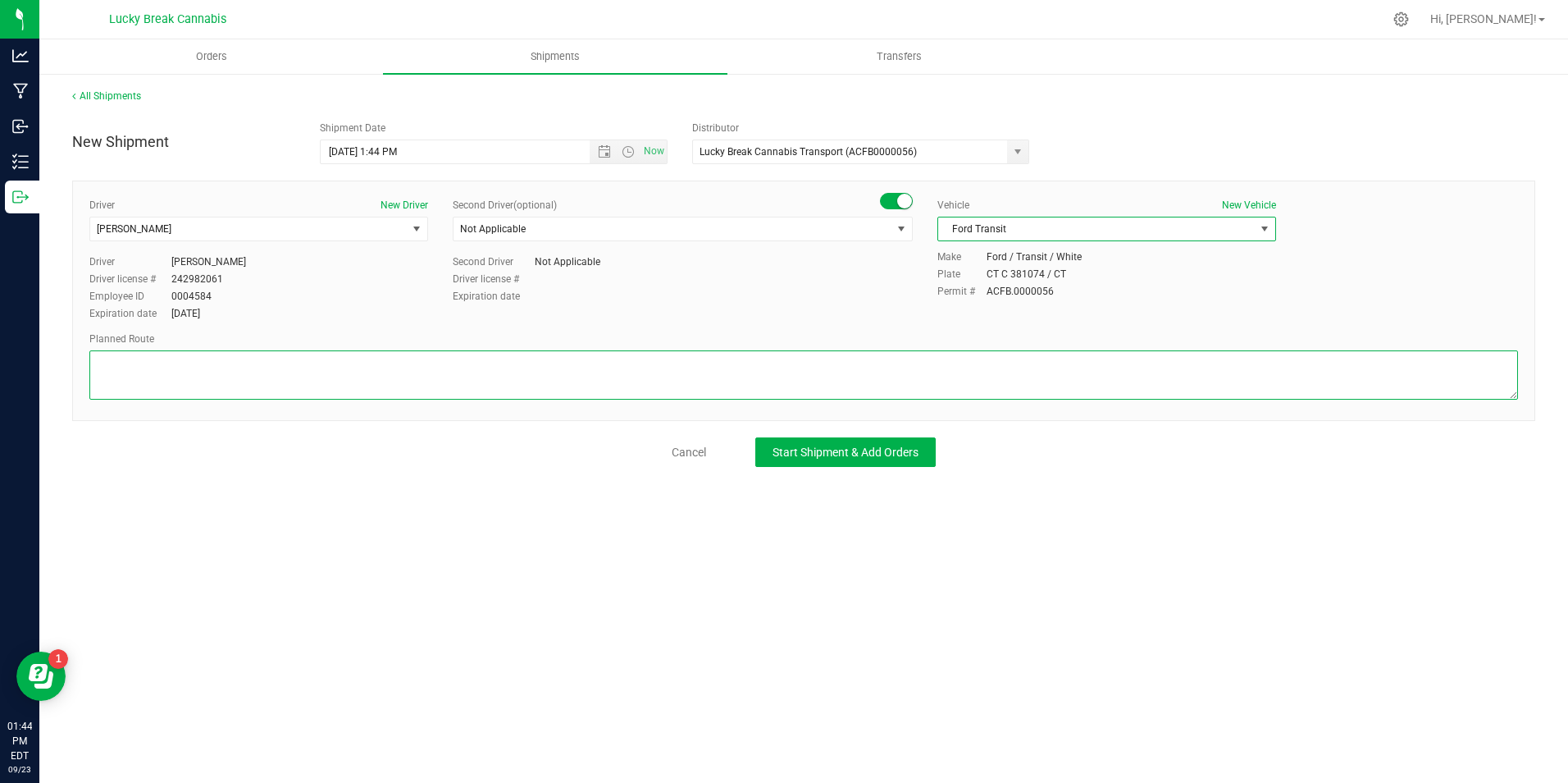
click at [626, 375] on textarea at bounding box center [803, 375] width 1429 height 50
paste textarea "CT-15n, exit 68N-E, 91n/ct-66E, exit 29, bear left for i-84e, exit 63, ct-30, h…"
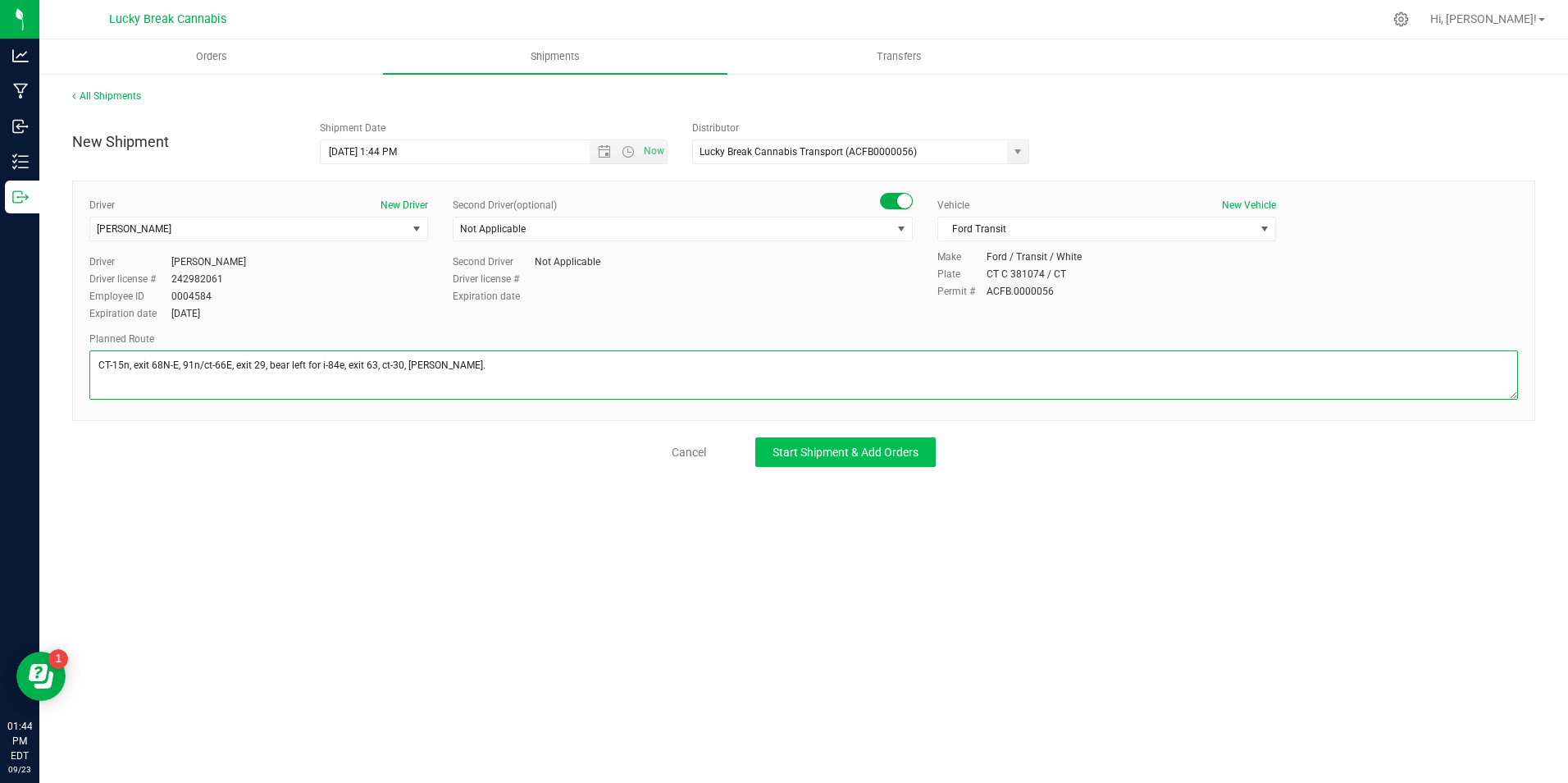
type textarea "CT-15n, exit 68N-E, 91n/ct-66E, exit 29, bear left for i-84e, exit 63, ct-30, h…"
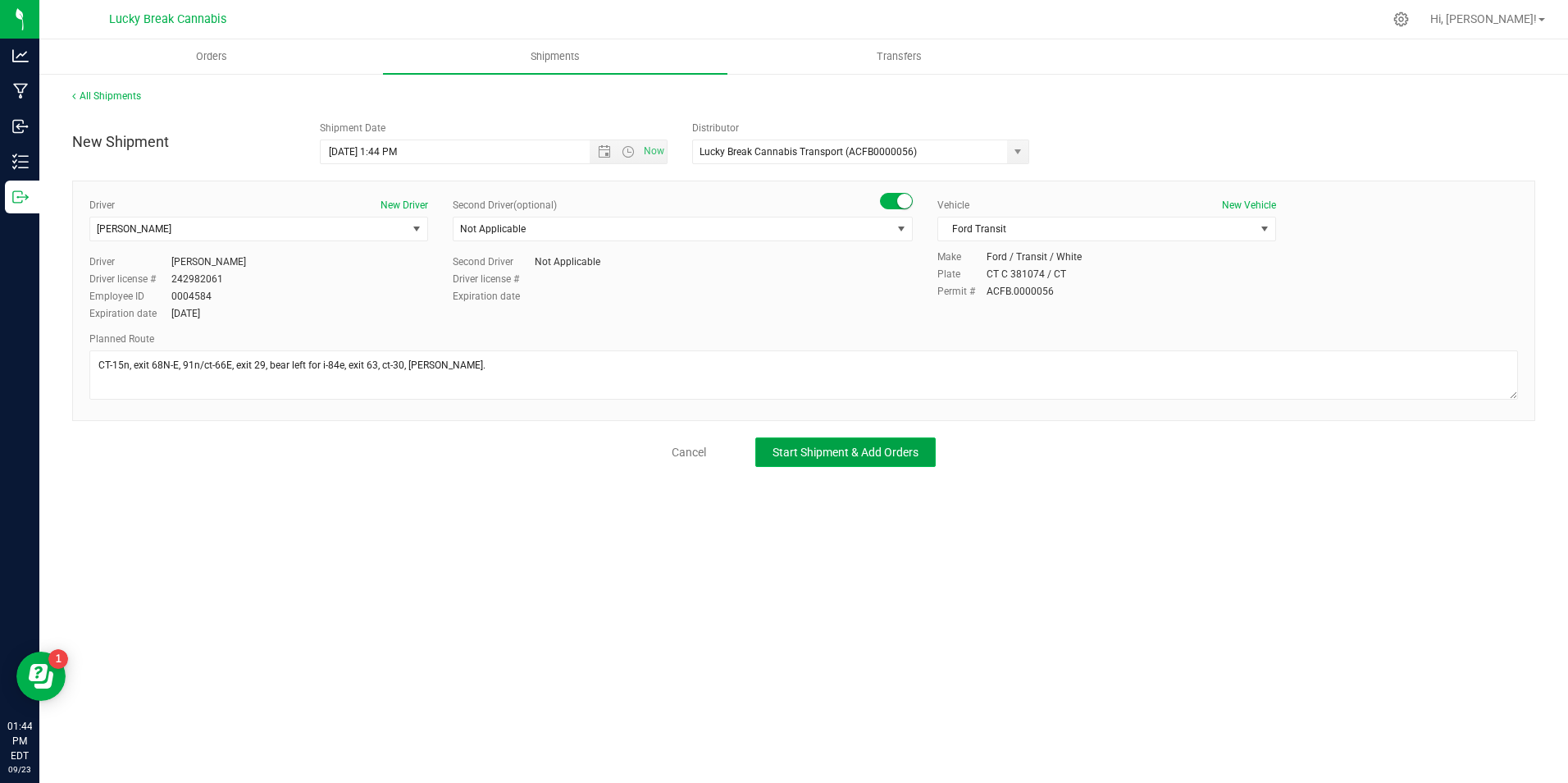
click at [826, 461] on button "Start Shipment & Add Orders" at bounding box center [845, 452] width 181 height 29
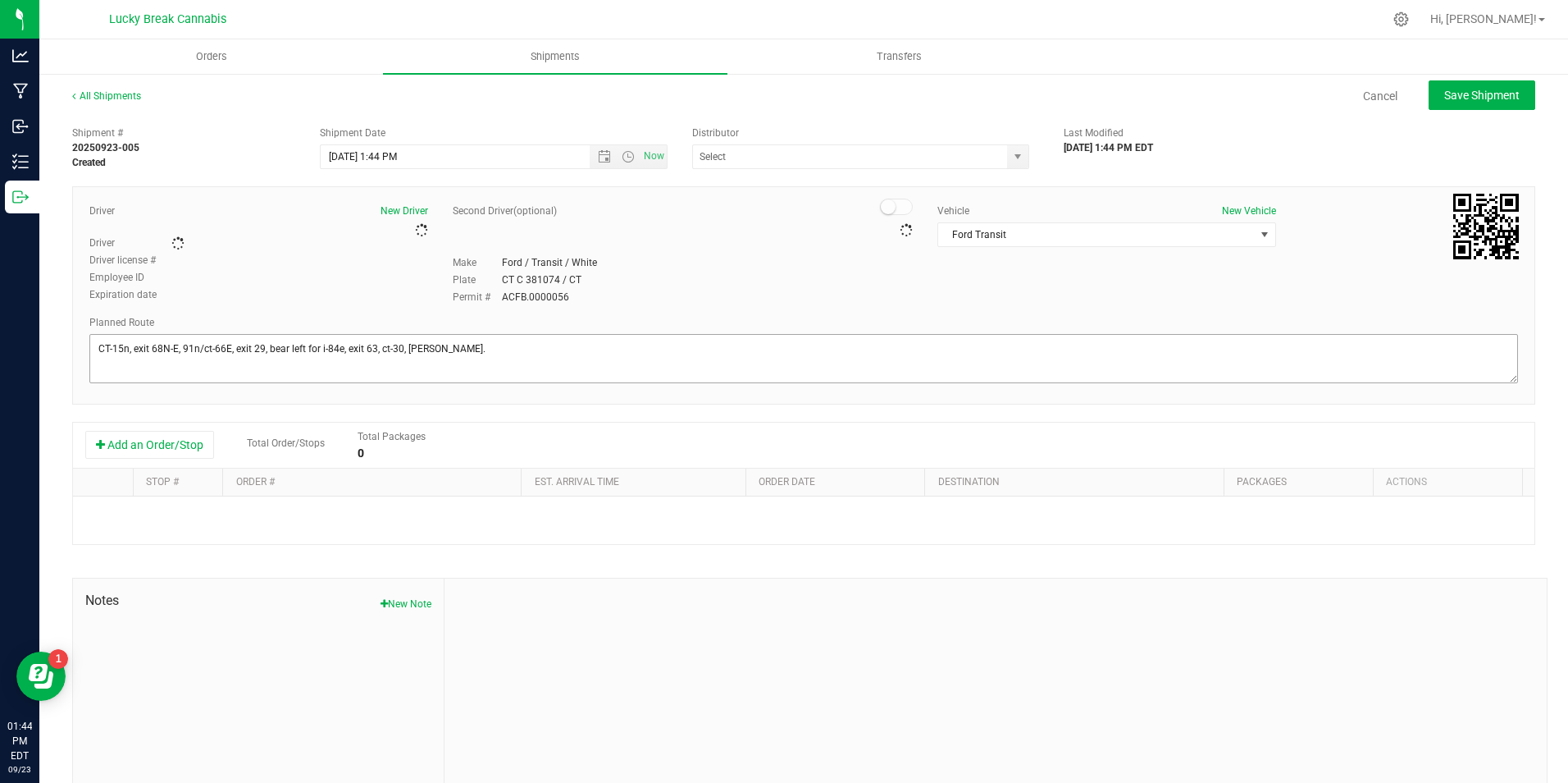
type input "Lucky Break Cannabis Transport (ACFB0000056)"
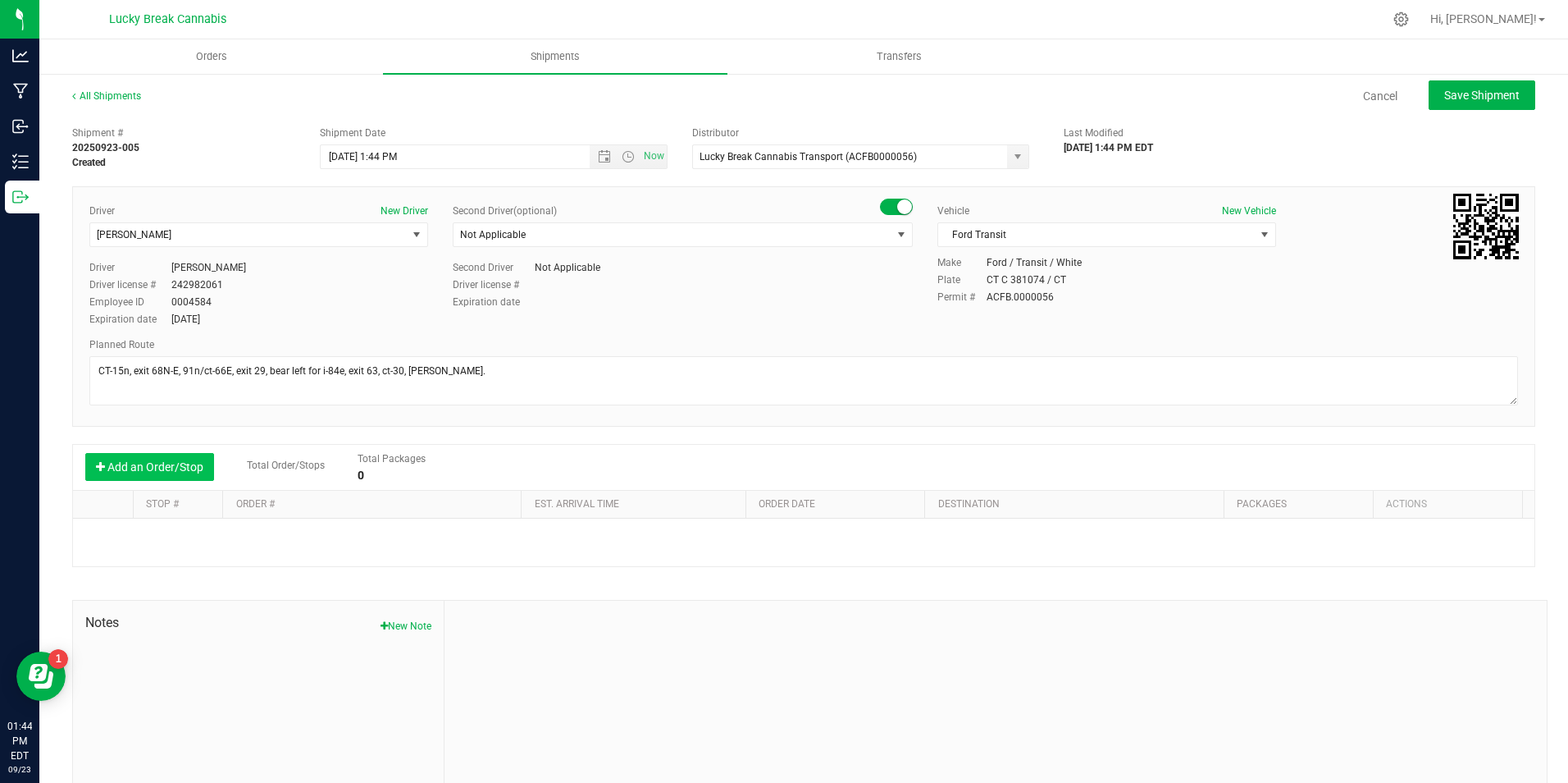
click at [185, 458] on button "Add an Order/Stop" at bounding box center [150, 466] width 128 height 28
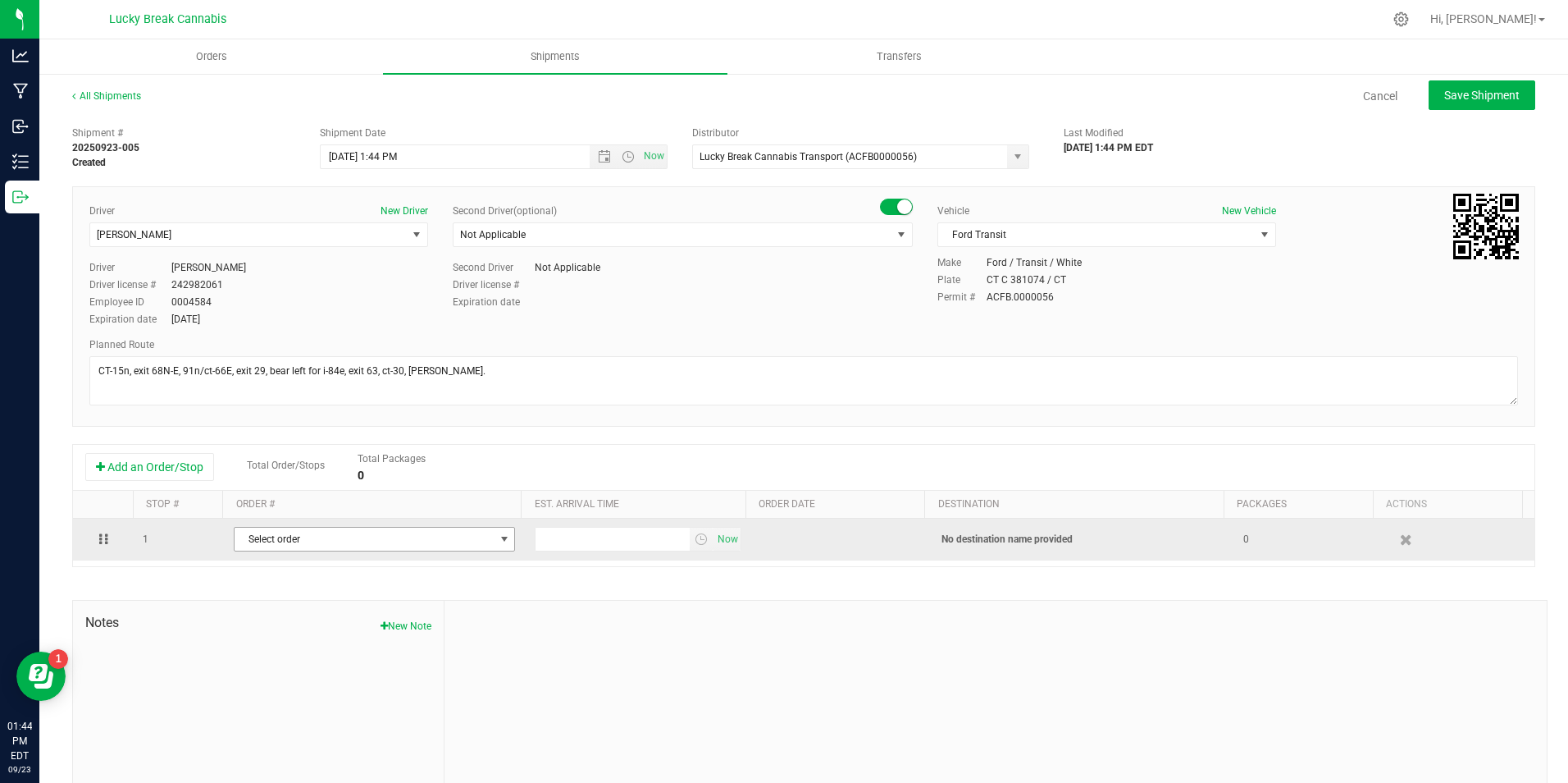
click at [334, 542] on span "Select order" at bounding box center [364, 539] width 259 height 23
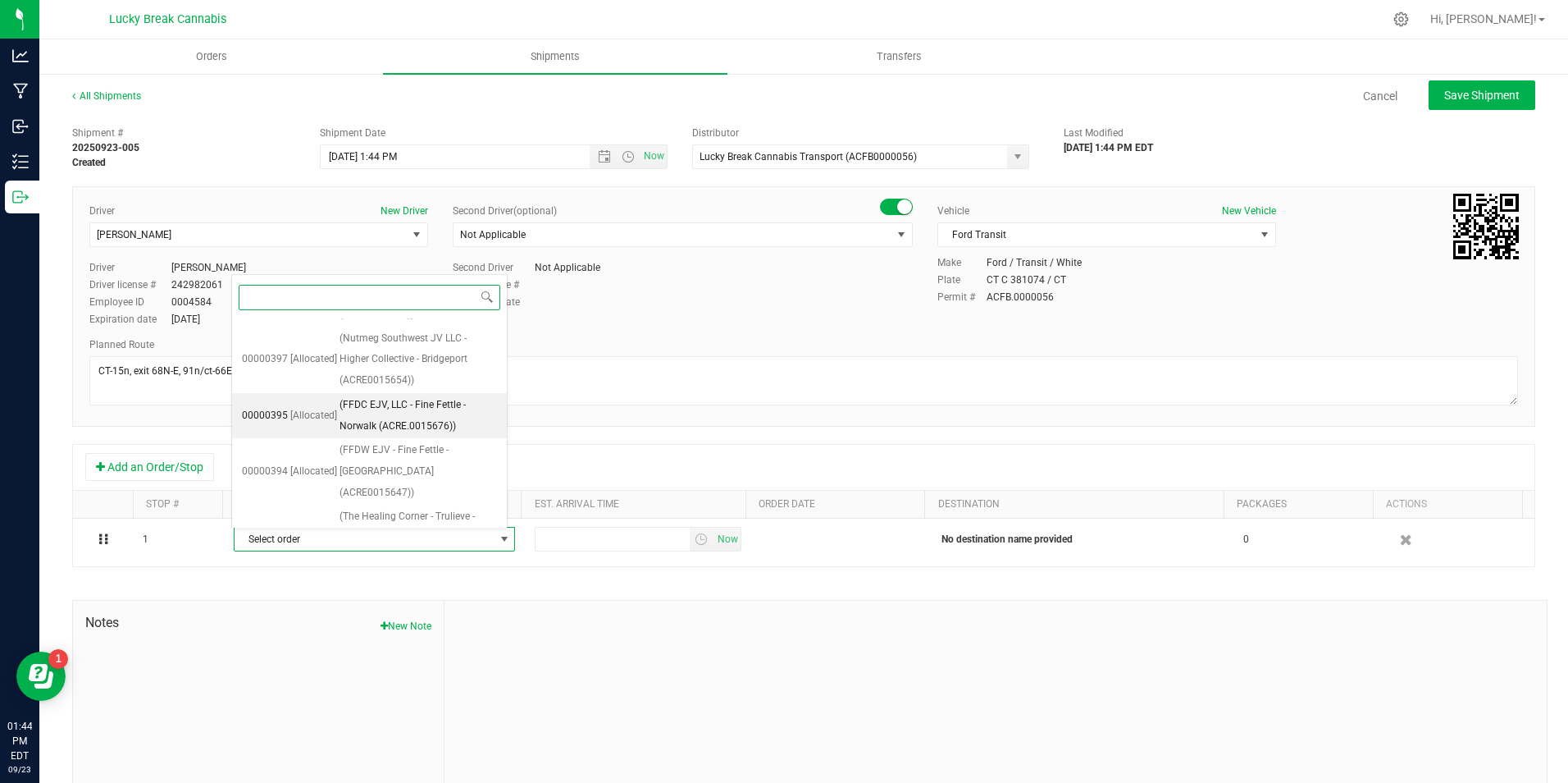
scroll to position [82, 0]
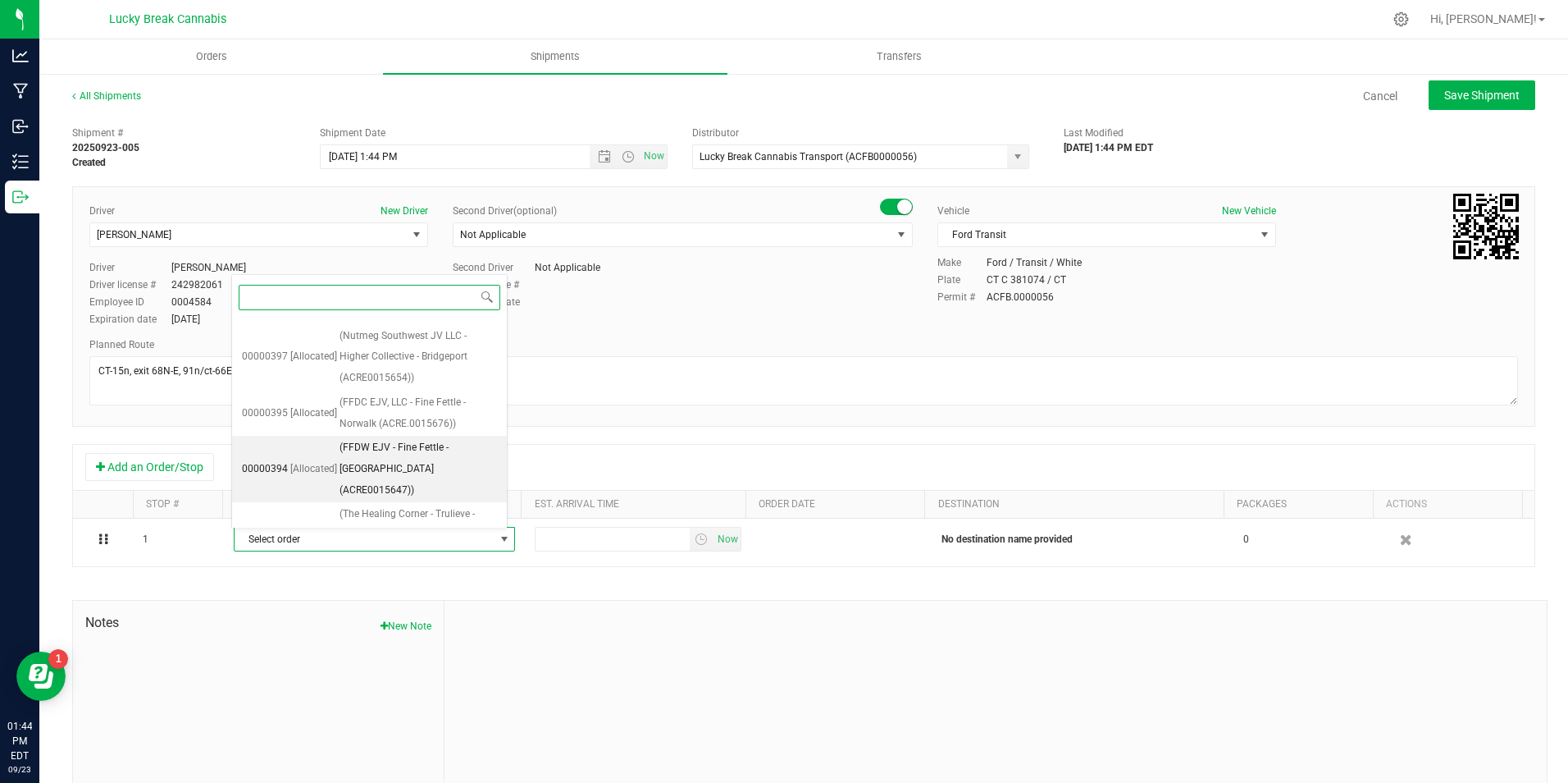
click at [415, 437] on span "(FFDW EJV - Fine Fettle - Manchester (ACRE0015647))" at bounding box center [418, 468] width 158 height 63
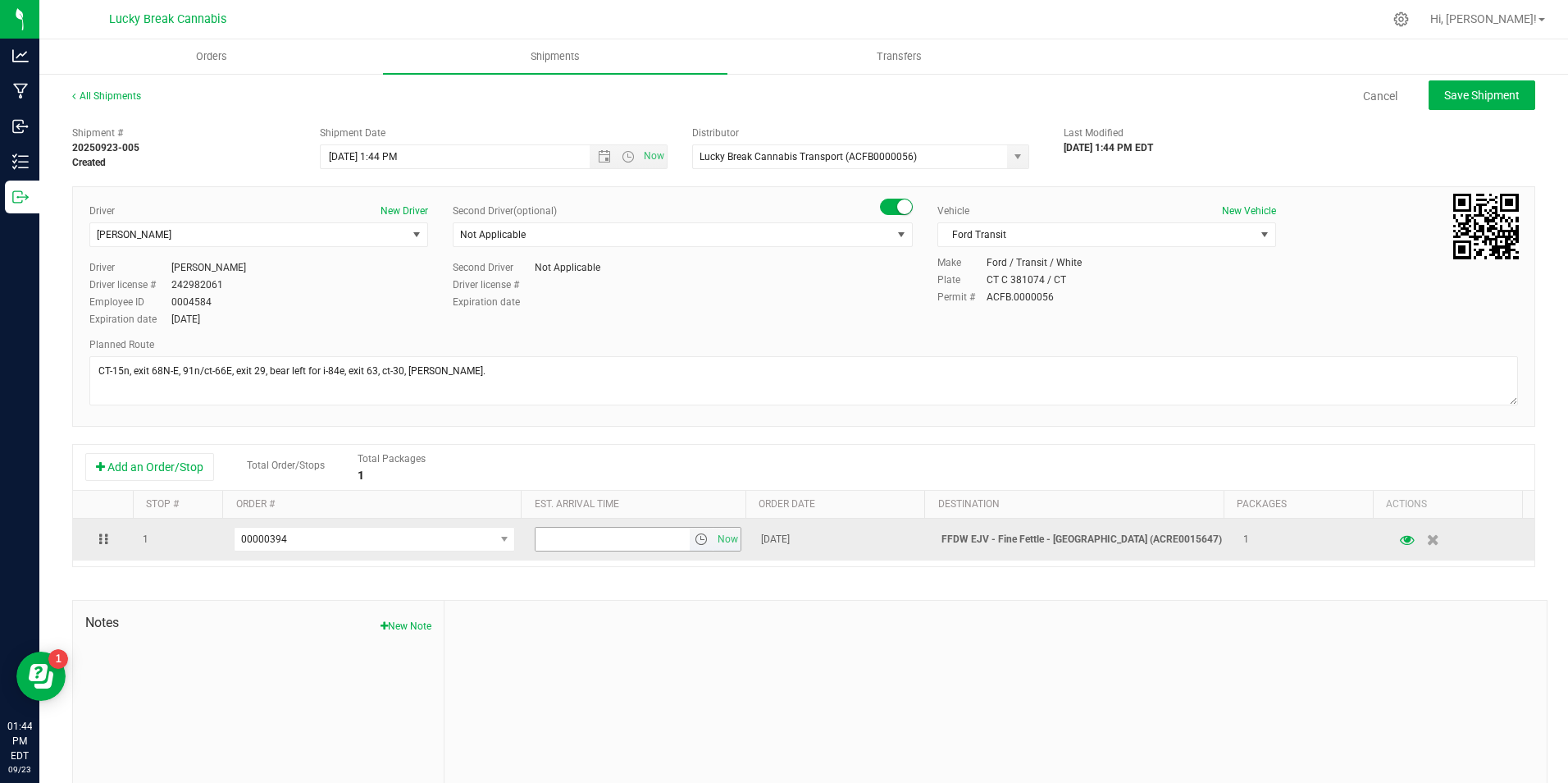
click at [695, 538] on span "select" at bounding box center [701, 539] width 13 height 13
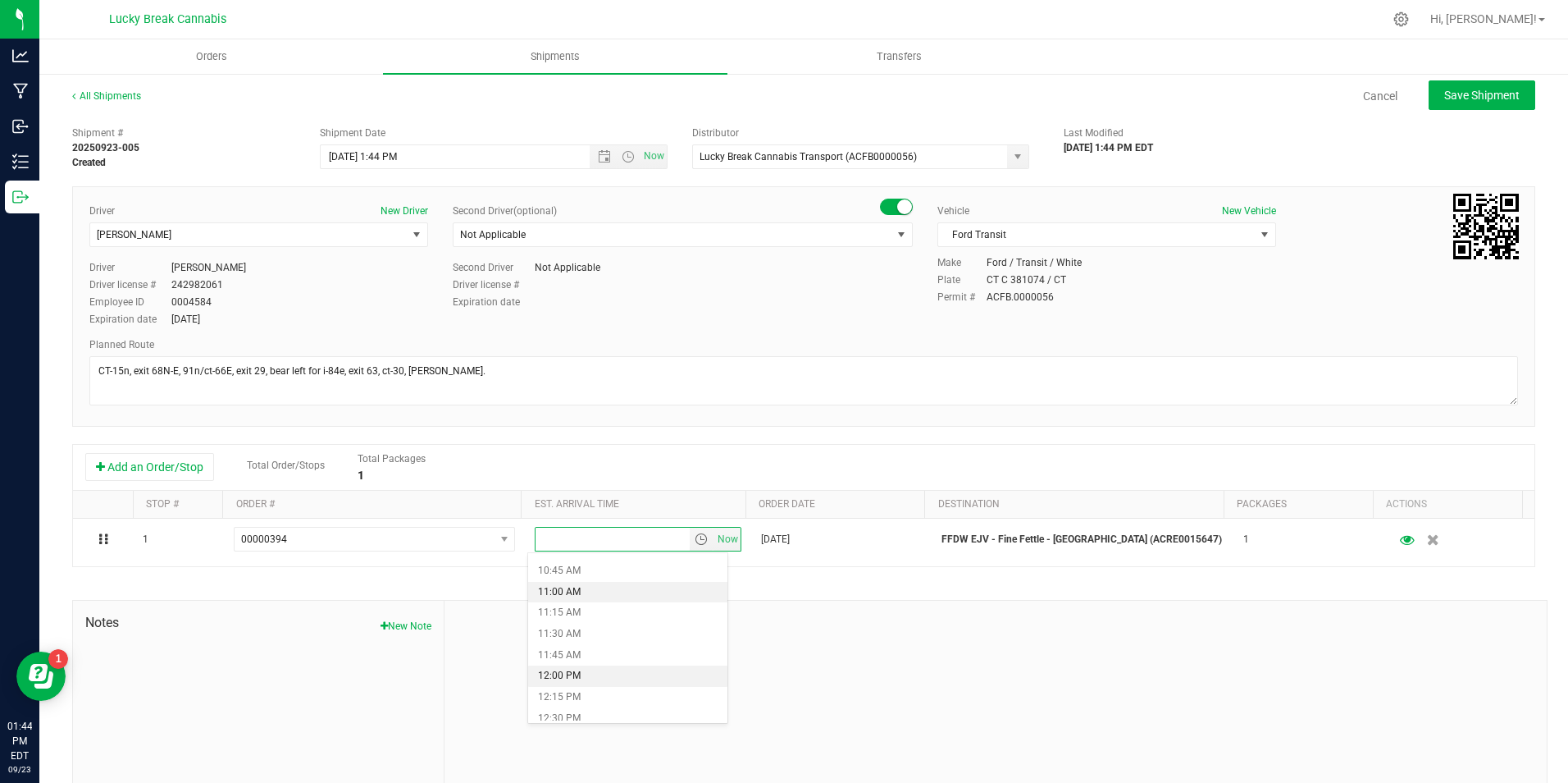
scroll to position [985, 0]
click at [588, 597] on li "12:00 PM" at bounding box center [628, 594] width 199 height 21
click at [1000, 576] on div "Shipment # 20250923-005 Created Shipment Date 9/24/2025 1:44 PM Now Distributor…" at bounding box center [804, 470] width 1463 height 703
click at [1458, 95] on span "Save Shipment" at bounding box center [1482, 95] width 75 height 13
type input "9/24/2025 5:44 PM"
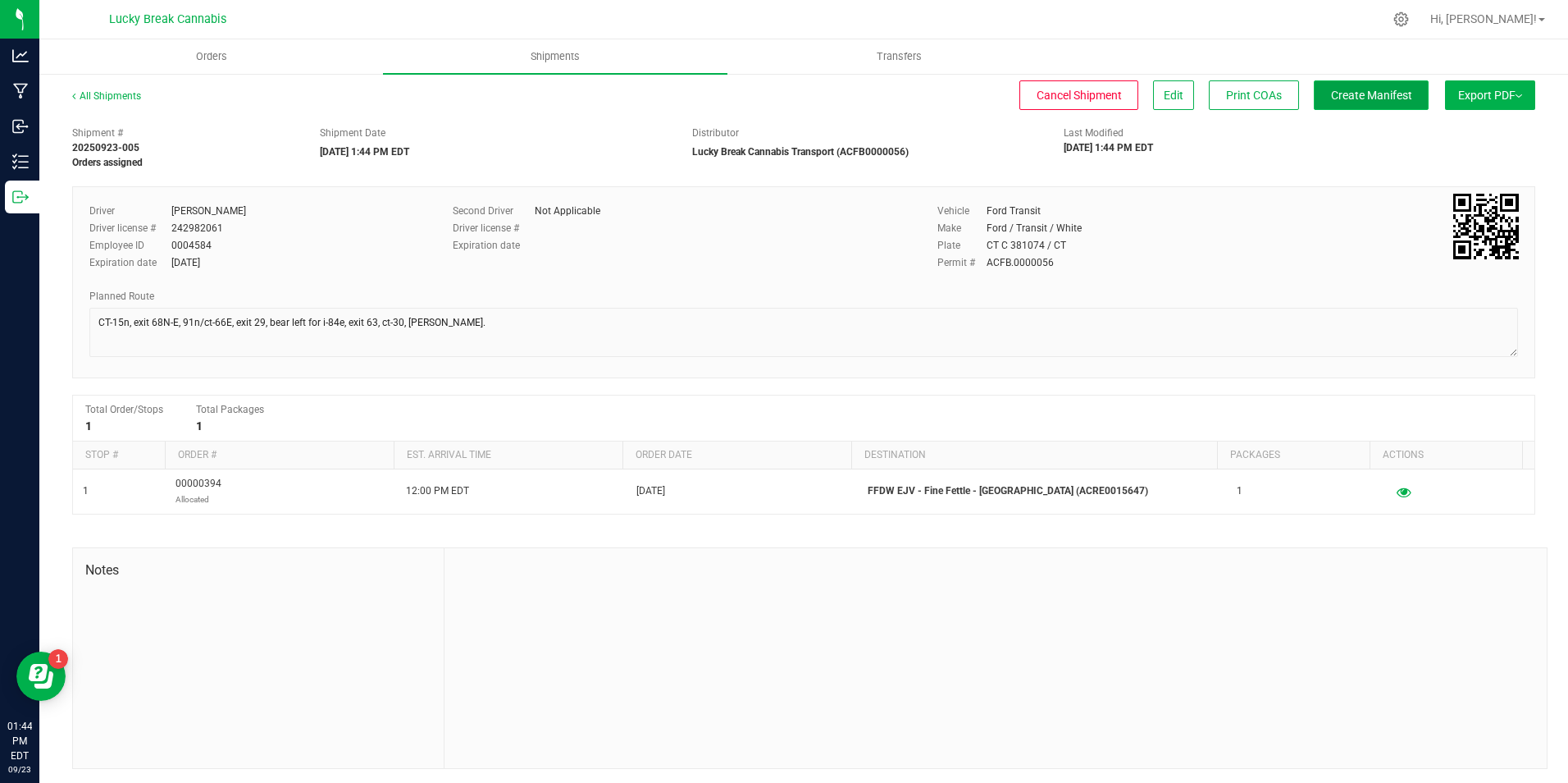
click at [1371, 96] on span "Create Manifest" at bounding box center [1372, 95] width 81 height 13
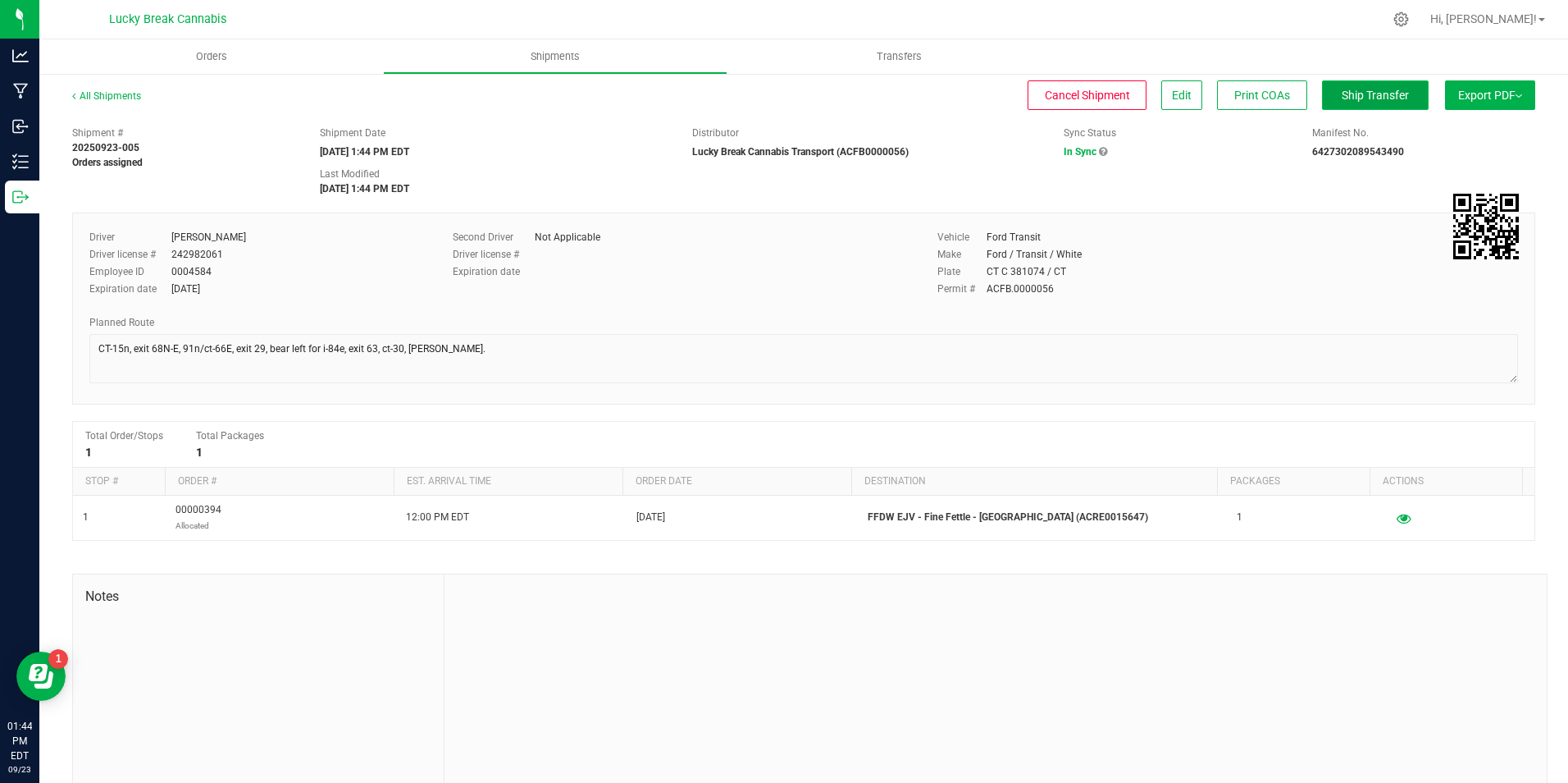
click at [1388, 95] on span "Ship Transfer" at bounding box center [1374, 95] width 67 height 13
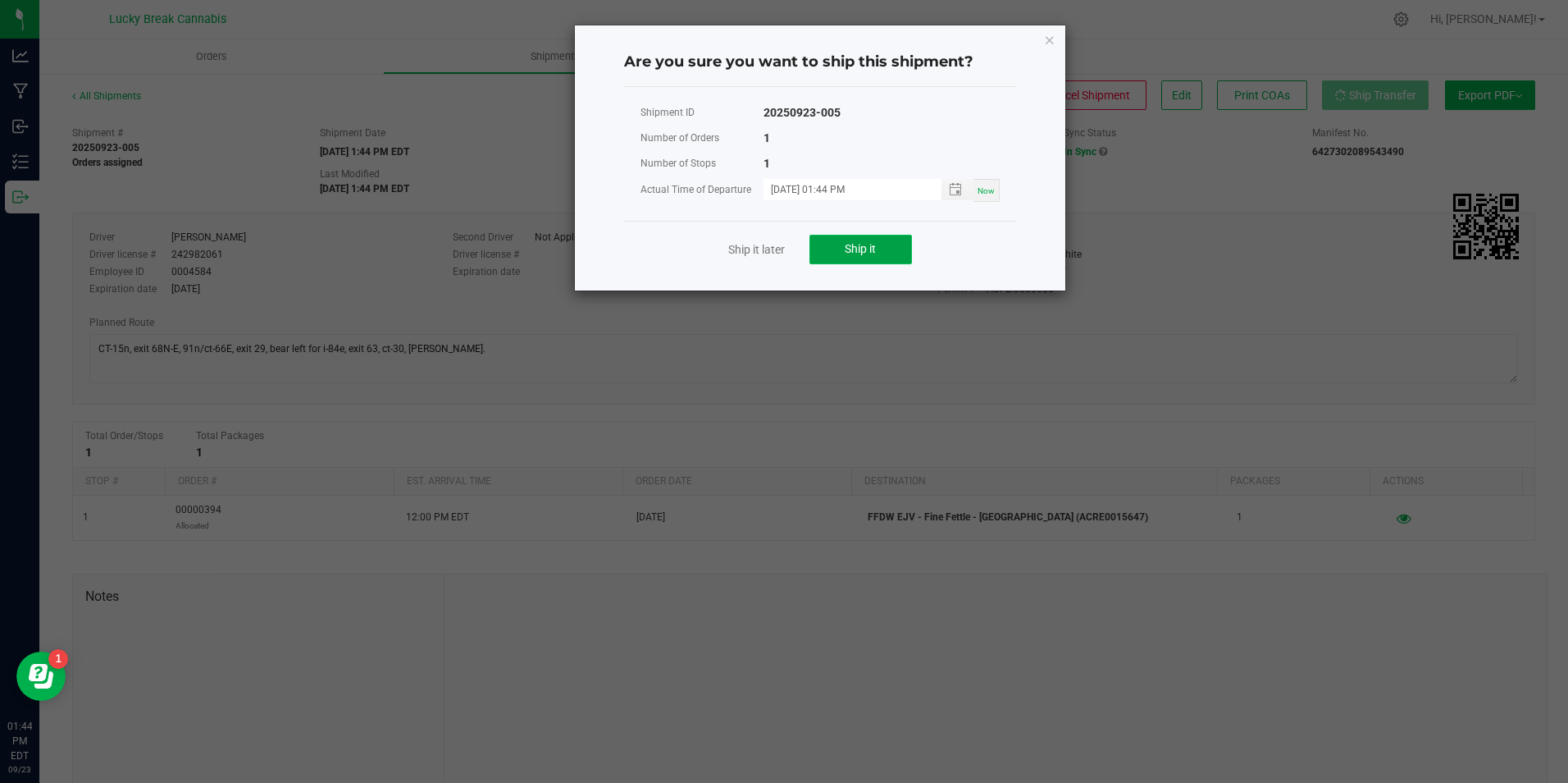
click at [867, 252] on span "Ship it" at bounding box center [861, 249] width 31 height 13
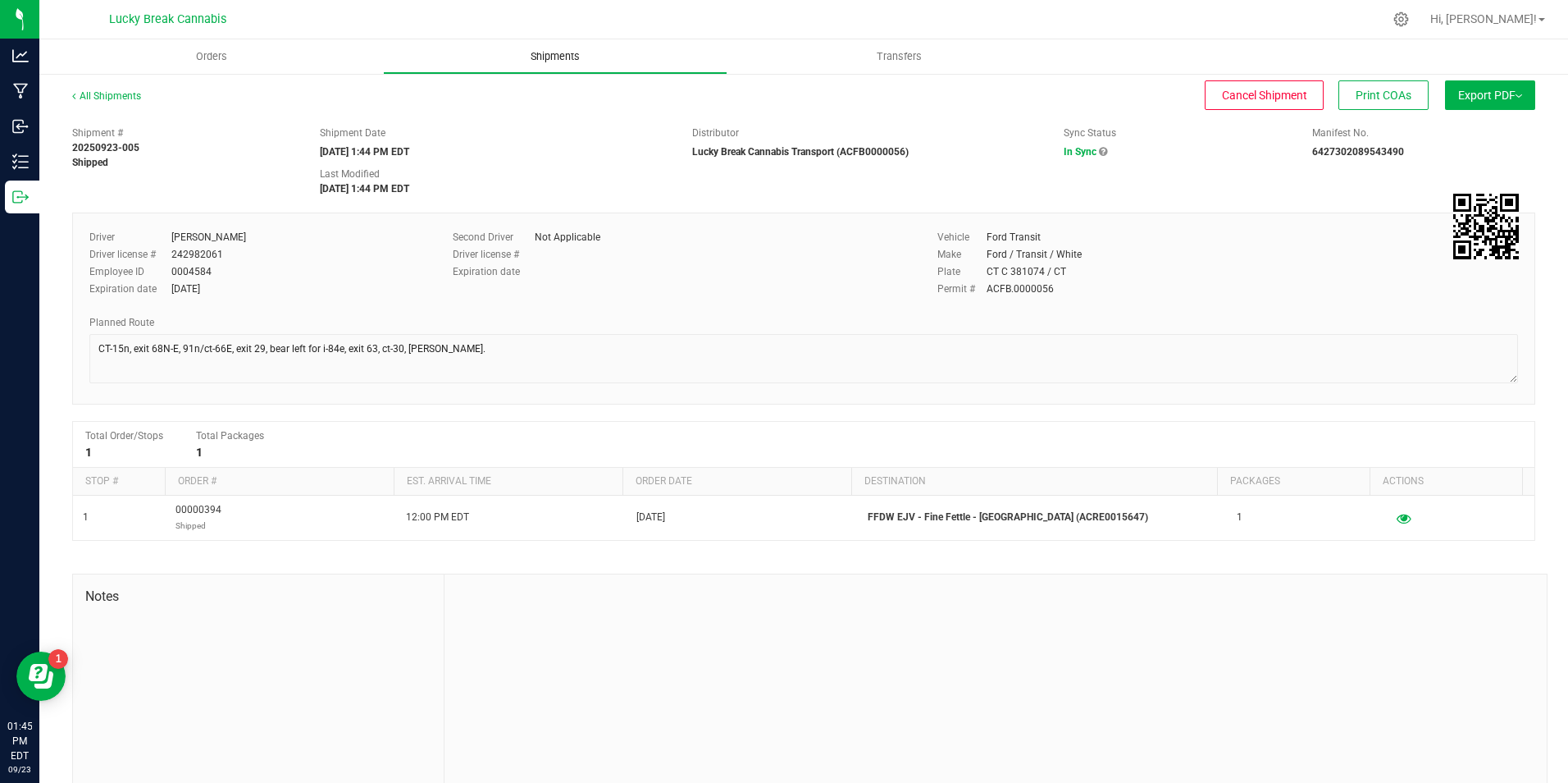
click at [548, 56] on span "Shipments" at bounding box center [555, 57] width 94 height 15
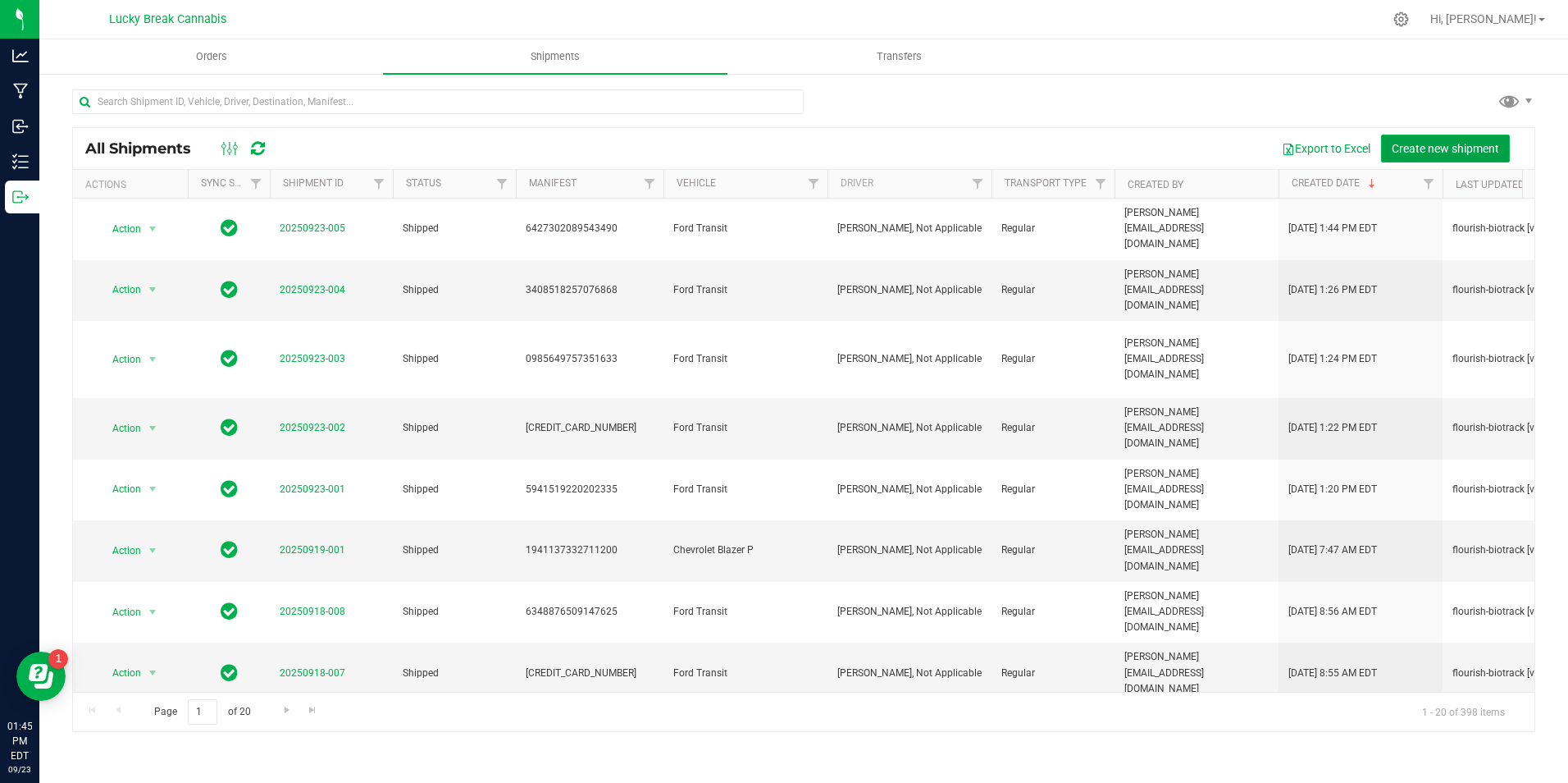
click at [1425, 147] on span "Create new shipment" at bounding box center [1445, 149] width 107 height 13
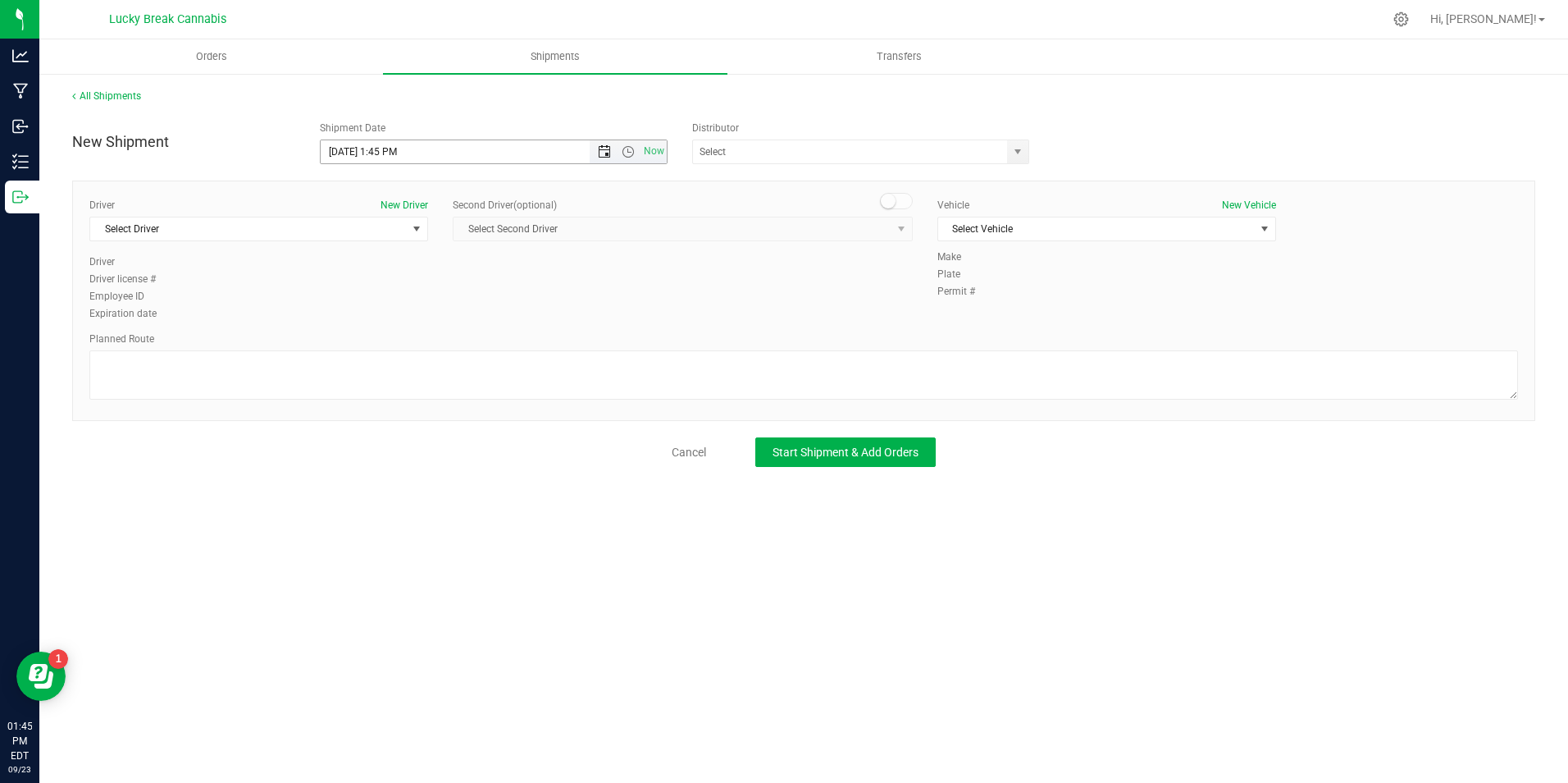
click at [604, 155] on span "Open the date view" at bounding box center [605, 151] width 13 height 13
click at [409, 317] on link "24" at bounding box center [407, 319] width 24 height 26
click at [630, 149] on span "Open the time view" at bounding box center [628, 151] width 13 height 13
click at [398, 208] on li "12:30 PM" at bounding box center [493, 213] width 344 height 21
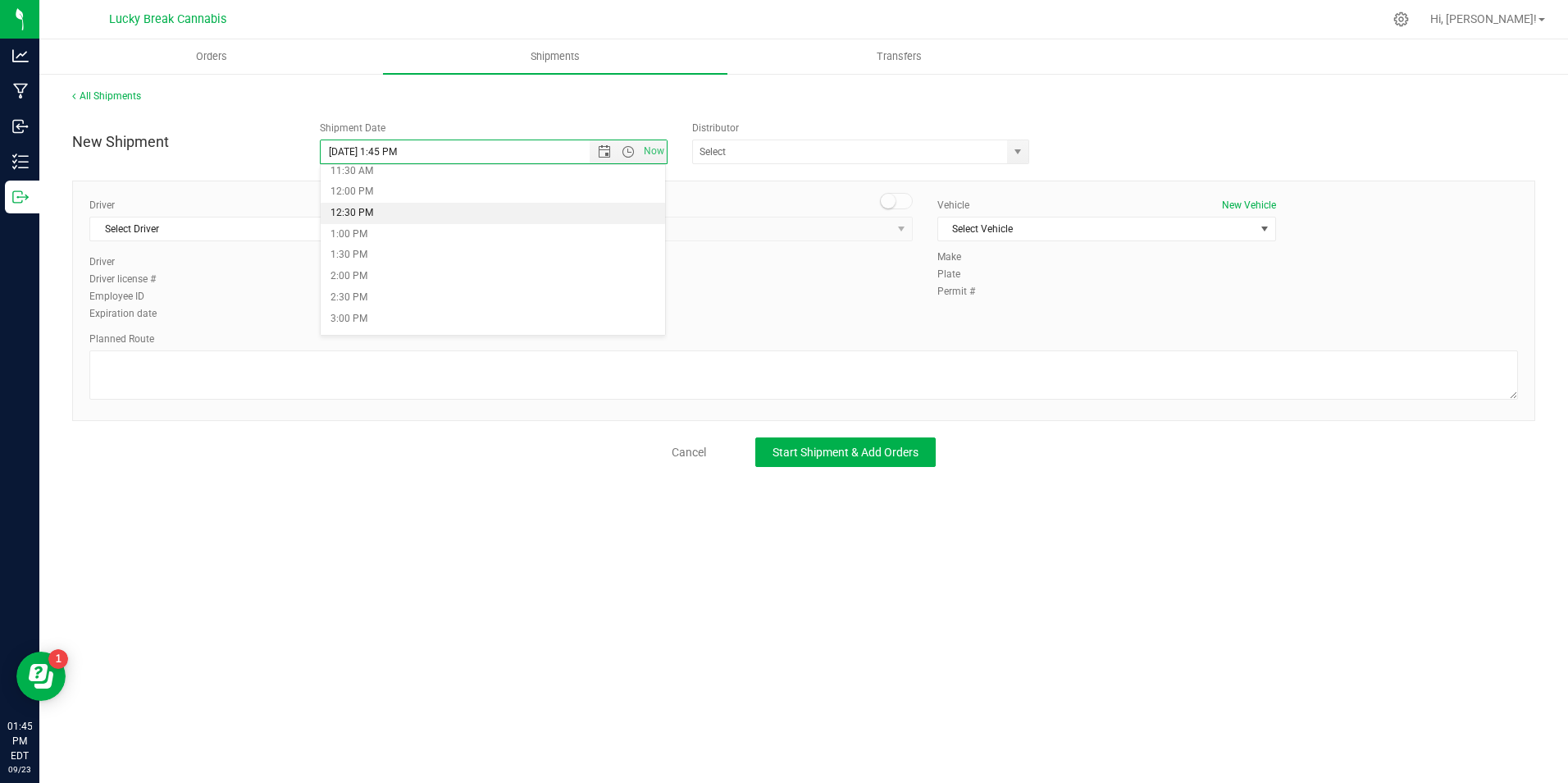
type input "[DATE] 12:30 PM"
click at [1012, 151] on span "select" at bounding box center [1018, 151] width 13 height 13
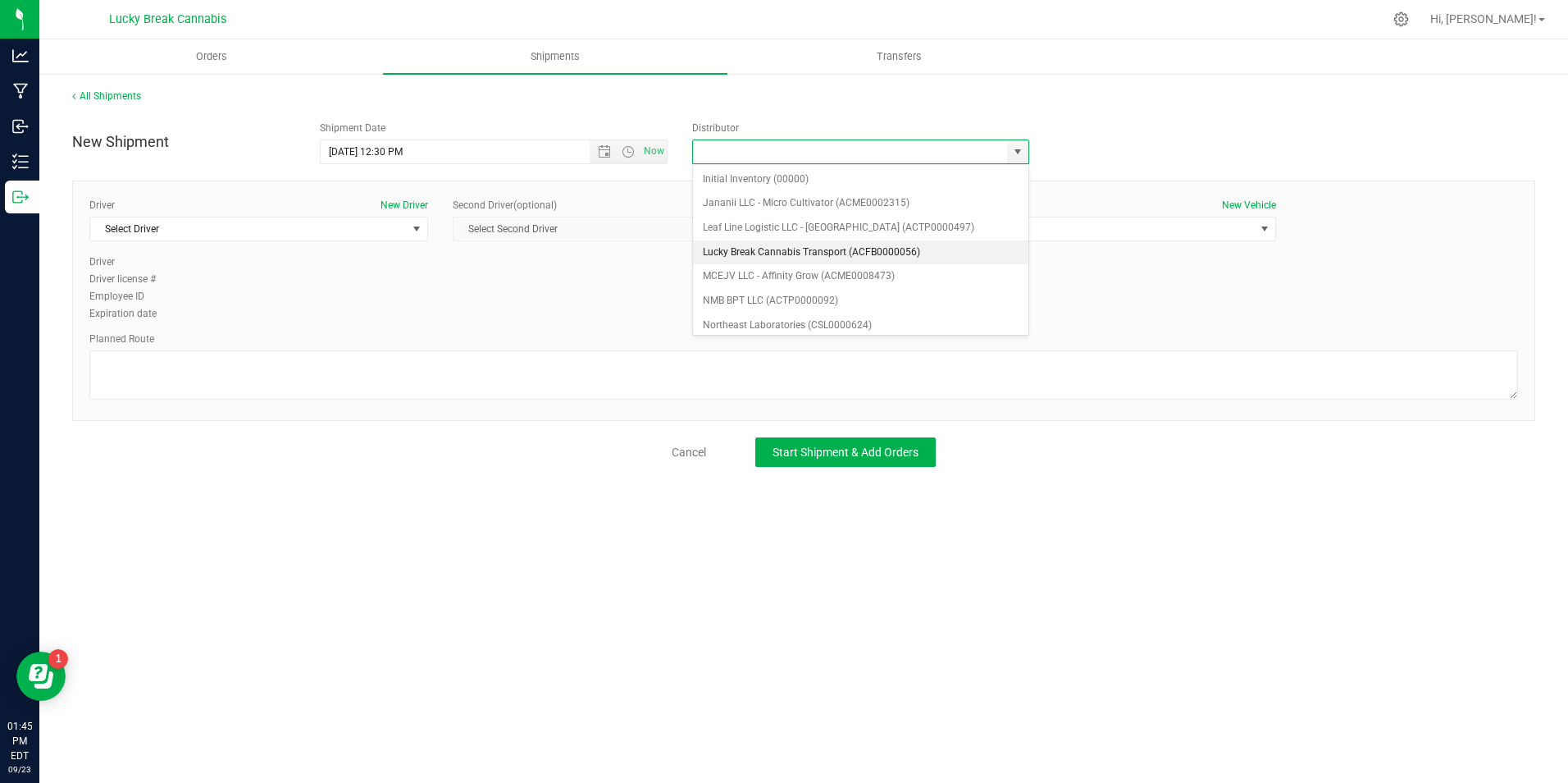
scroll to position [246, 0]
click at [811, 247] on li "Lucky Break Cannabis Transport (ACFB0000056)" at bounding box center [861, 248] width 336 height 25
type input "Lucky Break Cannabis Transport (ACFB0000056)"
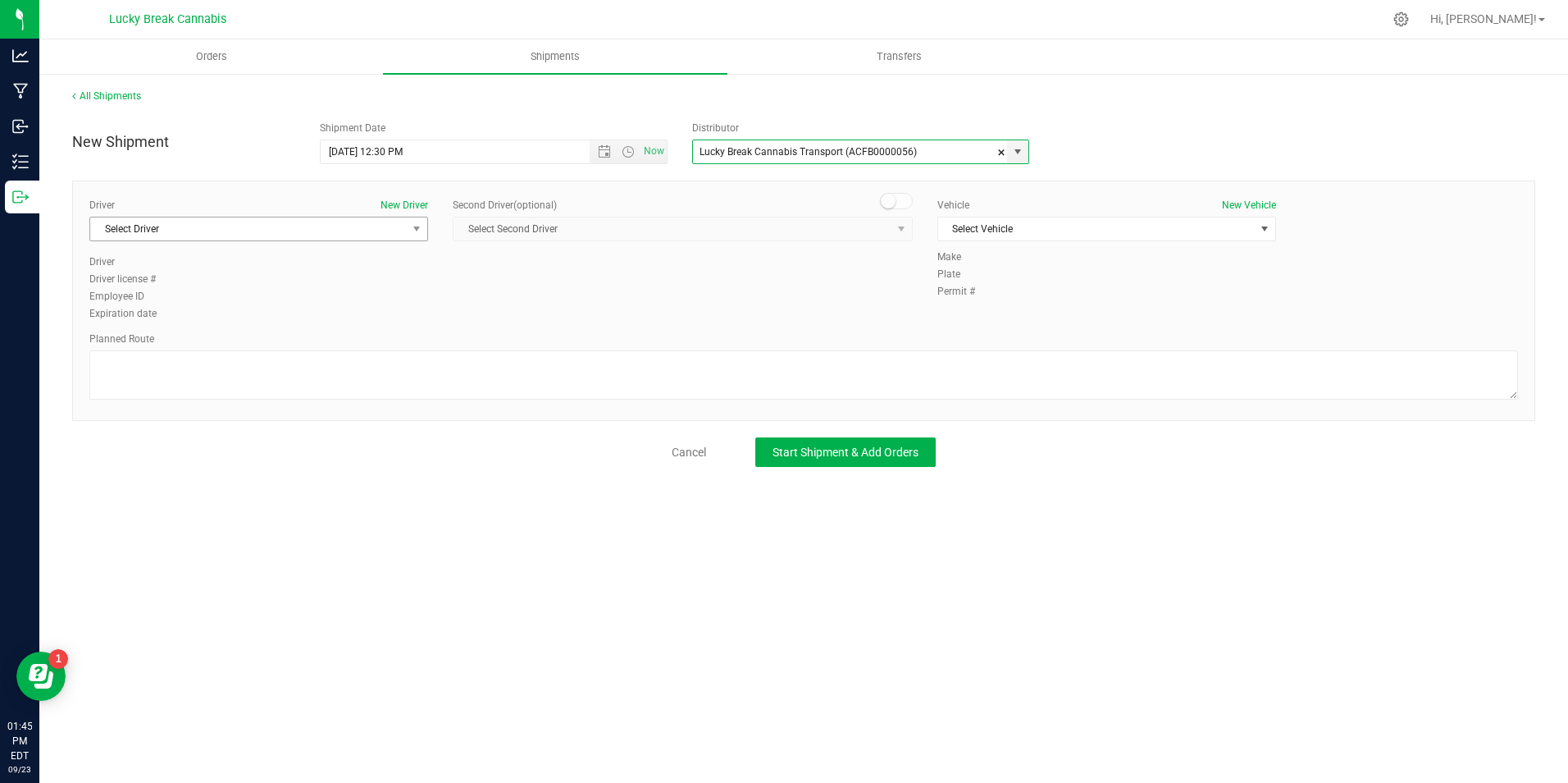
click at [382, 229] on span "Select Driver" at bounding box center [248, 229] width 317 height 23
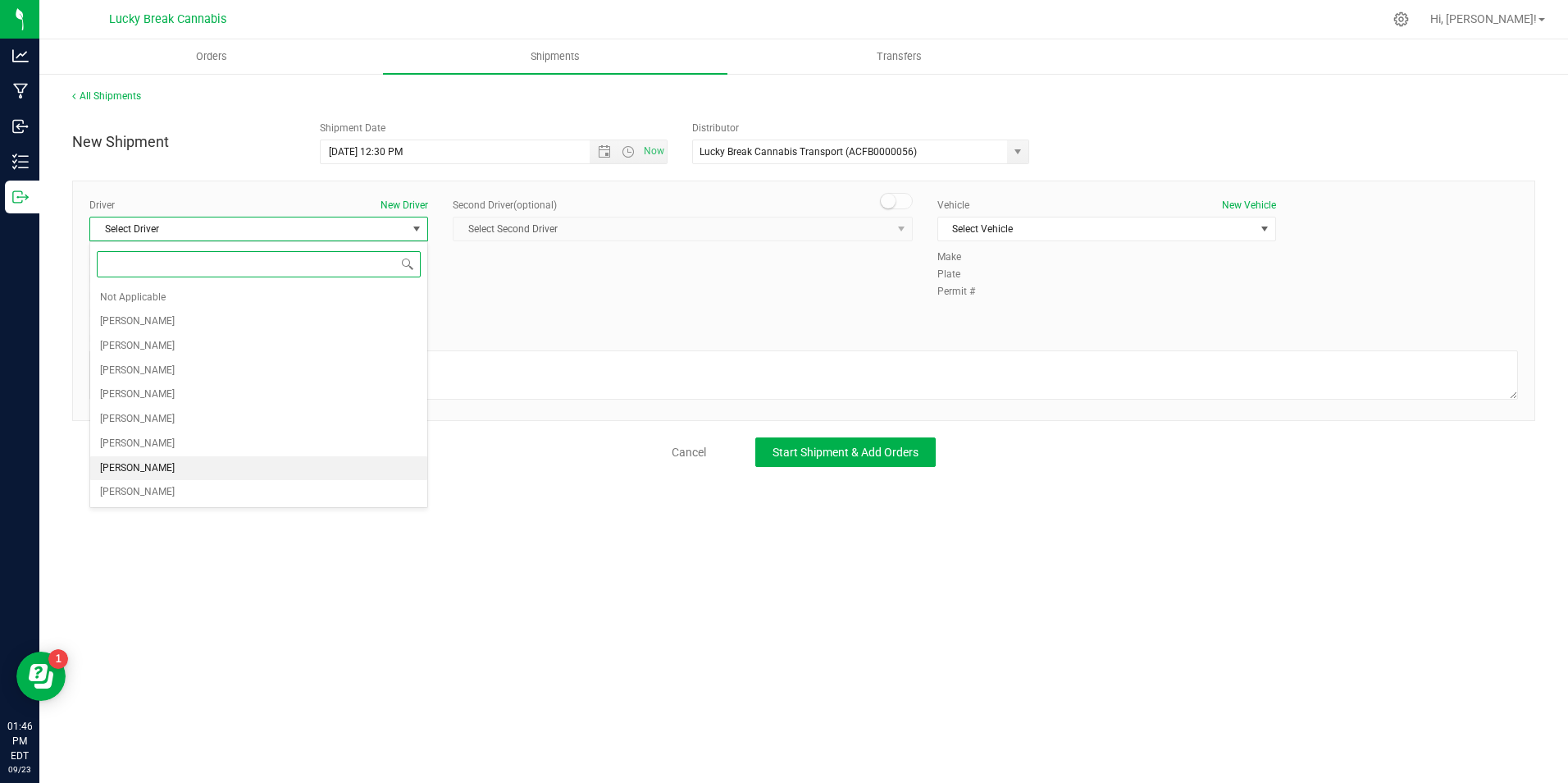
click at [174, 464] on span "[PERSON_NAME]" at bounding box center [137, 468] width 74 height 21
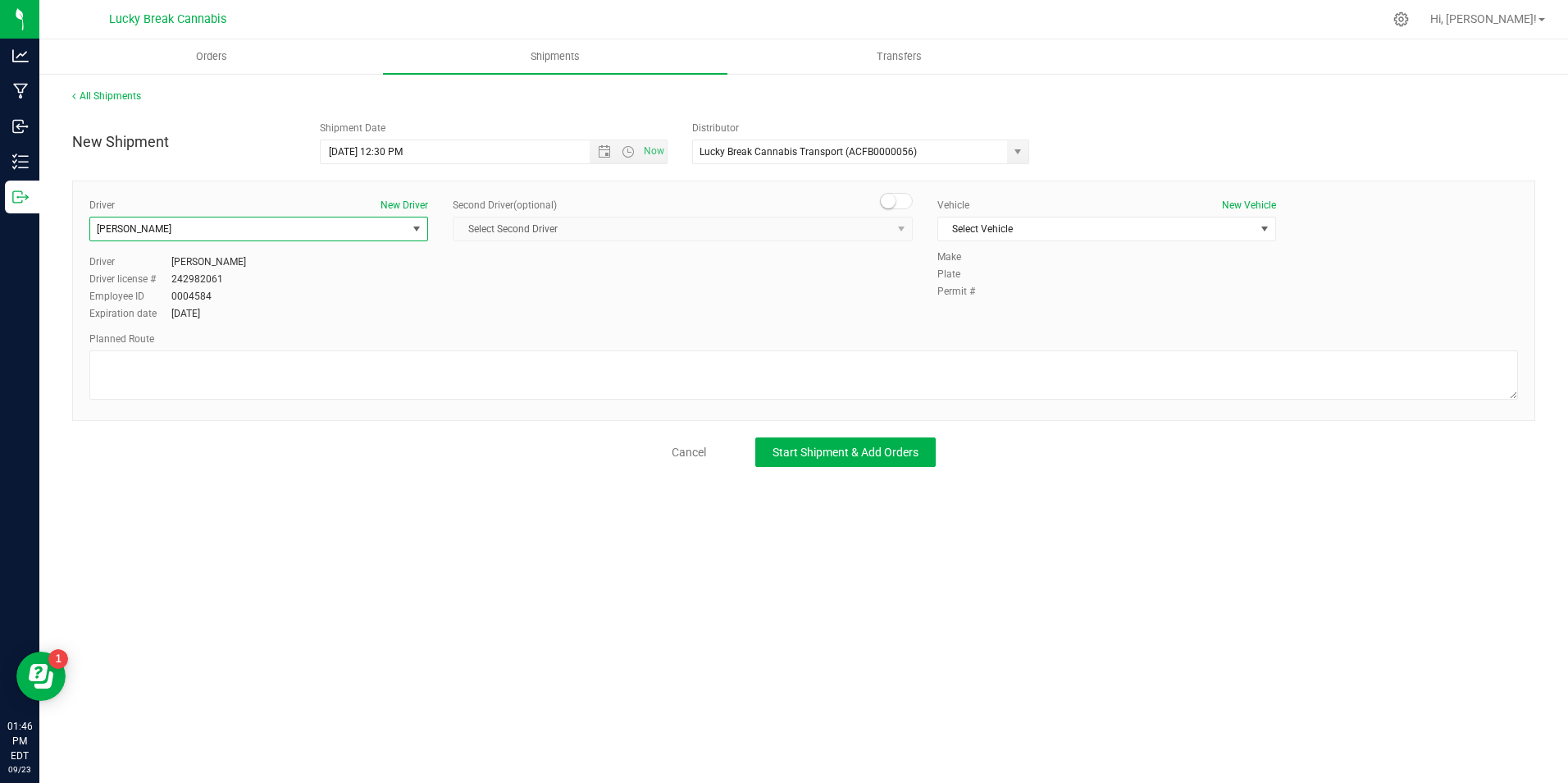
click at [900, 194] on span at bounding box center [896, 201] width 33 height 17
click at [894, 222] on span "select" at bounding box center [902, 229] width 20 height 23
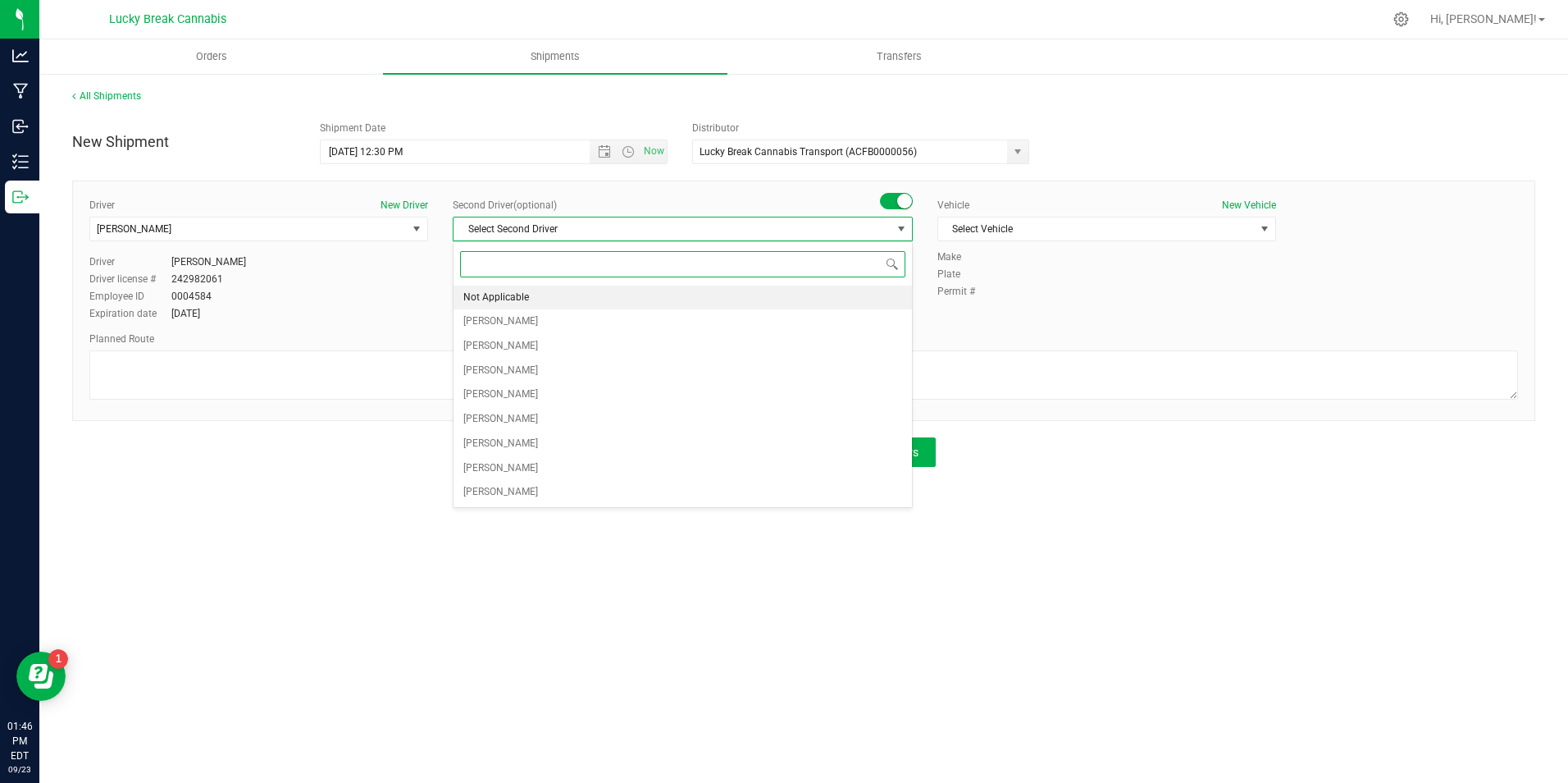
click at [839, 288] on li "Not Applicable" at bounding box center [683, 297] width 459 height 25
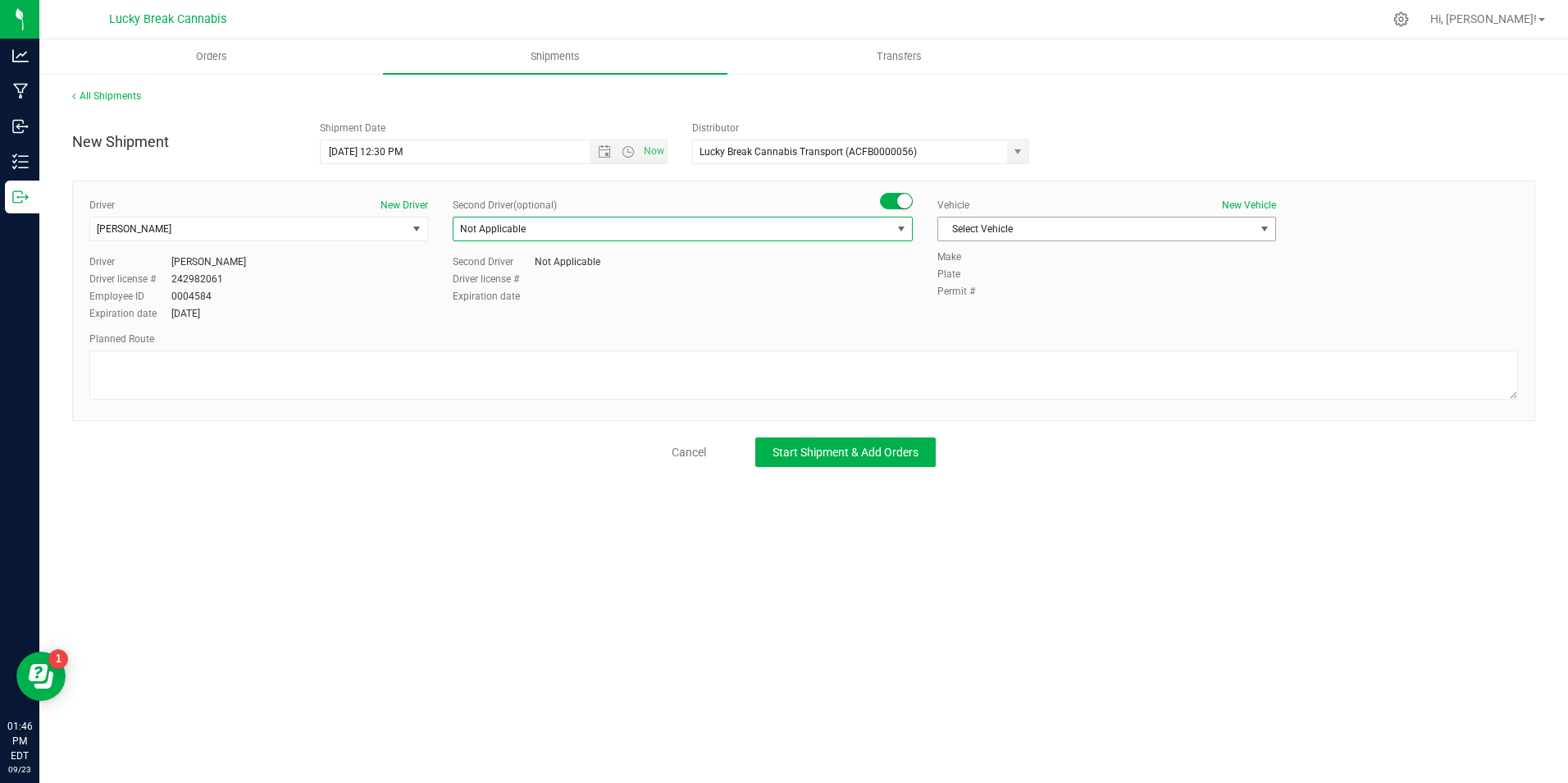
click at [1047, 231] on span "Select Vehicle" at bounding box center [1096, 229] width 317 height 23
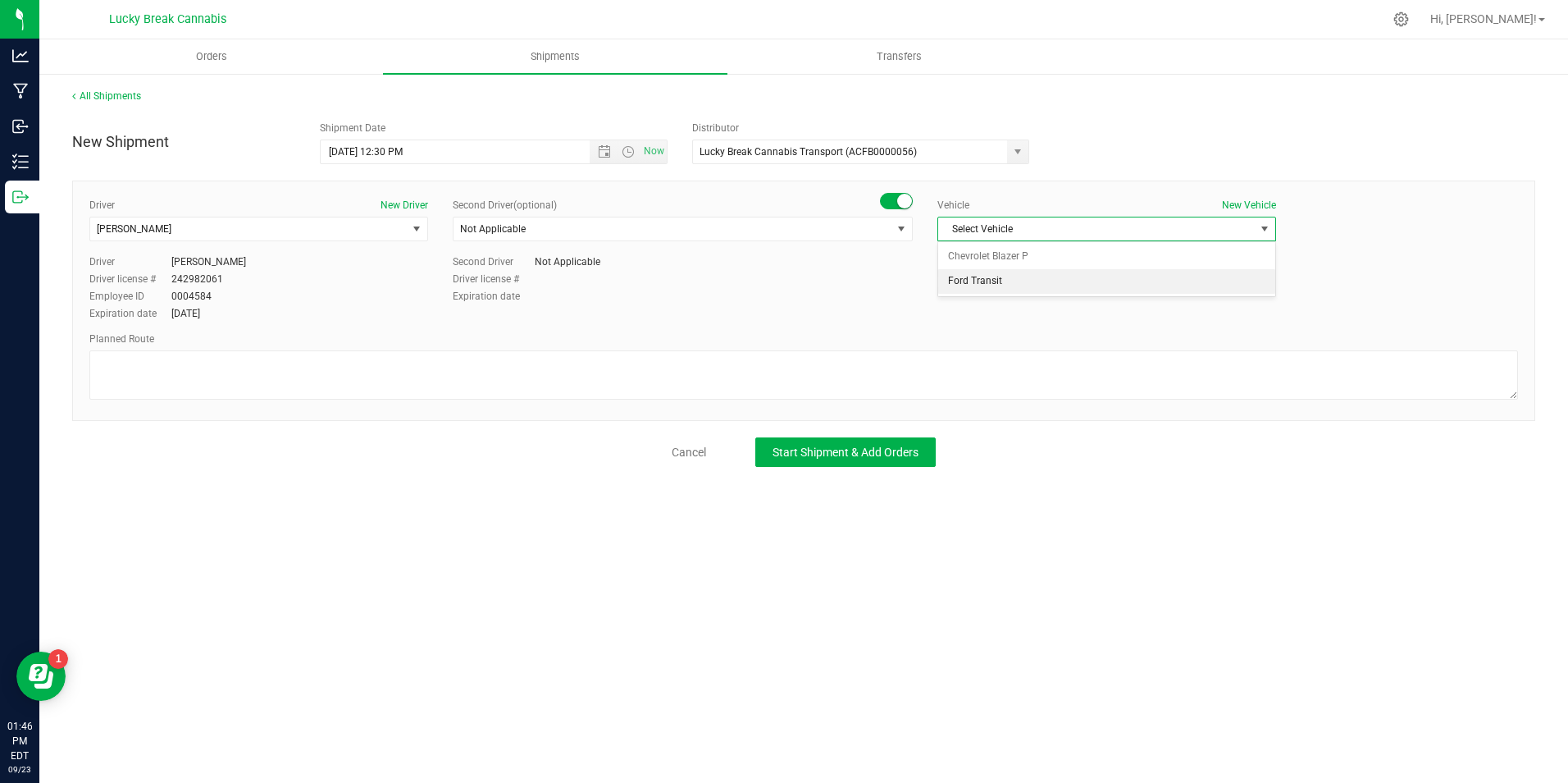
click at [1044, 278] on li "Ford Transit" at bounding box center [1106, 281] width 337 height 25
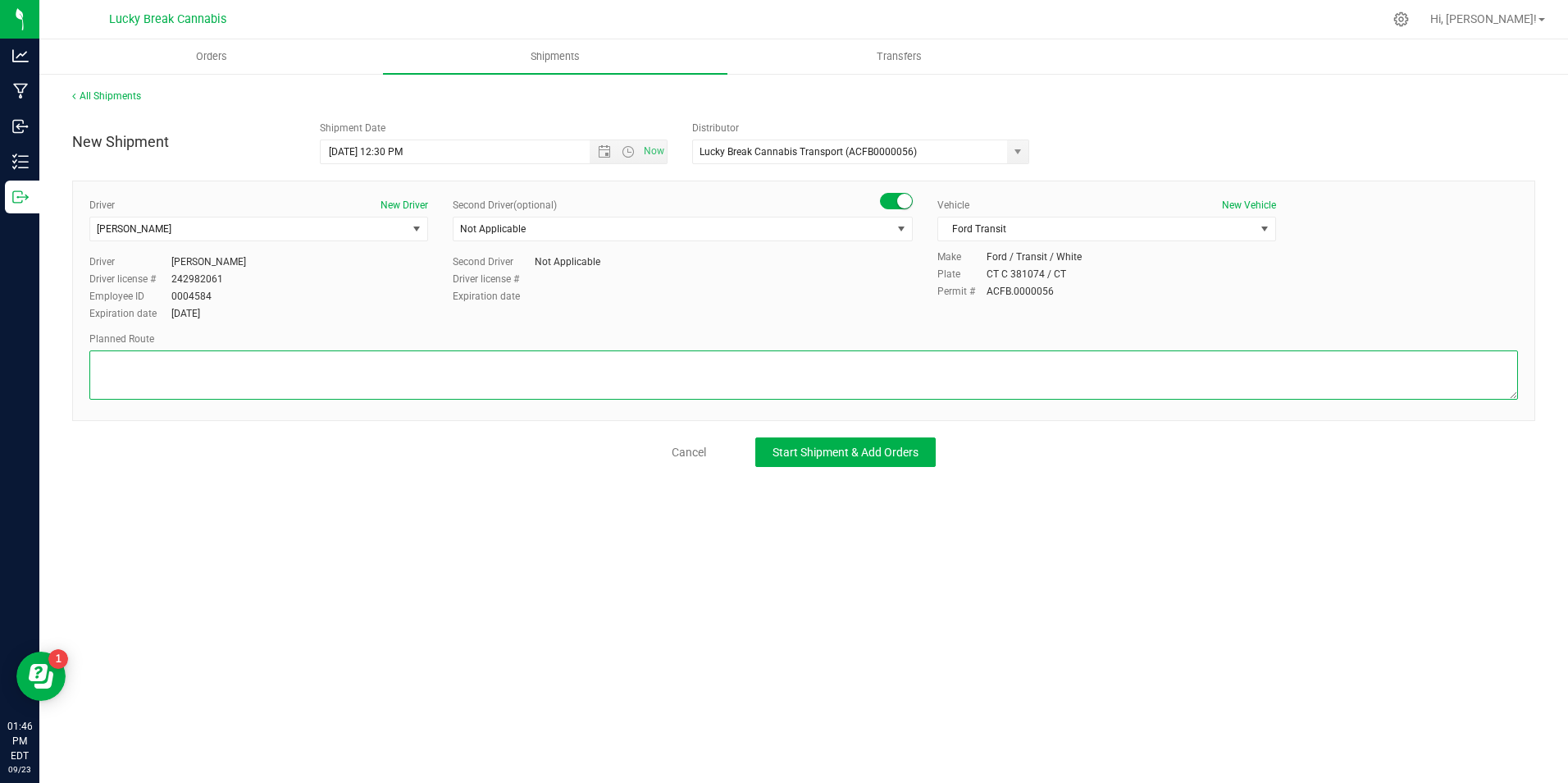
click at [779, 375] on textarea at bounding box center [803, 375] width 1429 height 50
paste textarea "[GEOGRAPHIC_DATA][PERSON_NAME], I-84W, Exit 52 to I-91S, Exit 28 to CT-15S, ram…"
type textarea "[GEOGRAPHIC_DATA][PERSON_NAME], I-84W, Exit 52 to I-91S, Exit 28 to CT-15S, ram…"
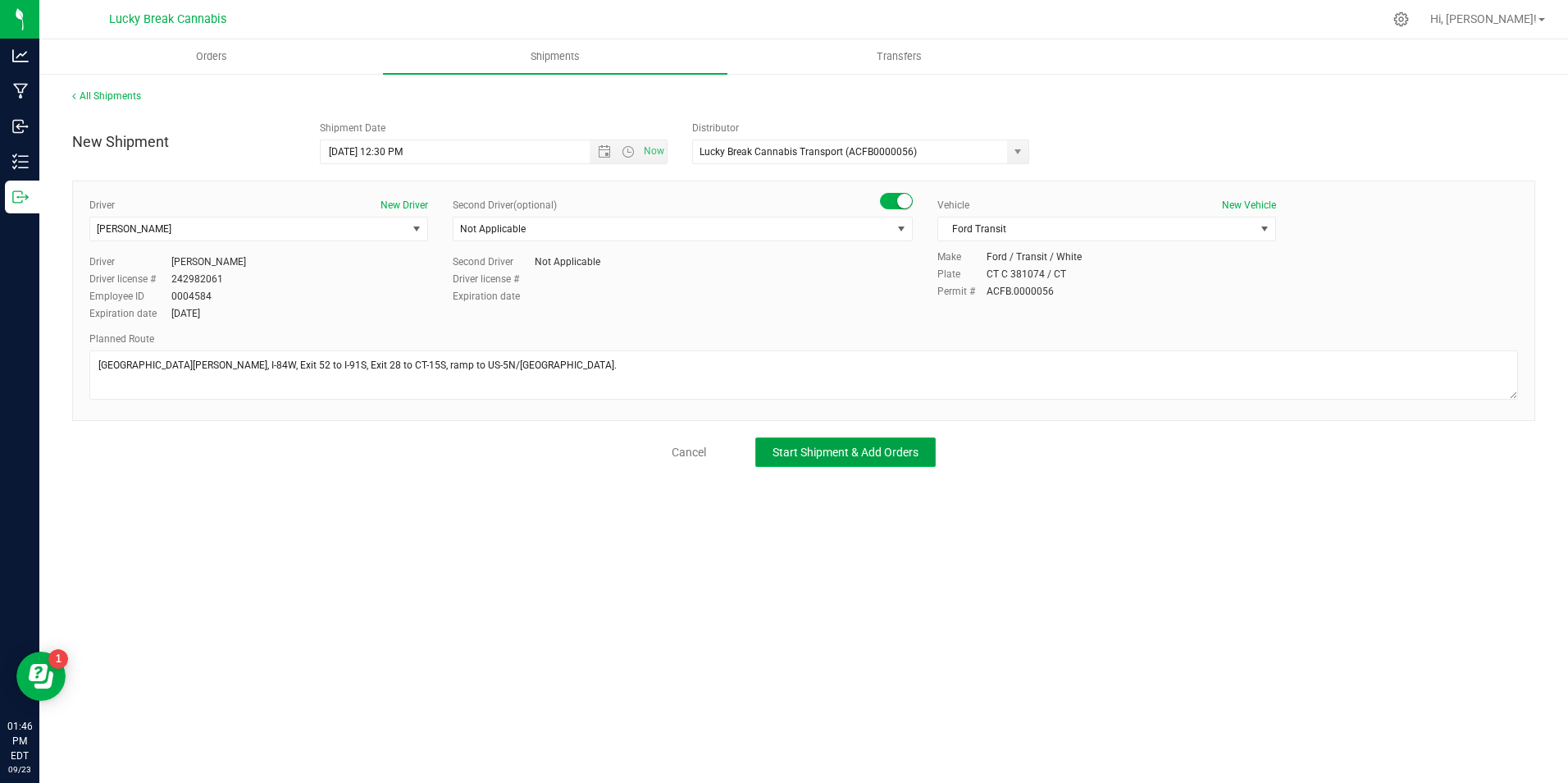
click at [823, 457] on span "Start Shipment & Add Orders" at bounding box center [845, 452] width 146 height 13
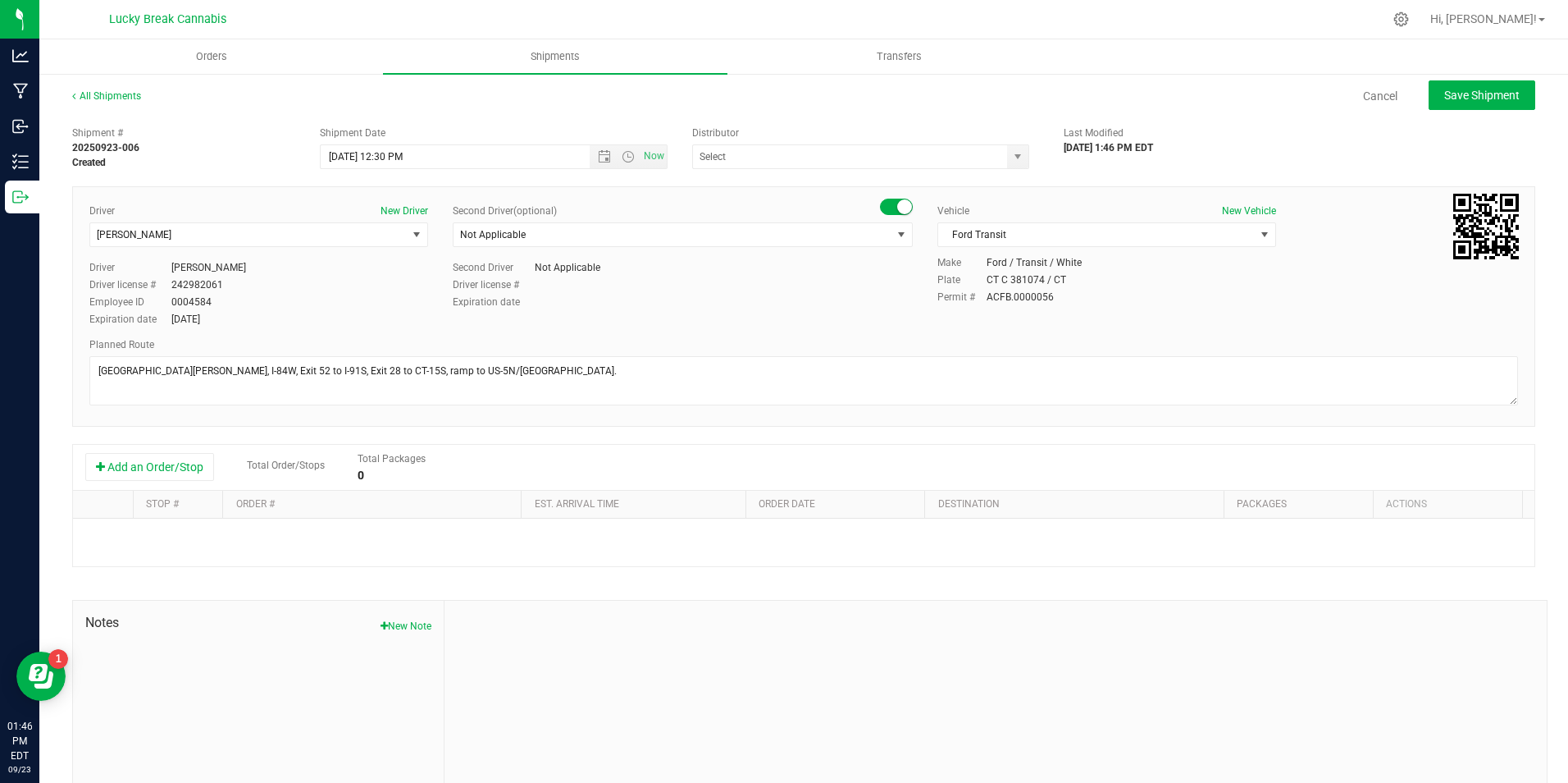
type input "Lucky Break Cannabis Transport (ACFB0000056)"
click at [195, 460] on button "Add an Order/Stop" at bounding box center [150, 466] width 128 height 28
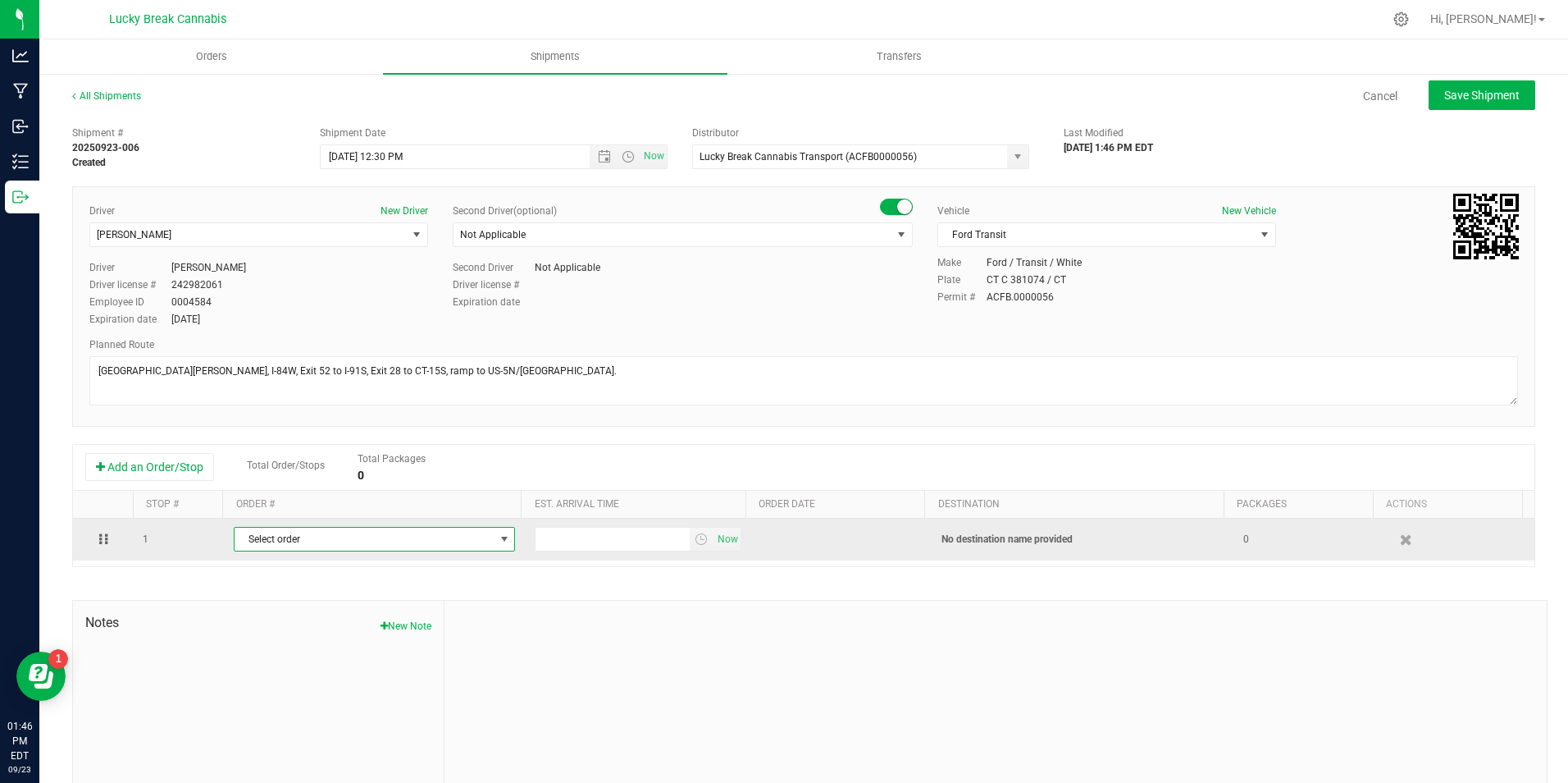
click at [321, 548] on span "Select order" at bounding box center [364, 539] width 259 height 23
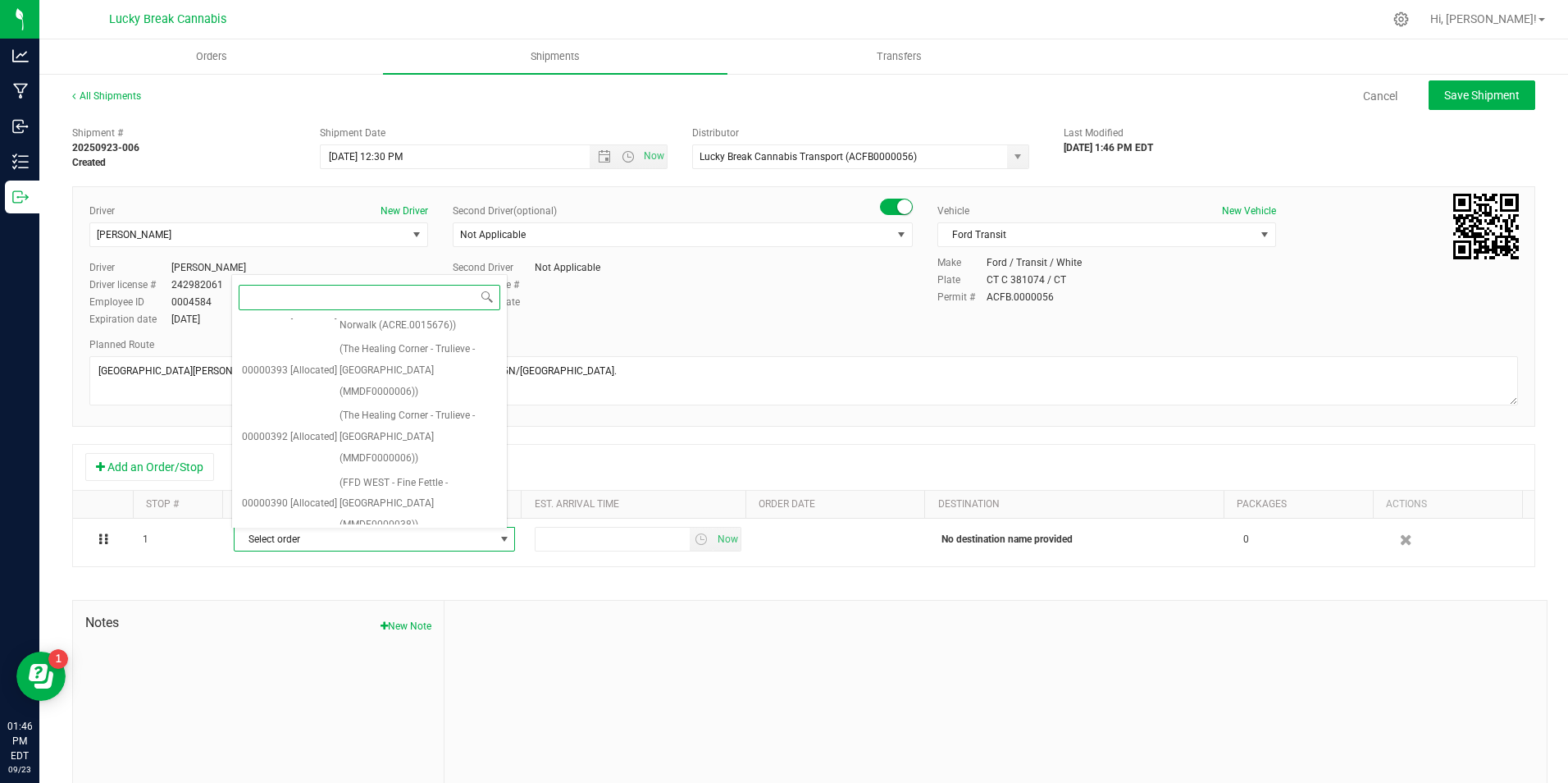
scroll to position [200, 0]
click at [441, 520] on span "(FFD NEWINGTON - Fine Fettle - Newington (MMDF0000086))" at bounding box center [418, 551] width 158 height 63
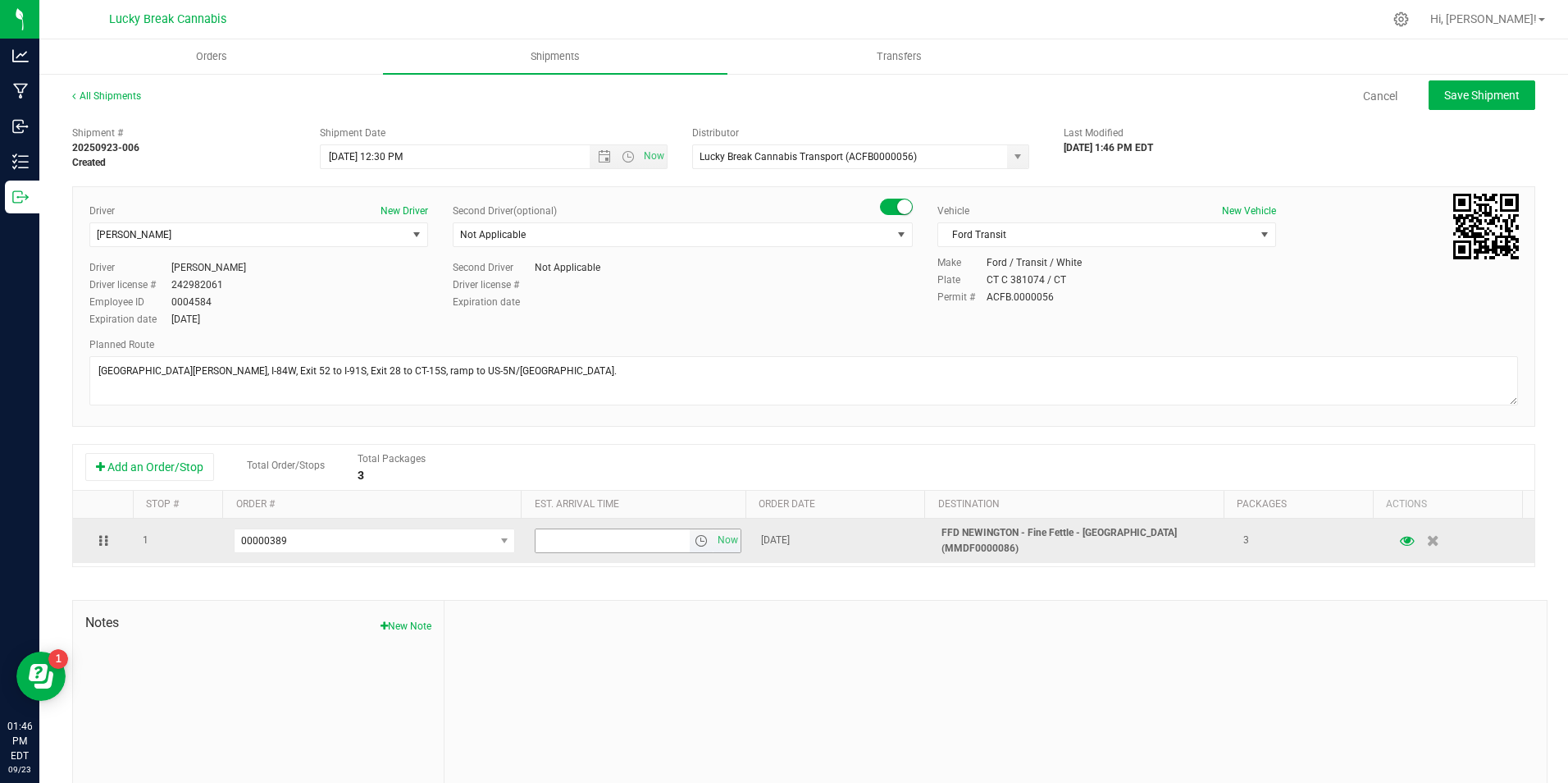
click at [695, 545] on span "select" at bounding box center [701, 541] width 13 height 13
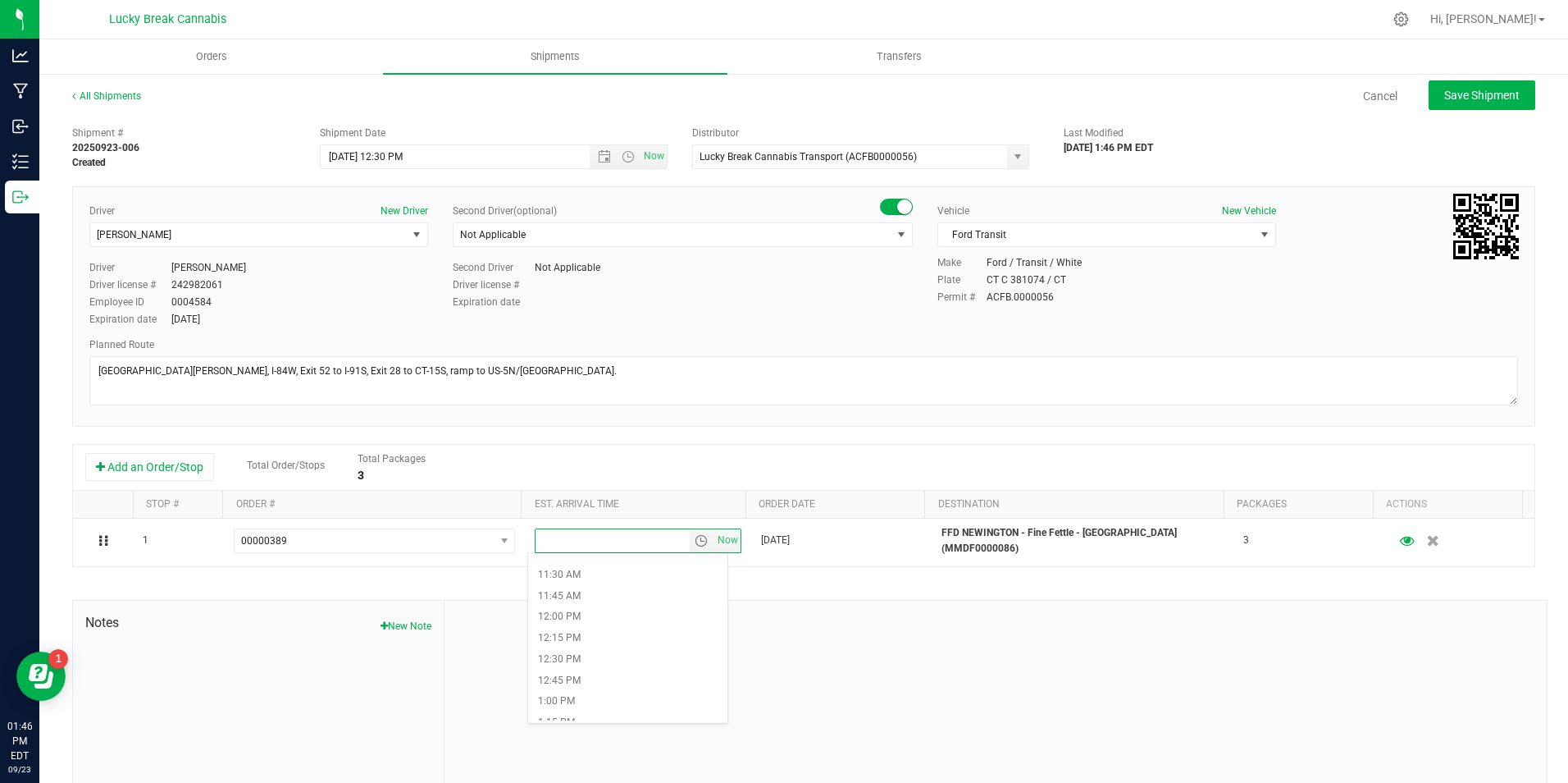
scroll to position [985, 0]
click at [584, 654] on li "12:45 PM" at bounding box center [628, 657] width 199 height 21
click at [913, 622] on div at bounding box center [995, 710] width 1102 height 220
click at [1481, 95] on span "Save Shipment" at bounding box center [1482, 95] width 75 height 13
type input "9/24/2025 4:30 PM"
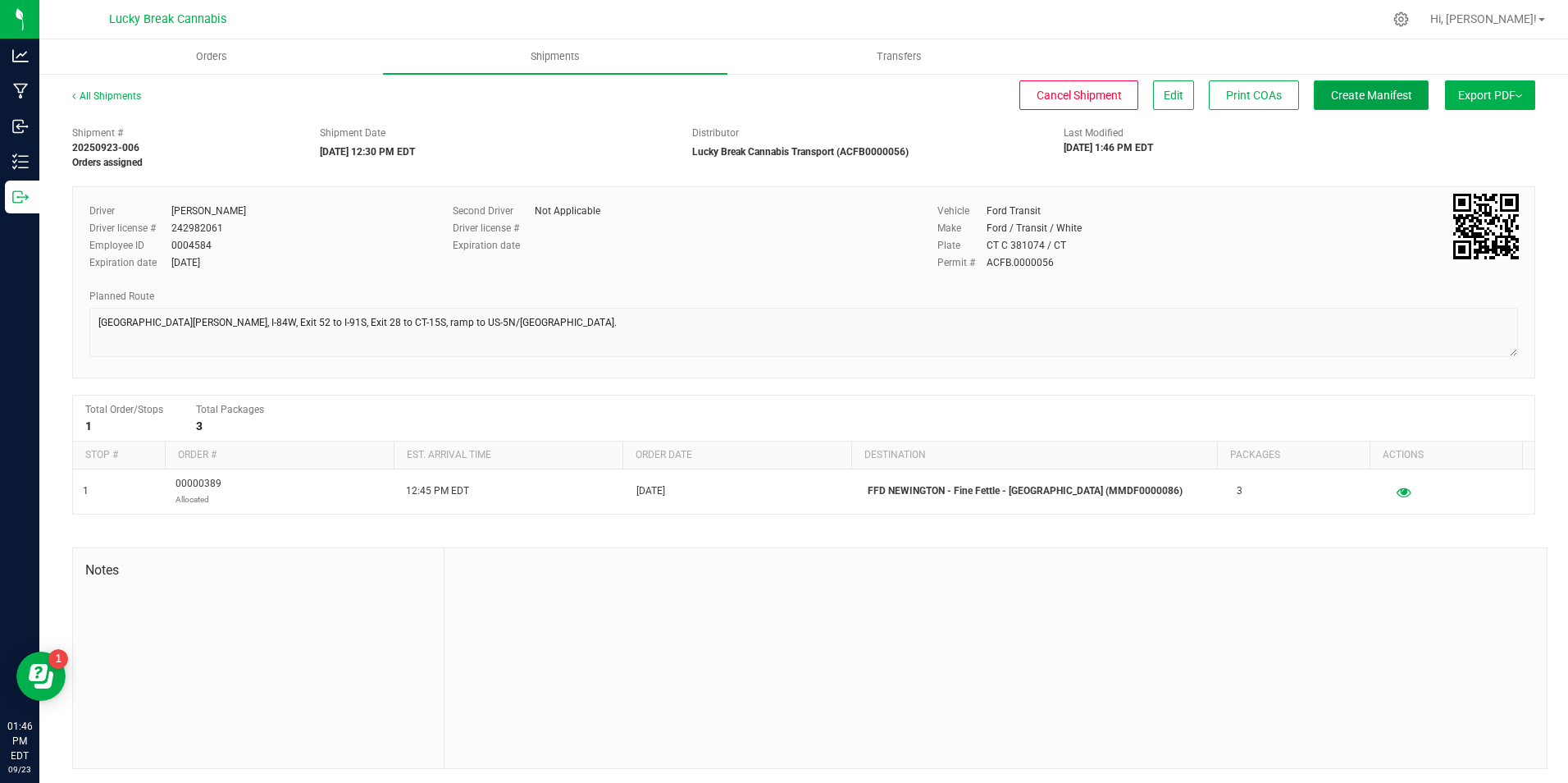
click at [1367, 98] on span "Create Manifest" at bounding box center [1372, 95] width 81 height 13
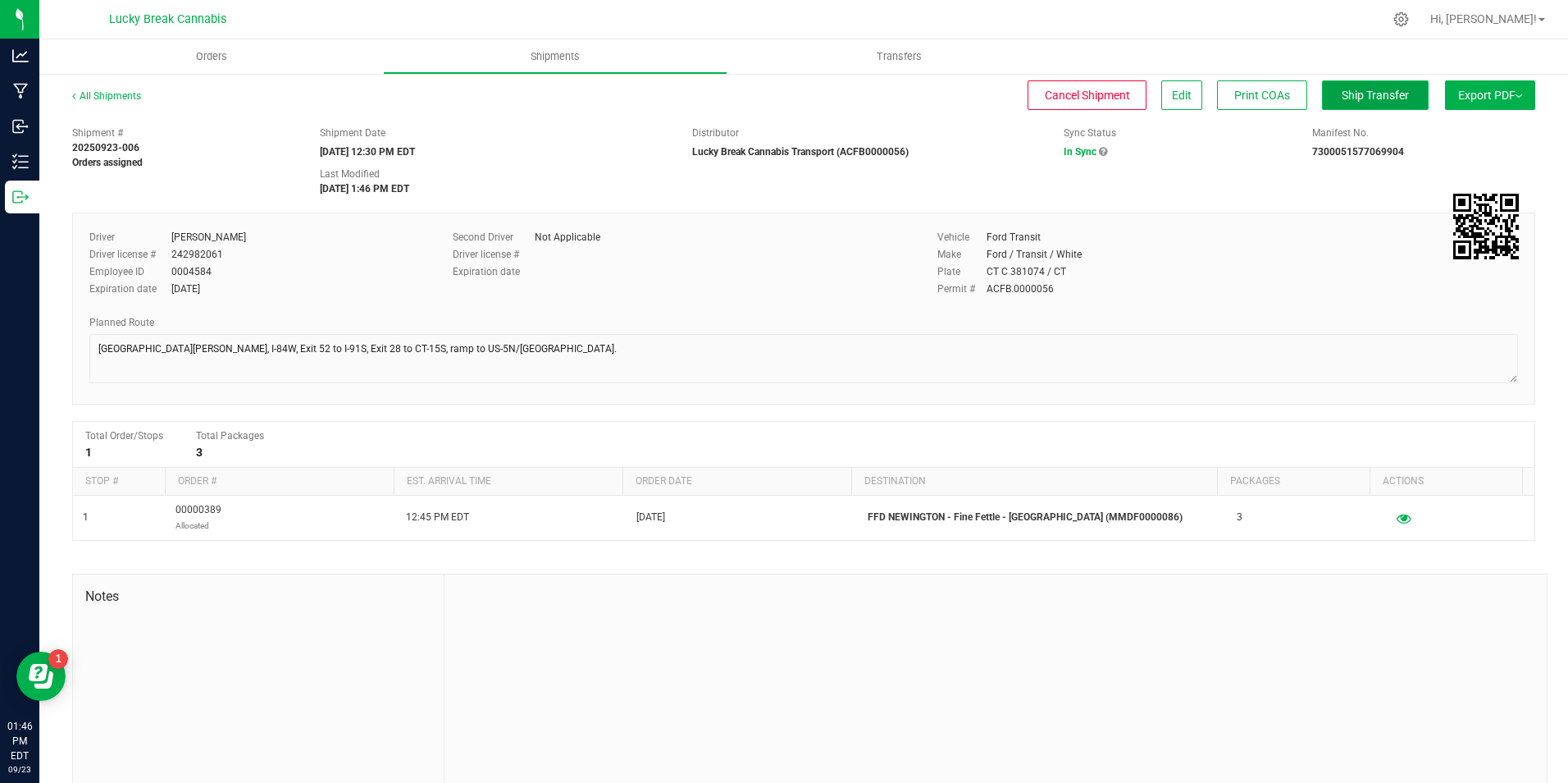
click at [1373, 104] on button "Ship Transfer" at bounding box center [1375, 95] width 106 height 29
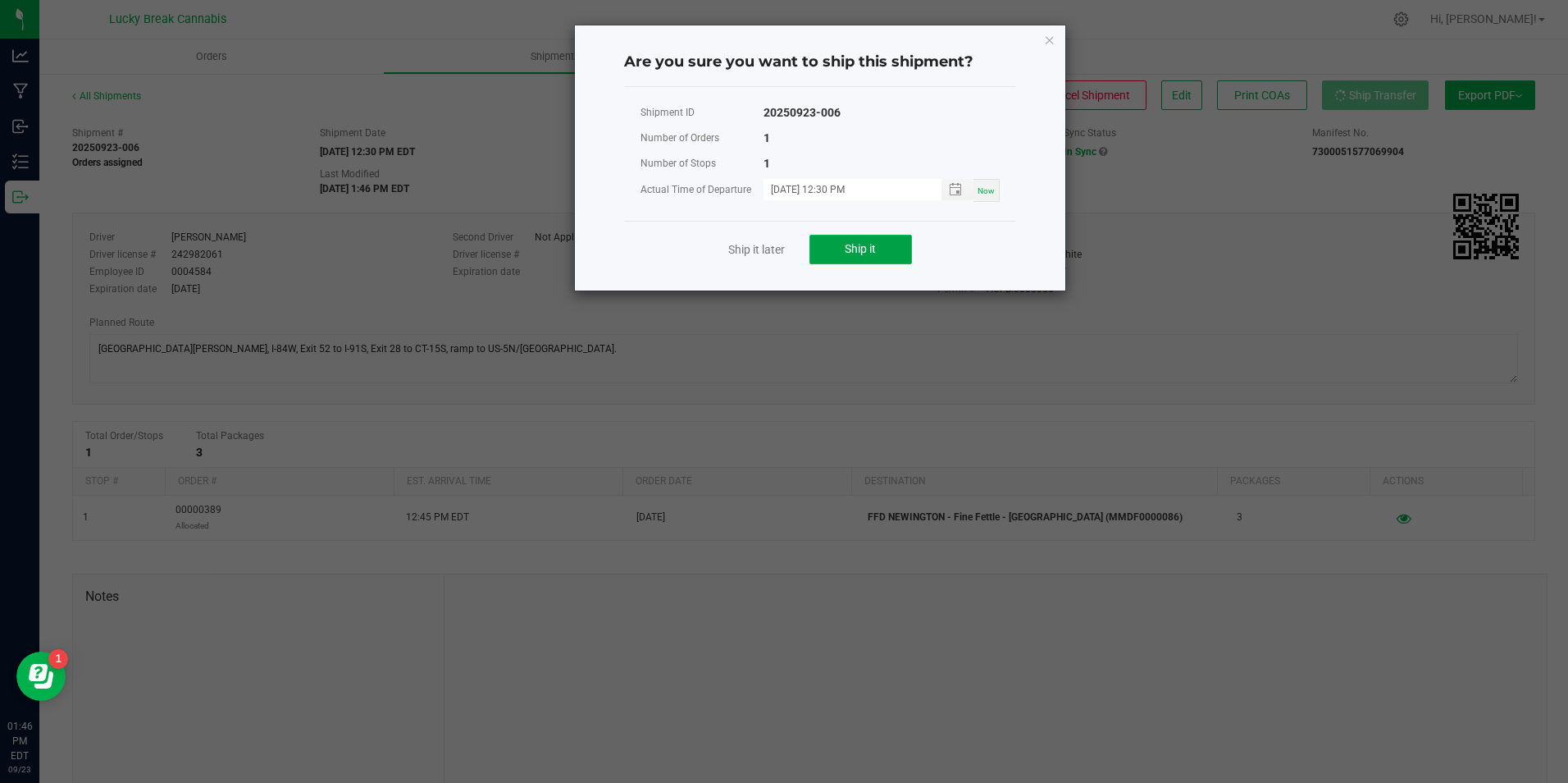
click at [868, 252] on span "Ship it" at bounding box center [861, 249] width 31 height 13
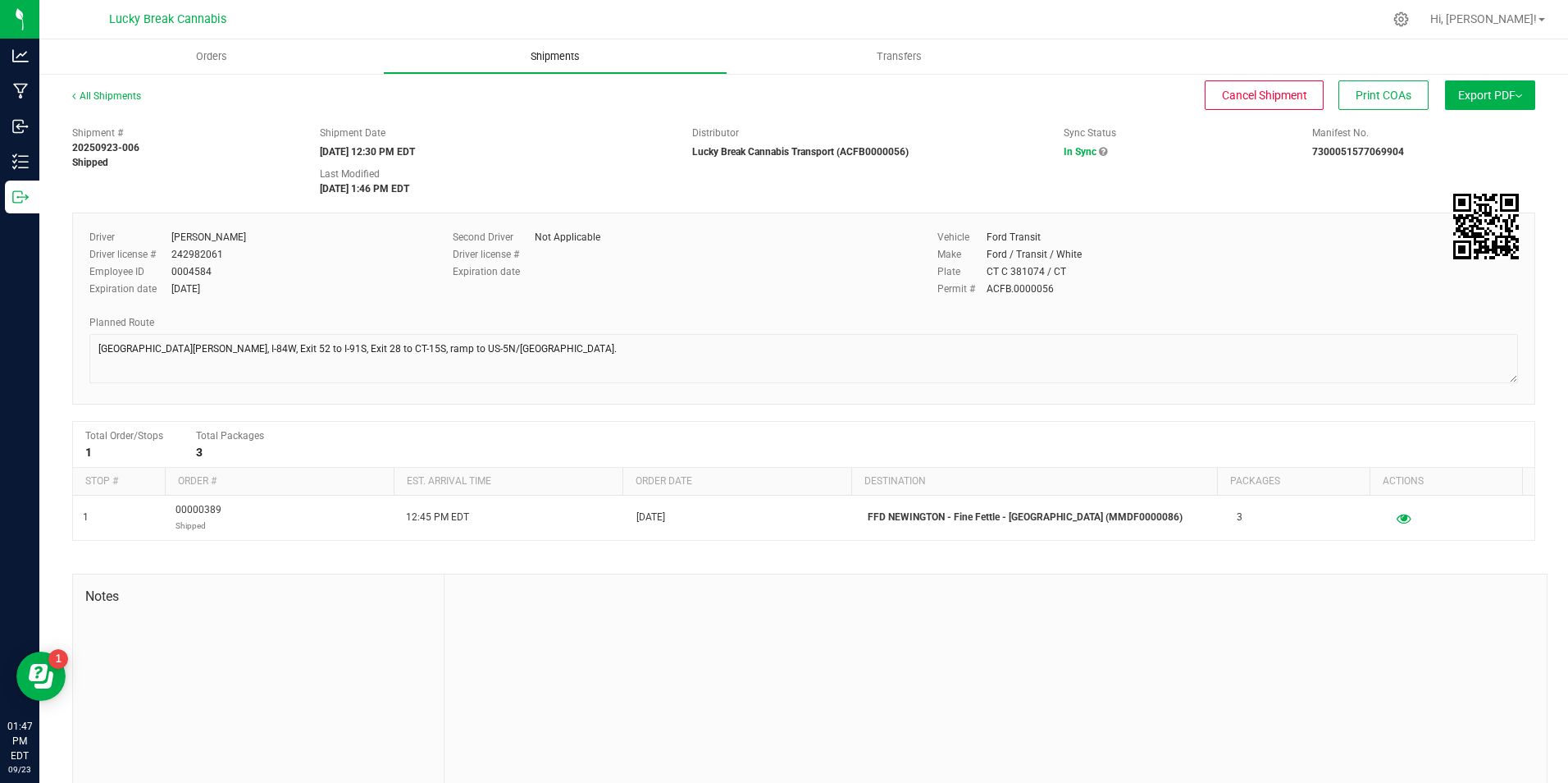
click at [547, 68] on uib-tab-heading "Shipments" at bounding box center [554, 57] width 342 height 33
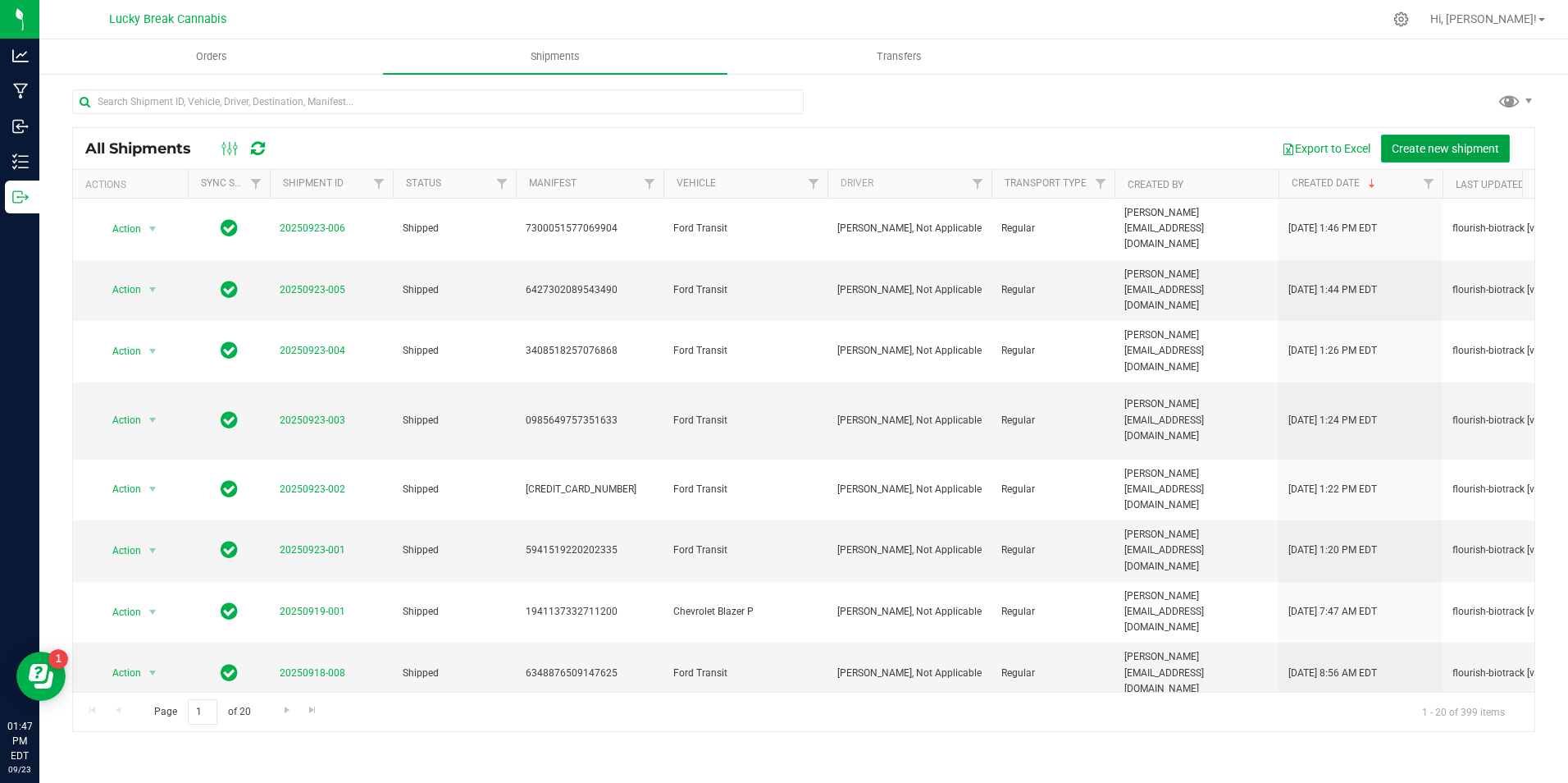
click at [1428, 143] on span "Create new shipment" at bounding box center [1445, 149] width 107 height 13
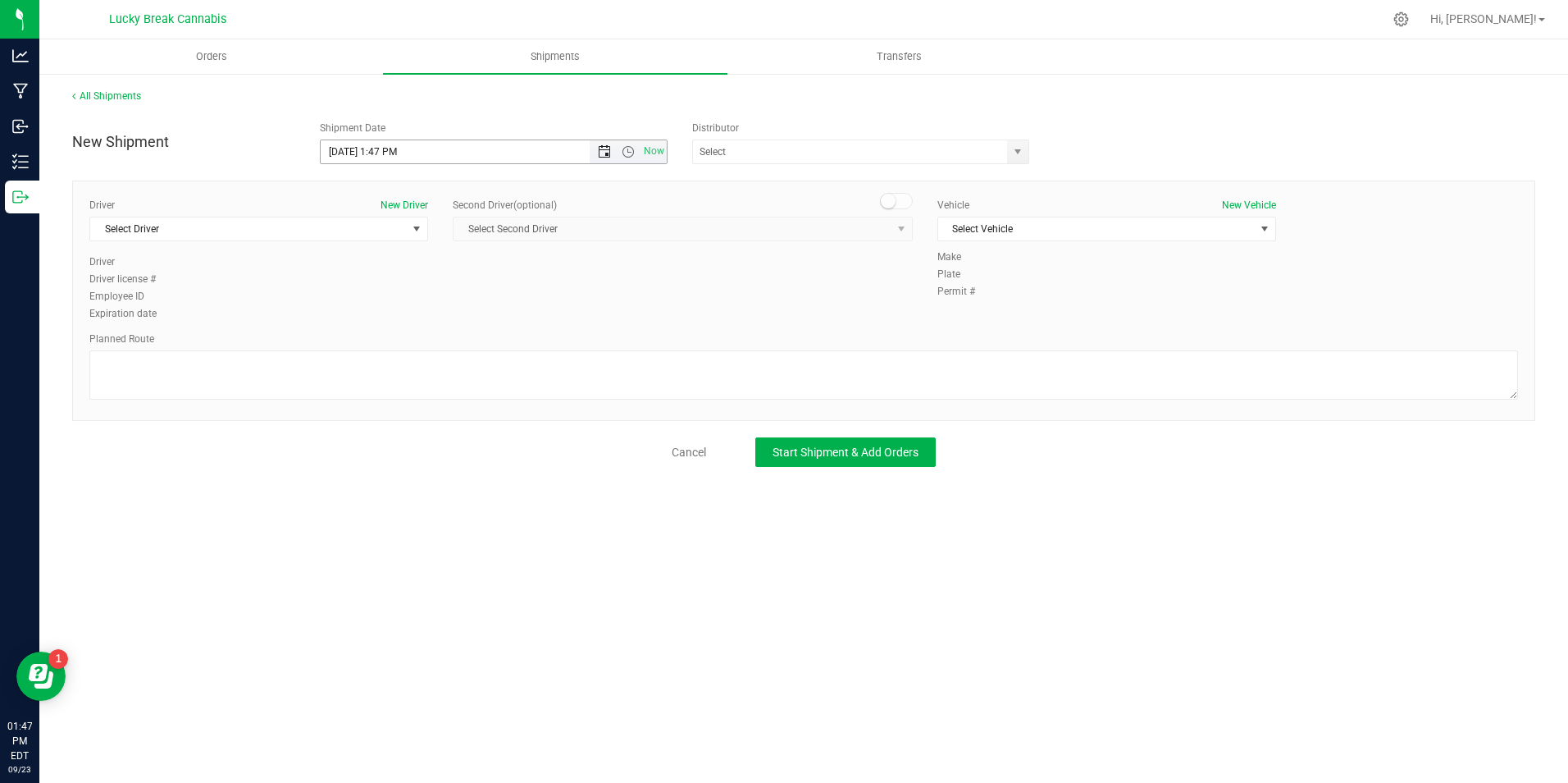
click at [606, 151] on span "Open the date view" at bounding box center [605, 151] width 13 height 13
click at [414, 314] on link "24" at bounding box center [407, 319] width 24 height 26
click at [627, 149] on span "Open the time view" at bounding box center [628, 151] width 13 height 13
click at [406, 236] on li "1:00 PM" at bounding box center [493, 234] width 344 height 21
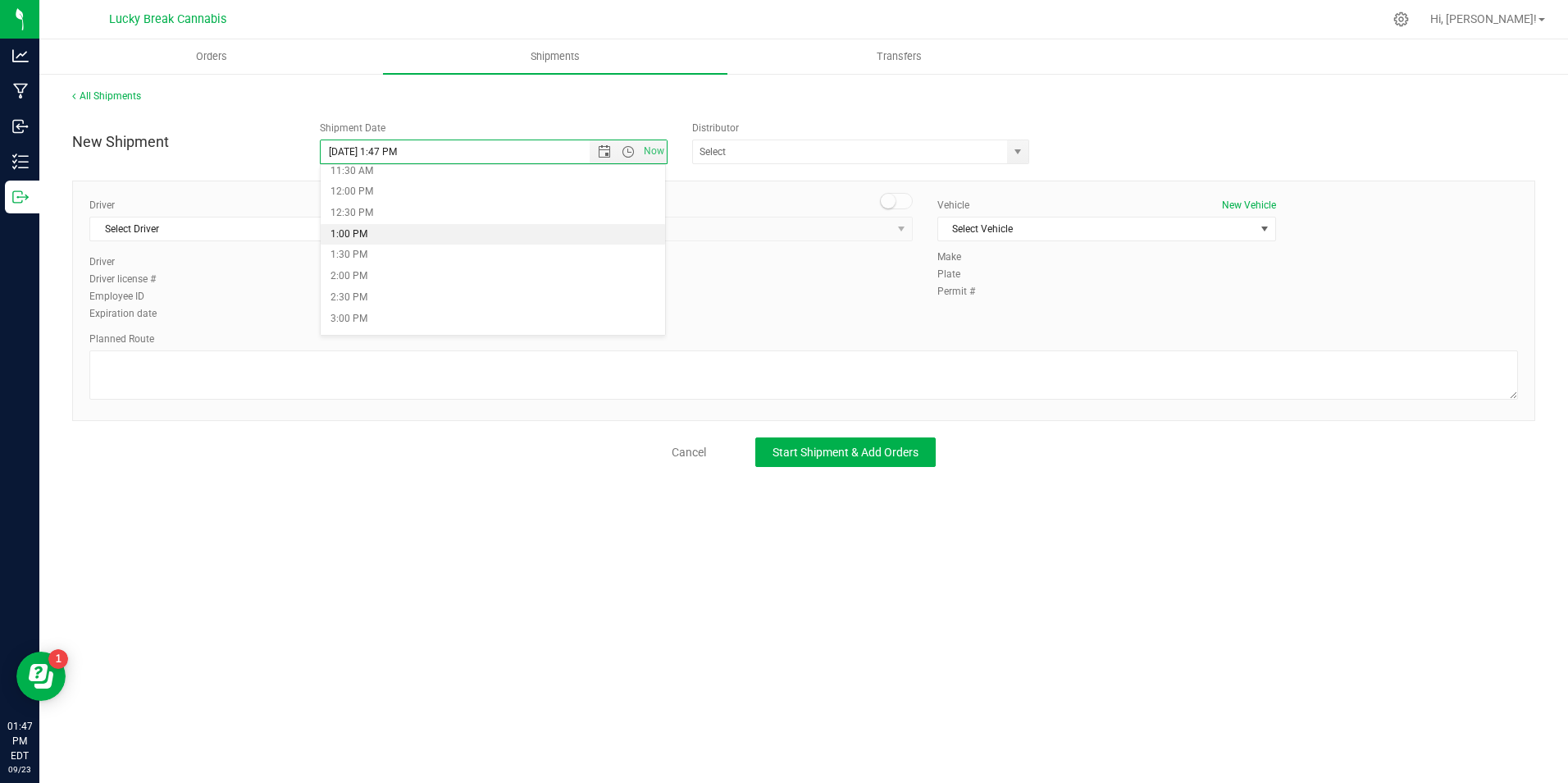
type input "9/24/2025 1:00 PM"
click at [1022, 146] on span "select" at bounding box center [1018, 151] width 13 height 13
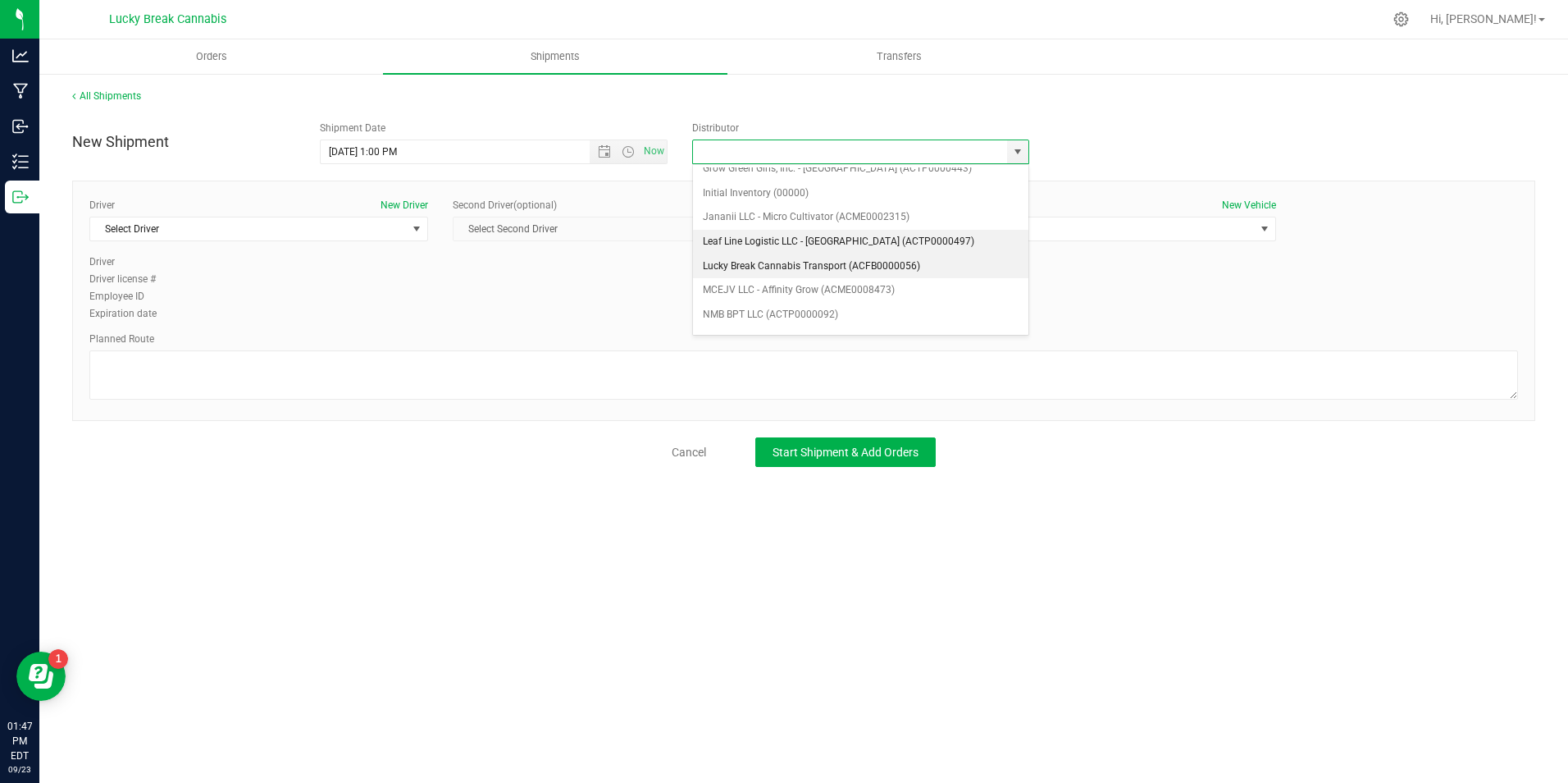
scroll to position [246, 0]
click at [782, 242] on li "Lucky Break Cannabis Transport (ACFB0000056)" at bounding box center [861, 248] width 336 height 25
type input "Lucky Break Cannabis Transport (ACFB0000056)"
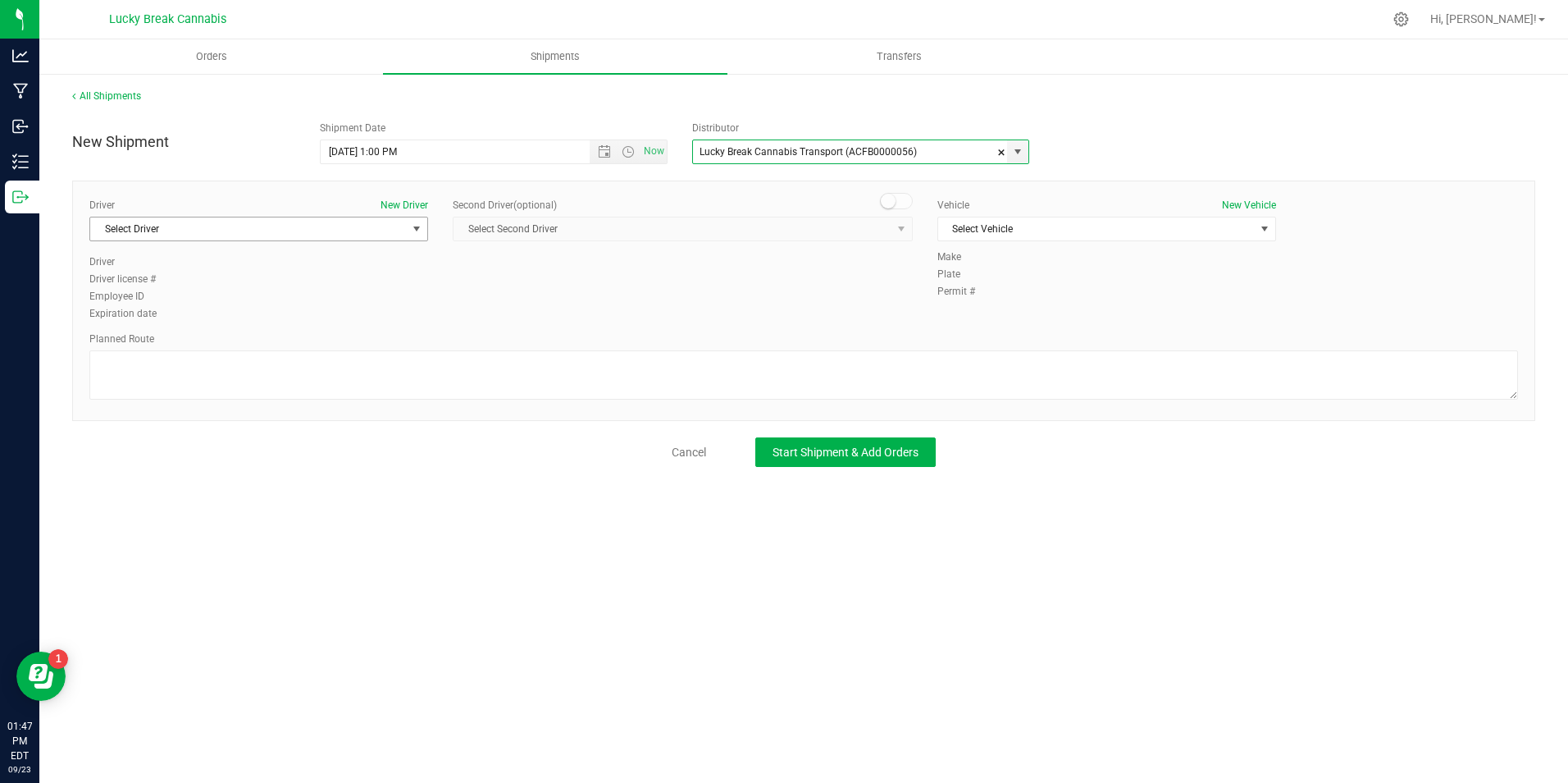
click at [385, 236] on span "Select Driver" at bounding box center [248, 229] width 317 height 23
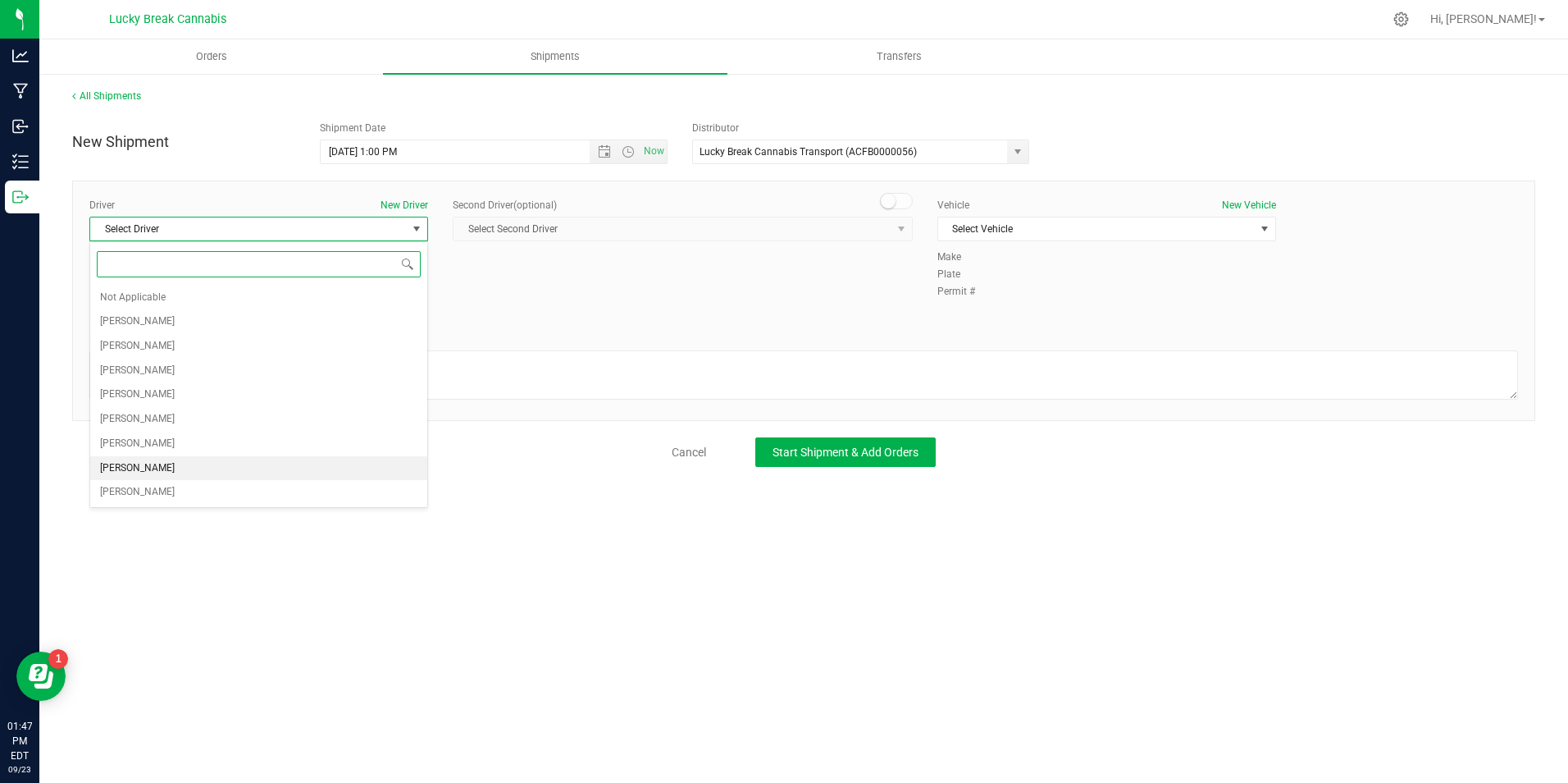
click at [154, 464] on span "Dennis Paglialunga" at bounding box center [137, 468] width 74 height 21
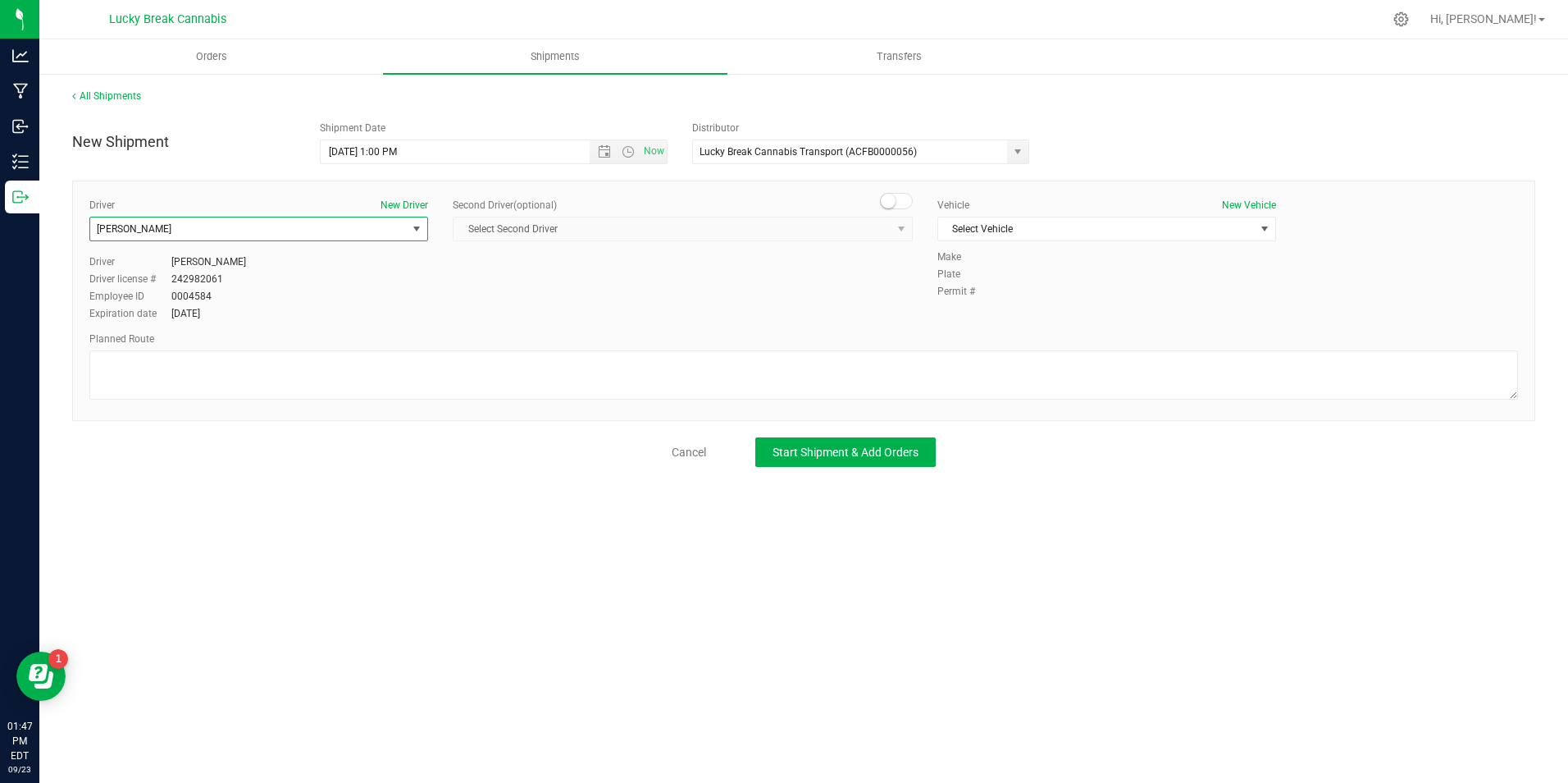
click at [904, 197] on span at bounding box center [896, 201] width 33 height 17
click at [901, 229] on span "select" at bounding box center [901, 229] width 13 height 13
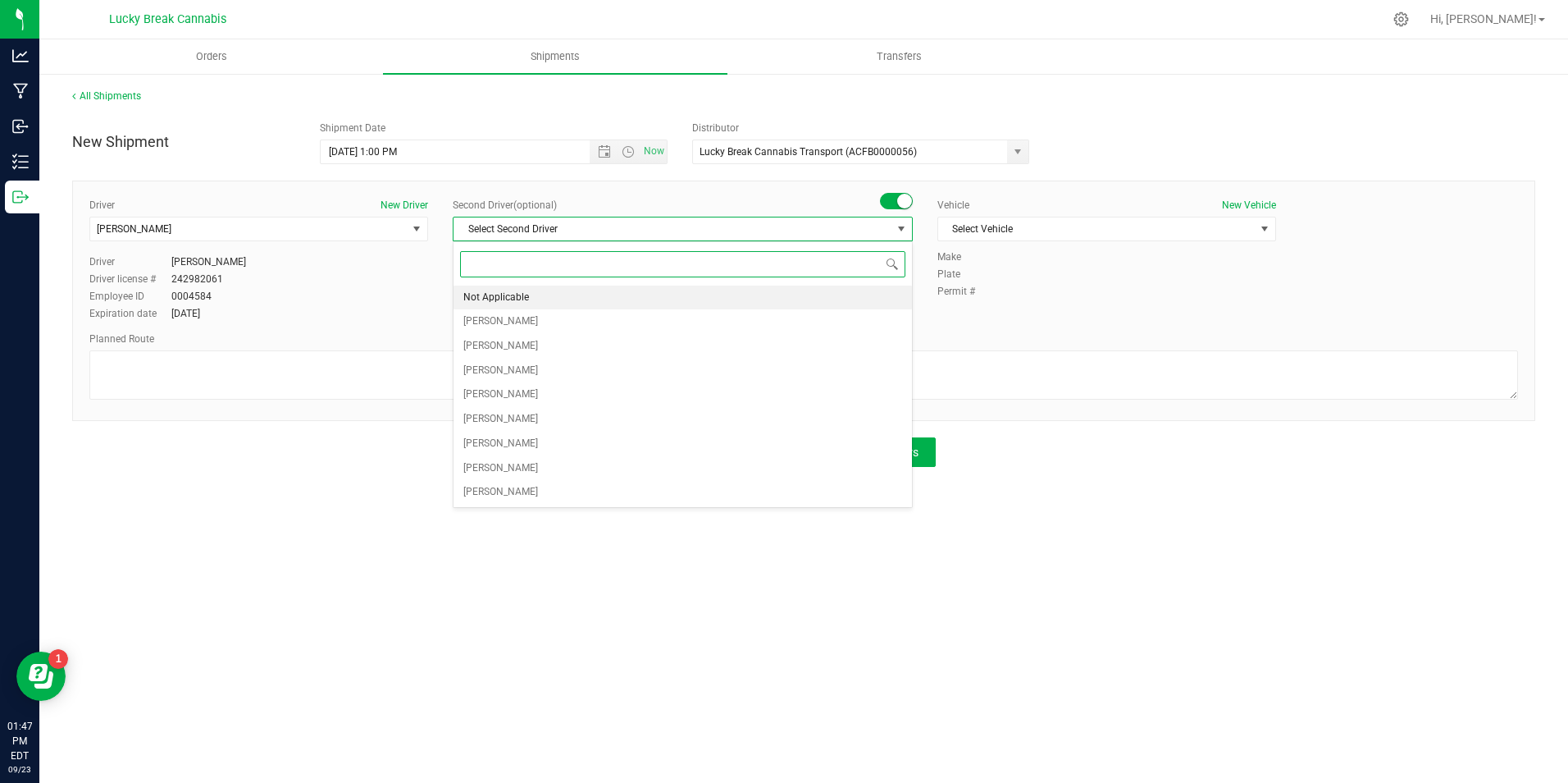
click at [796, 297] on li "Not Applicable" at bounding box center [683, 297] width 459 height 25
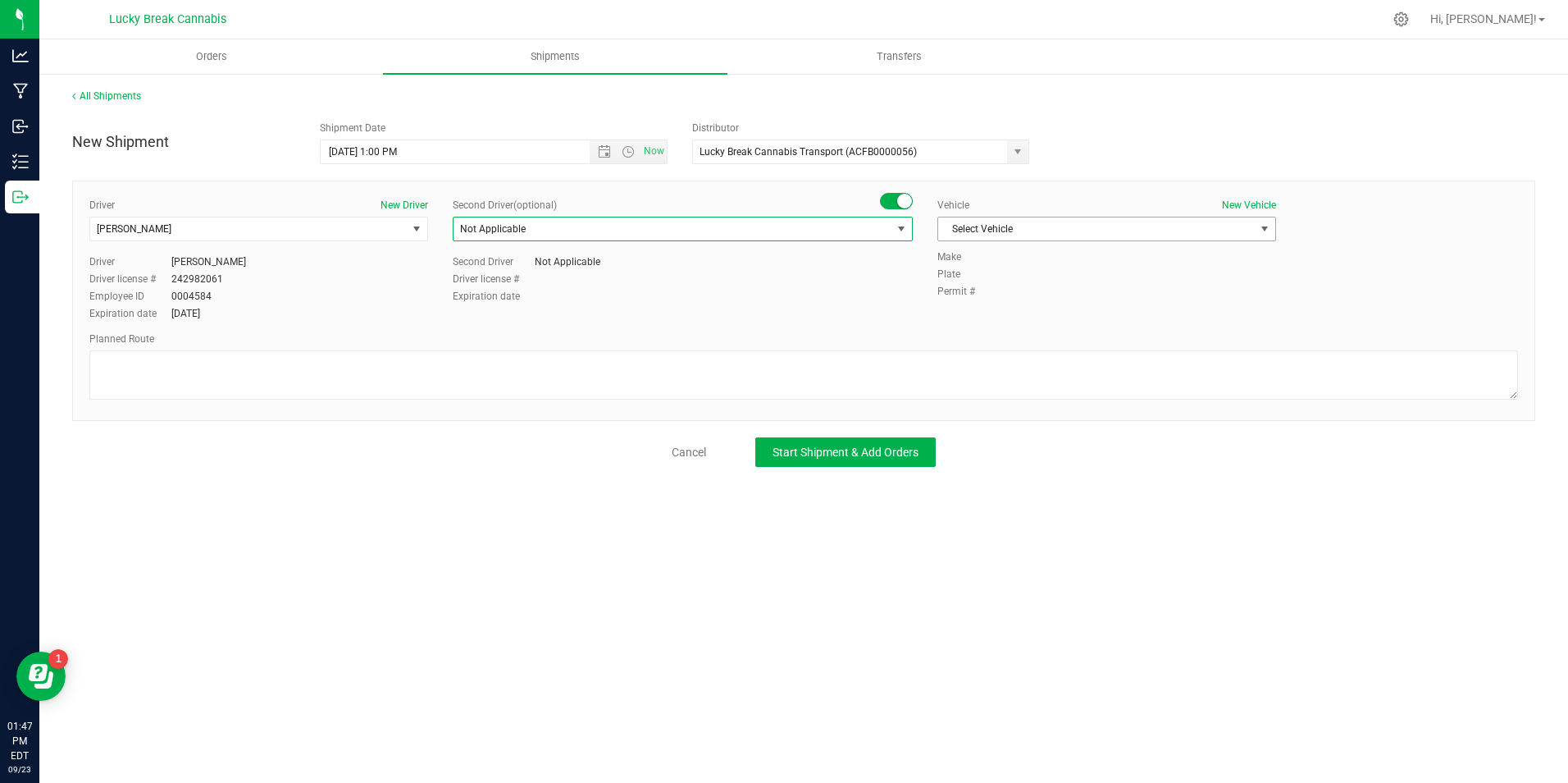
click at [1040, 224] on span "Select Vehicle" at bounding box center [1096, 229] width 317 height 23
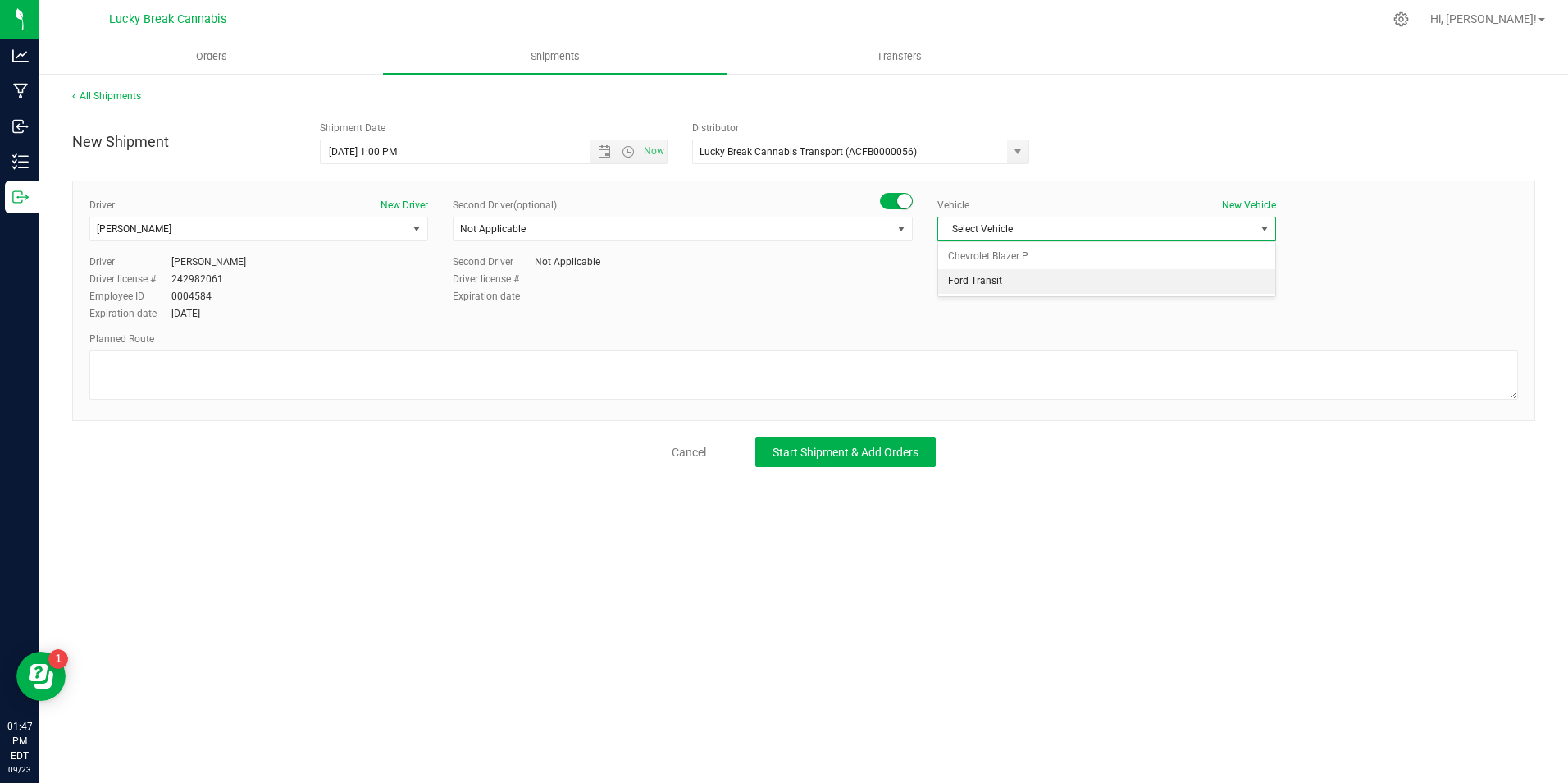
click at [1032, 279] on li "Ford Transit" at bounding box center [1106, 281] width 337 height 25
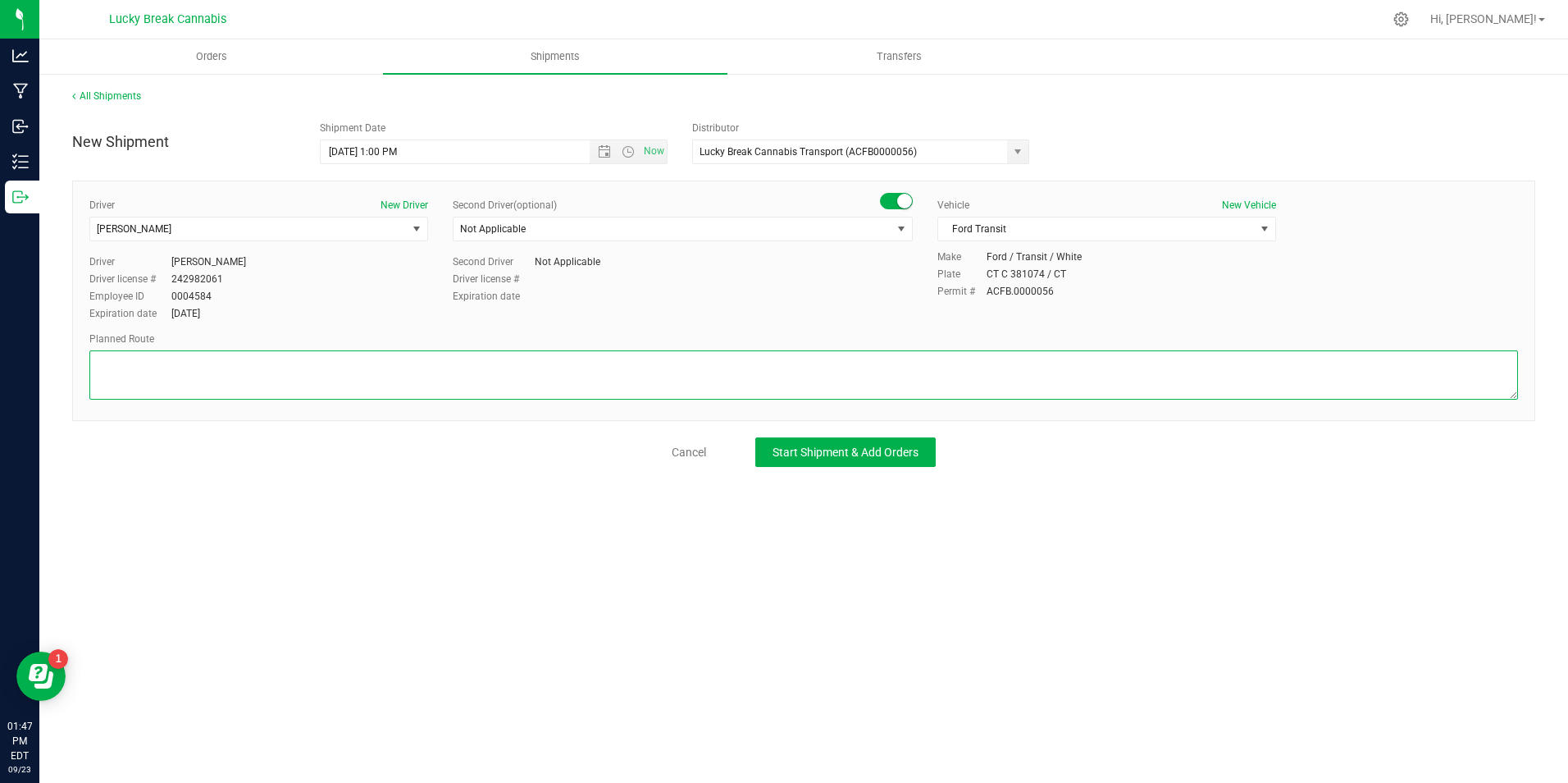
click at [1032, 355] on textarea at bounding box center [803, 375] width 1429 height 50
click at [535, 384] on textarea at bounding box center [803, 375] width 1429 height 50
paste textarea "US-5N/CT-15N, ramp for CT-175, CT-9S, Exit 37A to I-84W/CT-72W, Forestville Ave…"
type textarea "US-5N/CT-15N, ramp for CT-175, CT-9S, Exit 37A to I-84W/CT-72W, Forestville Ave…"
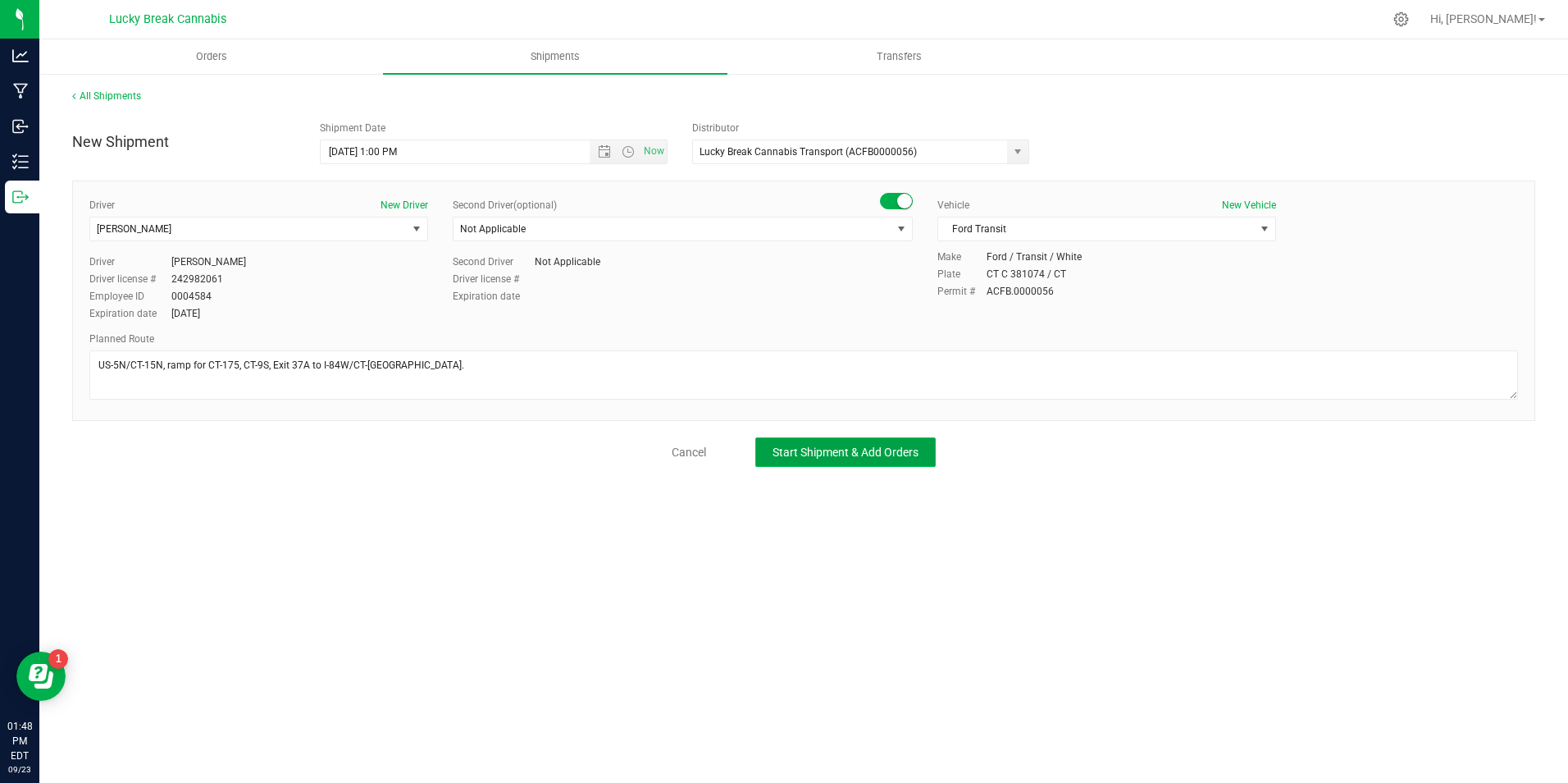
click at [778, 447] on span "Start Shipment & Add Orders" at bounding box center [845, 452] width 146 height 13
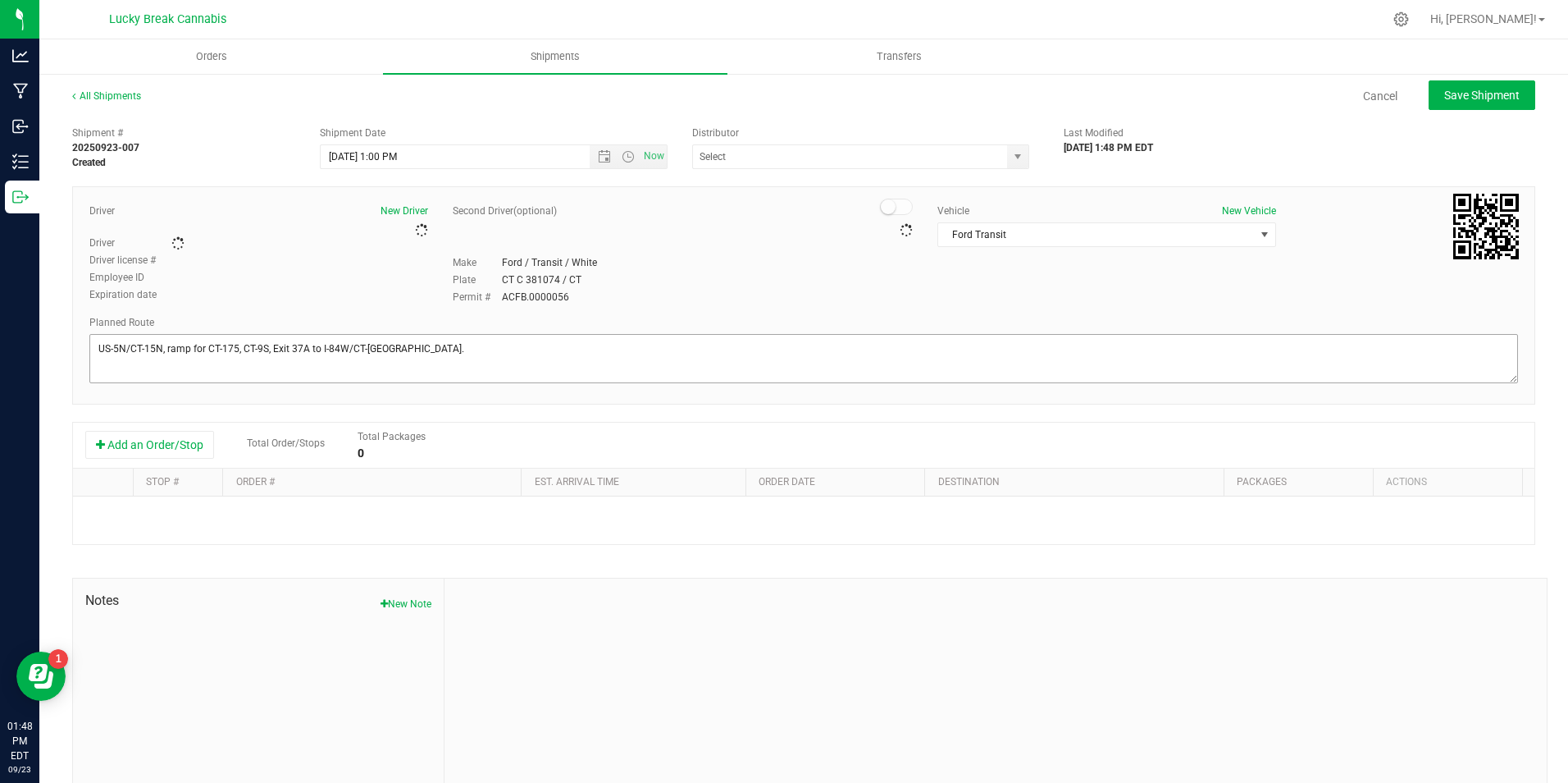
type input "Lucky Break Cannabis Transport (ACFB0000056)"
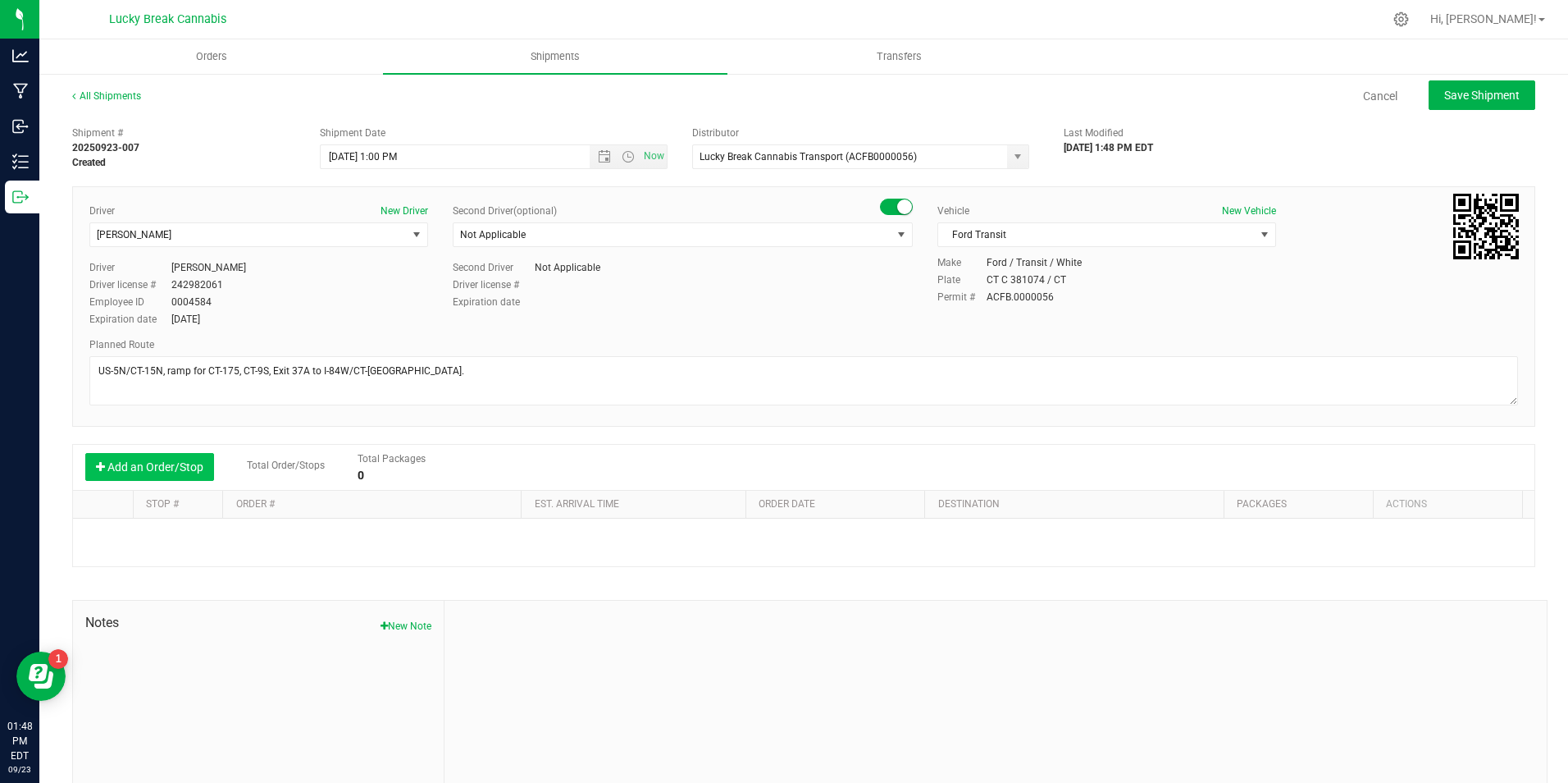
click at [174, 464] on button "Add an Order/Stop" at bounding box center [150, 466] width 128 height 28
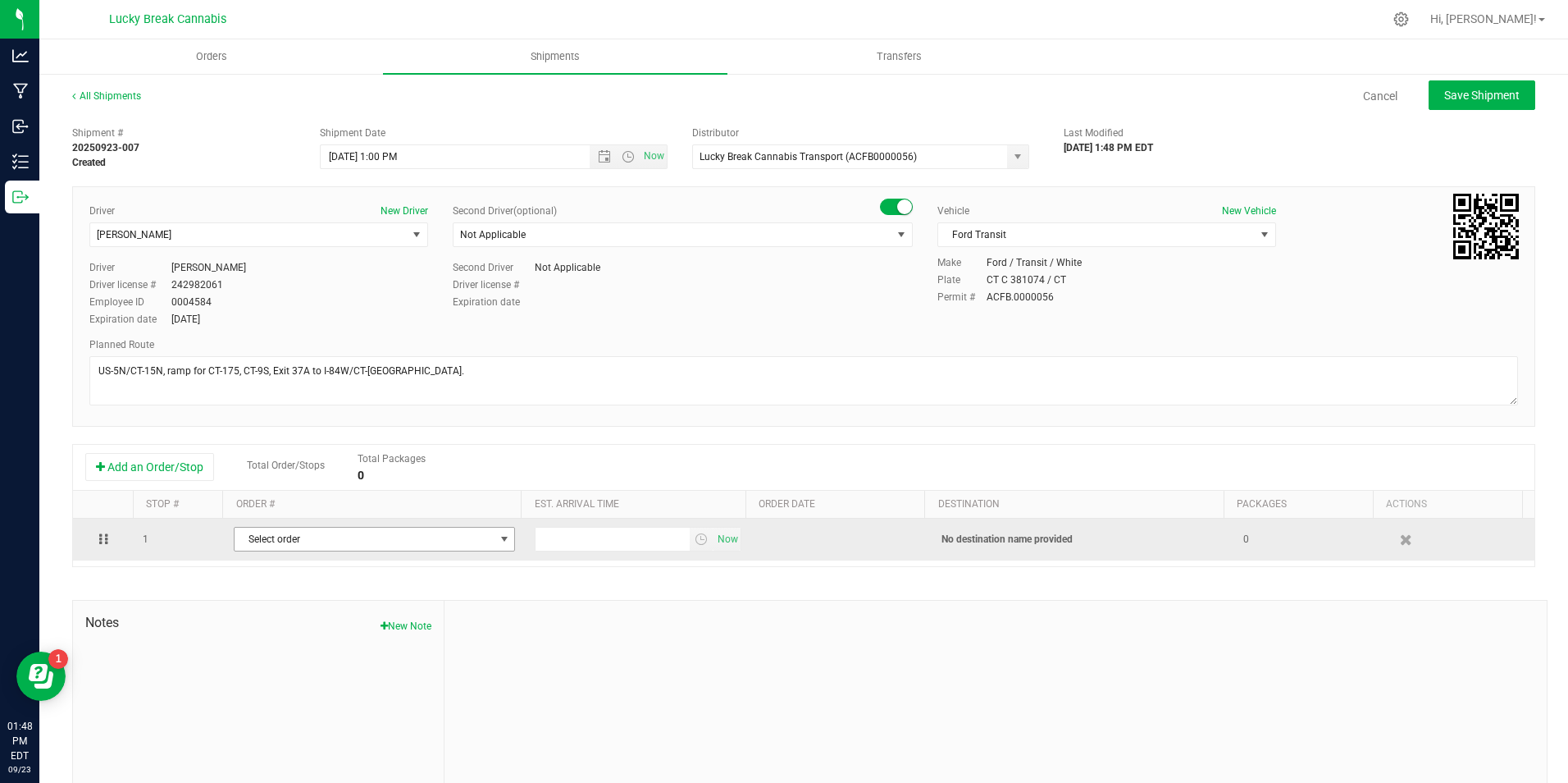
click at [357, 545] on span "Select order" at bounding box center [364, 539] width 259 height 23
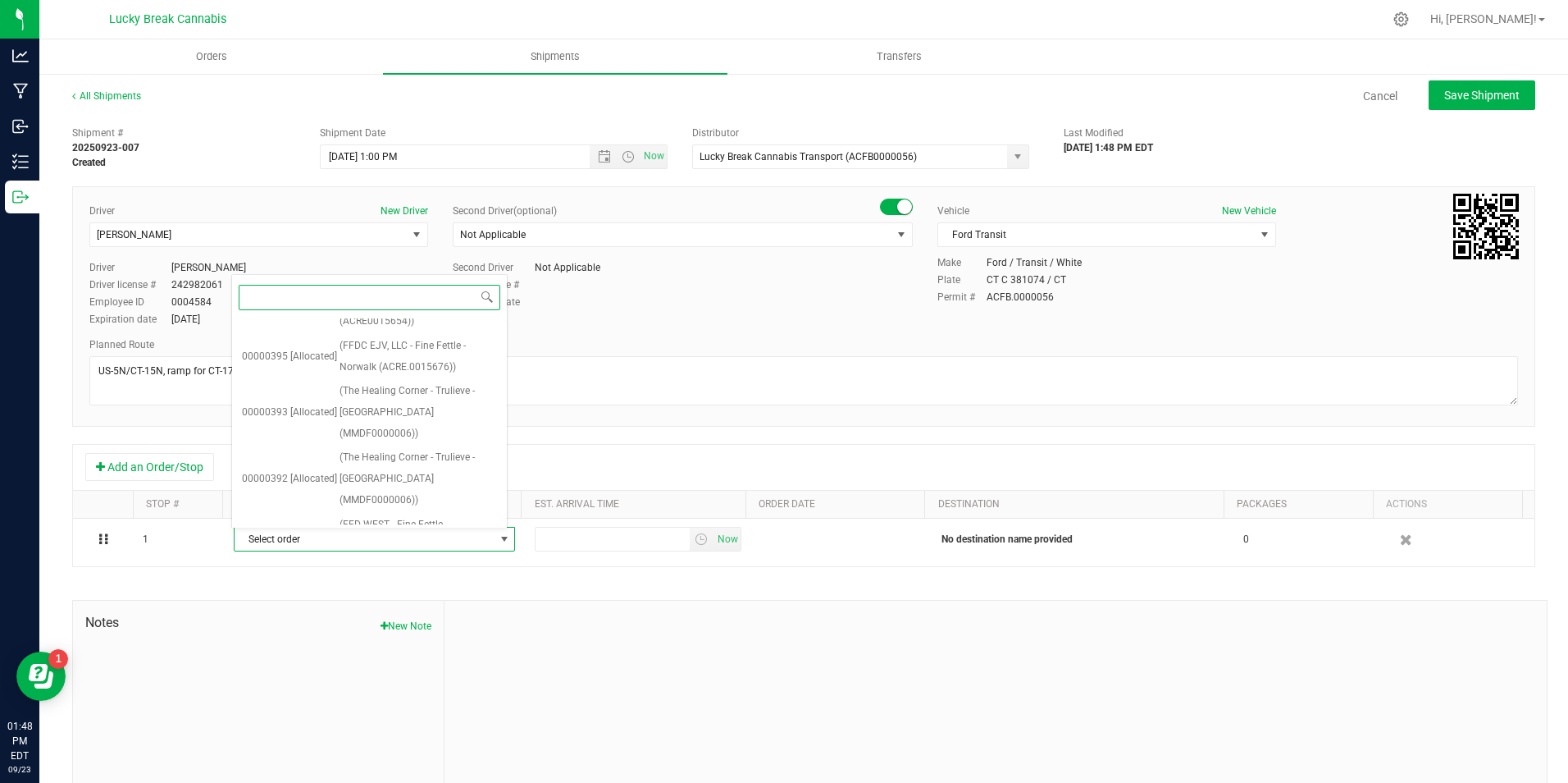
scroll to position [154, 0]
click at [425, 565] on span "(FFD PINK EJV, LLC - Fine Fettle - Bristol (AMHF0008273))" at bounding box center [418, 597] width 158 height 63
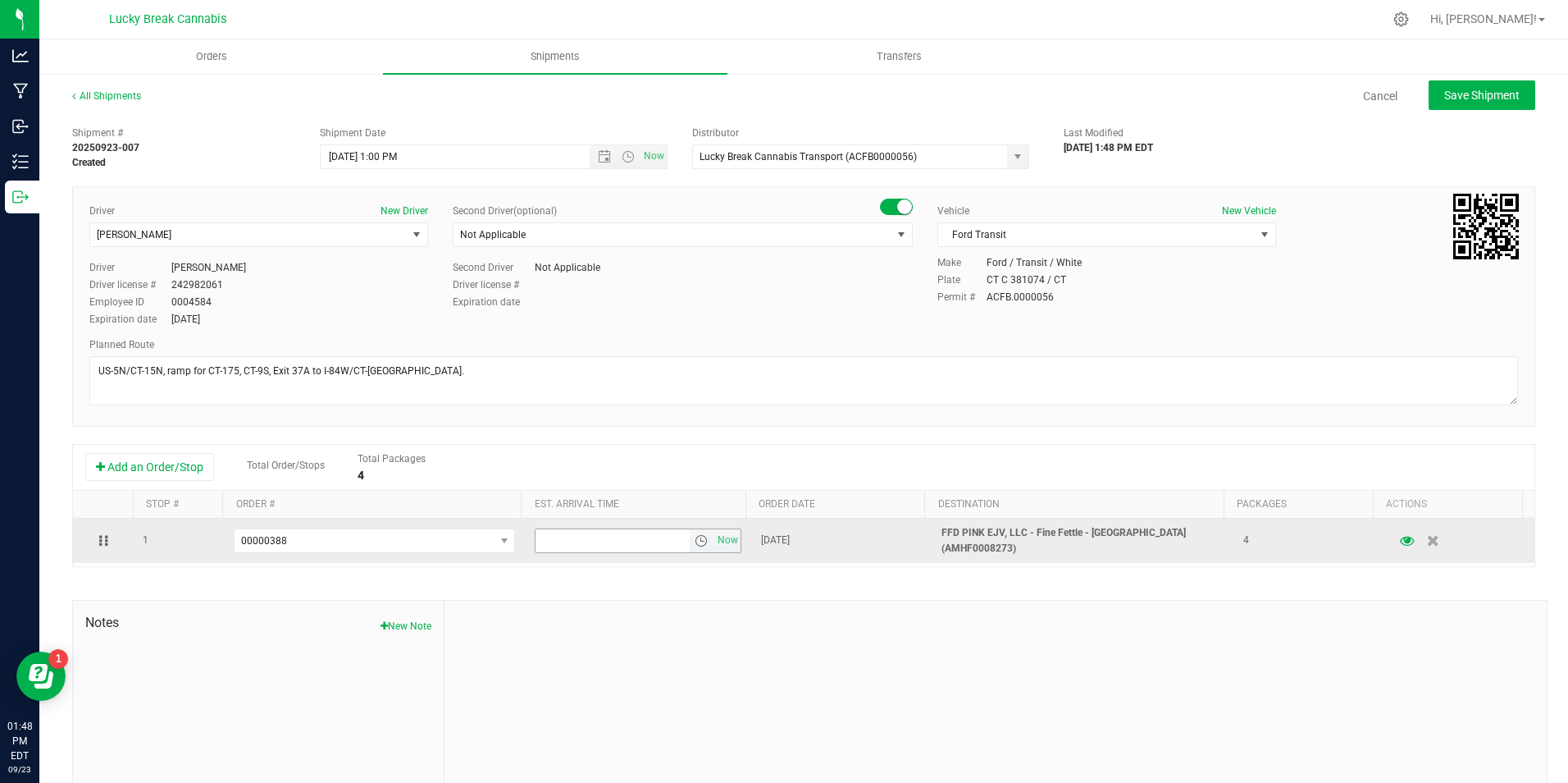
click at [695, 538] on span "select" at bounding box center [701, 541] width 13 height 13
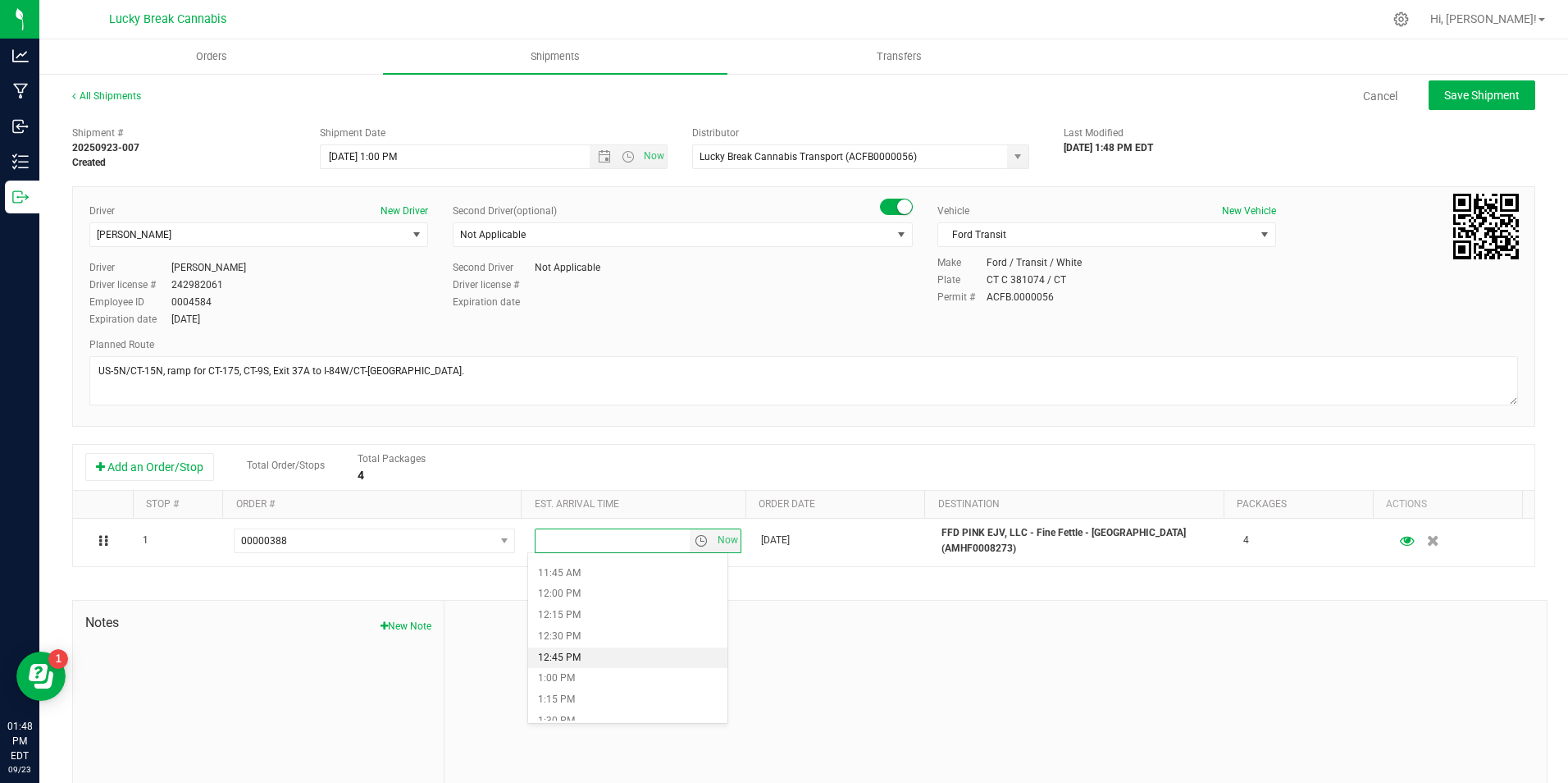
scroll to position [1067, 0]
click at [587, 638] on li "1:30 PM" at bounding box center [628, 639] width 199 height 21
click at [932, 610] on div at bounding box center [995, 710] width 1102 height 220
click at [1468, 84] on button "Save Shipment" at bounding box center [1482, 95] width 106 height 29
type input "9/24/2025 5:00 PM"
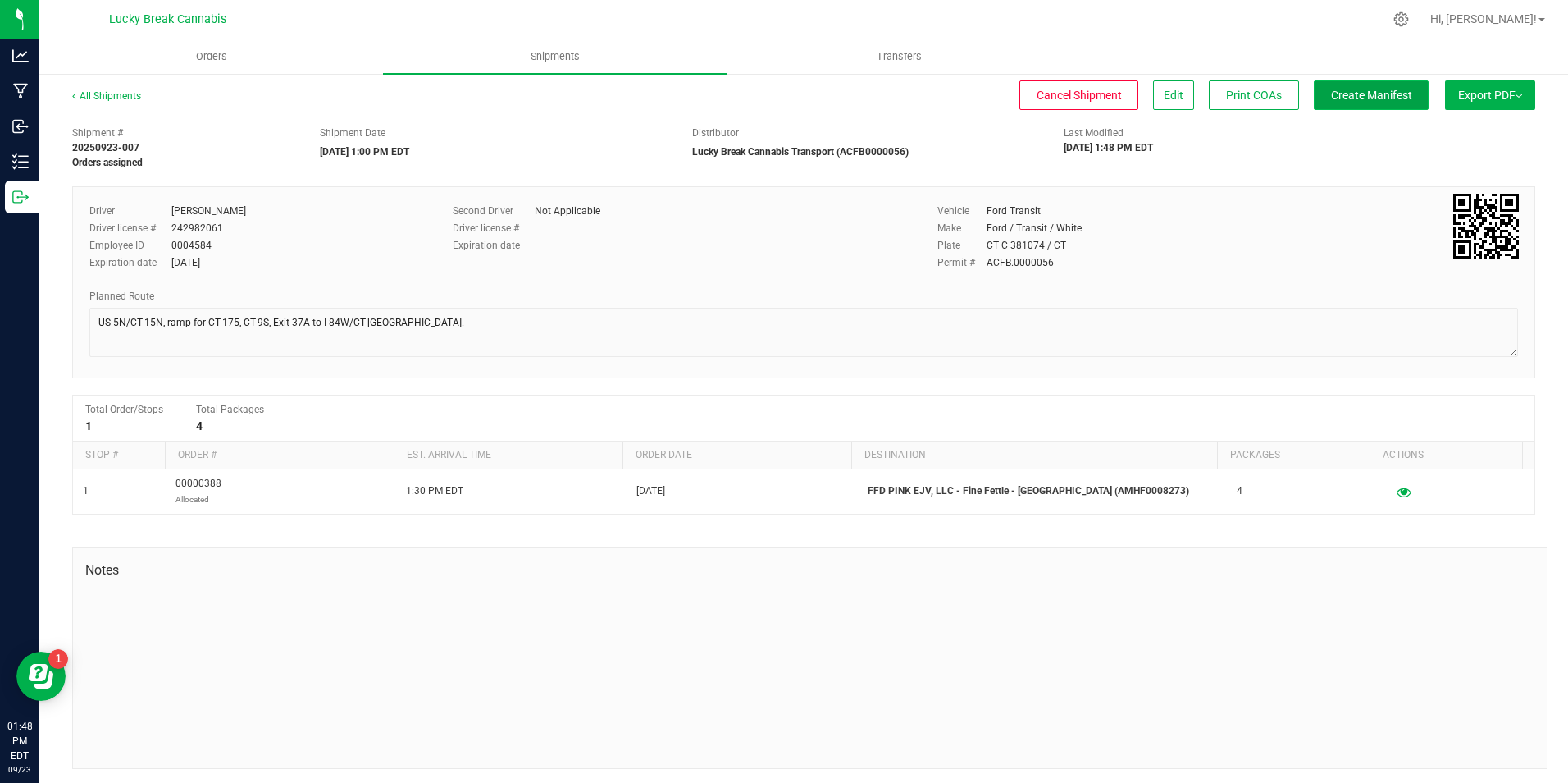
click at [1397, 93] on button "Create Manifest" at bounding box center [1371, 95] width 115 height 29
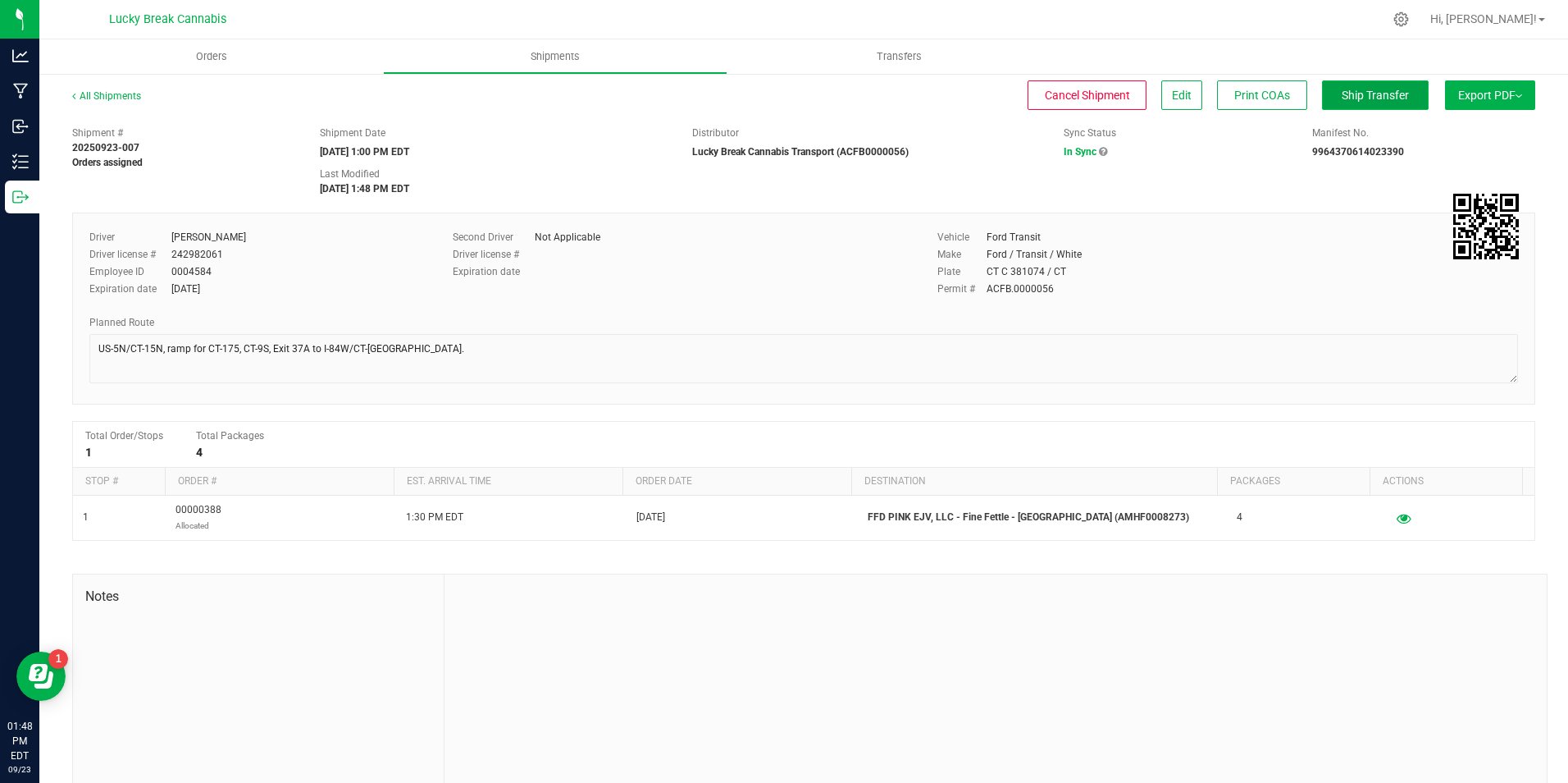
click at [1360, 95] on span "Ship Transfer" at bounding box center [1374, 95] width 67 height 13
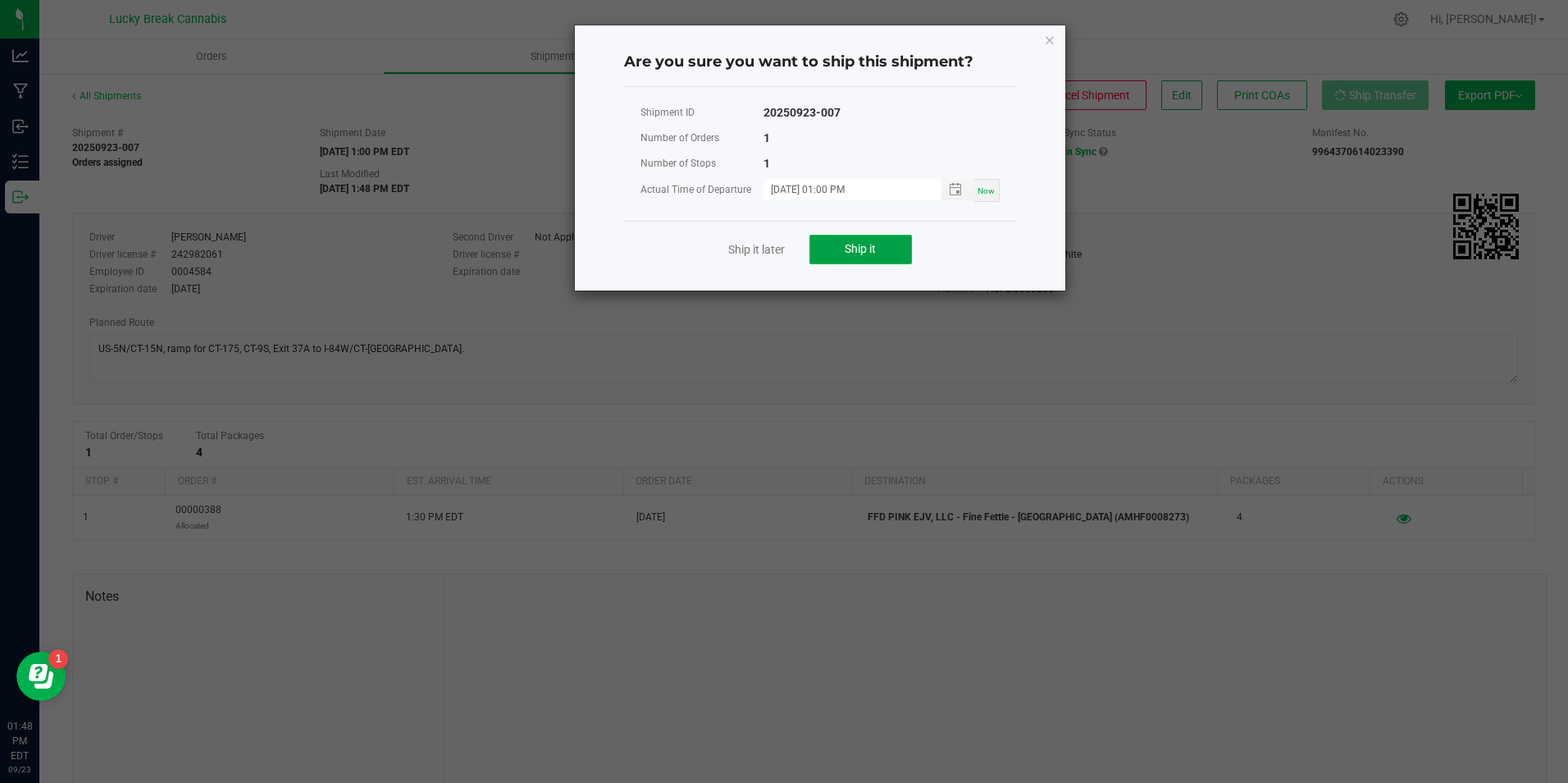
click at [870, 263] on button "Ship it" at bounding box center [861, 250] width 103 height 29
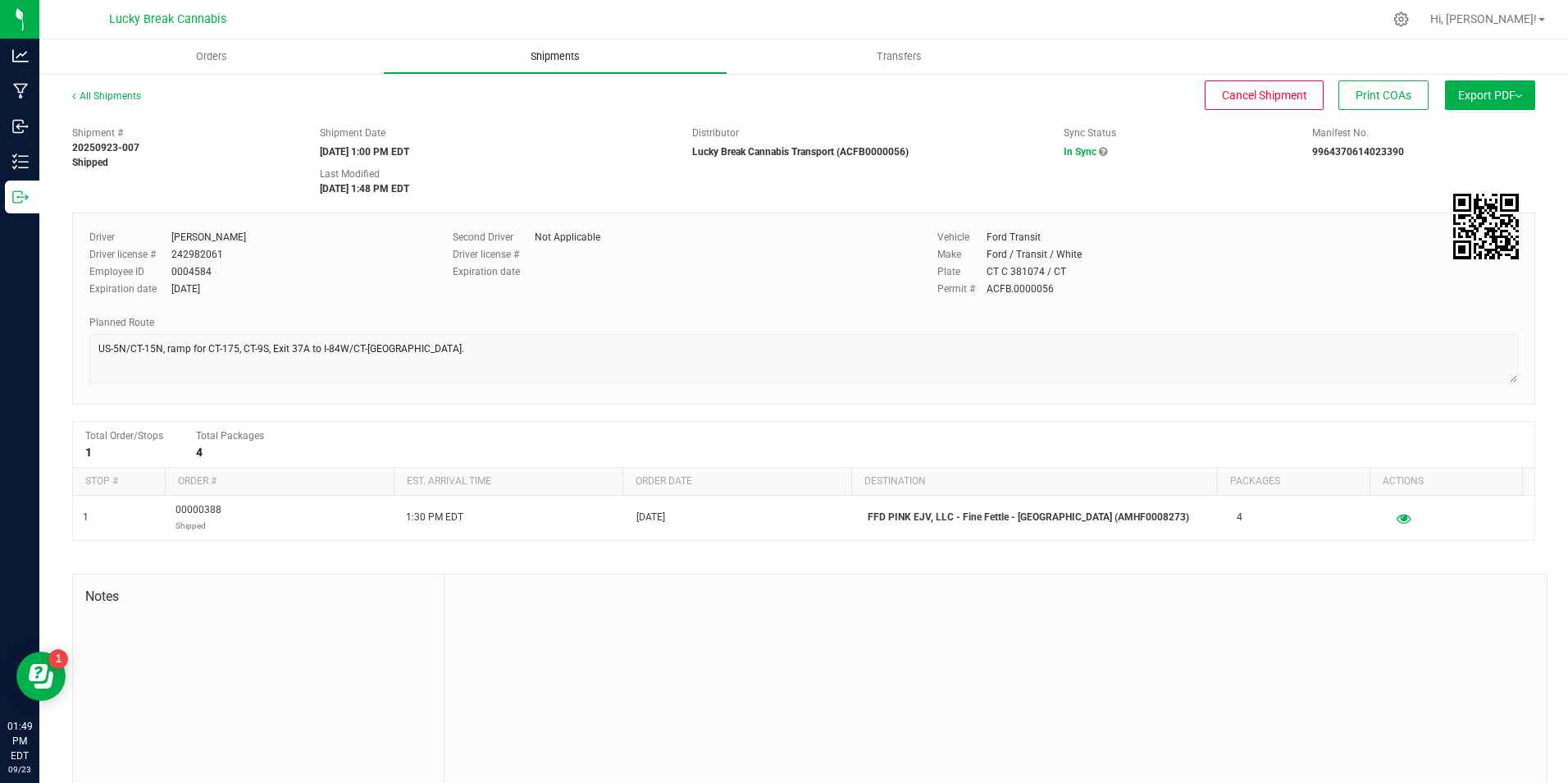
click at [557, 66] on uib-tab-heading "Shipments" at bounding box center [554, 57] width 342 height 33
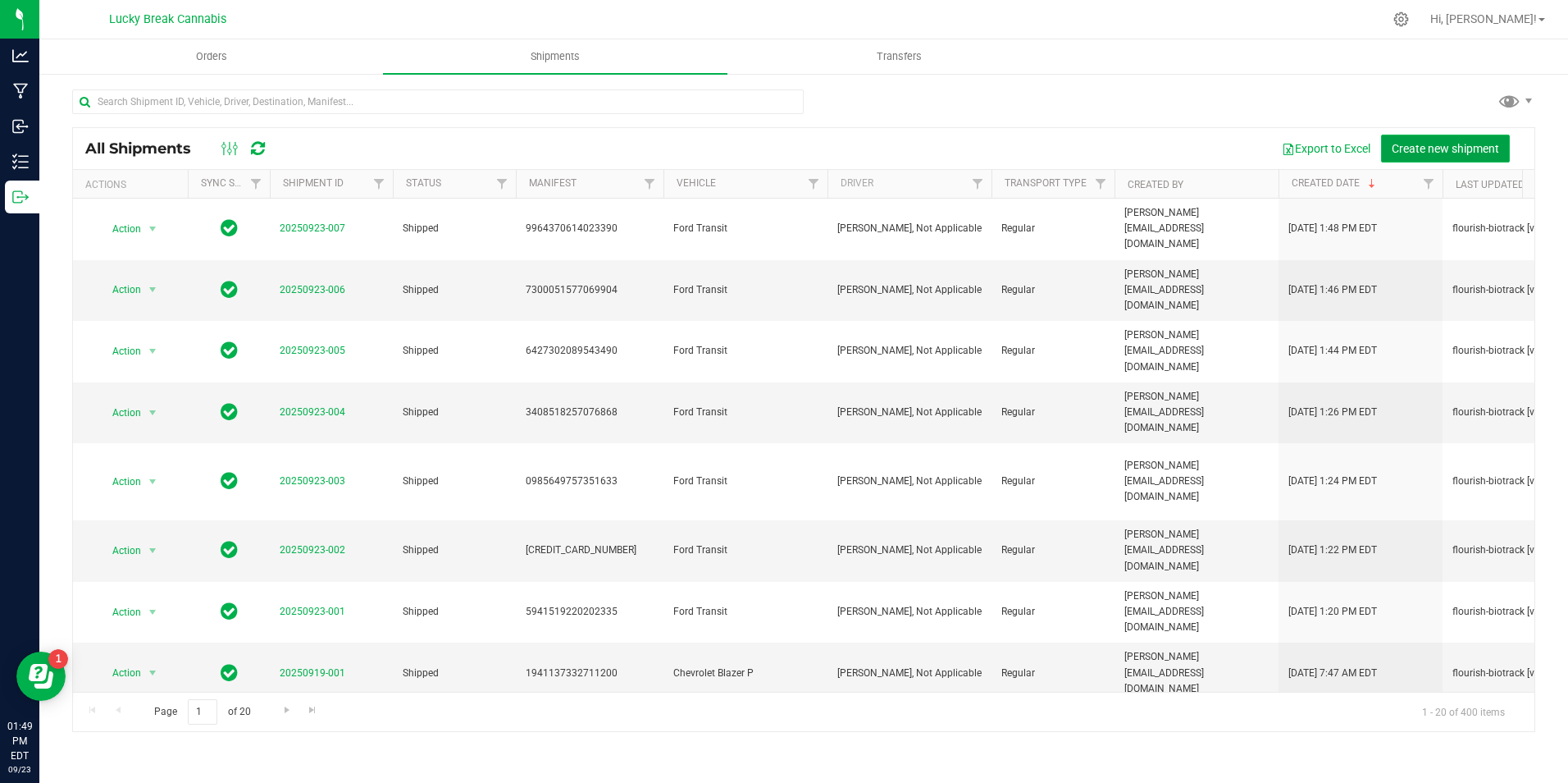
click at [1441, 143] on span "Create new shipment" at bounding box center [1445, 149] width 107 height 13
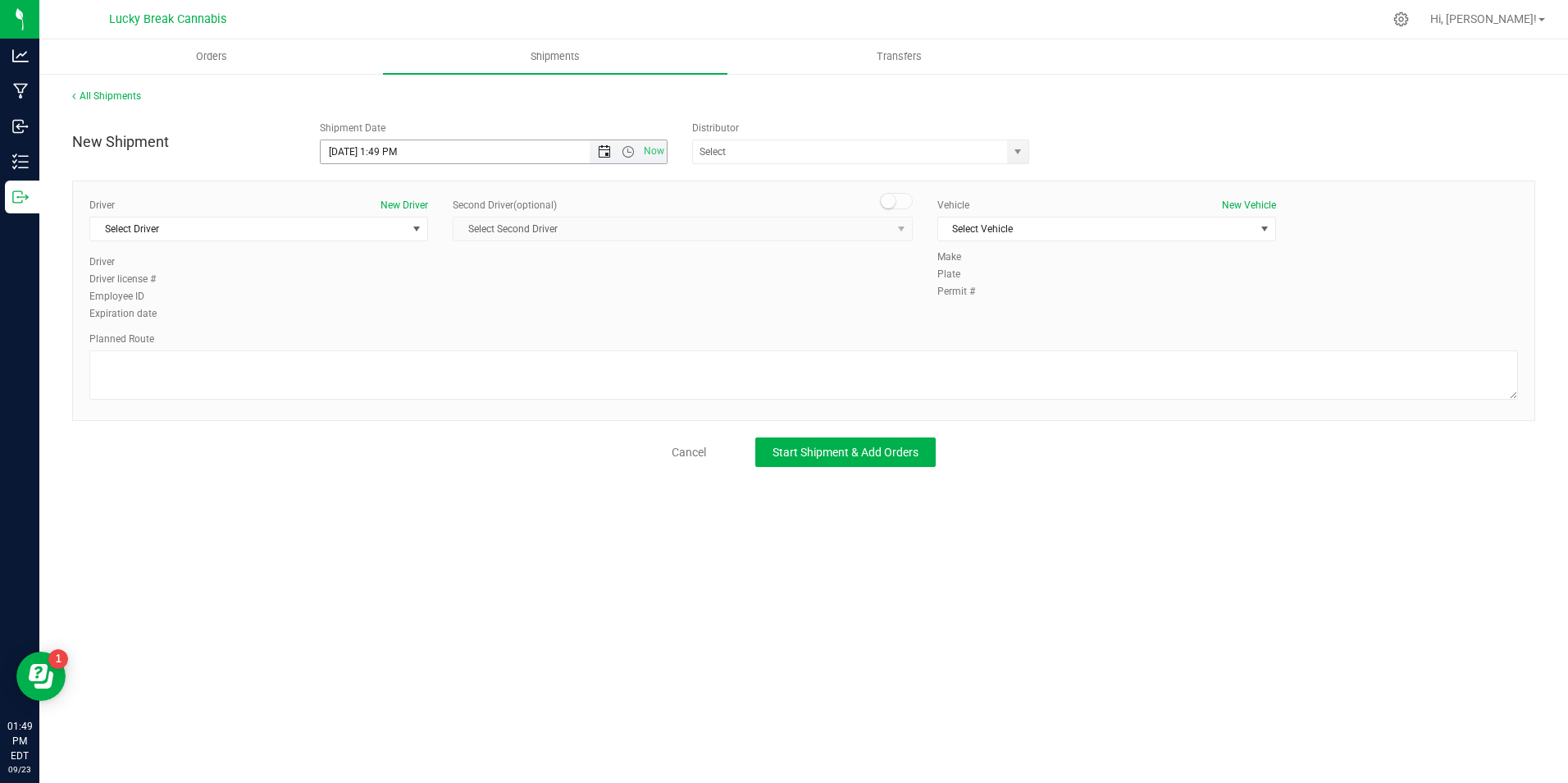
click at [605, 150] on span "Open the date view" at bounding box center [605, 151] width 13 height 13
click at [410, 317] on link "24" at bounding box center [407, 319] width 24 height 26
type input "[DATE] 1:49 PM"
click at [624, 151] on span "Open the time view" at bounding box center [628, 151] width 13 height 13
click at [1017, 155] on span "select" at bounding box center [1018, 151] width 13 height 13
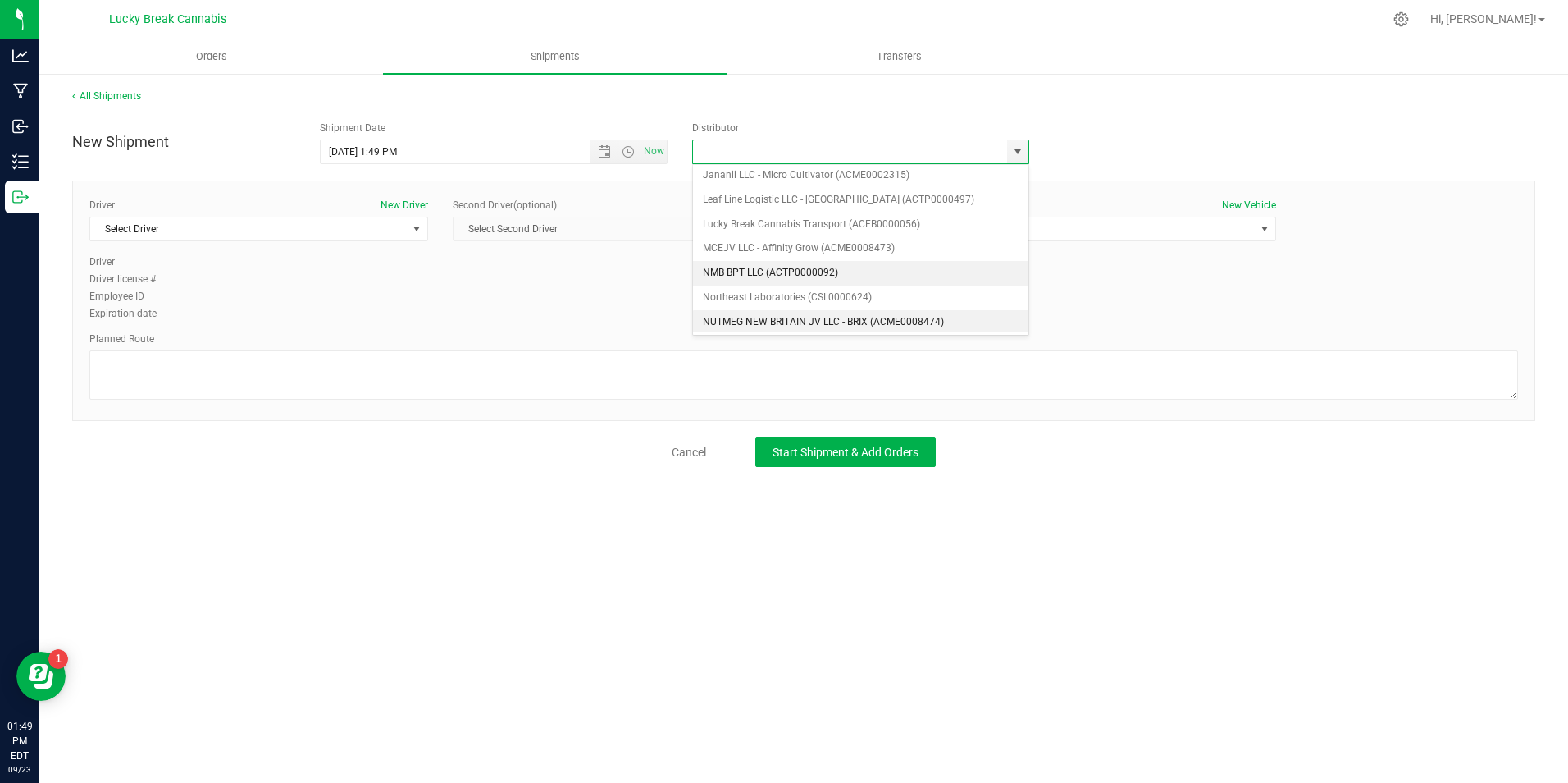
scroll to position [246, 0]
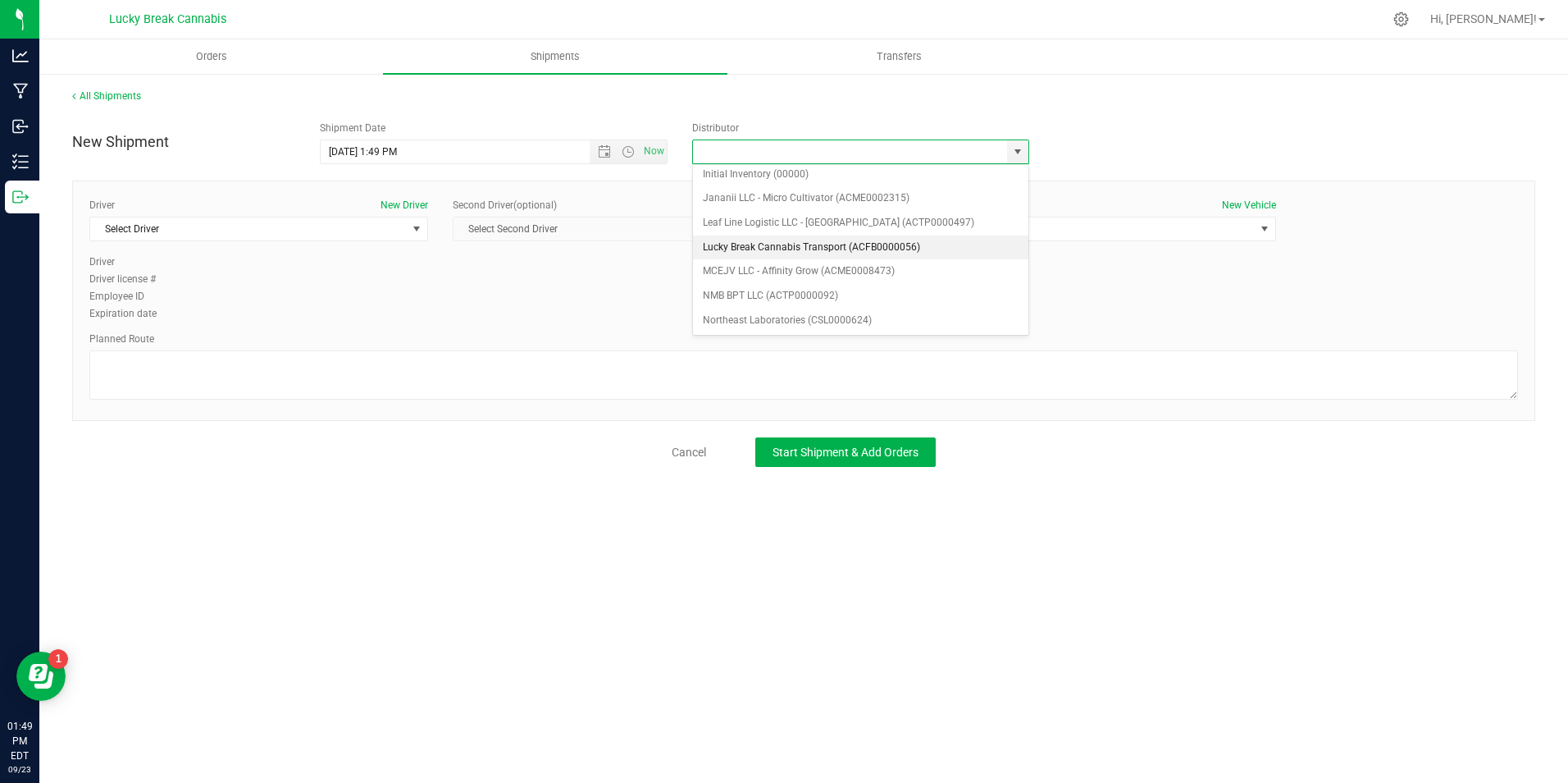
click at [777, 241] on li "Lucky Break Cannabis Transport (ACFB0000056)" at bounding box center [861, 248] width 336 height 25
type input "Lucky Break Cannabis Transport (ACFB0000056)"
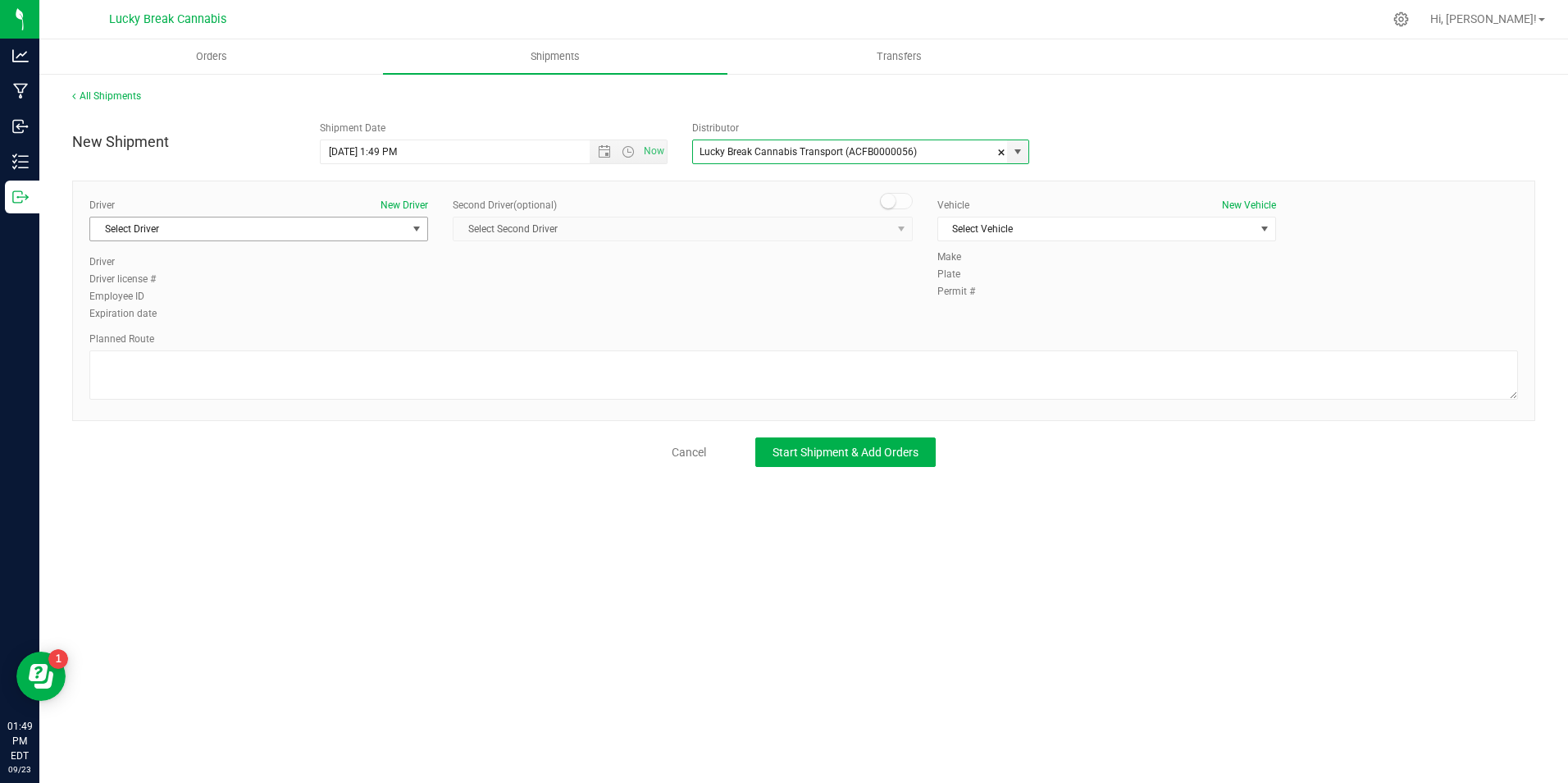
click at [399, 230] on span "Select Driver" at bounding box center [248, 229] width 317 height 23
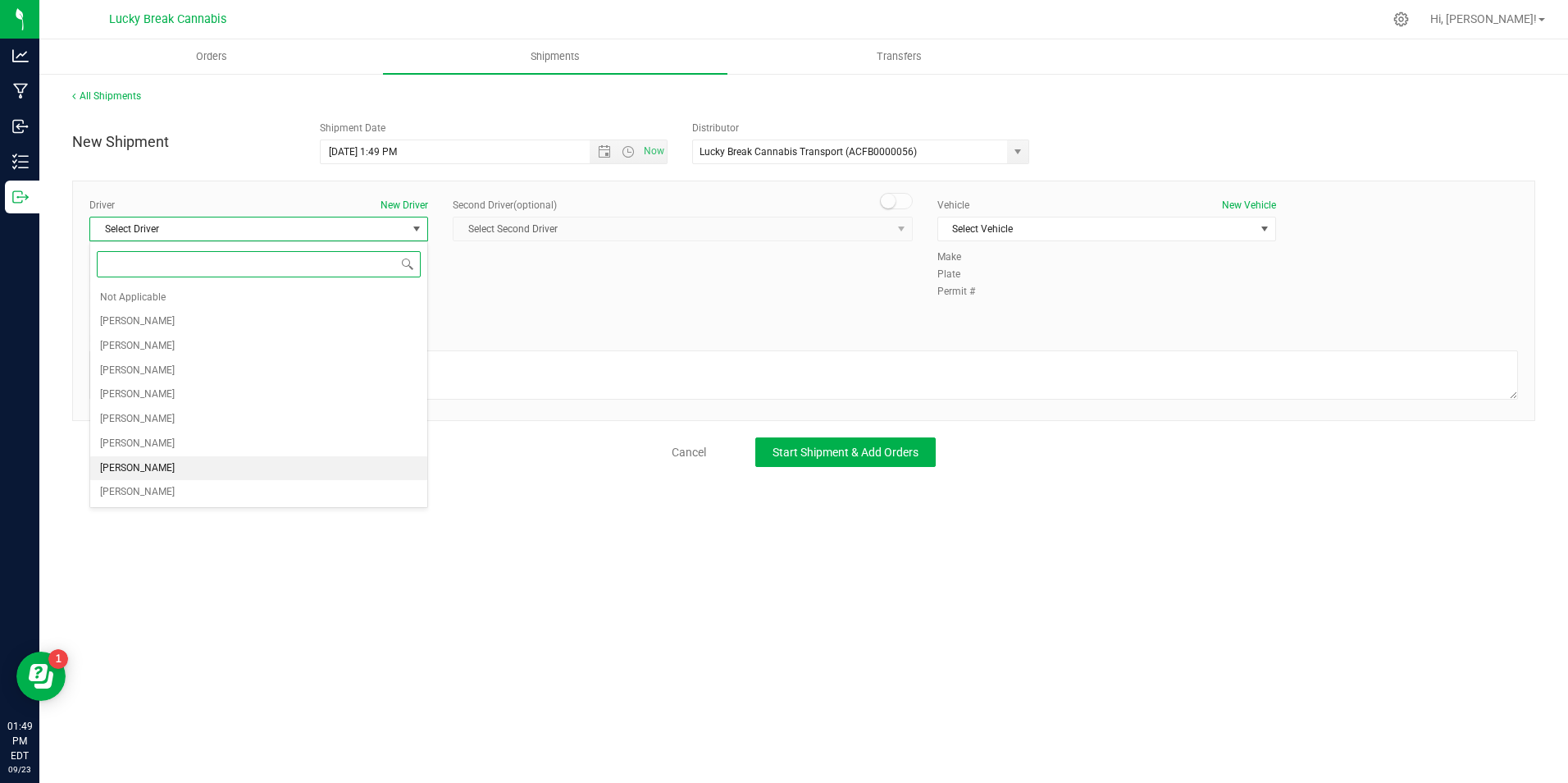
click at [252, 458] on li "[PERSON_NAME]" at bounding box center [258, 468] width 337 height 25
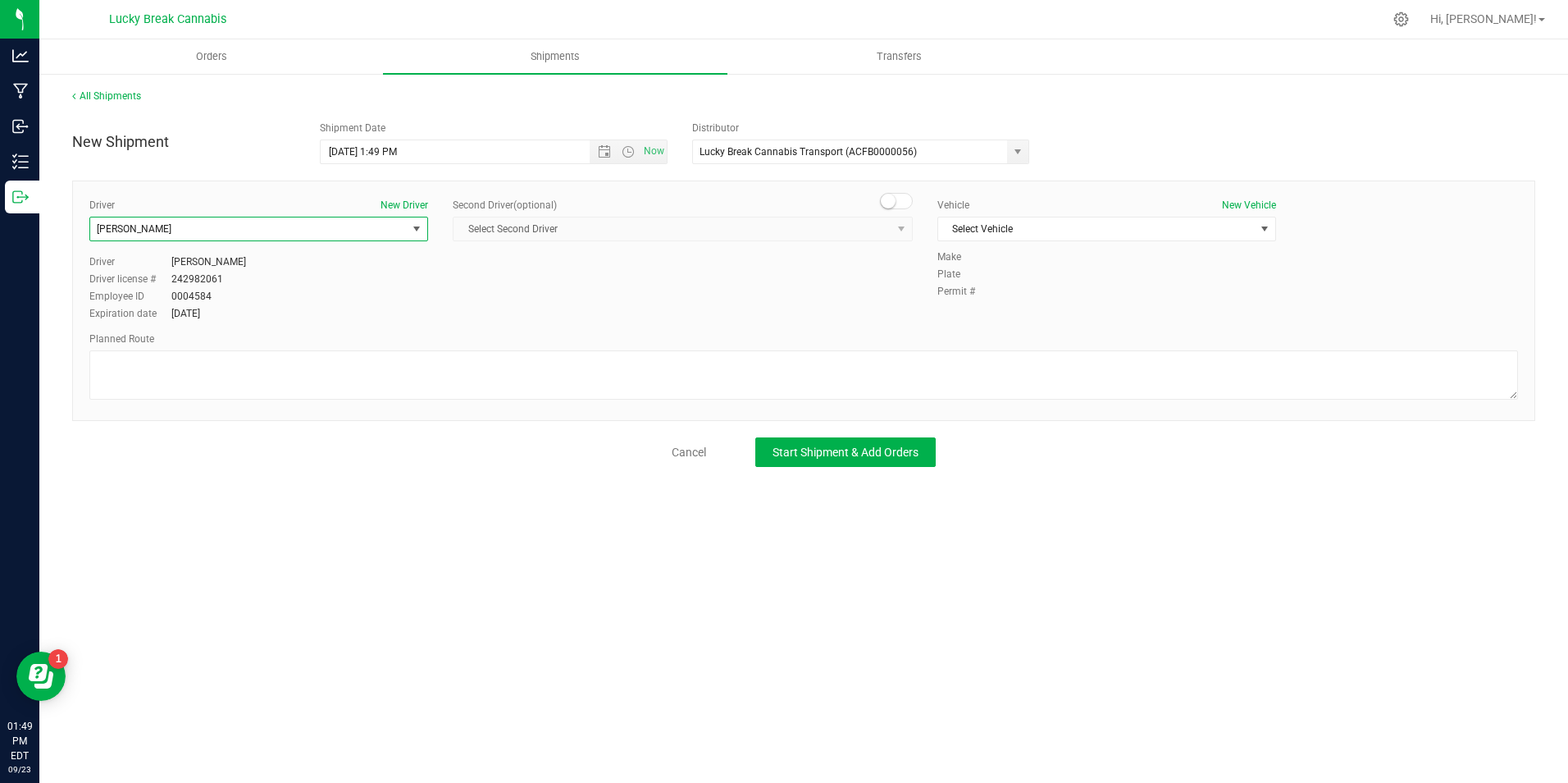
click at [905, 205] on span at bounding box center [896, 201] width 33 height 17
click at [879, 229] on span "Select Second Driver" at bounding box center [672, 229] width 438 height 23
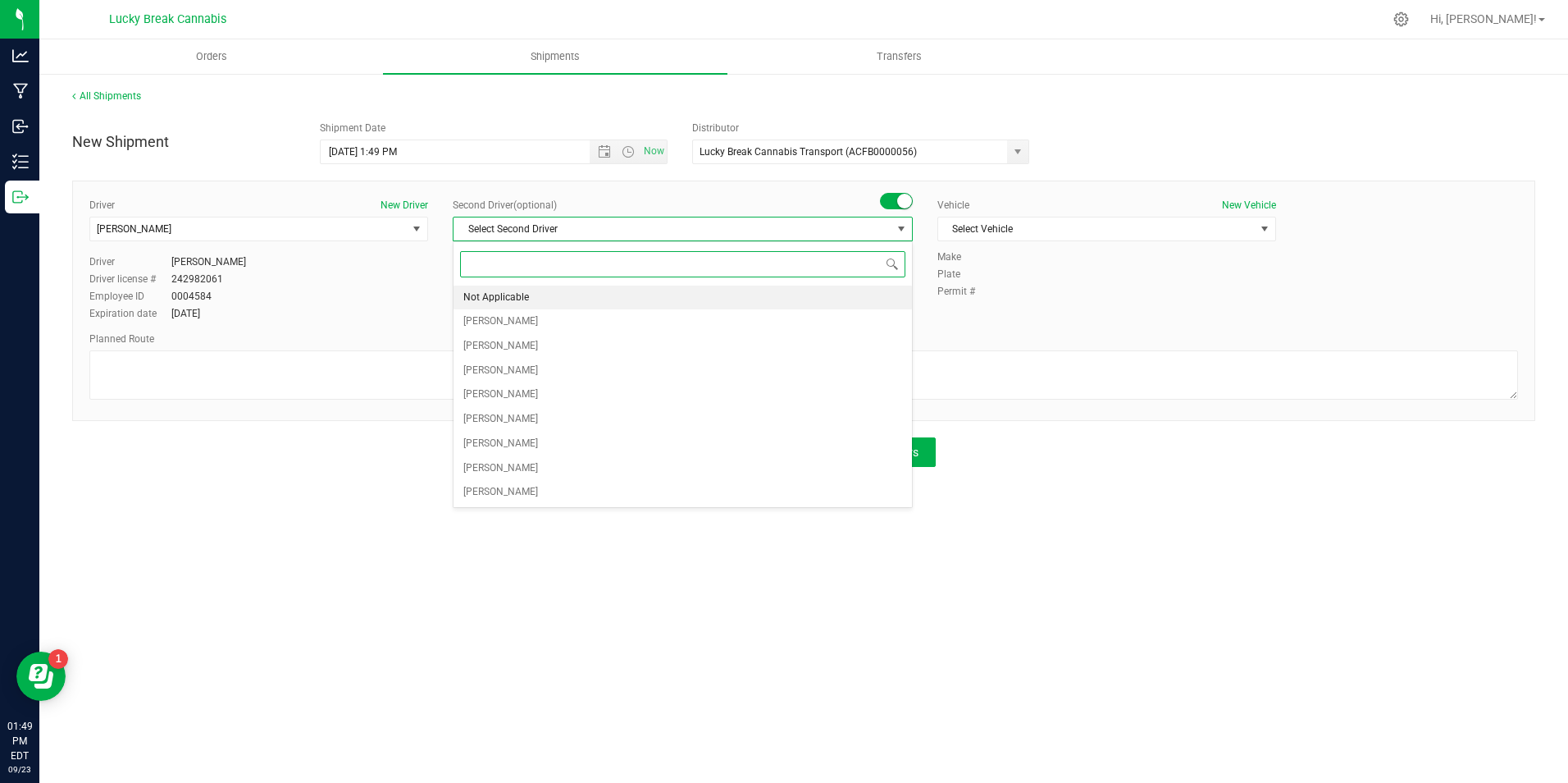
click at [558, 295] on li "Not Applicable" at bounding box center [683, 297] width 459 height 25
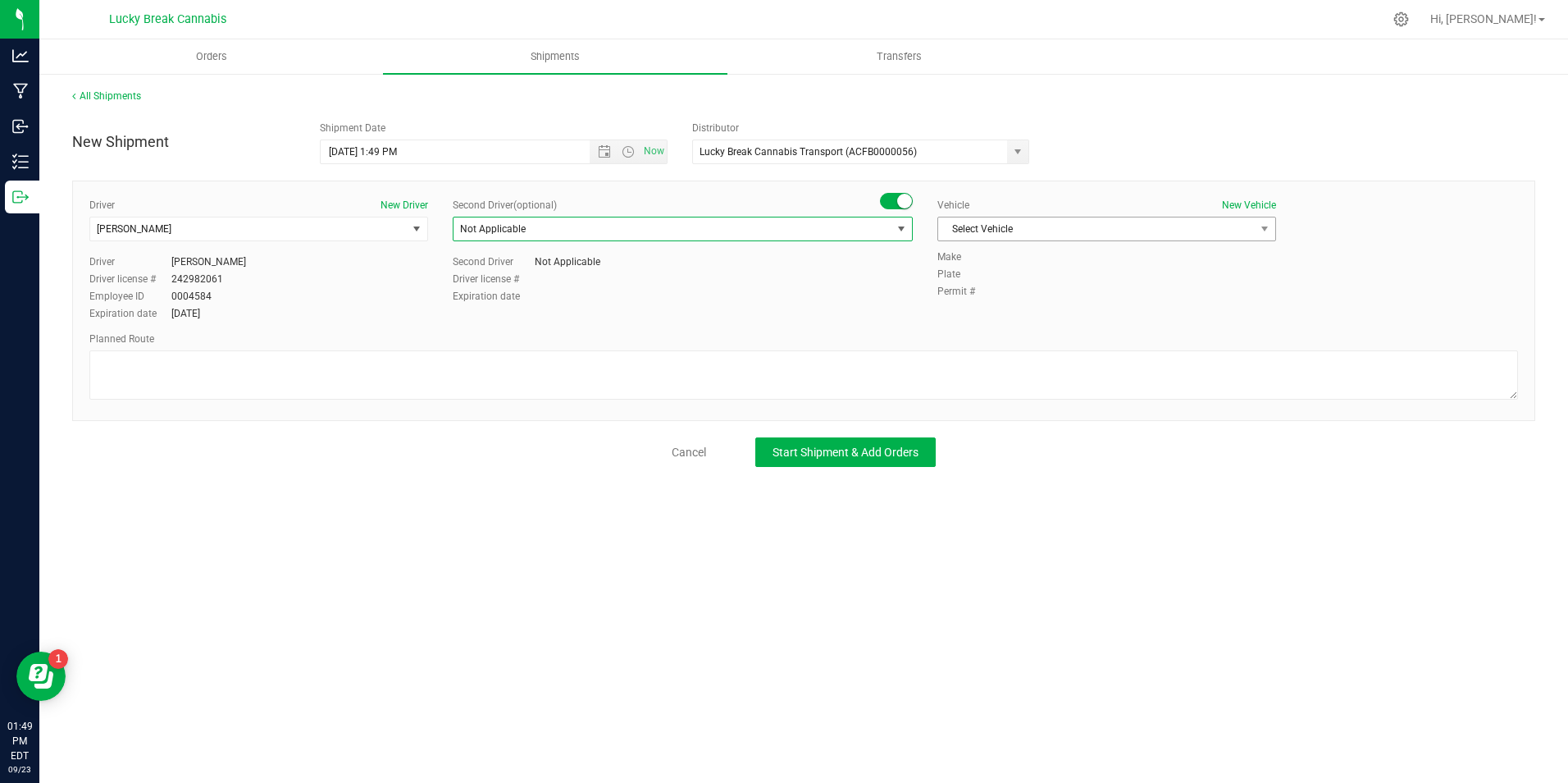
click at [1043, 231] on span "Select Vehicle" at bounding box center [1096, 229] width 317 height 23
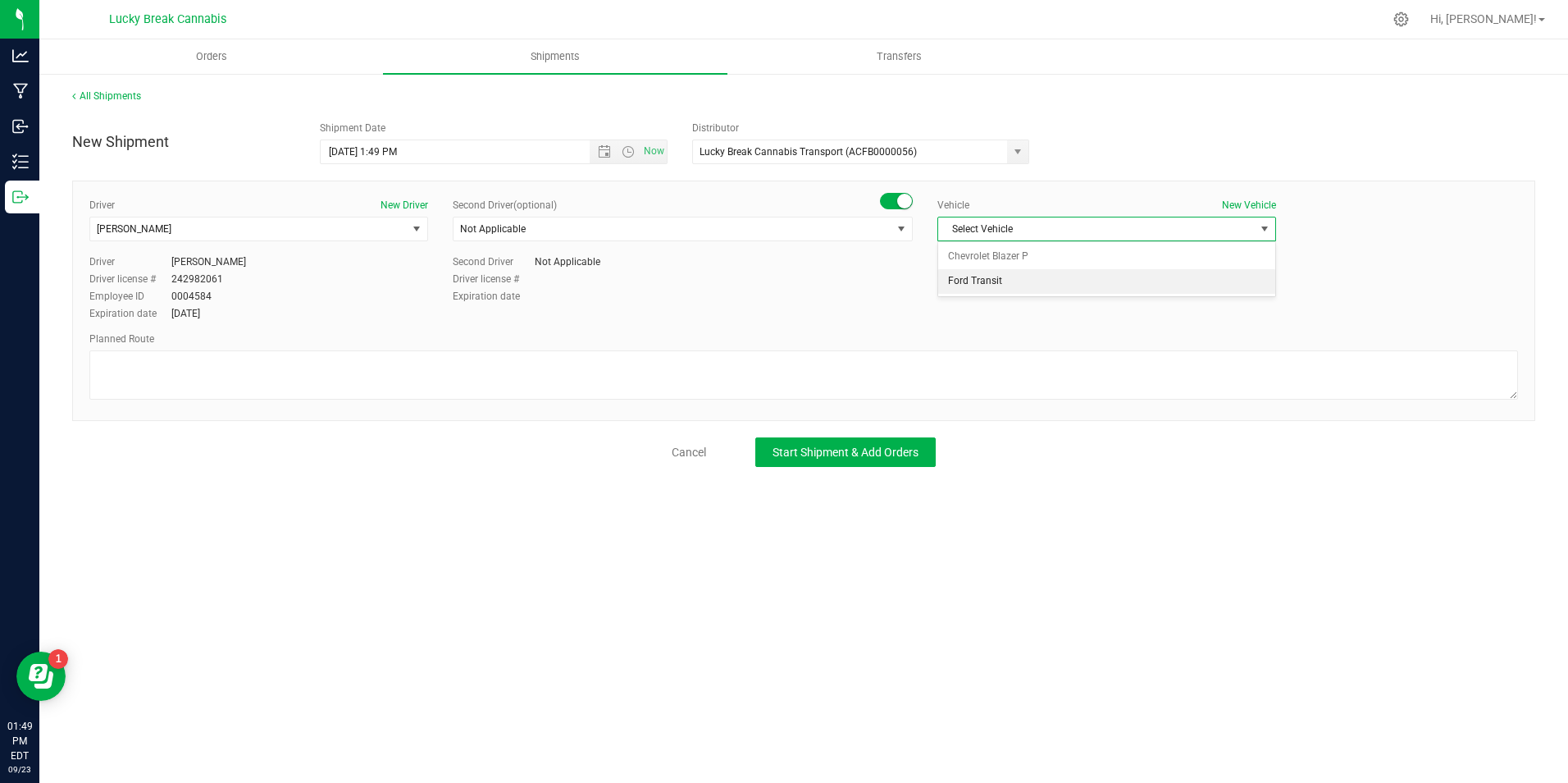
click at [1041, 282] on li "Ford Transit" at bounding box center [1106, 281] width 337 height 25
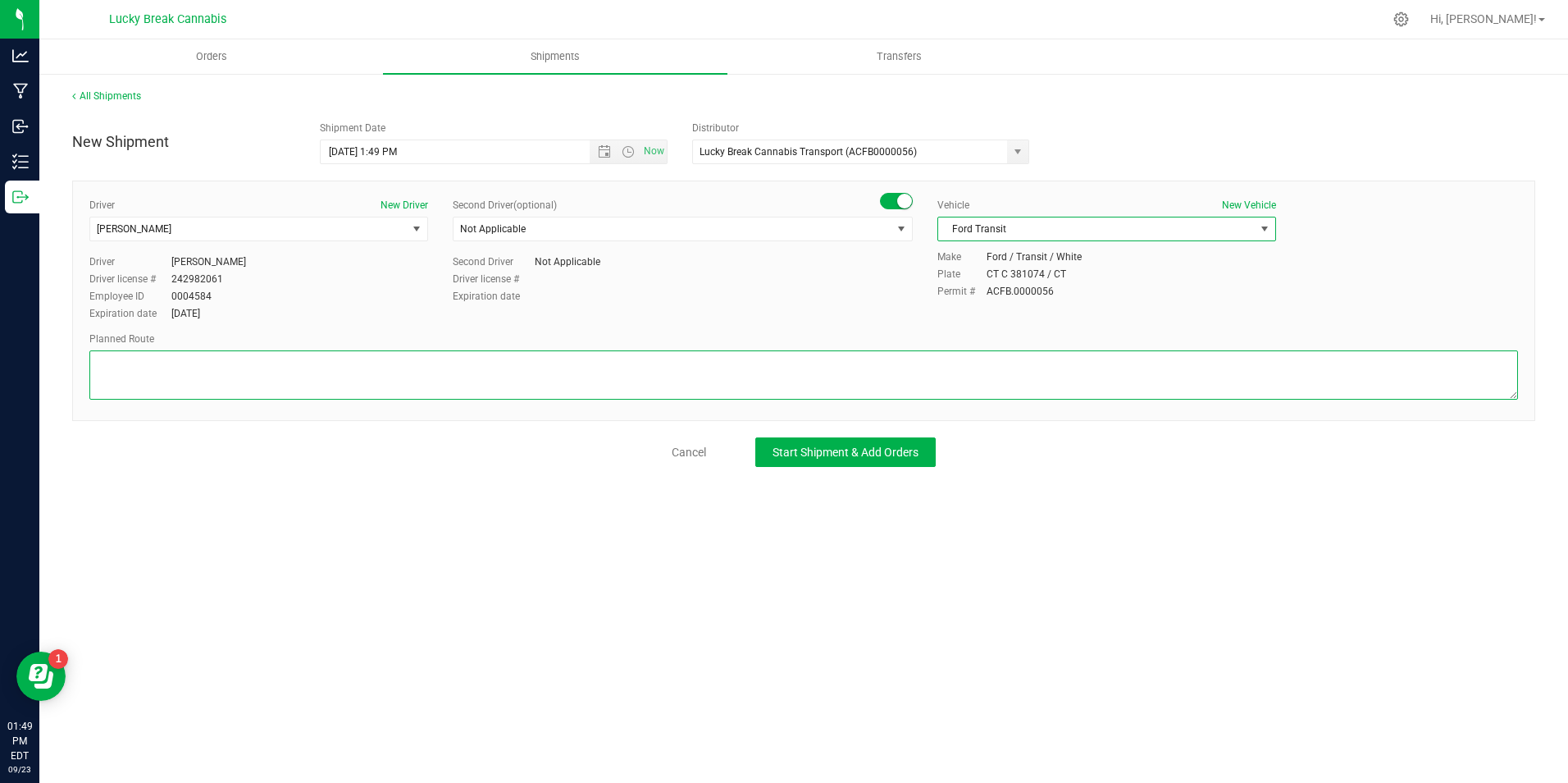
click at [1024, 394] on textarea at bounding box center [803, 375] width 1429 height 50
click at [444, 382] on textarea at bounding box center [803, 375] width 1429 height 50
paste textarea "[PERSON_NAME][GEOGRAPHIC_DATA]-6W/[GEOGRAPHIC_DATA]."
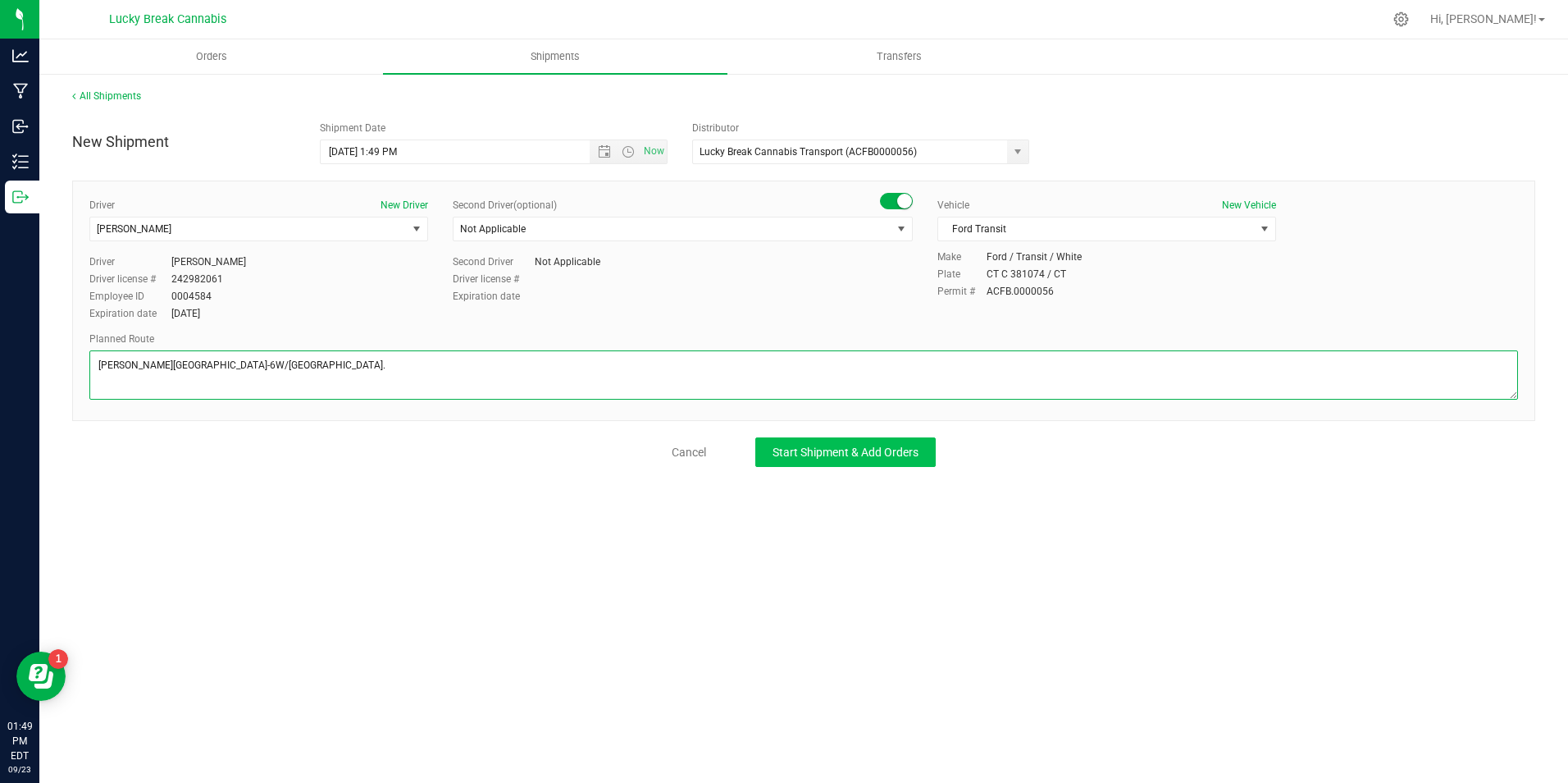
type textarea "[PERSON_NAME][GEOGRAPHIC_DATA]-6W/[GEOGRAPHIC_DATA]."
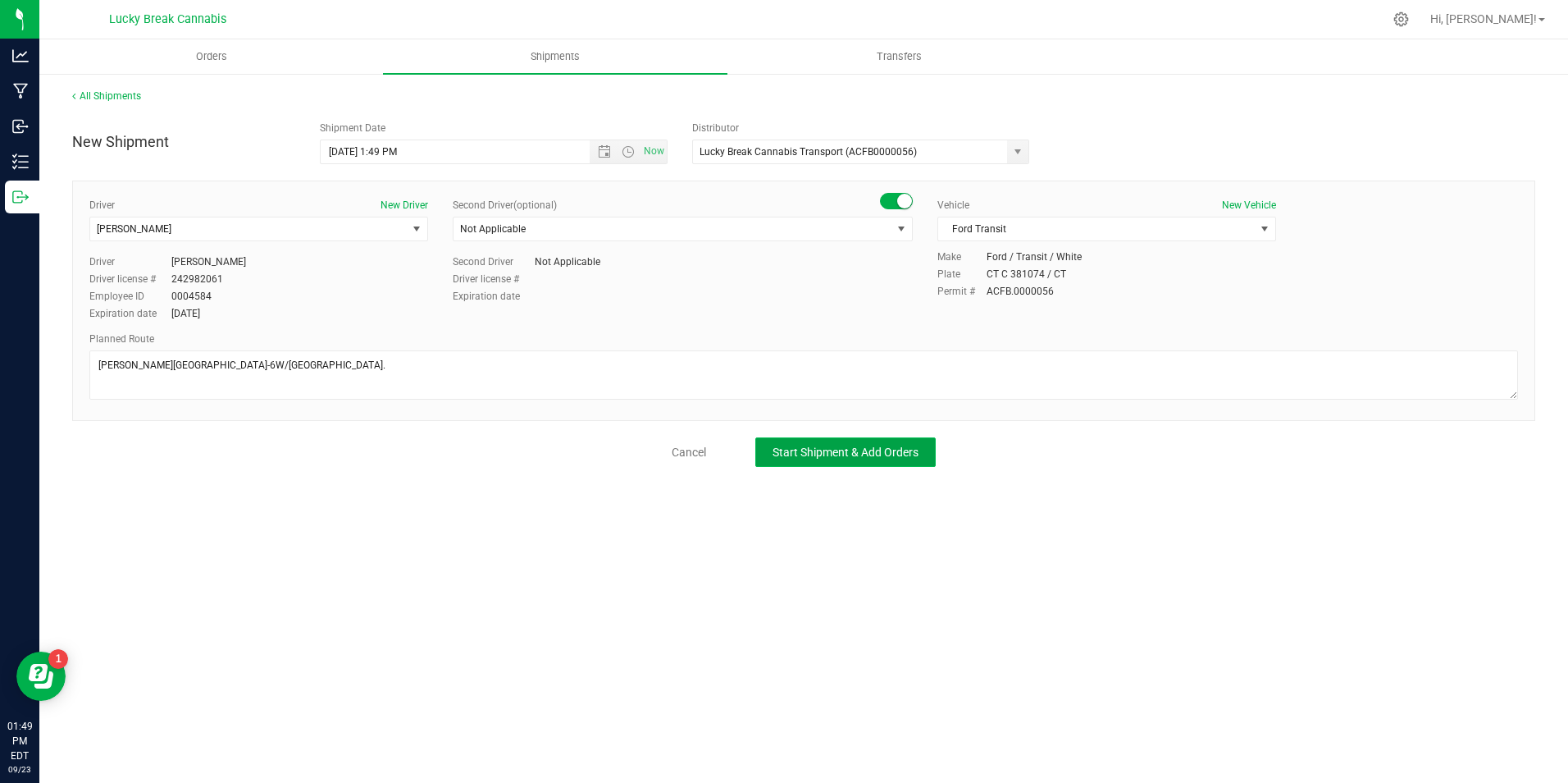
click at [788, 439] on button "Start Shipment & Add Orders" at bounding box center [845, 452] width 181 height 29
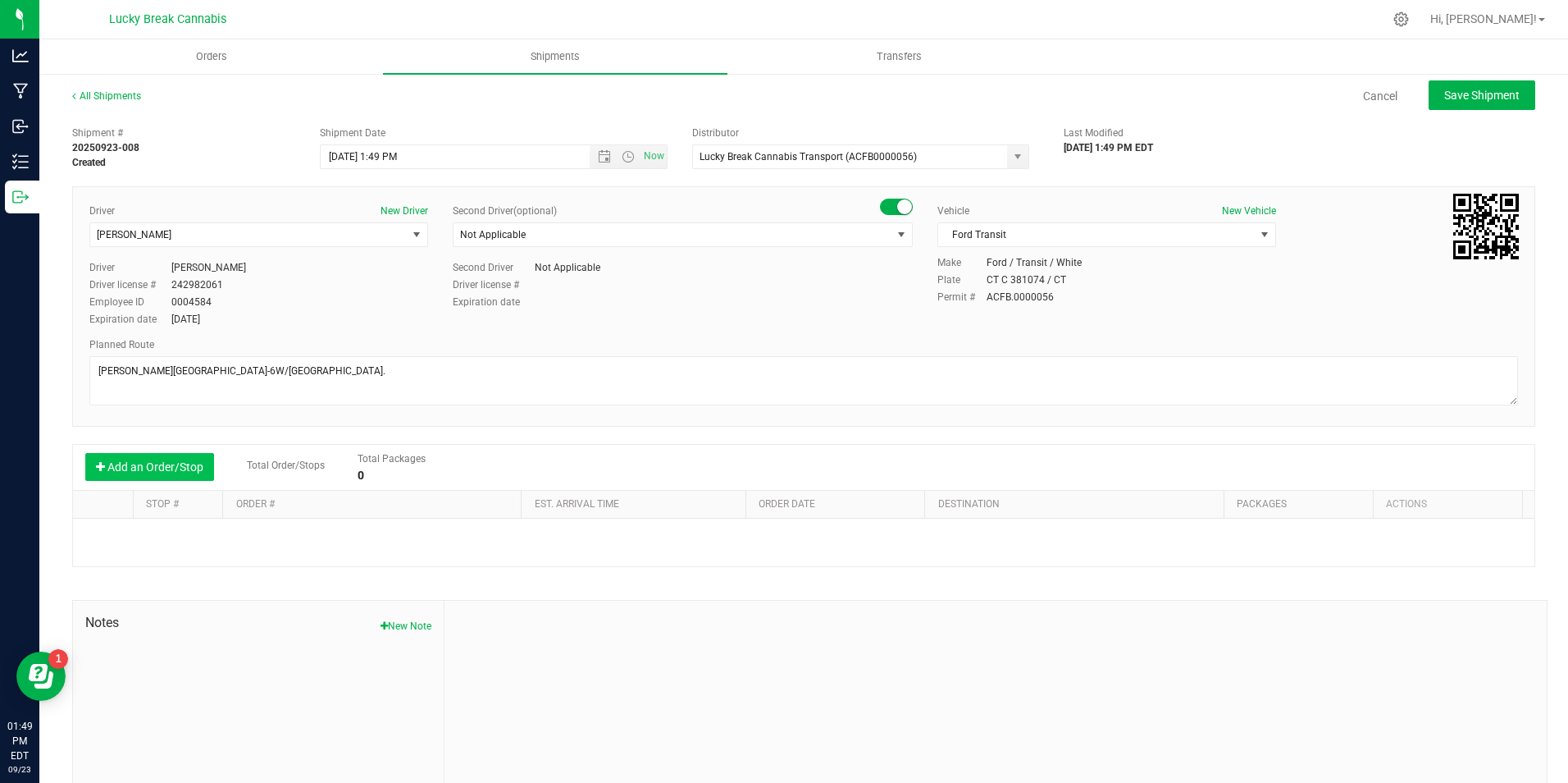
click at [161, 460] on button "Add an Order/Stop" at bounding box center [150, 466] width 128 height 28
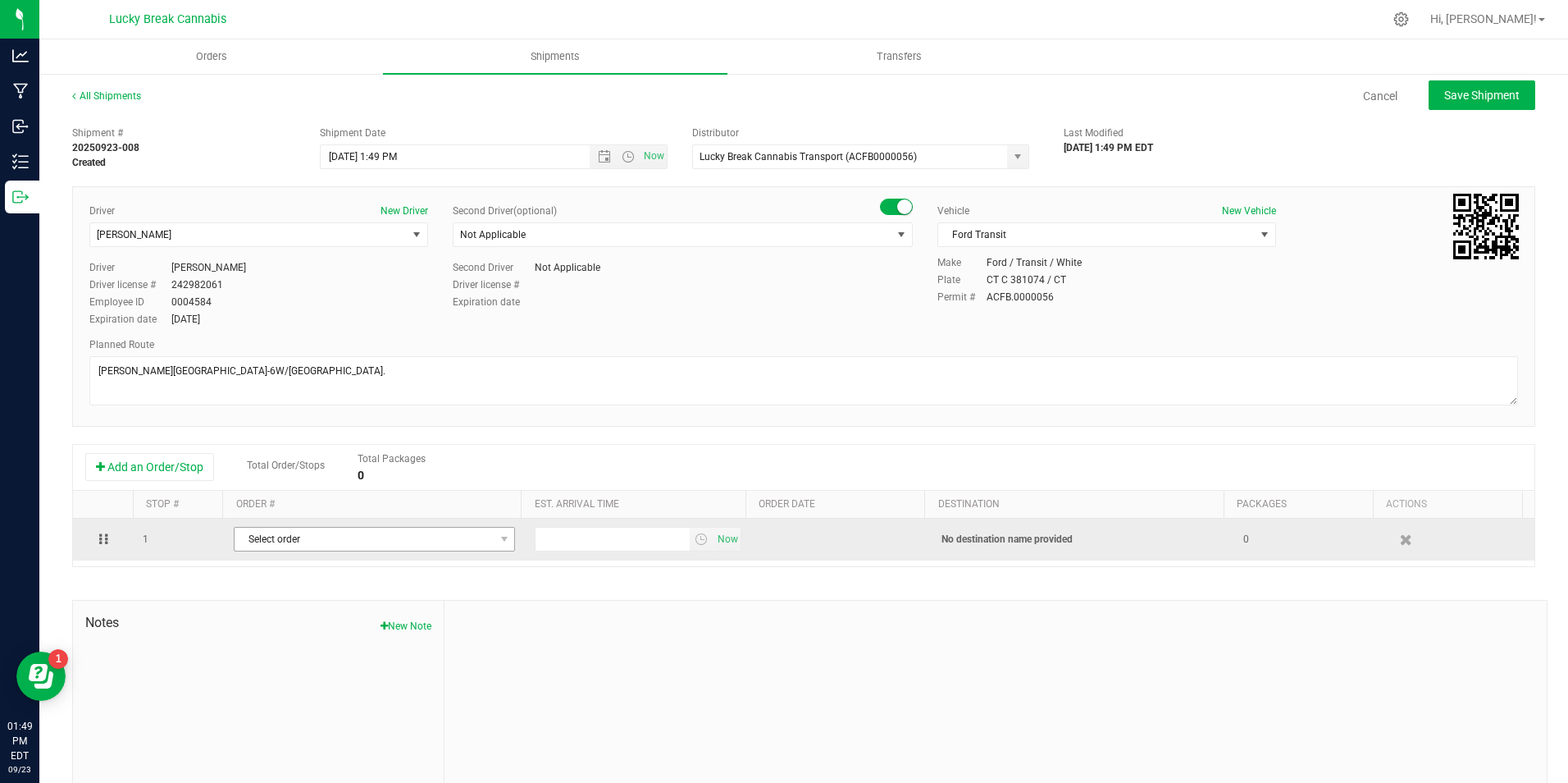
click at [290, 536] on span "Select order" at bounding box center [364, 539] width 259 height 23
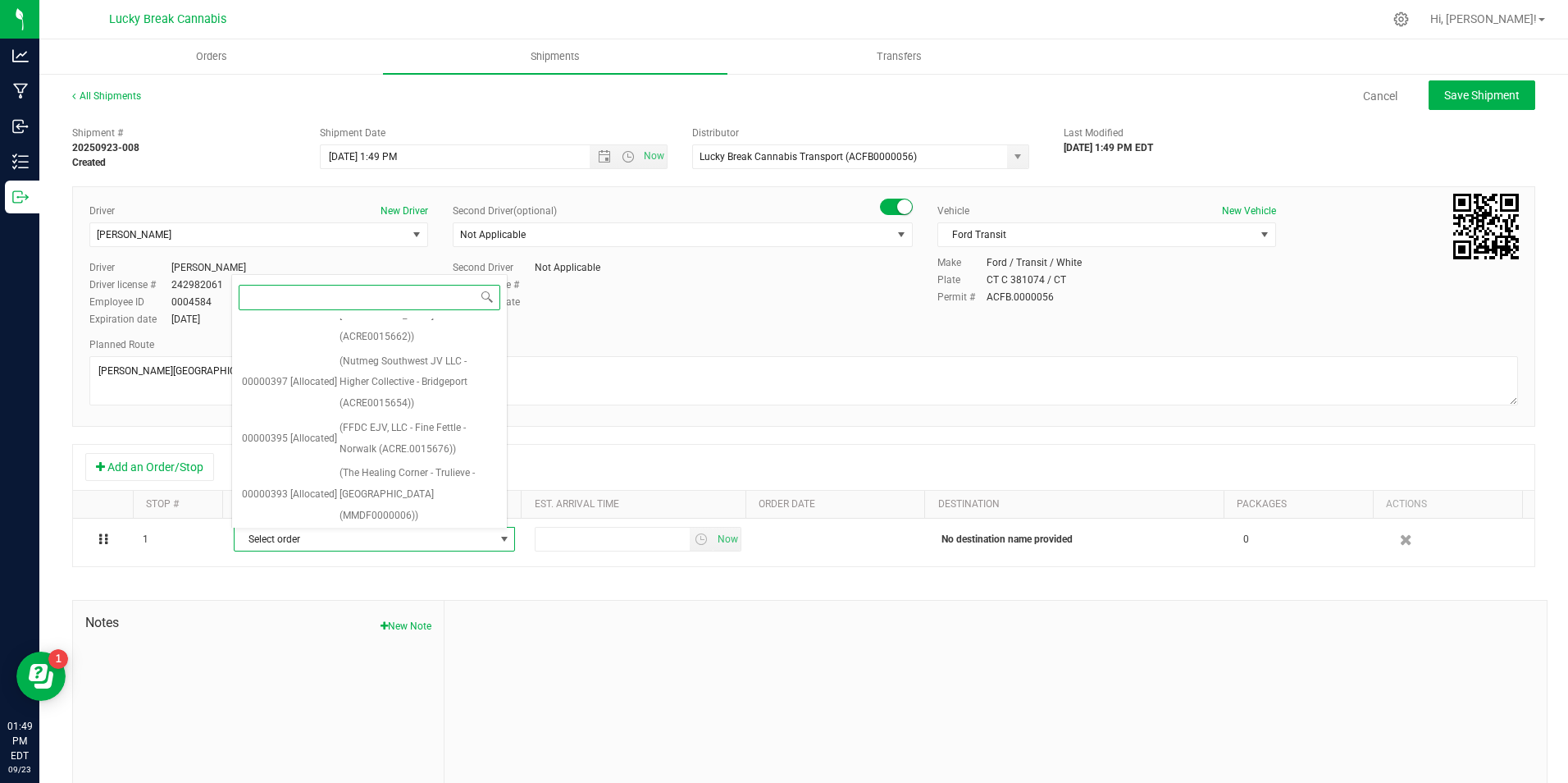
scroll to position [109, 0]
click at [425, 476] on span "(The Healing Corner - Trulieve - [GEOGRAPHIC_DATA] (MMDF0000006))" at bounding box center [418, 508] width 158 height 63
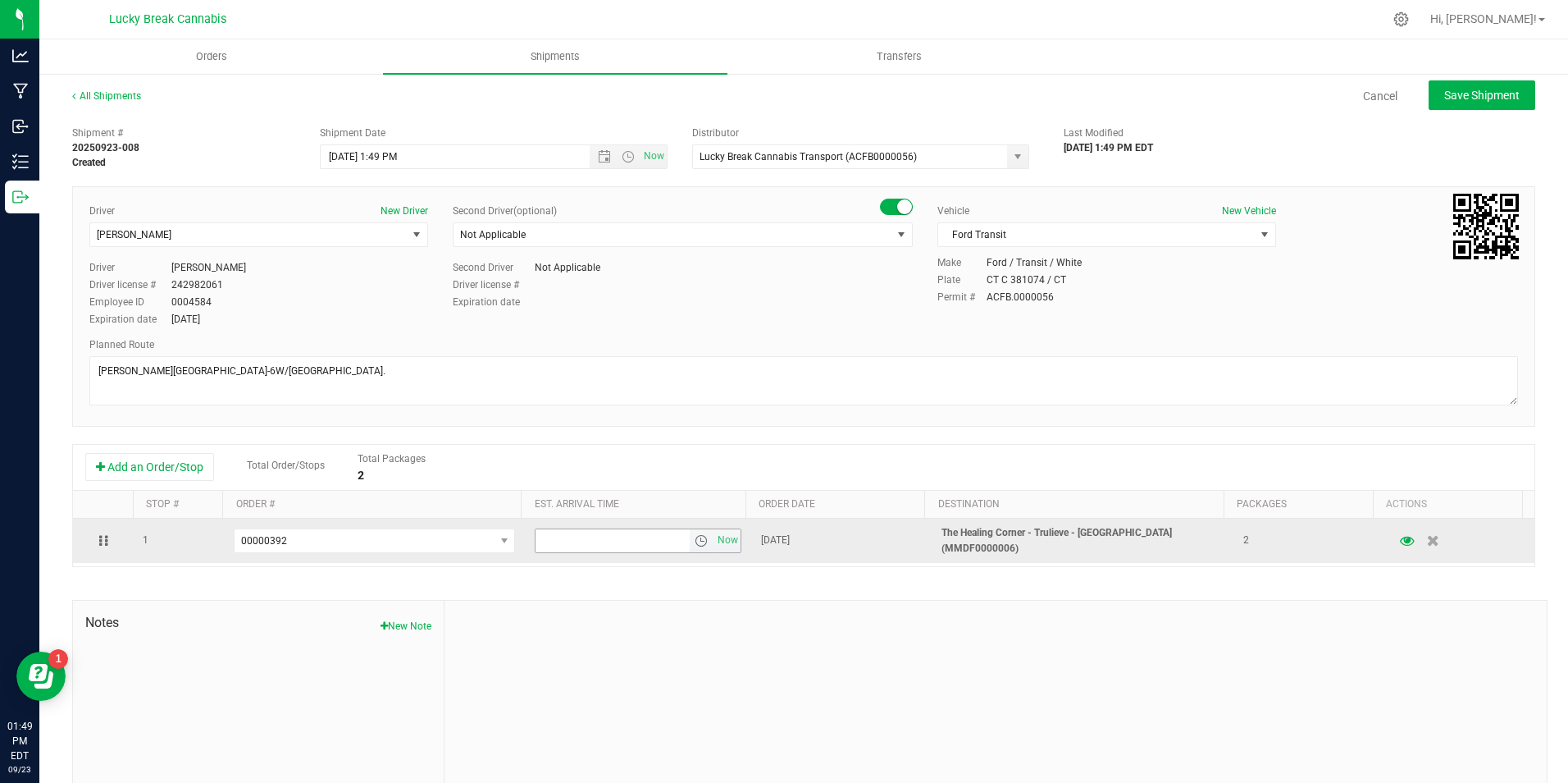
click at [695, 540] on span "select" at bounding box center [701, 541] width 13 height 13
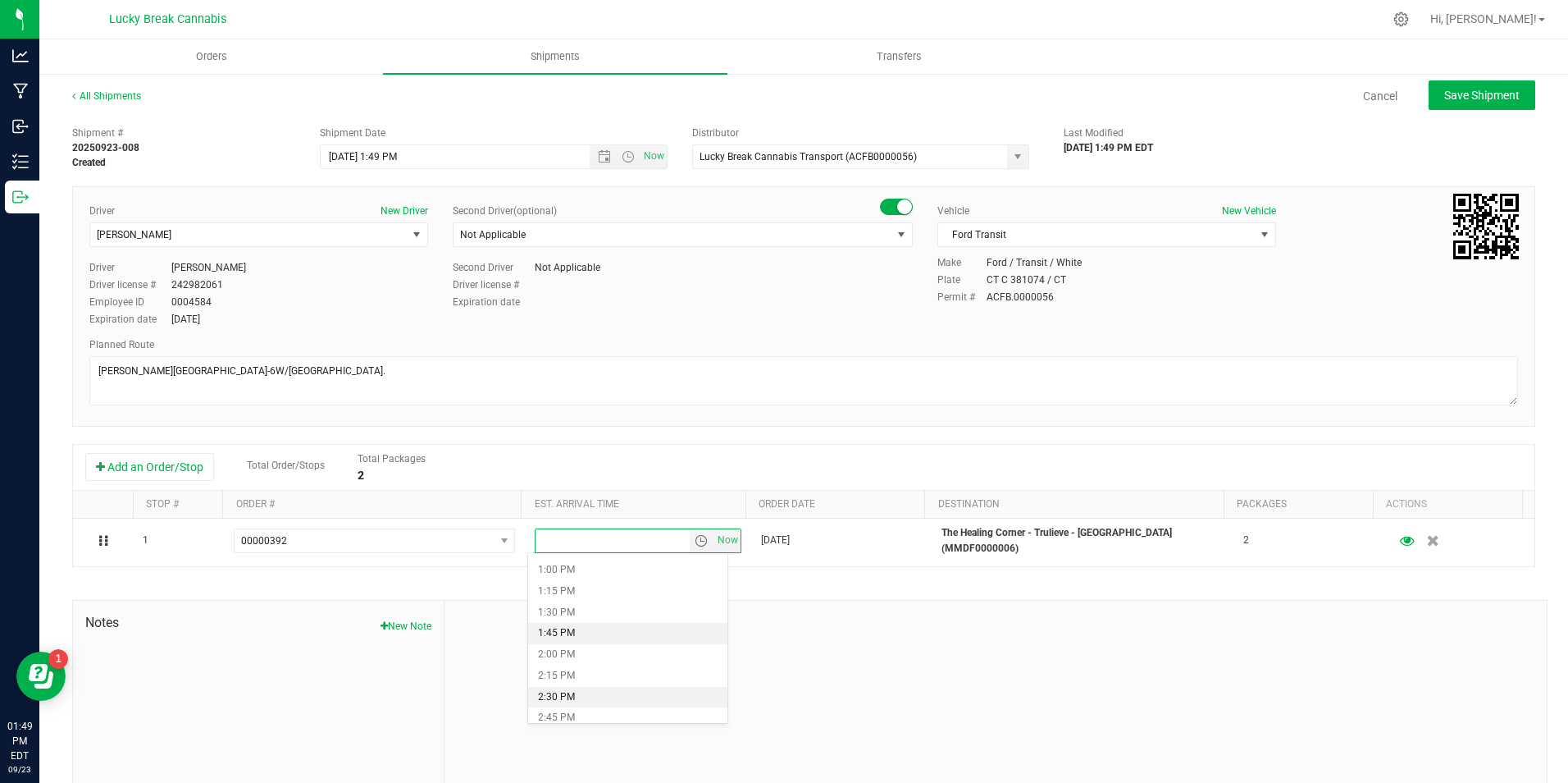
scroll to position [1067, 0]
click at [584, 657] on li "1:45 PM" at bounding box center [628, 659] width 199 height 21
click at [1465, 95] on span "Save Shipment" at bounding box center [1482, 95] width 75 height 13
type input "[DATE] 5:49 PM"
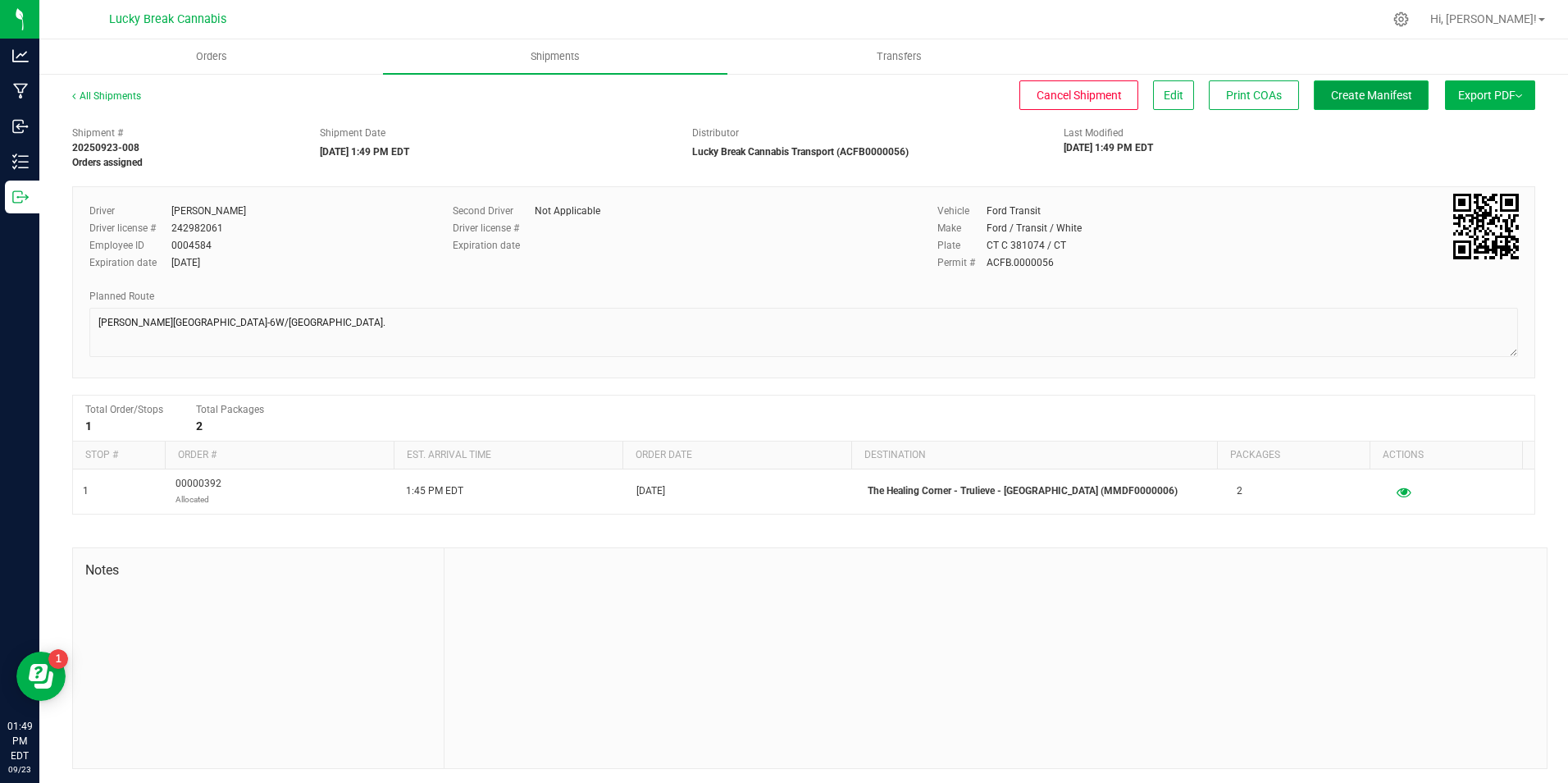
click at [1398, 93] on button "Create Manifest" at bounding box center [1371, 95] width 115 height 29
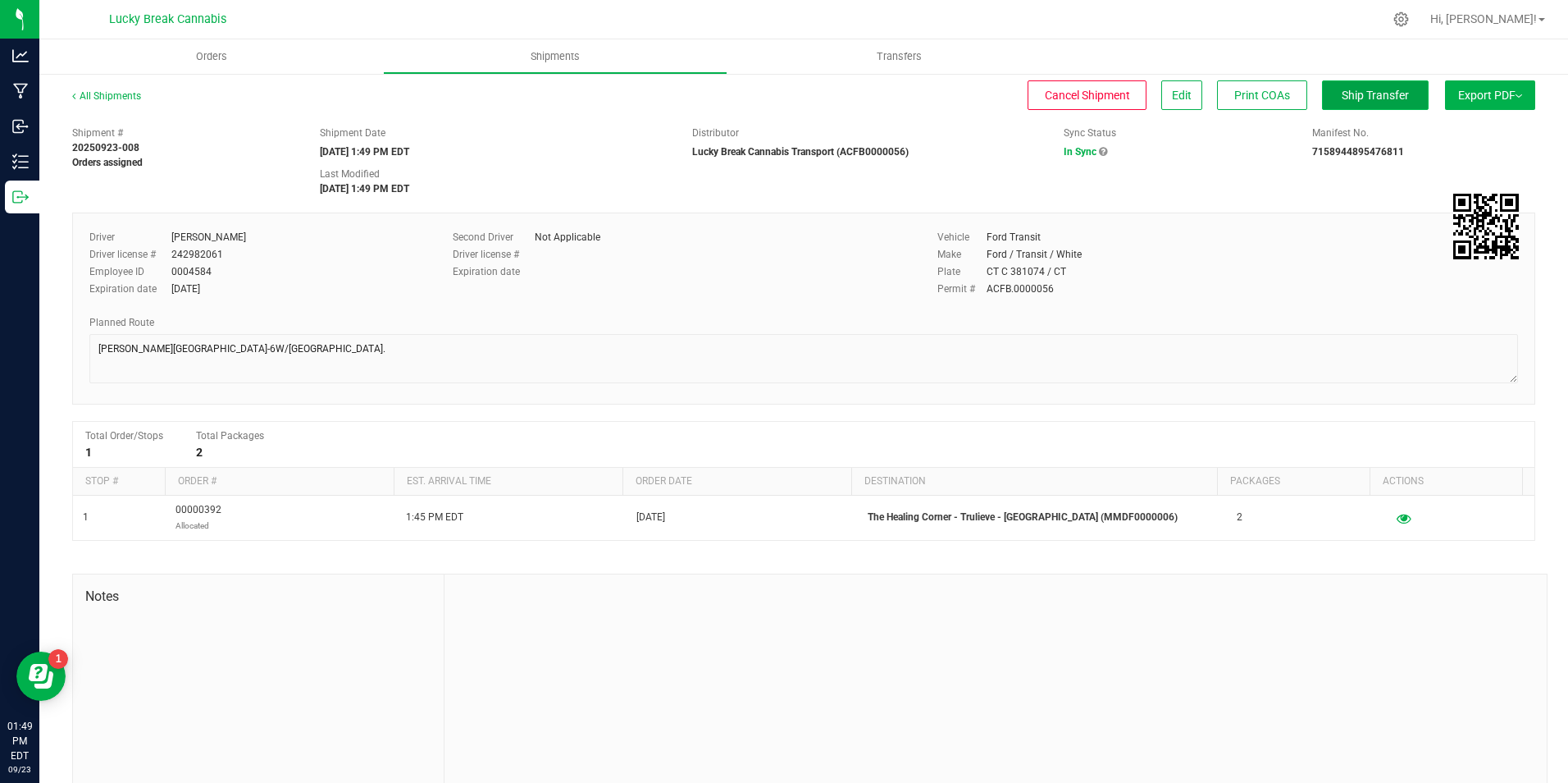
click at [1347, 91] on span "Ship Transfer" at bounding box center [1374, 95] width 67 height 13
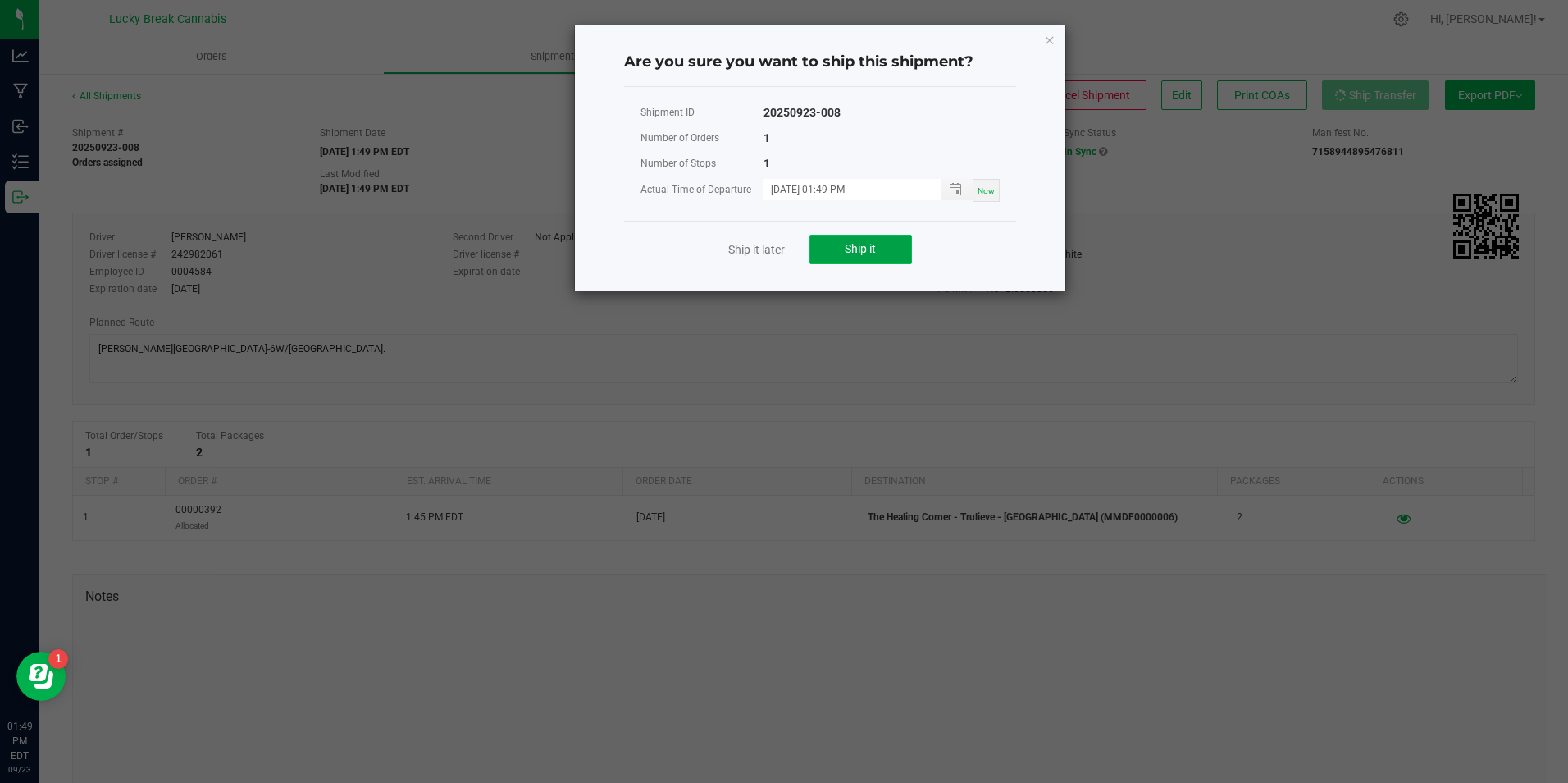
click at [868, 250] on span "Ship it" at bounding box center [861, 249] width 31 height 13
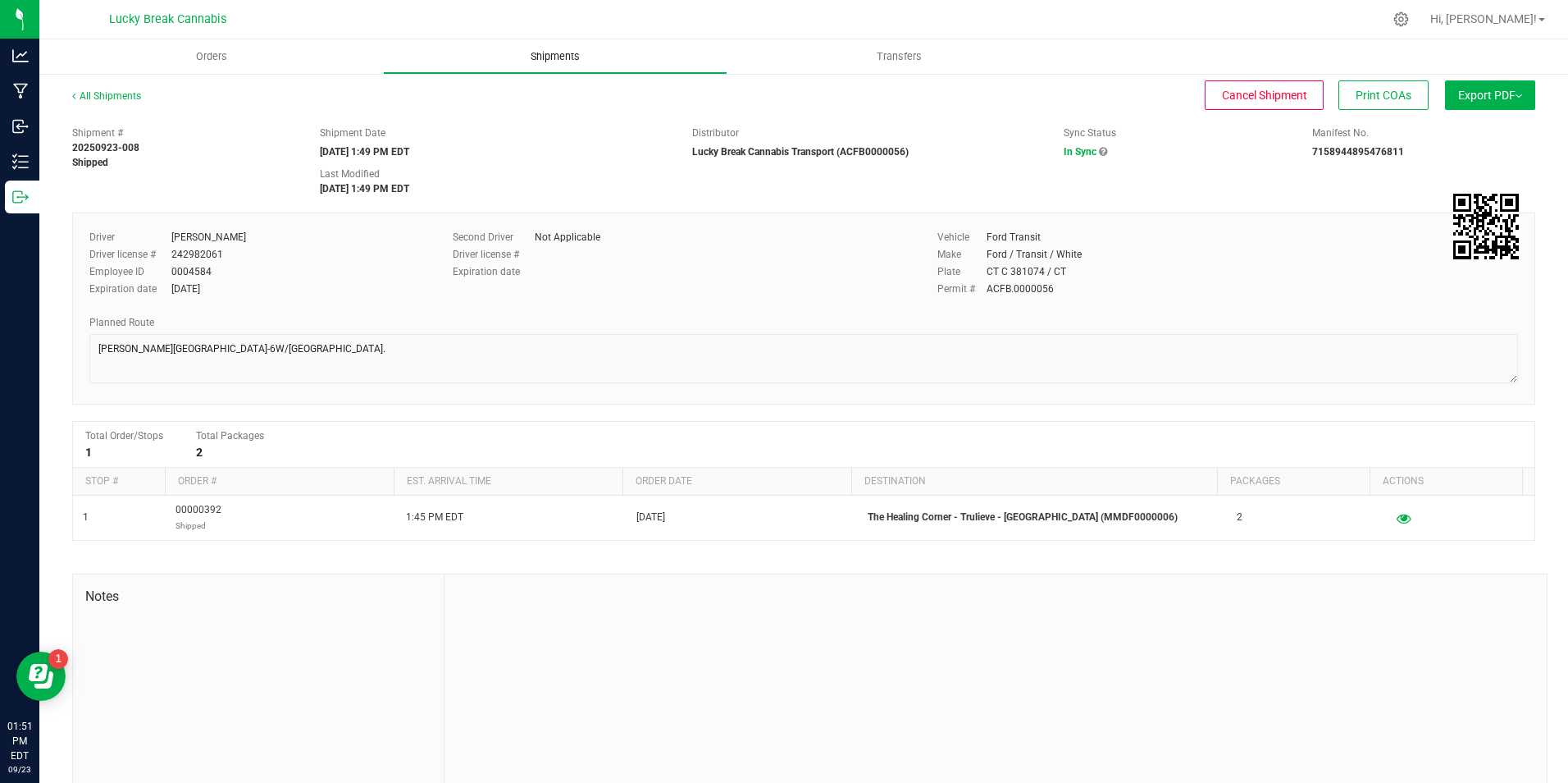
click at [557, 49] on uib-tab-heading "Shipments" at bounding box center [554, 57] width 342 height 33
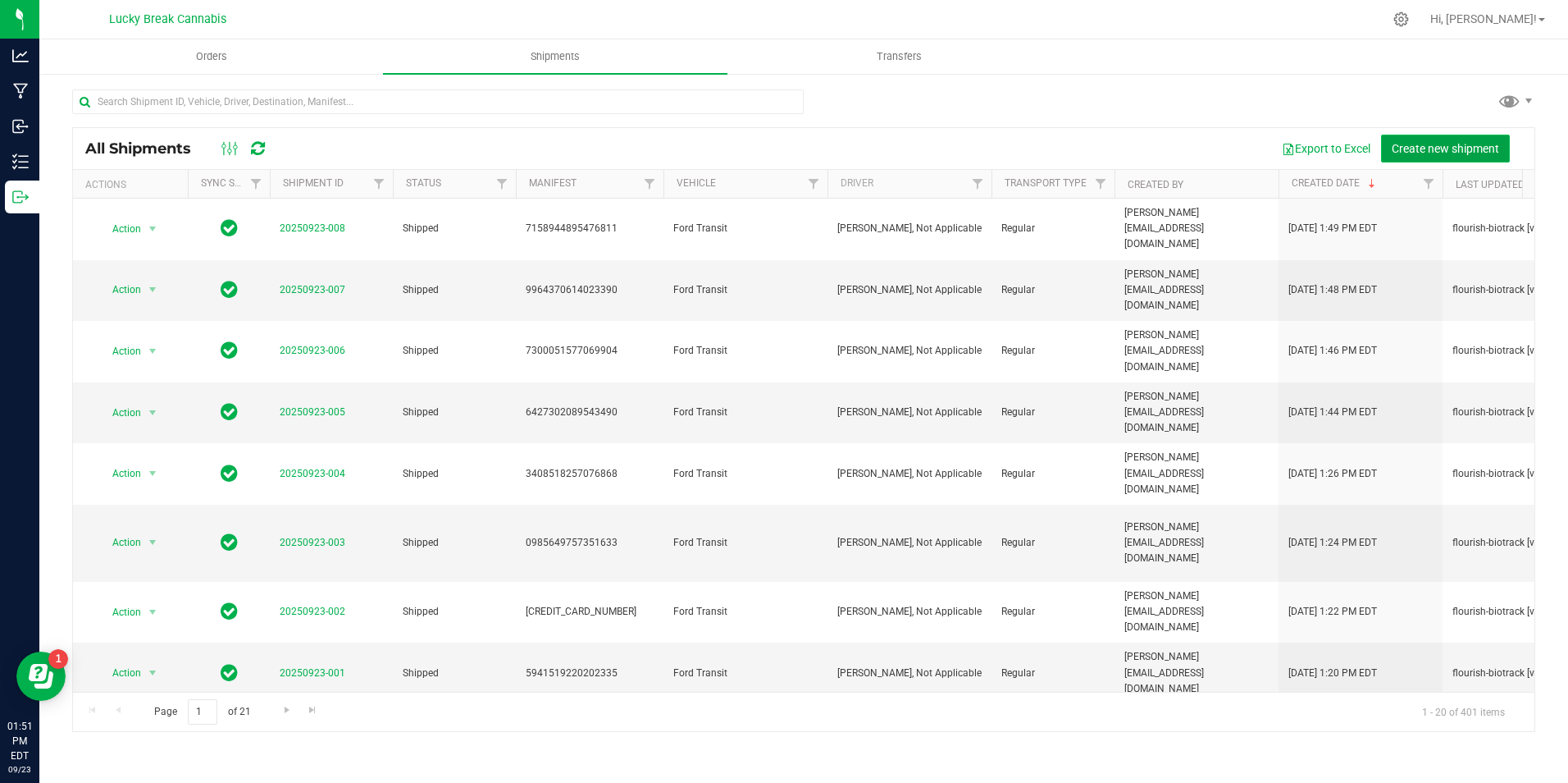
click at [1425, 145] on span "Create new shipment" at bounding box center [1445, 149] width 107 height 13
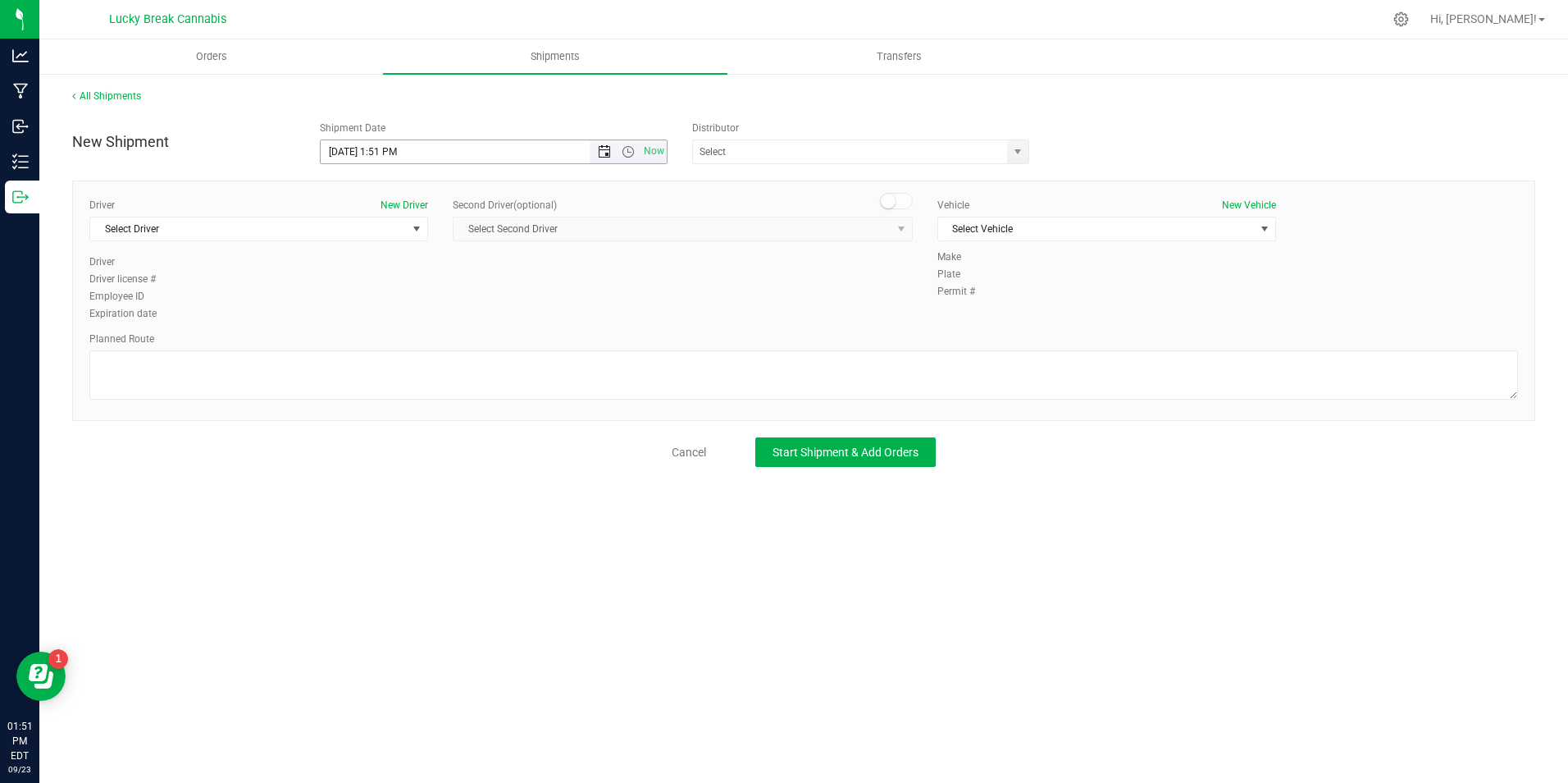
click at [607, 150] on span "Open the date view" at bounding box center [605, 151] width 13 height 13
click at [408, 316] on link "24" at bounding box center [407, 319] width 24 height 26
type input "9/24/2025 1:51 PM"
click at [1020, 147] on span "select" at bounding box center [1018, 151] width 13 height 13
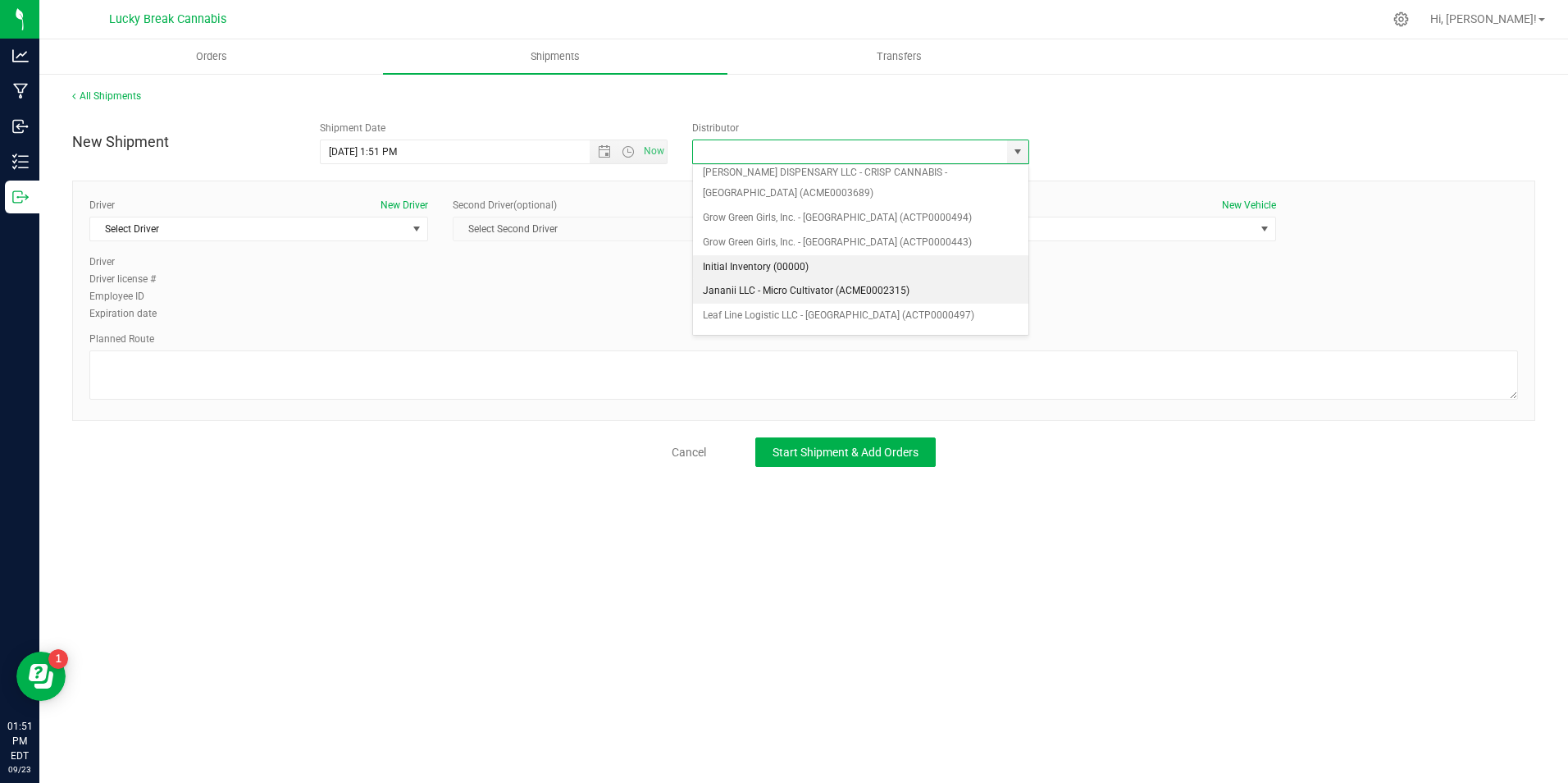
scroll to position [164, 0]
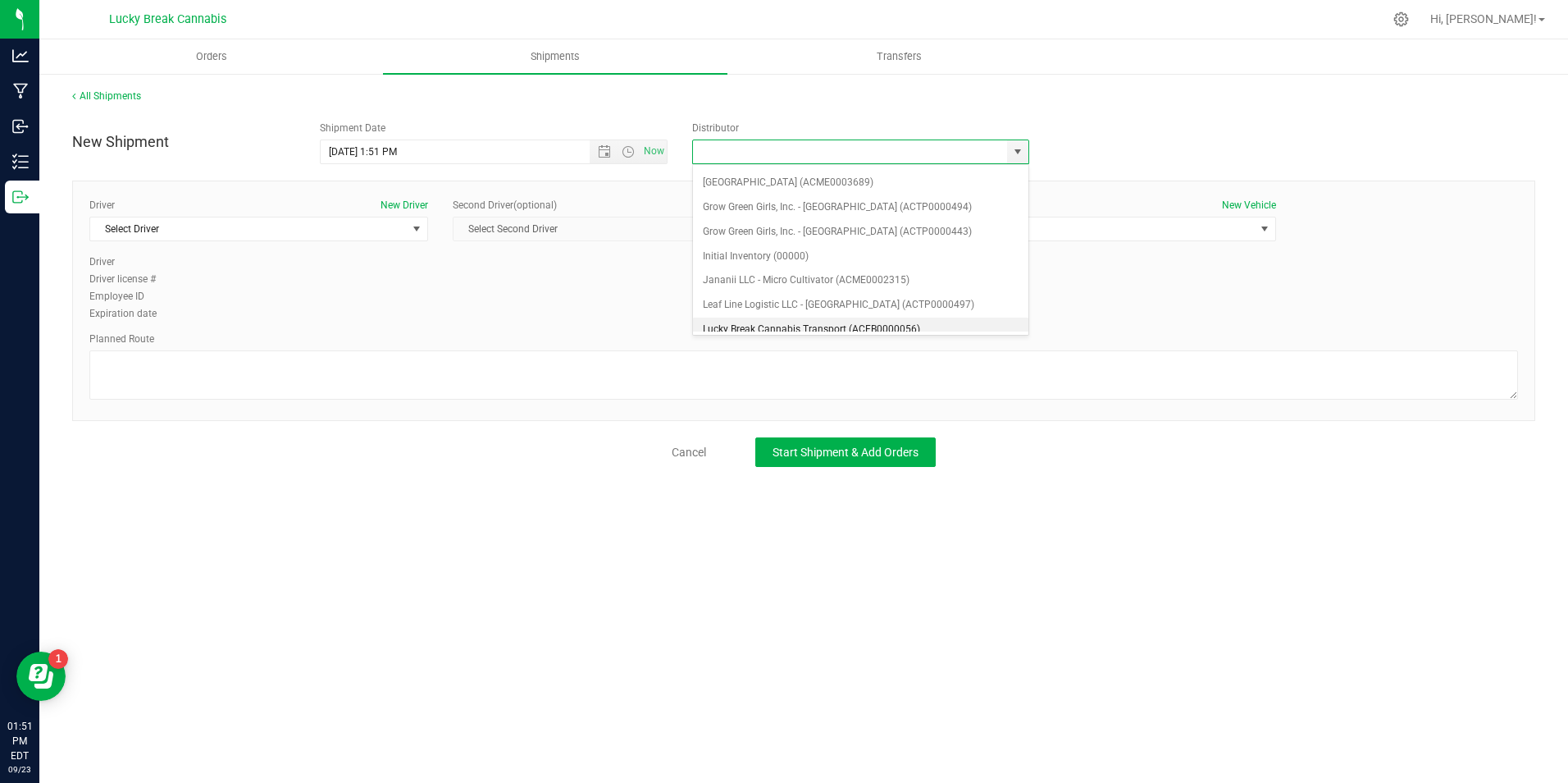
click at [767, 327] on li "Lucky Break Cannabis Transport (ACFB0000056)" at bounding box center [861, 330] width 336 height 25
type input "Lucky Break Cannabis Transport (ACFB0000056)"
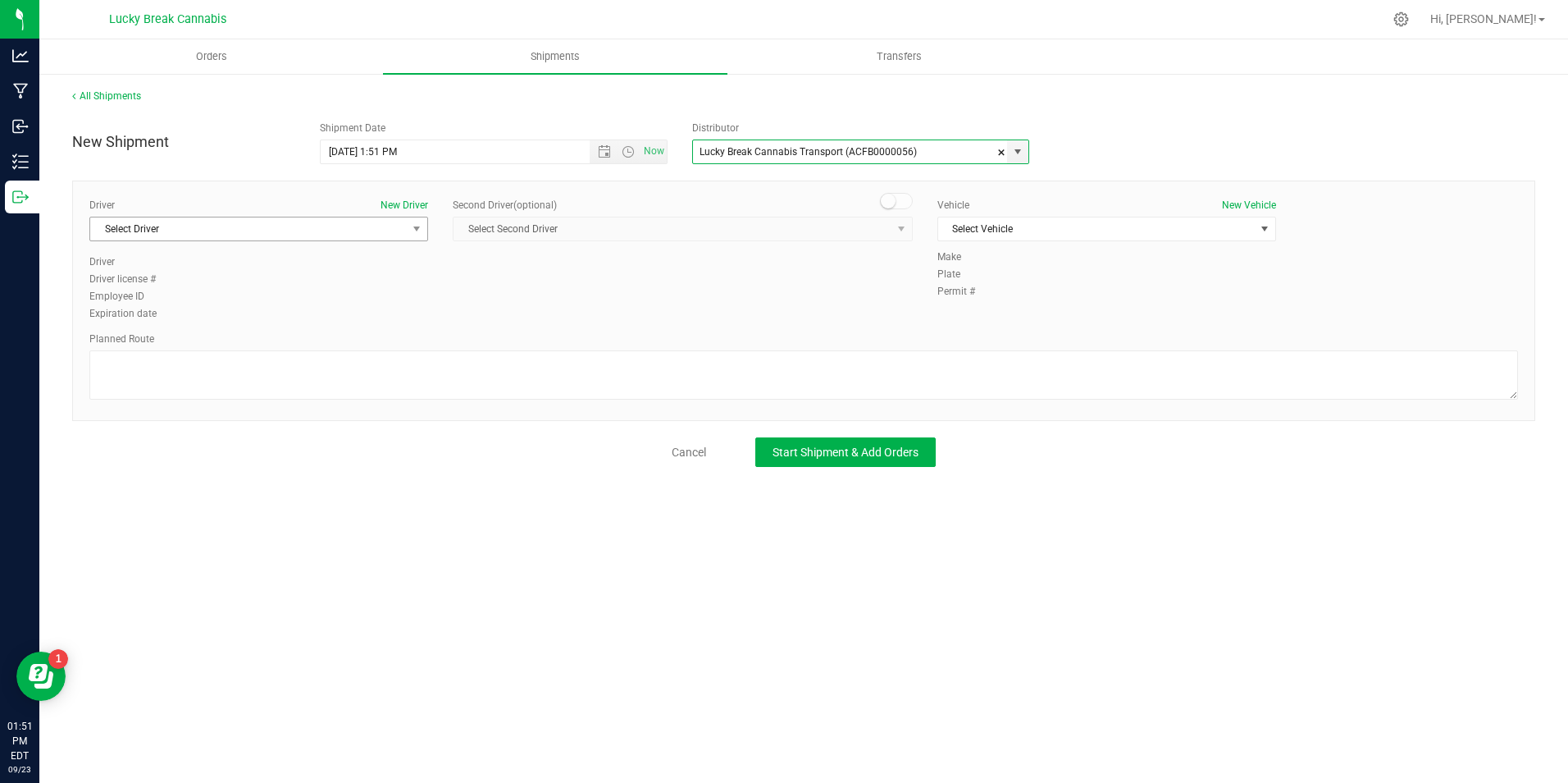
click at [407, 234] on span "select" at bounding box center [417, 229] width 20 height 23
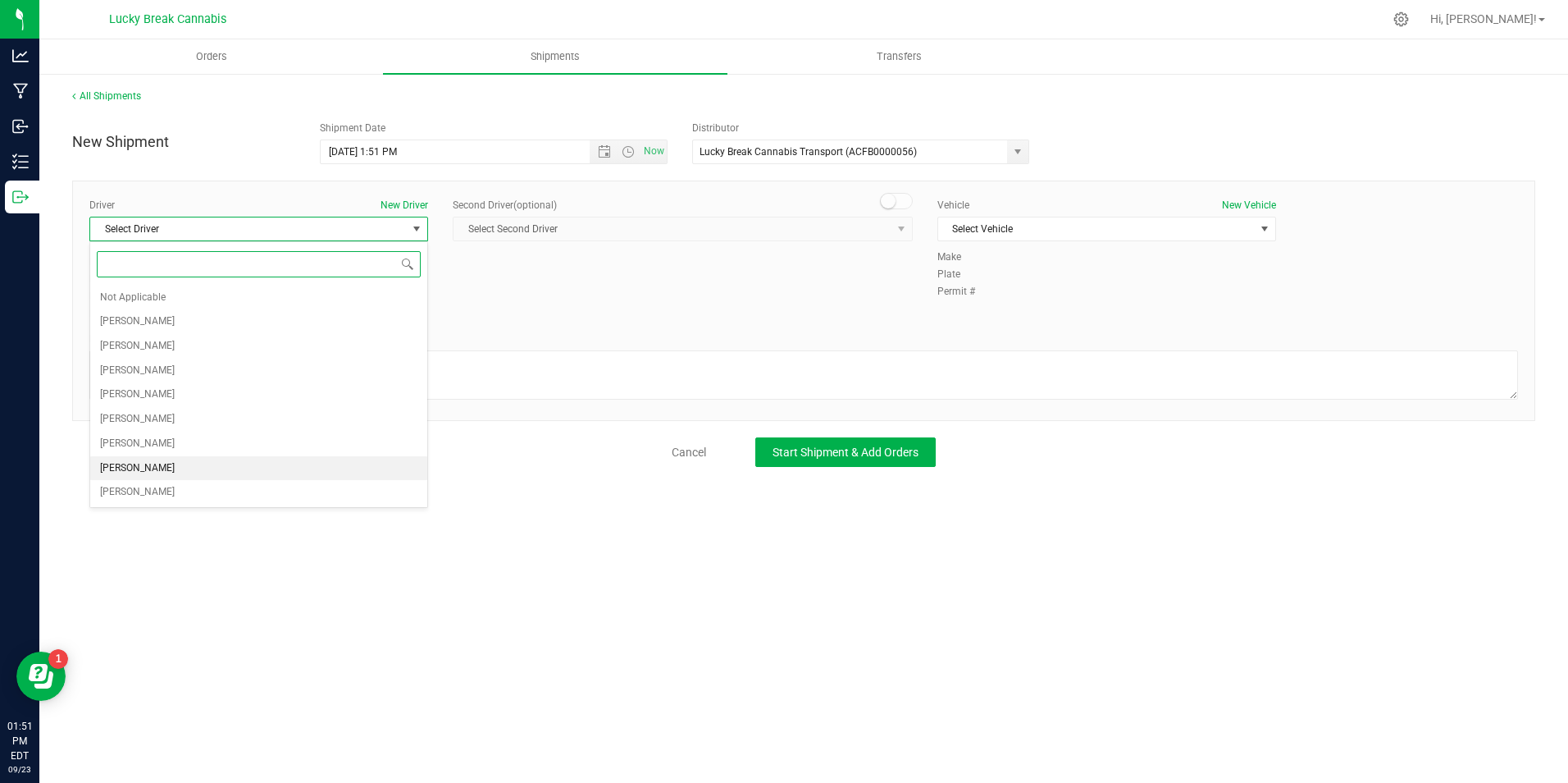
click at [174, 462] on span "Dennis Paglialunga" at bounding box center [137, 468] width 74 height 21
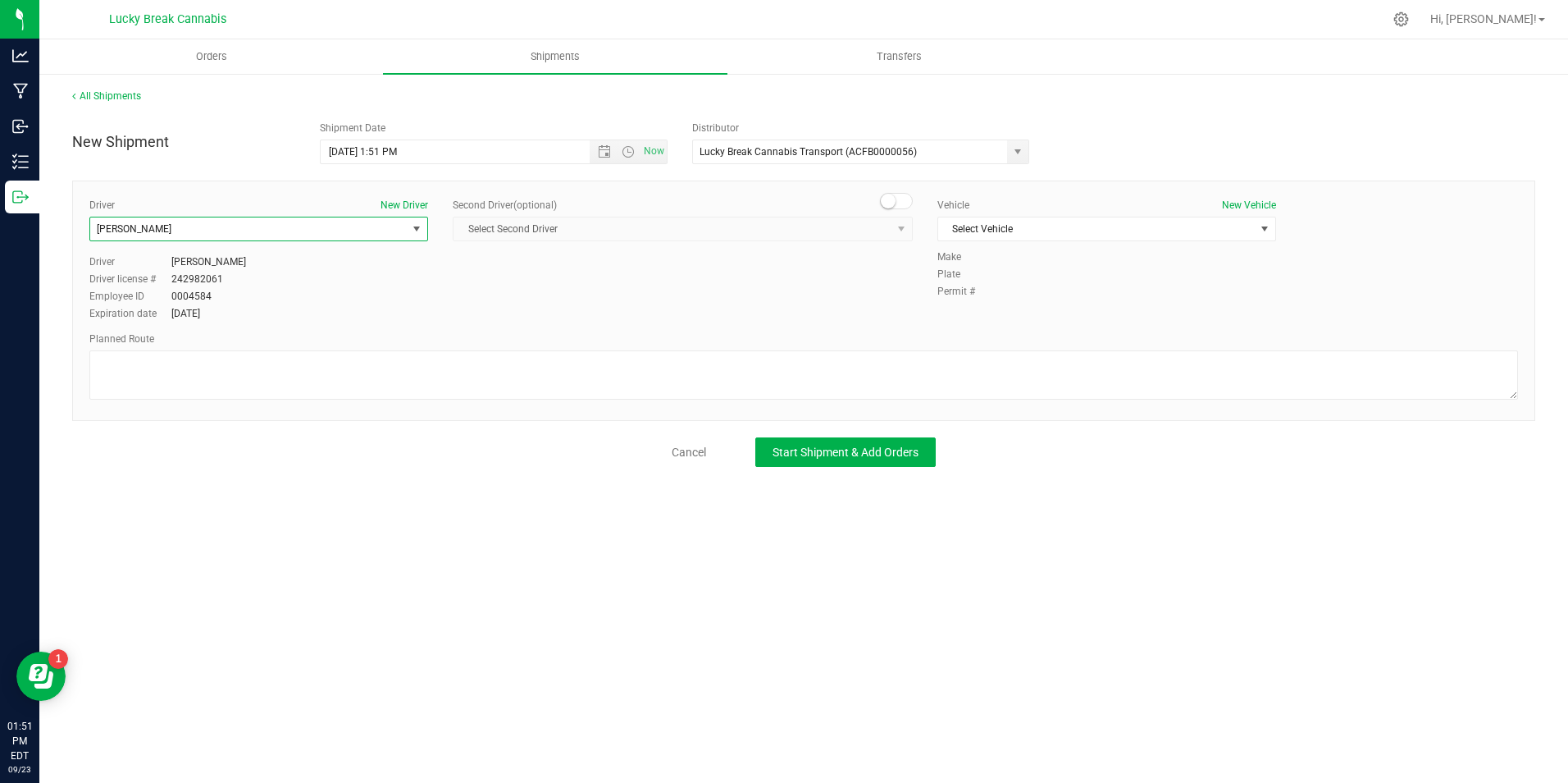
click at [903, 190] on div "Driver New Driver Dennis Paglialunga Select Driver Not Applicable Kalvin Burgos…" at bounding box center [804, 301] width 1463 height 240
click at [892, 213] on div "Second Driver (optional) Select Second Driver Select Second Driver Not Applicab…" at bounding box center [682, 226] width 460 height 57
click at [892, 201] on small at bounding box center [888, 201] width 15 height 15
click at [885, 240] on span "Select Second Driver" at bounding box center [682, 229] width 460 height 25
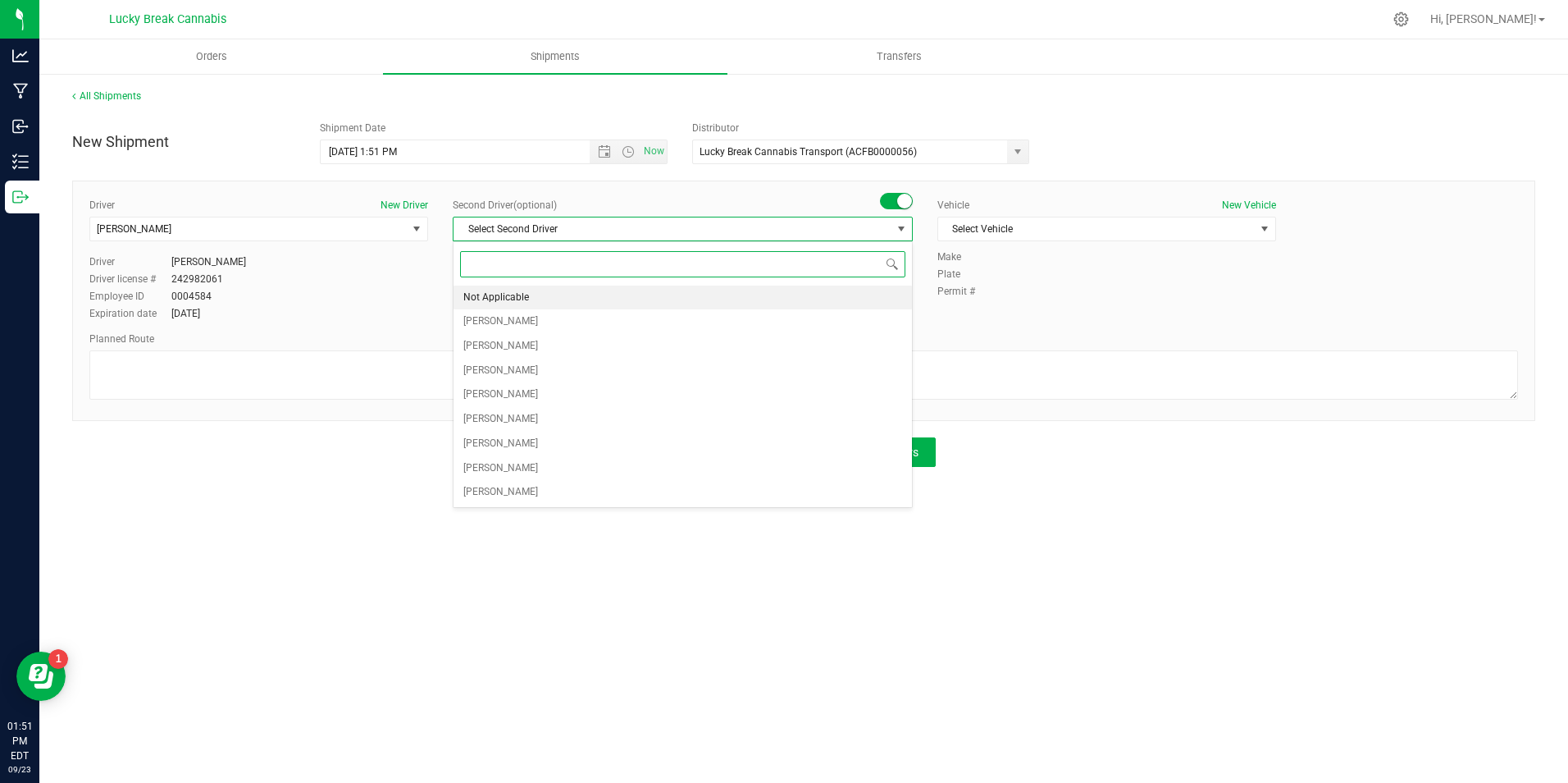
click at [617, 304] on li "Not Applicable" at bounding box center [683, 297] width 459 height 25
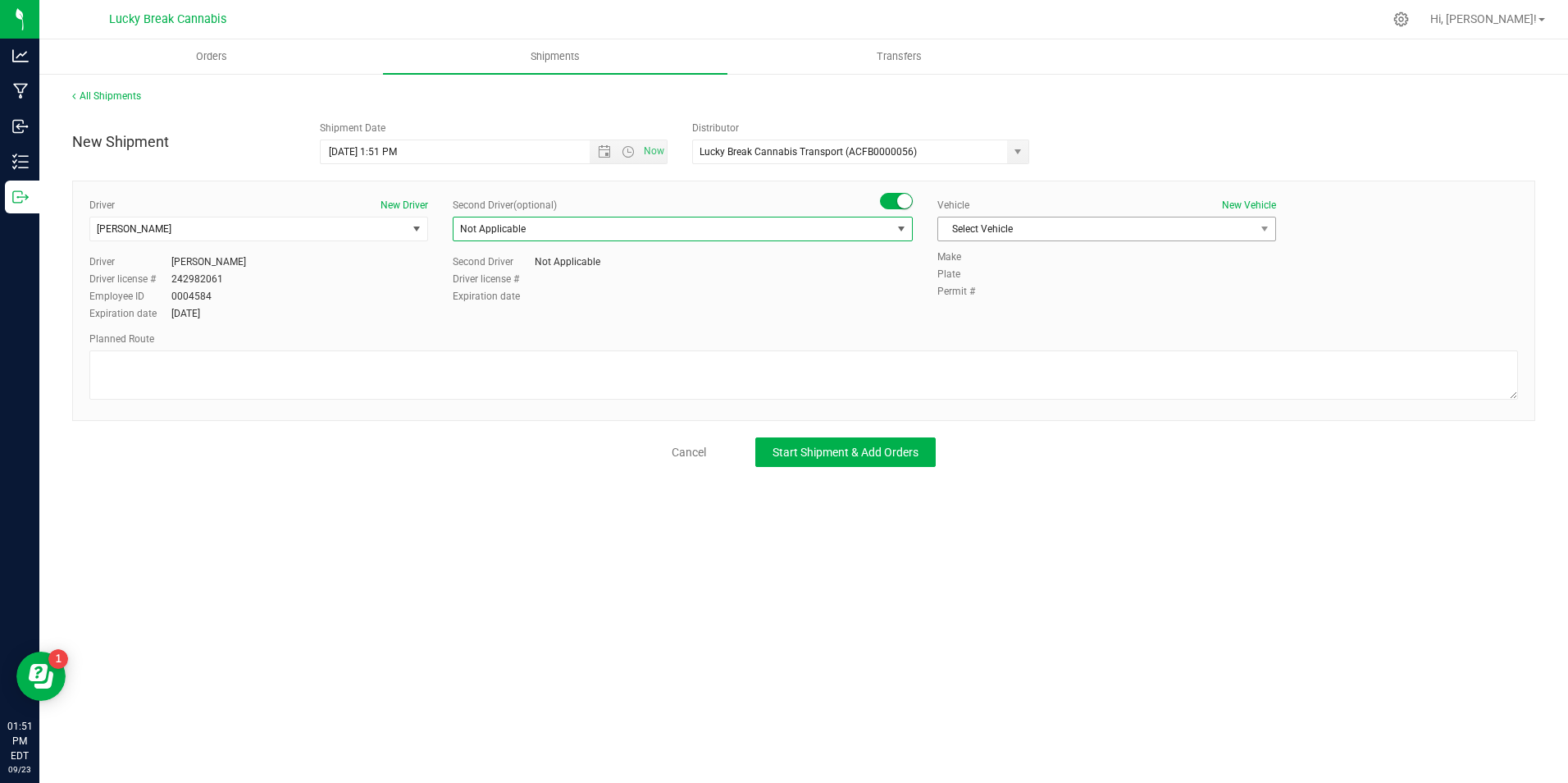
click at [1008, 226] on span "Select Vehicle" at bounding box center [1096, 229] width 317 height 23
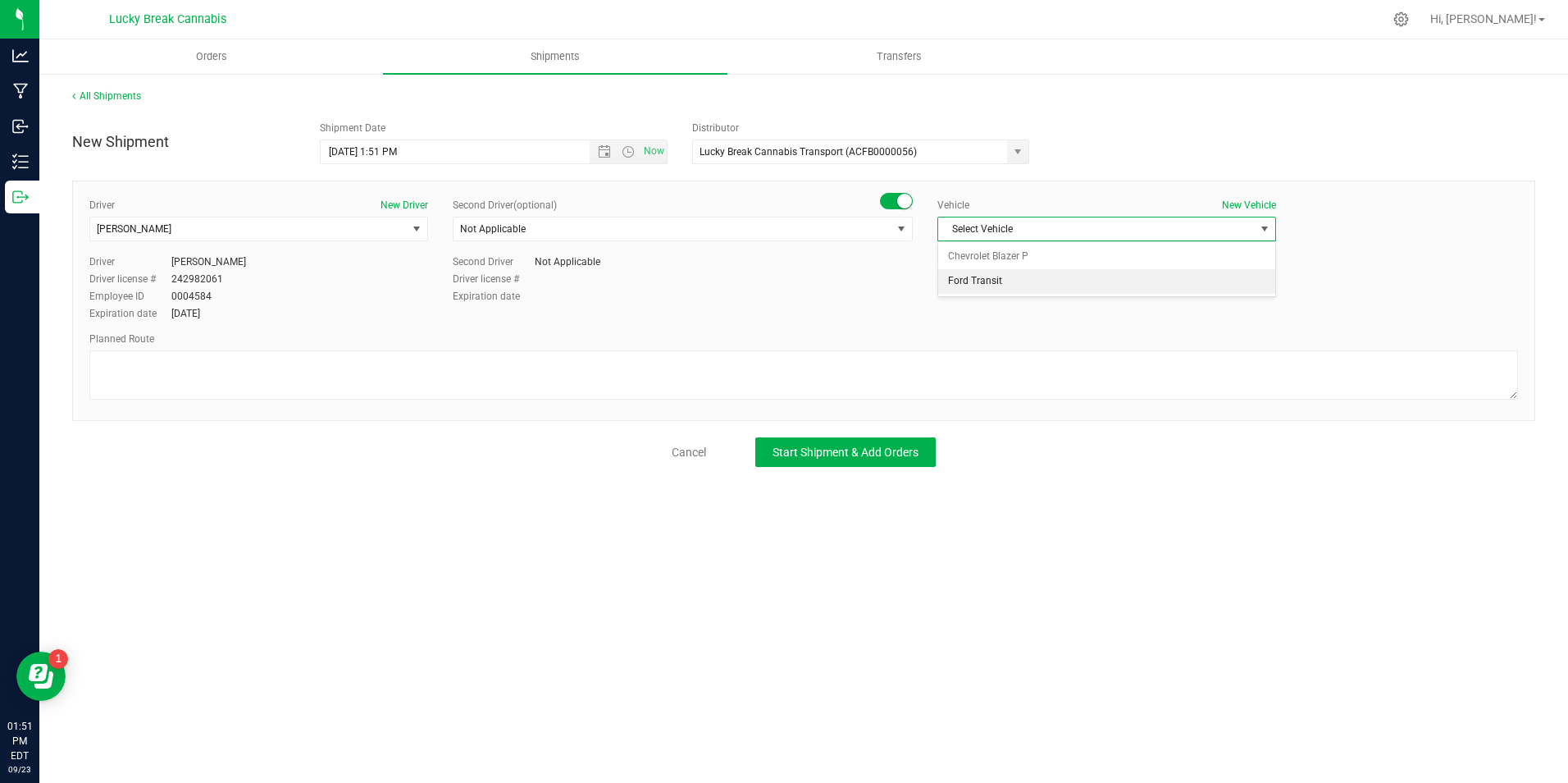
click at [1023, 277] on li "Ford Transit" at bounding box center [1106, 281] width 337 height 25
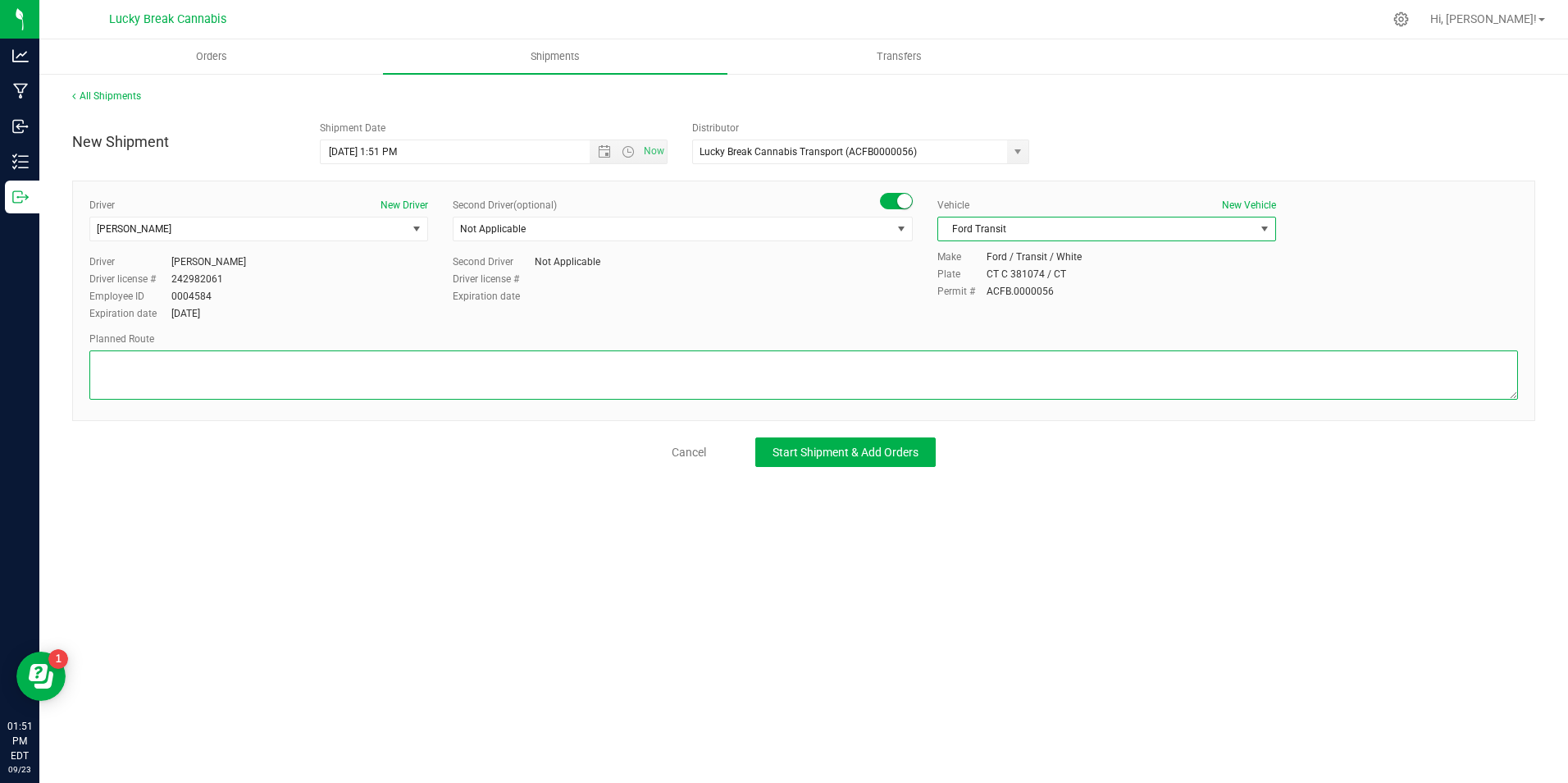
click at [951, 375] on textarea at bounding box center [803, 375] width 1429 height 50
paste textarea "[PERSON_NAME][GEOGRAPHIC_DATA]-6W/[GEOGRAPHIC_DATA]."
type textarea "[PERSON_NAME][GEOGRAPHIC_DATA]-6W/[GEOGRAPHIC_DATA]."
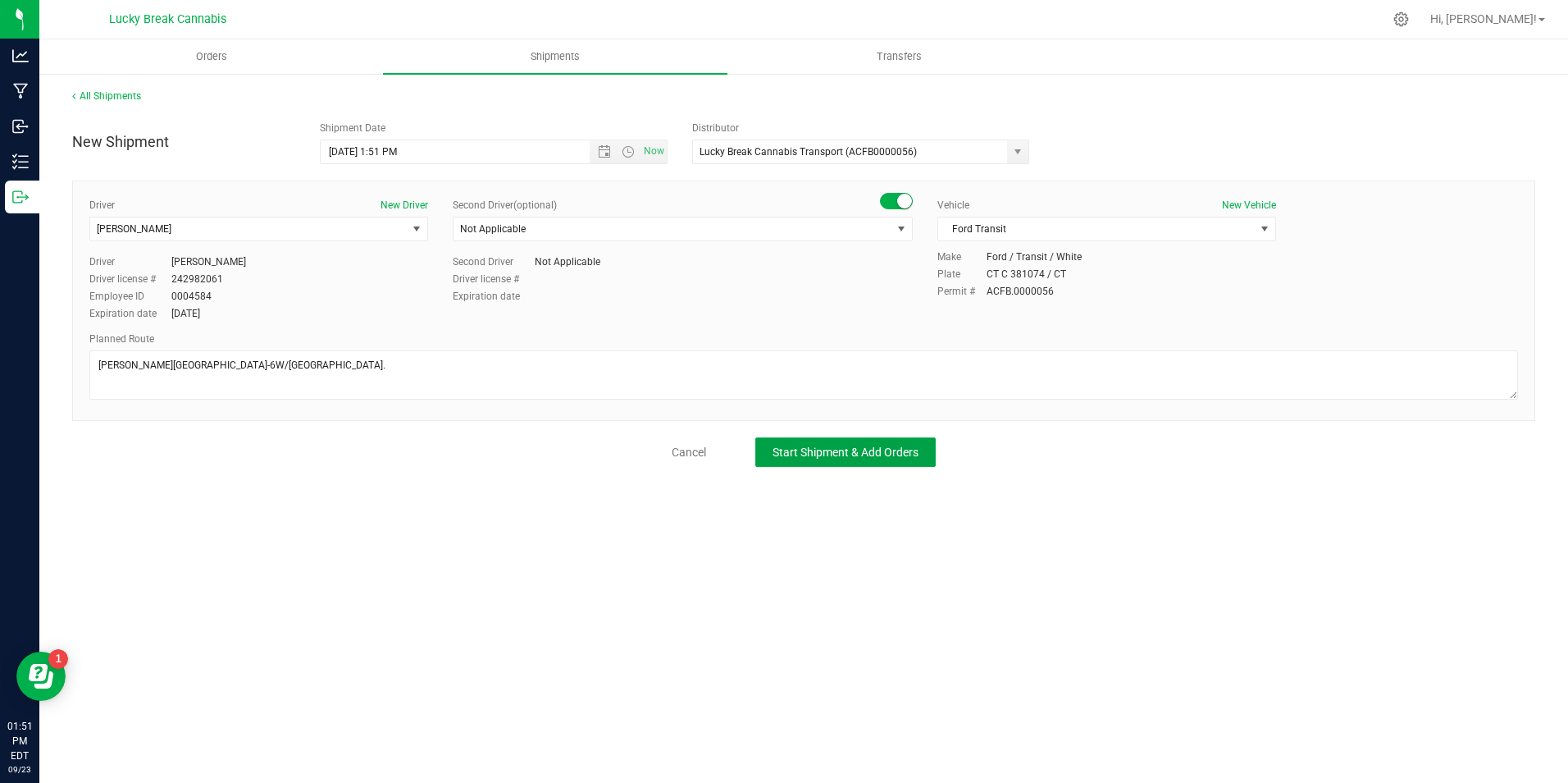
click at [848, 436] on div "New Shipment Shipment Date 9/24/2025 1:51 PM Now Distributor Lucky Break Cannab…" at bounding box center [804, 289] width 1463 height 353
click at [851, 455] on span "Start Shipment & Add Orders" at bounding box center [845, 452] width 146 height 13
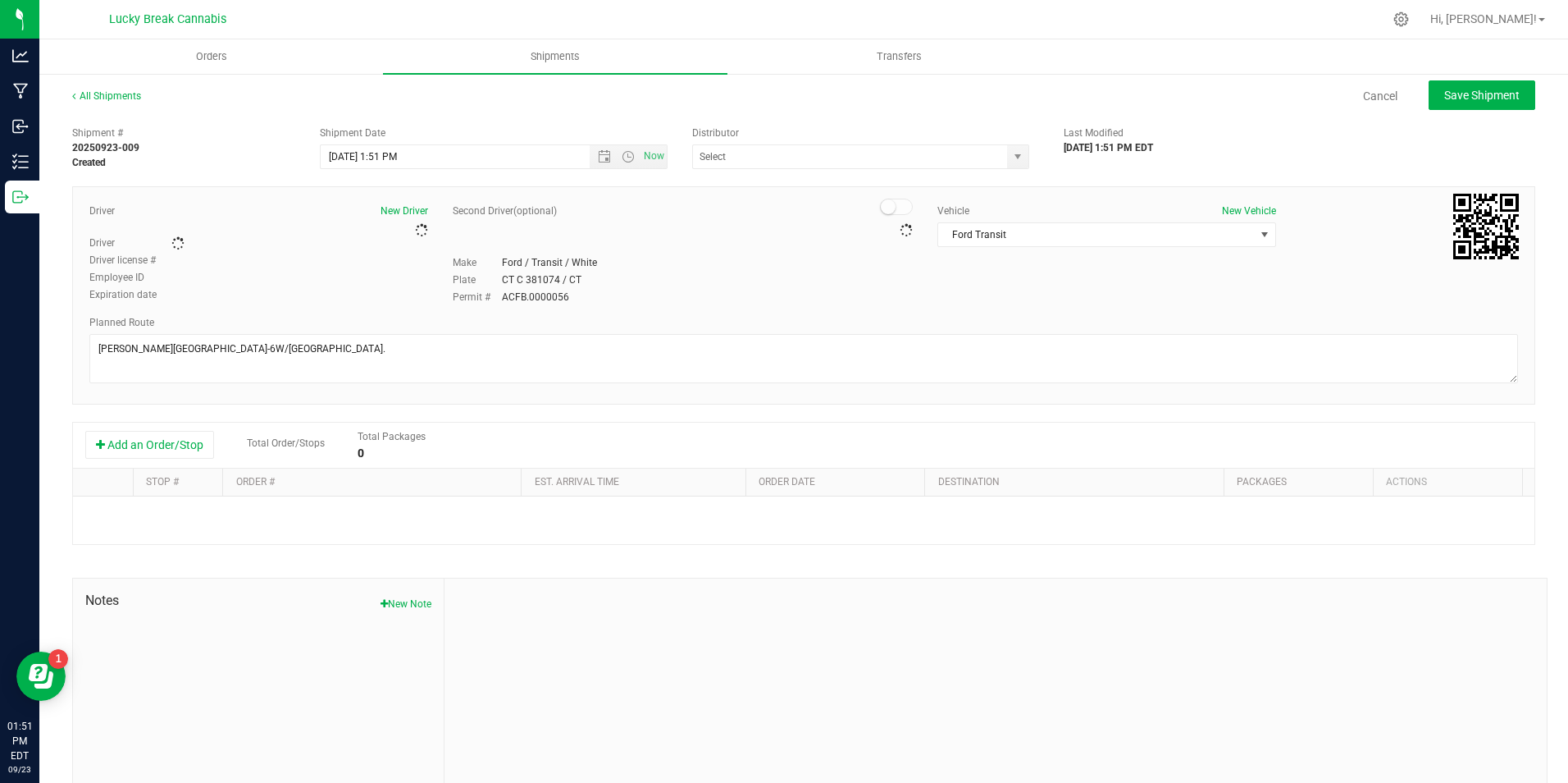
type input "Lucky Break Cannabis Transport (ACFB0000056)"
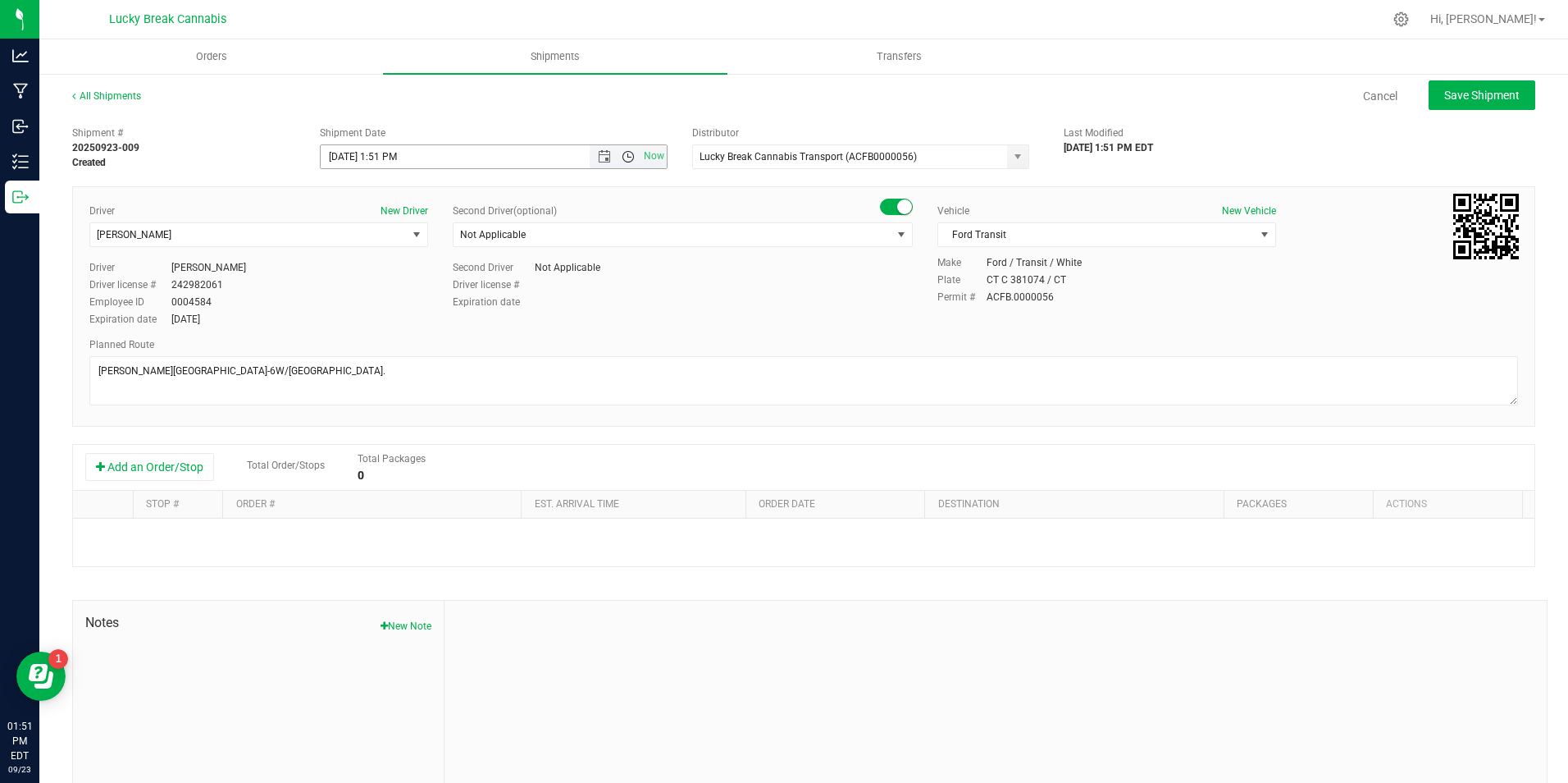
click at [622, 156] on span "Open the time view" at bounding box center [628, 157] width 13 height 13
click at [442, 262] on li "1:30 PM" at bounding box center [490, 260] width 341 height 21
click at [175, 470] on button "Add an Order/Stop" at bounding box center [150, 466] width 128 height 28
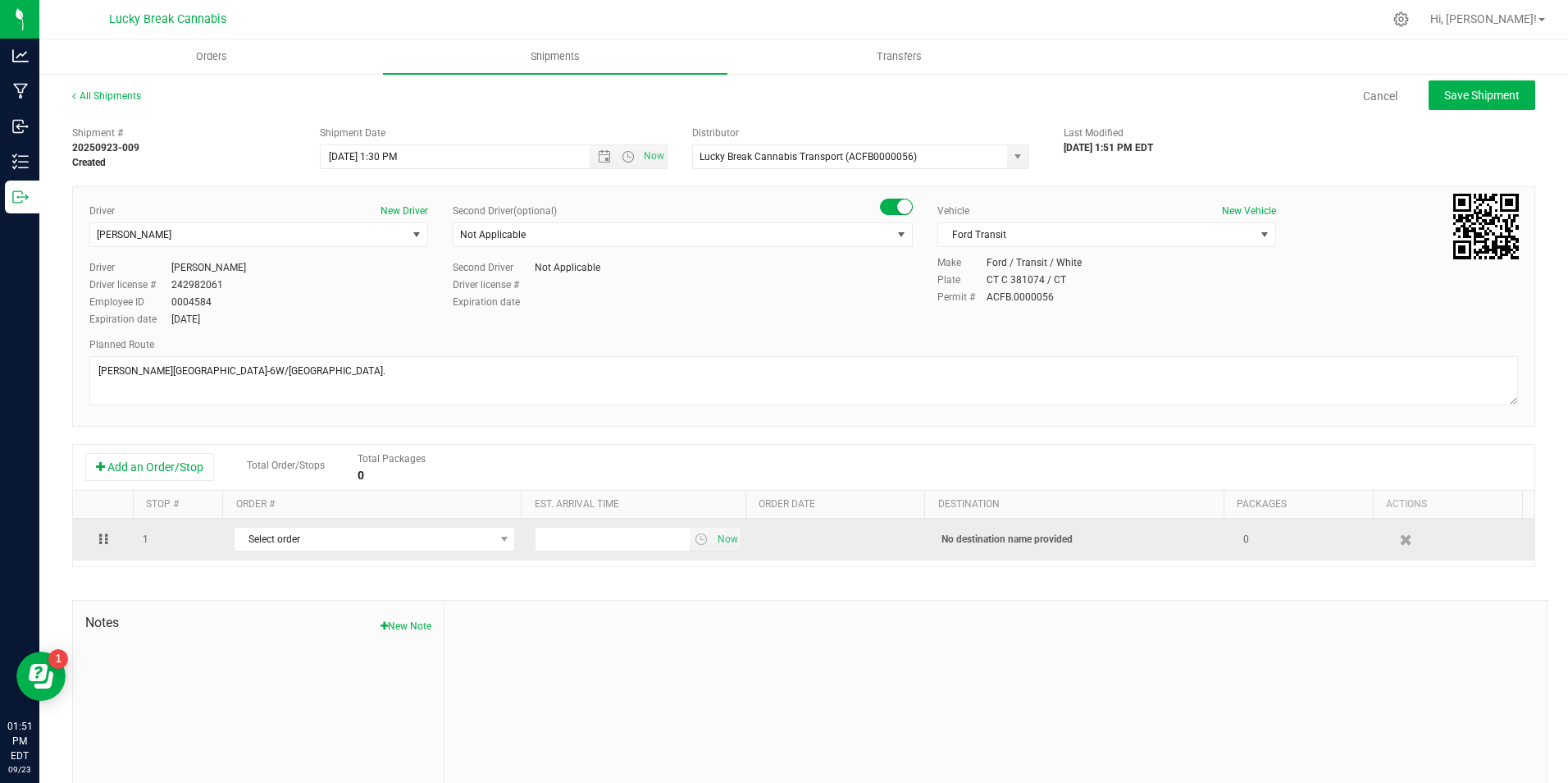
click at [305, 527] on td "Select order 00000398 00000397 00000395 00000393 00000390" at bounding box center [374, 540] width 301 height 42
click at [313, 544] on span "Select order" at bounding box center [364, 539] width 259 height 23
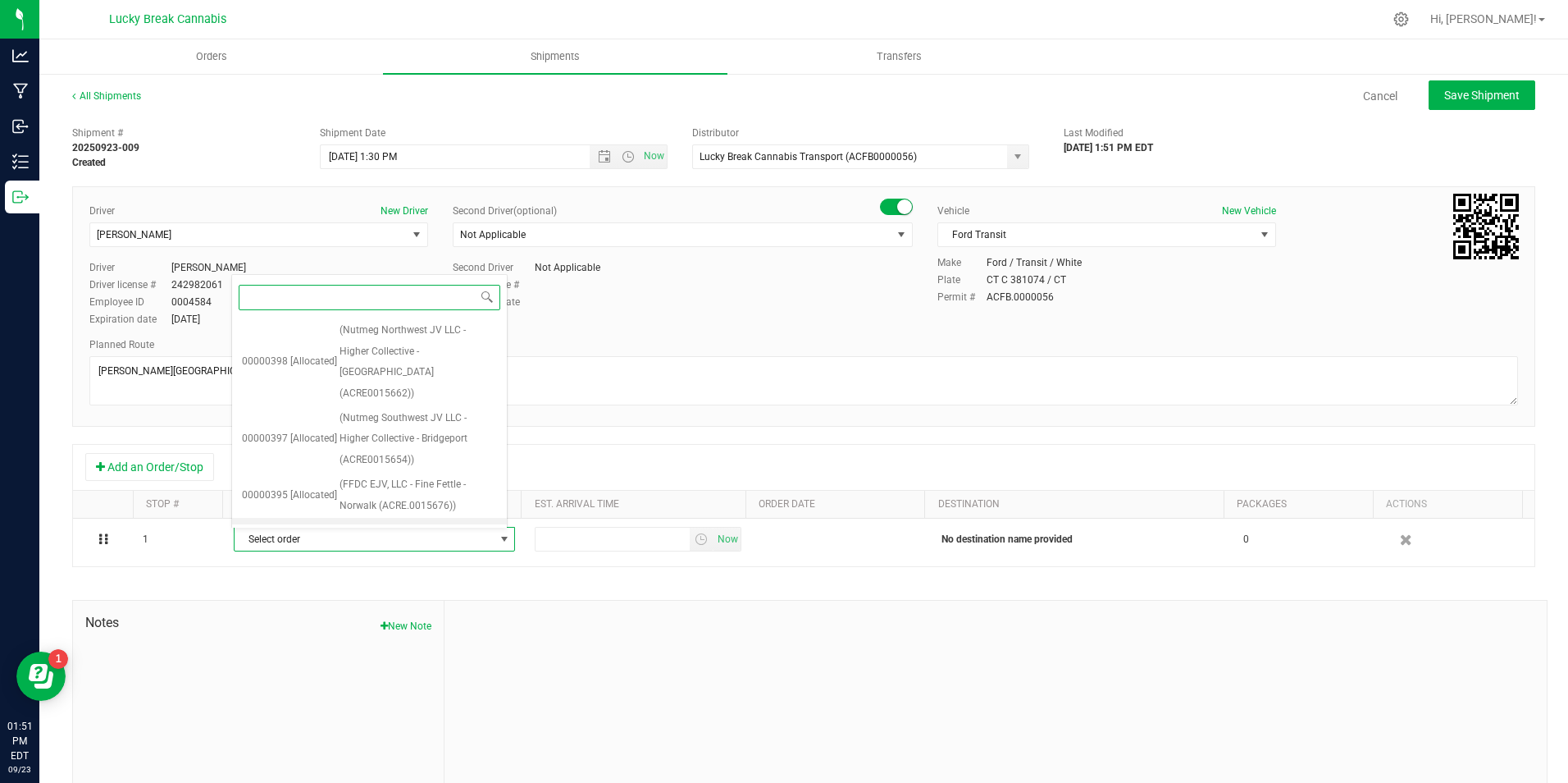
click at [460, 520] on span "(The Healing Corner - Trulieve - Bristol (MMDF0000006))" at bounding box center [418, 551] width 158 height 63
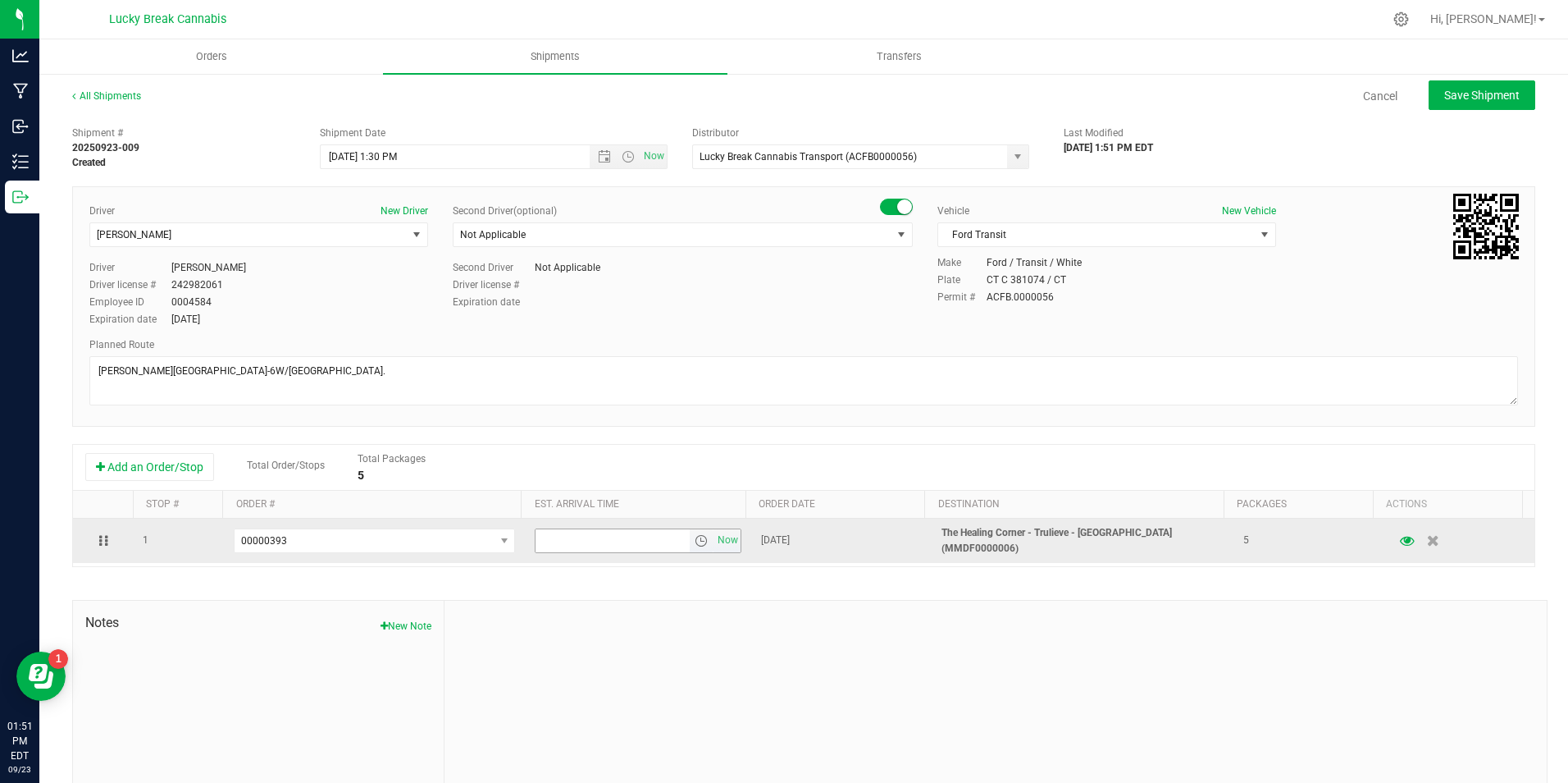
click at [695, 538] on span "select" at bounding box center [701, 541] width 13 height 13
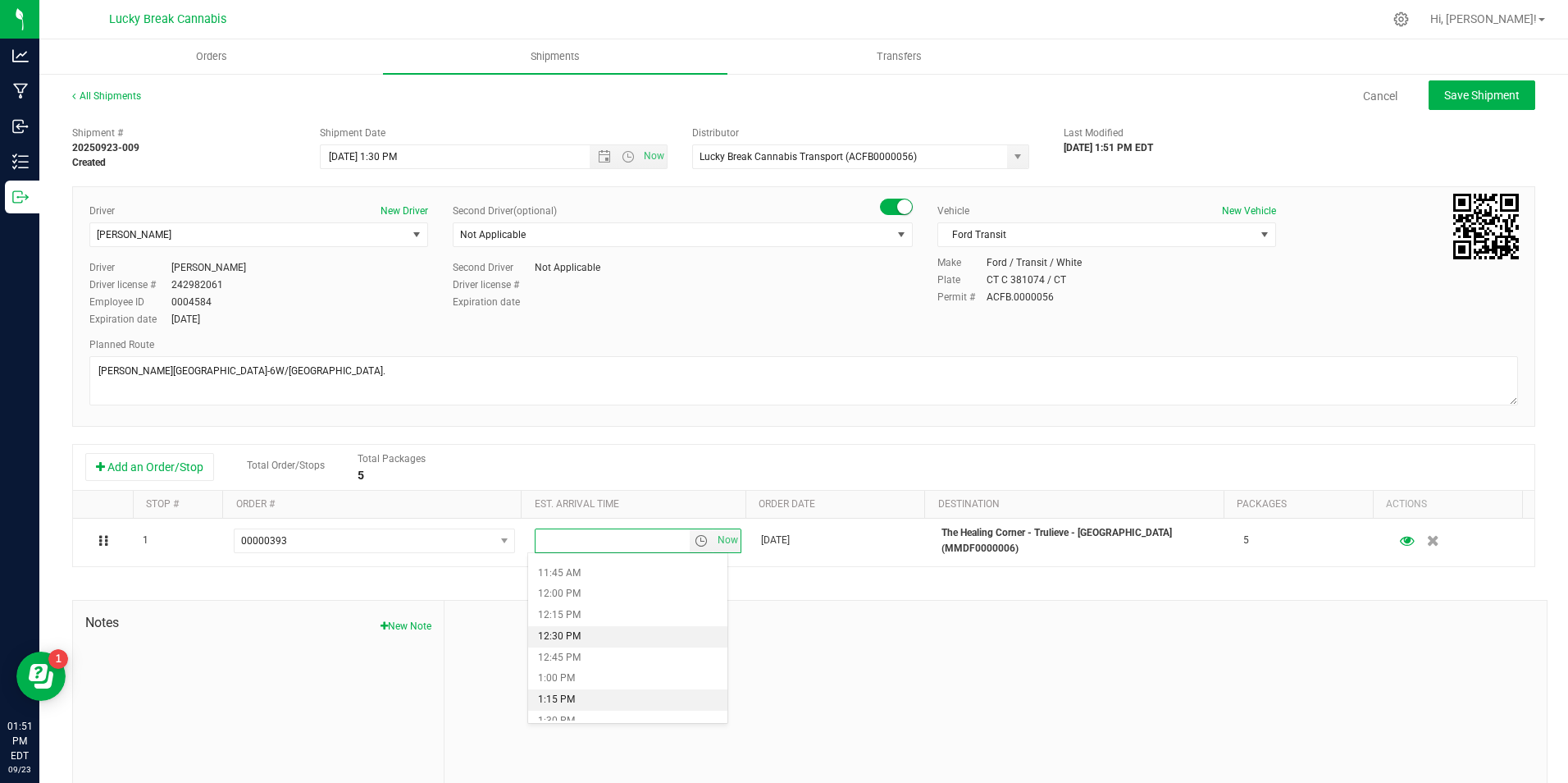
scroll to position [1067, 0]
click at [613, 661] on li "1:45 PM" at bounding box center [628, 659] width 199 height 21
click at [891, 631] on div at bounding box center [995, 710] width 1102 height 220
click at [1468, 93] on span "Save Shipment" at bounding box center [1482, 95] width 75 height 13
type input "9/24/2025 5:30 PM"
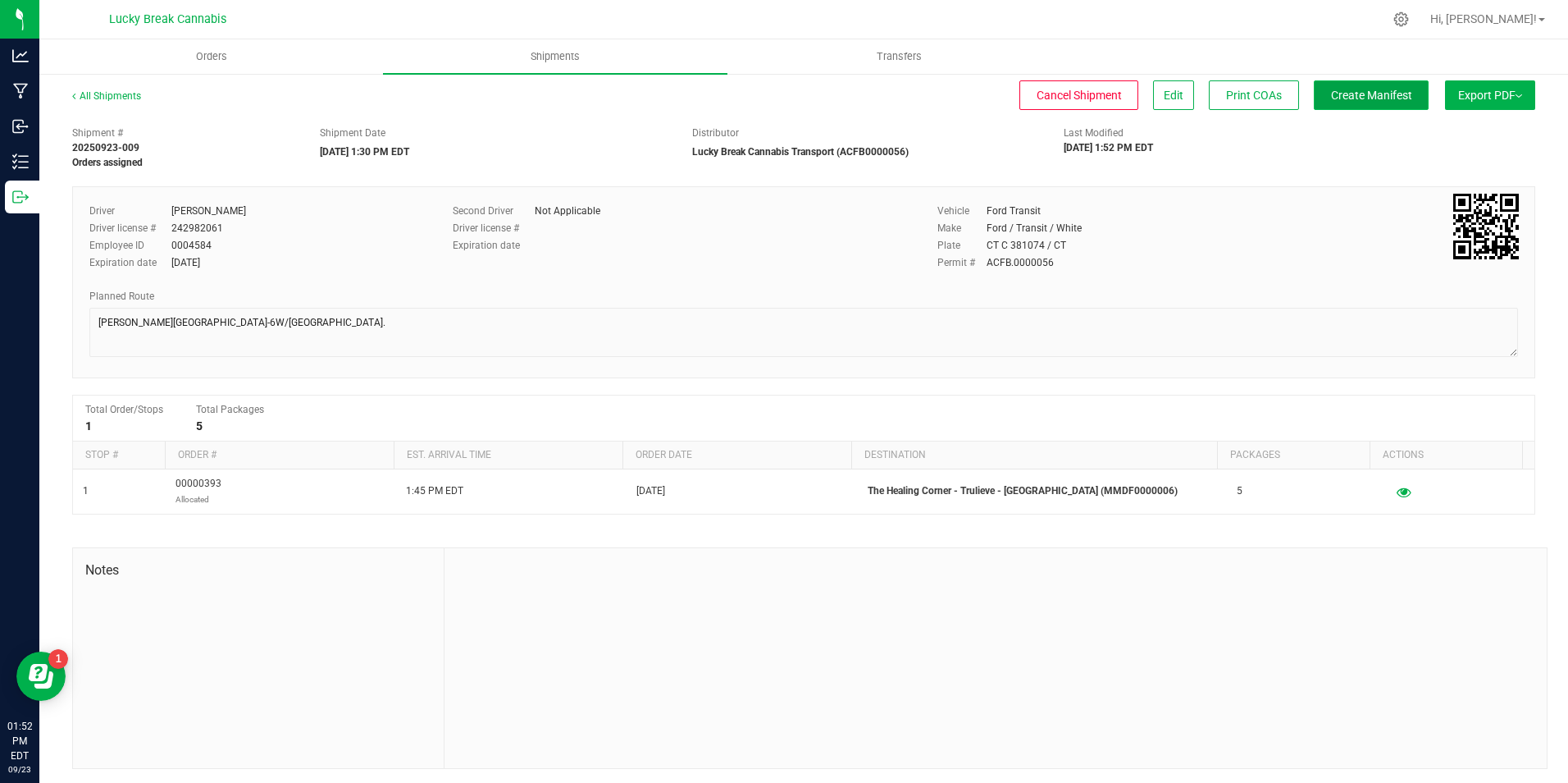
click at [1337, 98] on span "Create Manifest" at bounding box center [1372, 95] width 81 height 13
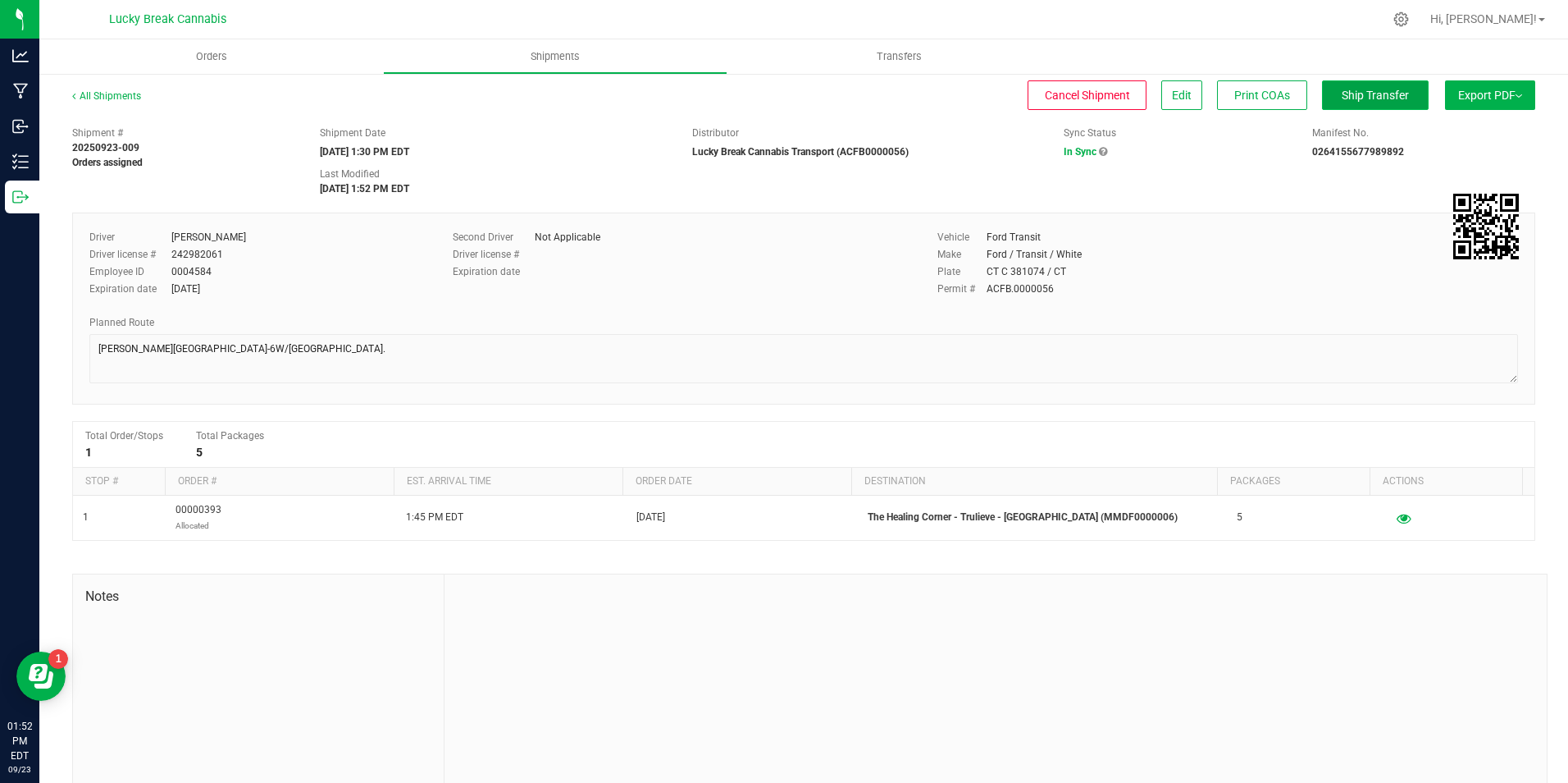
click at [1389, 94] on span "Ship Transfer" at bounding box center [1374, 95] width 67 height 13
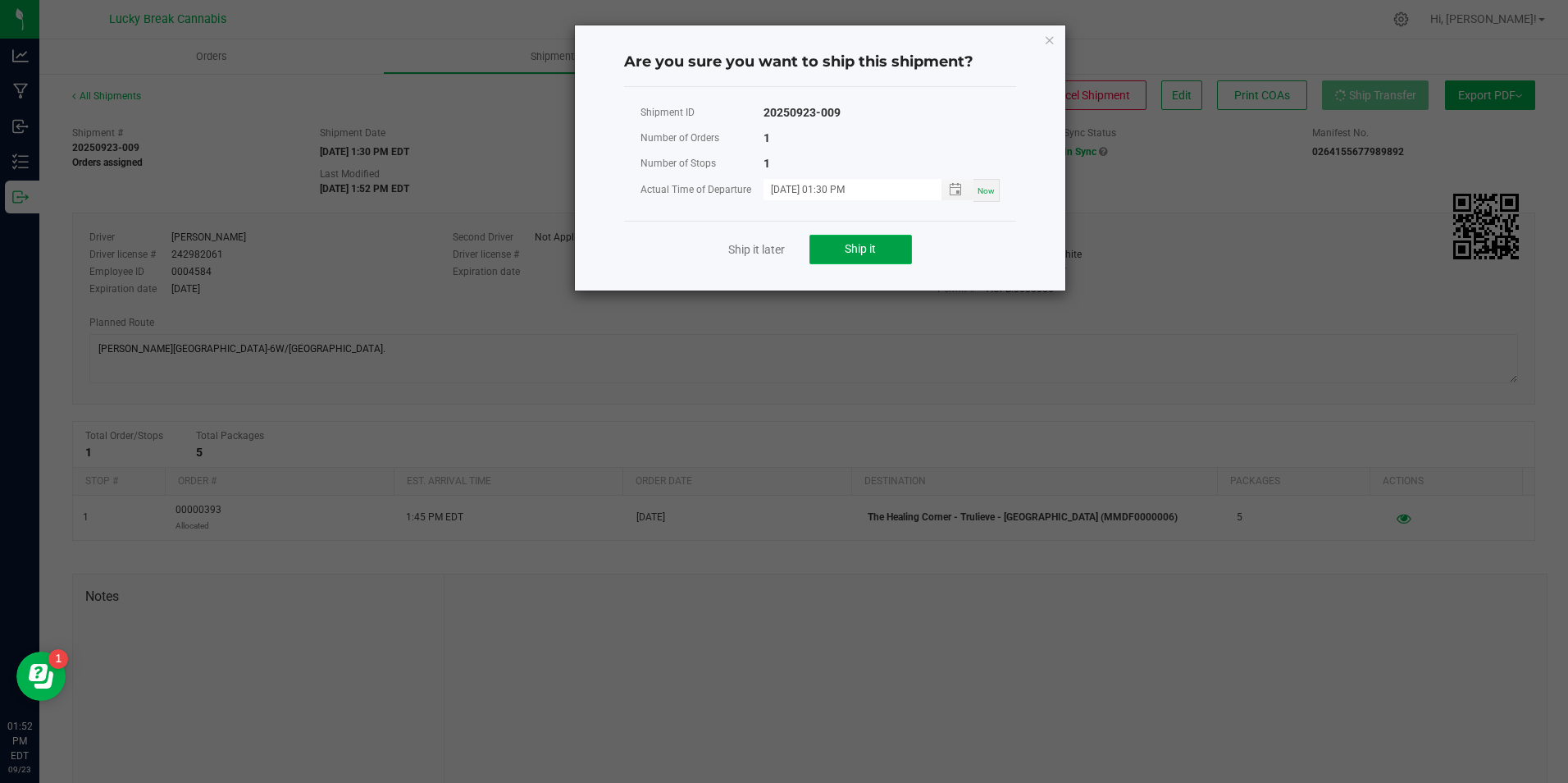
click at [907, 244] on button "Ship it" at bounding box center [861, 250] width 103 height 29
